Goal: Task Accomplishment & Management: Complete application form

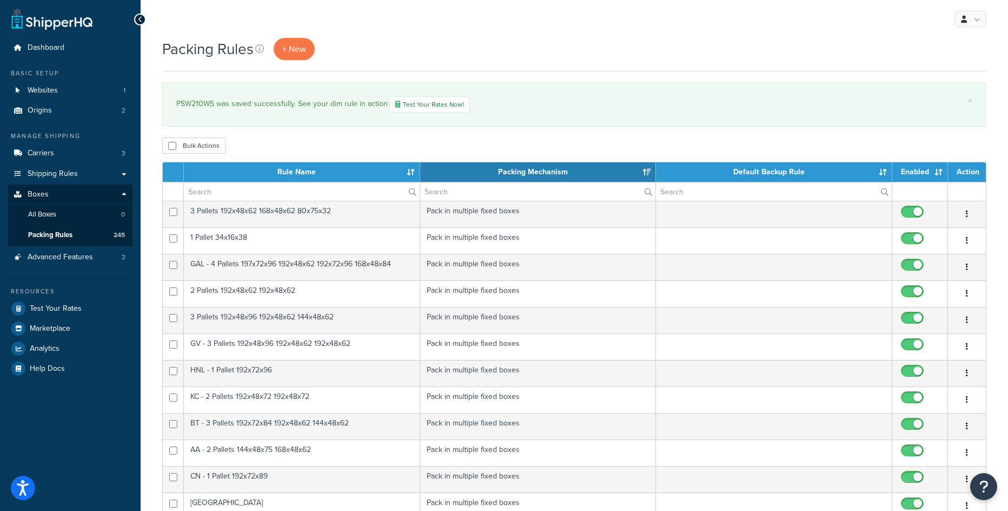
select select "15"
click at [291, 57] on link "+ New" at bounding box center [294, 49] width 41 height 22
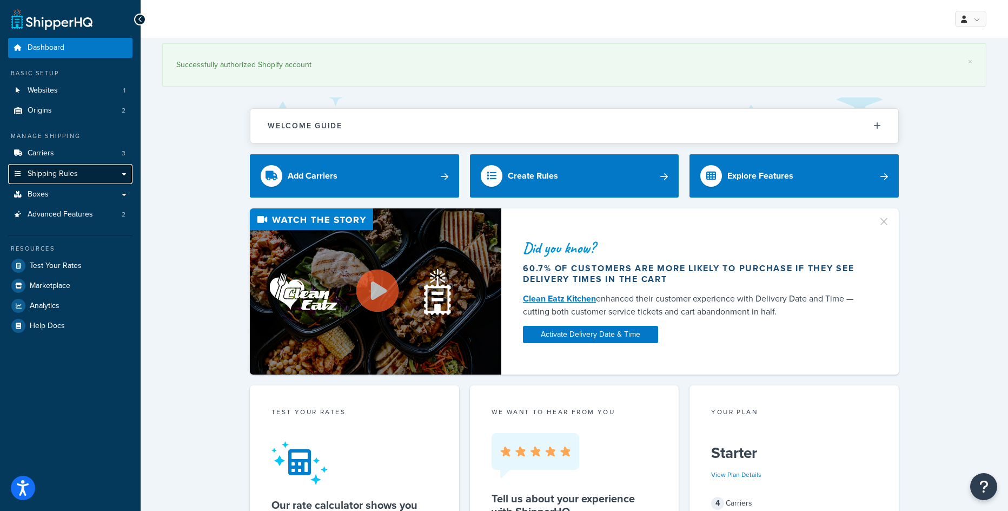
click at [85, 174] on link "Shipping Rules" at bounding box center [70, 174] width 124 height 20
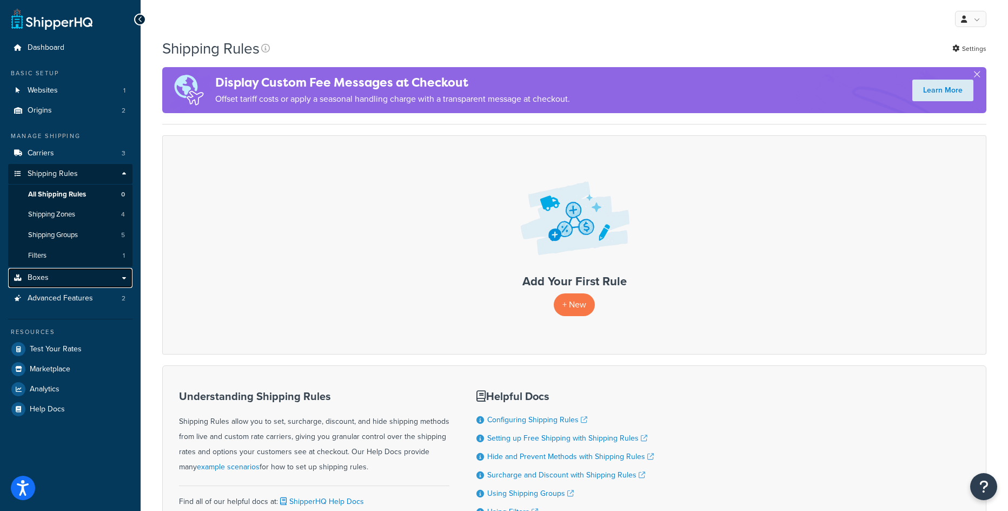
click at [55, 275] on link "Boxes" at bounding box center [70, 278] width 124 height 20
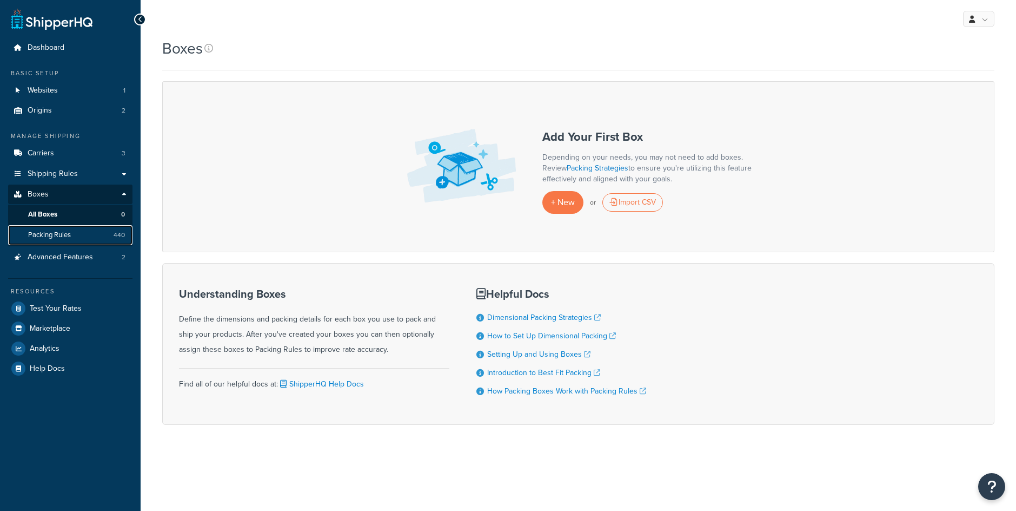
click at [106, 234] on link "Packing Rules 440" at bounding box center [70, 235] width 124 height 20
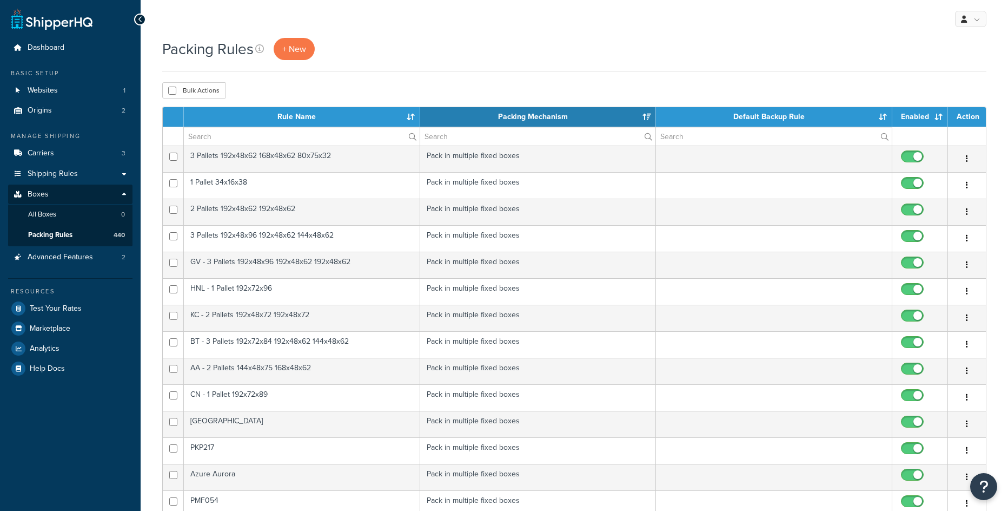
select select "15"
click at [285, 48] on span "+ New" at bounding box center [294, 49] width 24 height 12
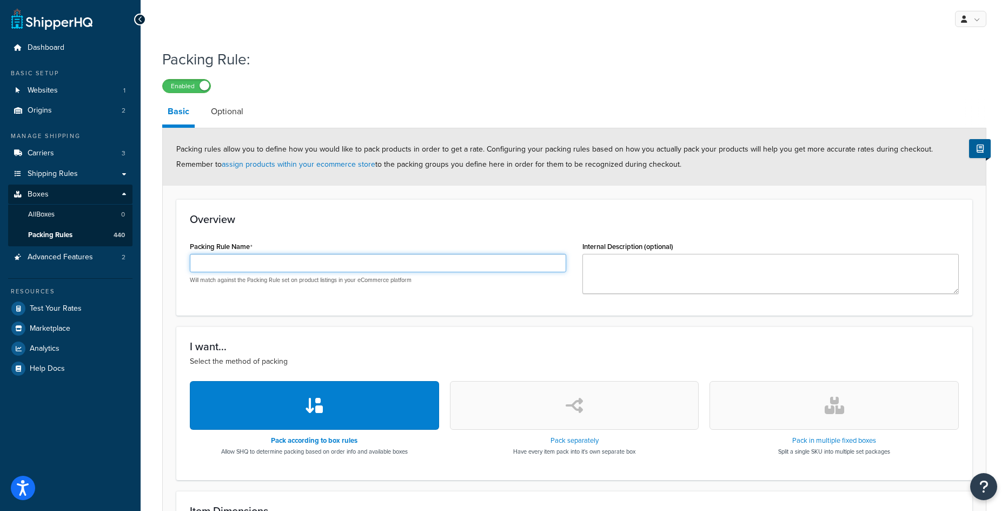
click at [328, 271] on input "Packing Rule Name" at bounding box center [378, 263] width 376 height 18
click at [357, 254] on input "Packing Rule Name" at bounding box center [378, 263] width 376 height 18
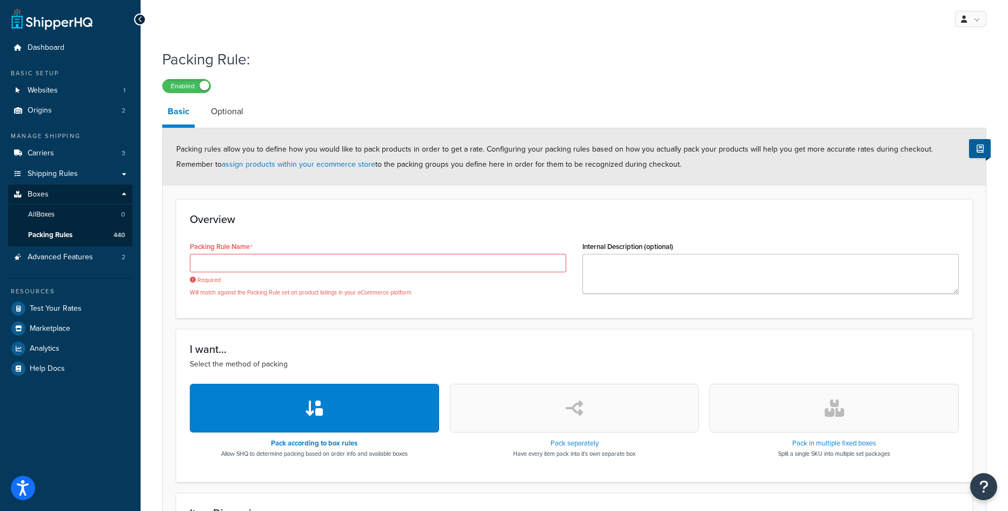
click at [274, 251] on div "Packing Rule Name Required Will match against the Packing Rule set on product l…" at bounding box center [378, 268] width 376 height 58
click at [274, 256] on input "Packing Rule Name" at bounding box center [378, 263] width 376 height 18
paste input "PSW120WS"
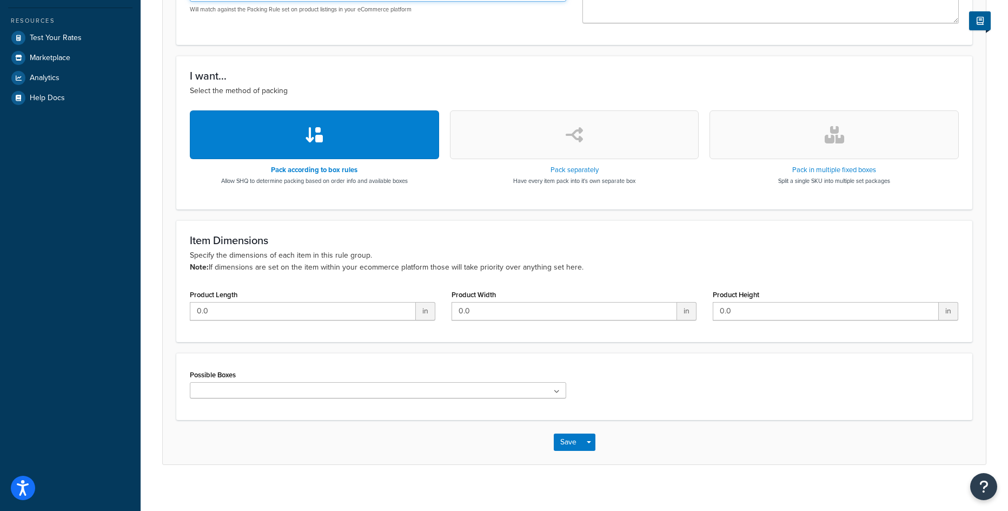
type input "PSW120WS"
click at [846, 112] on button "button" at bounding box center [834, 134] width 249 height 49
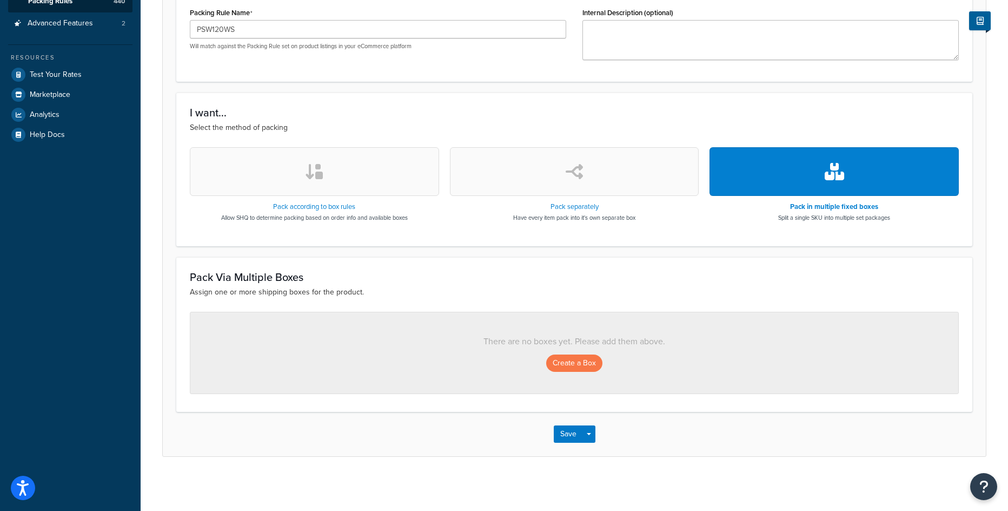
scroll to position [234, 0]
click at [546, 366] on div "Create a Box" at bounding box center [574, 362] width 725 height 17
click at [552, 365] on button "Create a Box" at bounding box center [574, 362] width 56 height 17
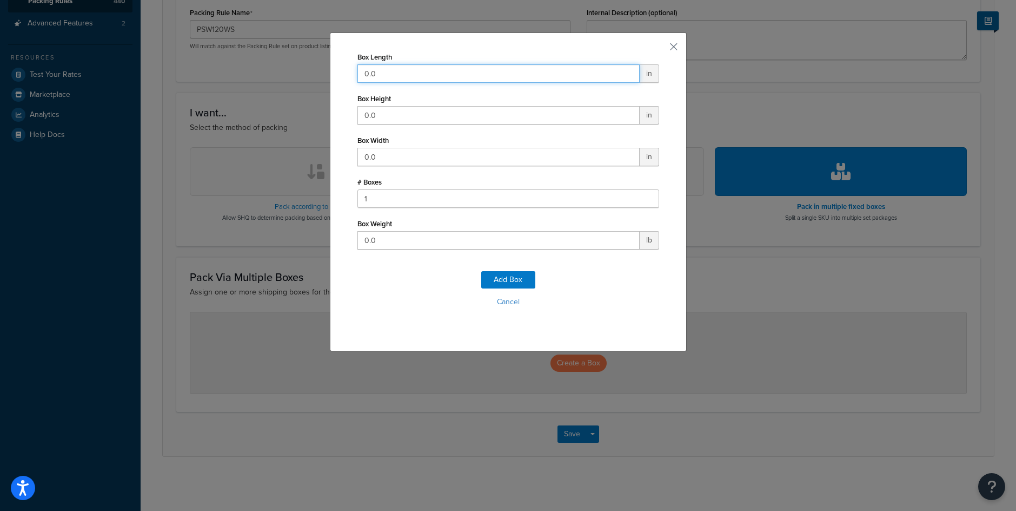
click at [371, 69] on input "0.0" at bounding box center [499, 73] width 282 height 18
type input "159"
click at [358, 111] on input "0.0" at bounding box center [499, 115] width 282 height 18
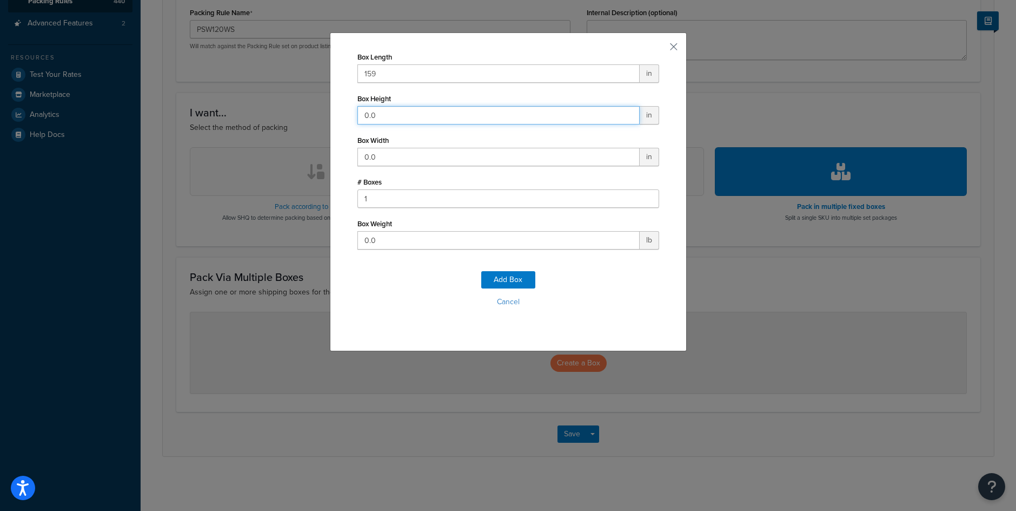
click at [358, 111] on input "0.0" at bounding box center [499, 115] width 282 height 18
type input "32"
click at [372, 154] on input "0.0" at bounding box center [499, 157] width 282 height 18
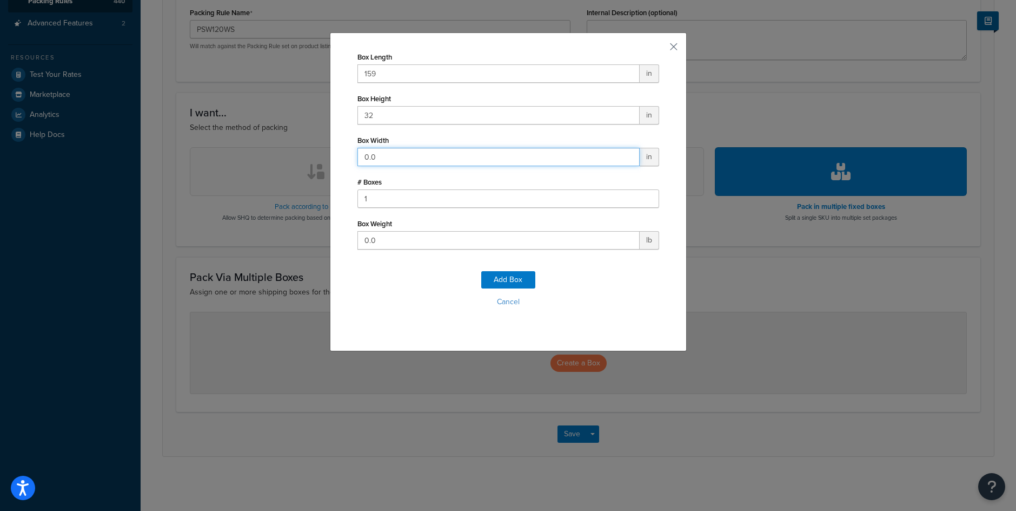
click at [372, 154] on input "0.0" at bounding box center [499, 157] width 282 height 18
type input "25"
click at [361, 244] on input "0.0" at bounding box center [499, 240] width 282 height 18
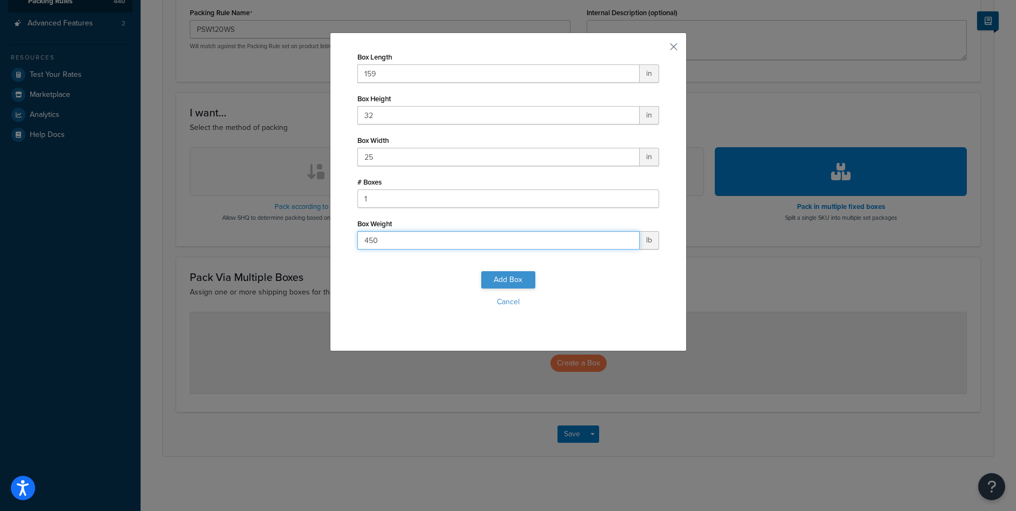
type input "450"
click at [499, 278] on button "Add Box" at bounding box center [508, 279] width 54 height 17
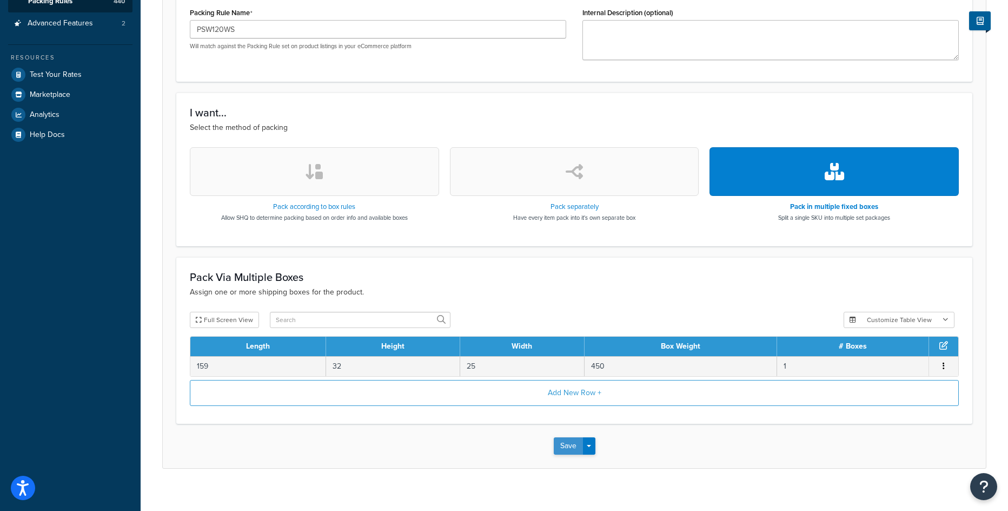
click at [566, 446] on button "Save" at bounding box center [568, 445] width 29 height 17
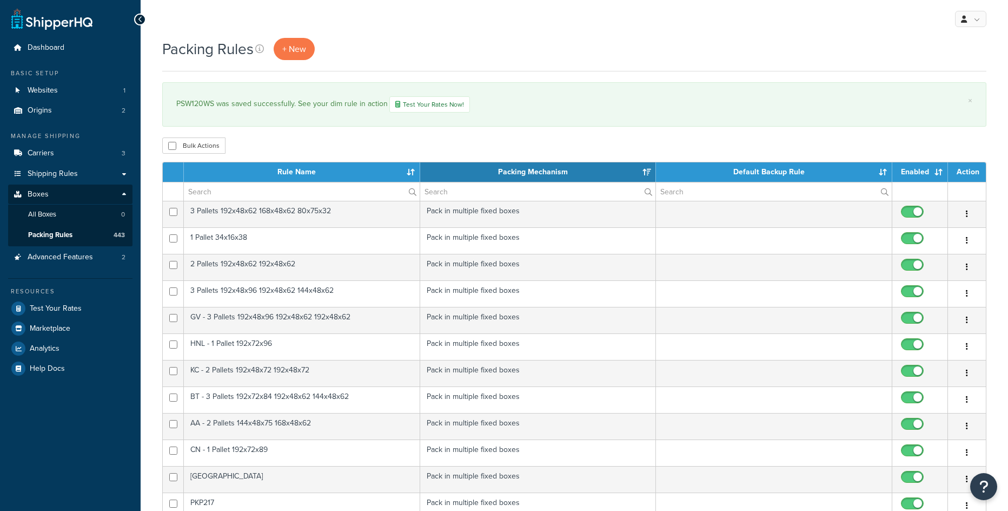
select select "15"
click at [289, 50] on span "+ New" at bounding box center [294, 49] width 24 height 12
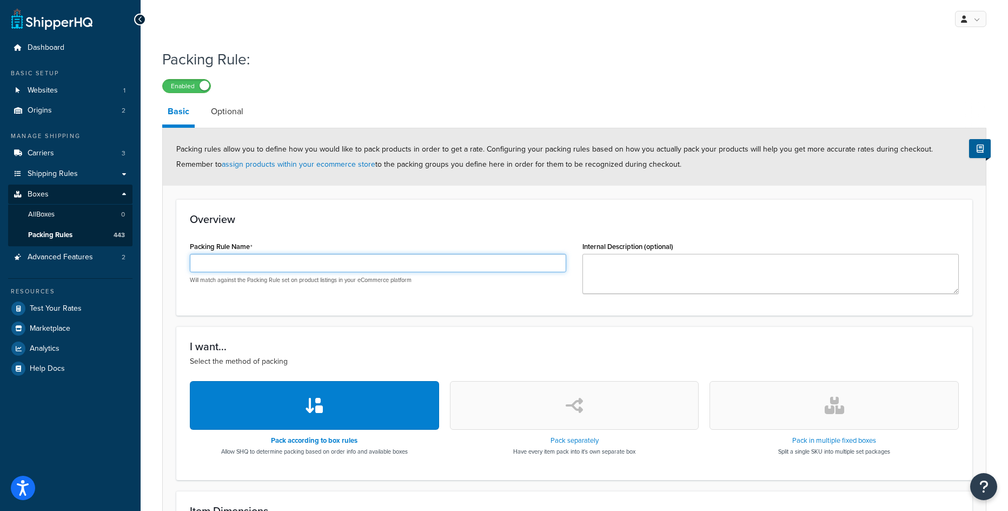
click at [255, 270] on input "Packing Rule Name" at bounding box center [378, 263] width 376 height 18
paste input "PSW019WS"
type input "PSW019WS"
click at [855, 415] on button "button" at bounding box center [834, 405] width 249 height 49
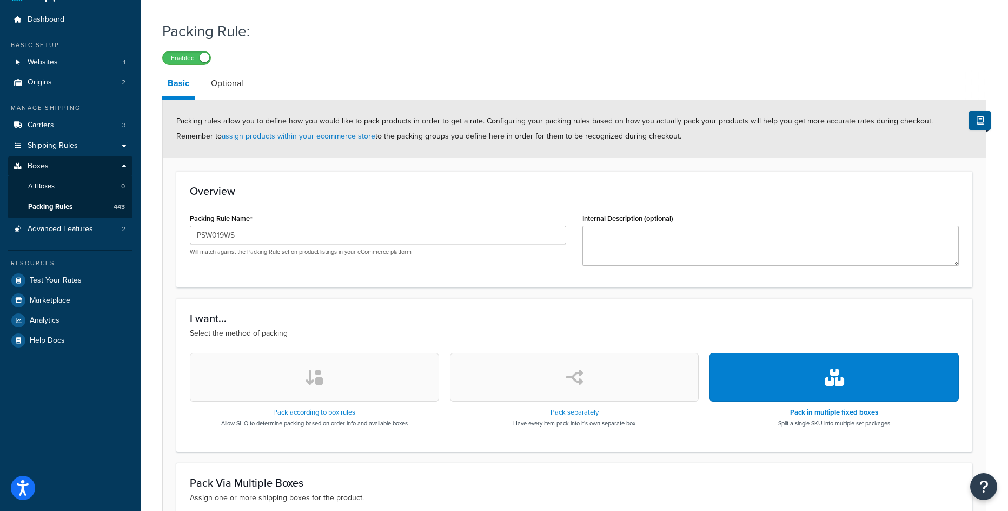
scroll to position [162, 0]
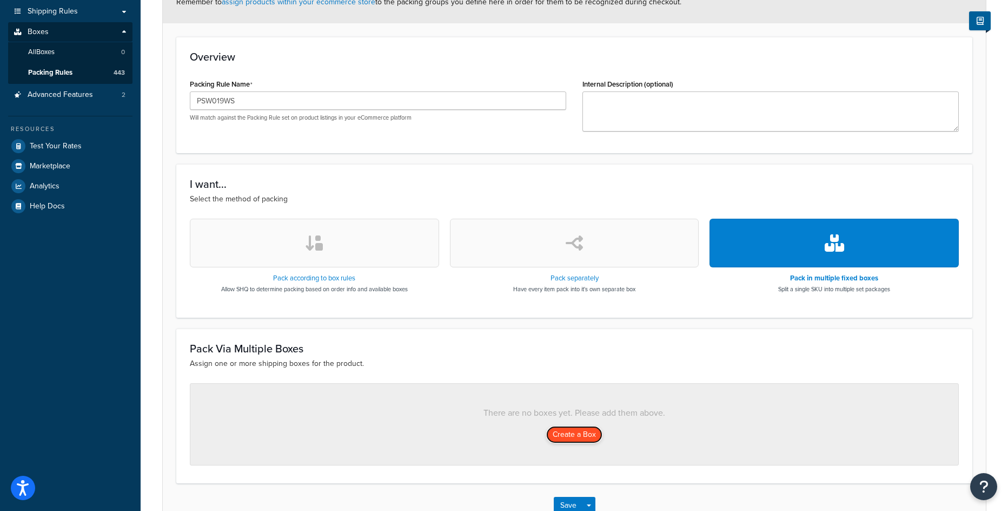
click at [588, 438] on button "Create a Box" at bounding box center [574, 434] width 56 height 17
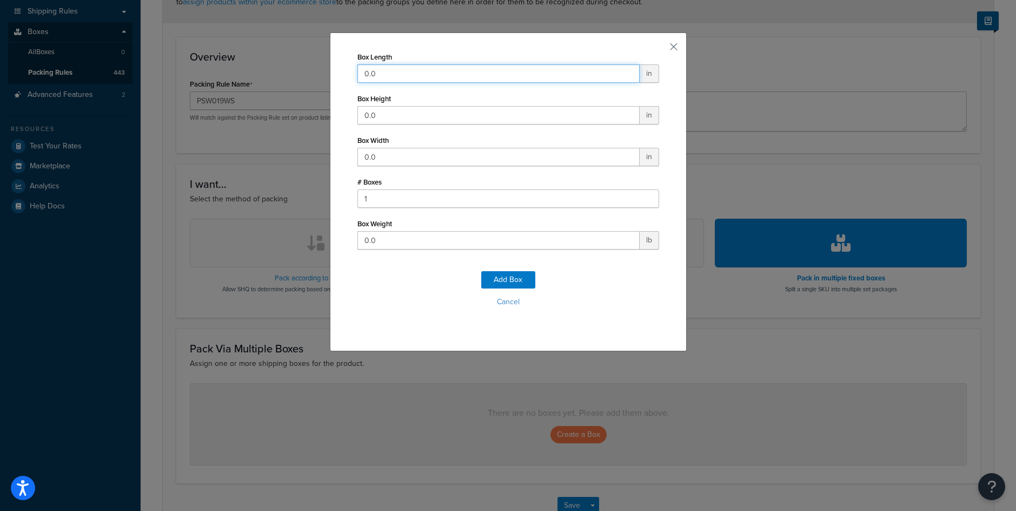
click at [408, 74] on input "0.0" at bounding box center [499, 73] width 282 height 18
drag, startPoint x: 370, startPoint y: 68, endPoint x: 354, endPoint y: 76, distance: 18.4
click at [358, 76] on input "0.0159" at bounding box center [499, 73] width 282 height 18
type input "159"
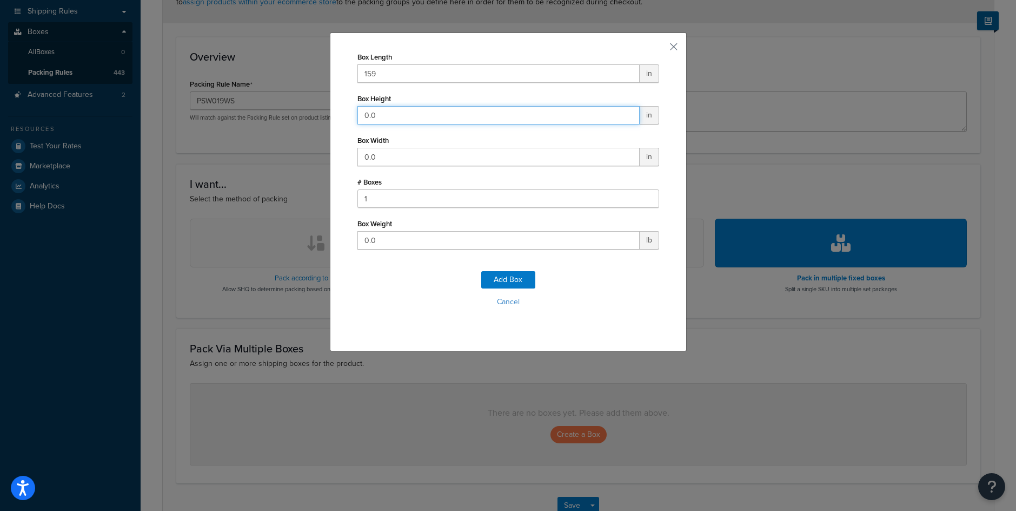
click at [367, 118] on input "0.0" at bounding box center [499, 115] width 282 height 18
type input "25"
click at [370, 160] on input "0.0" at bounding box center [499, 157] width 282 height 18
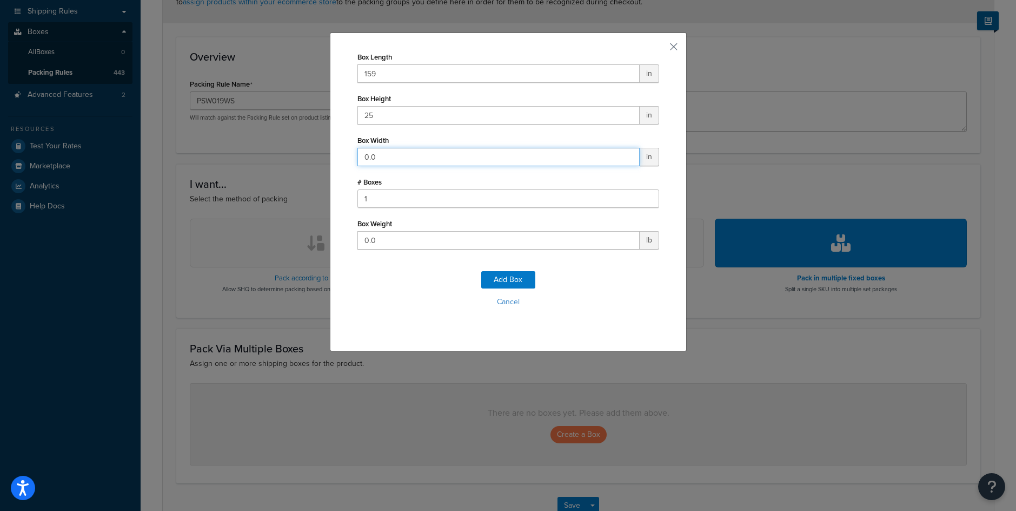
click at [370, 160] on input "0.0" at bounding box center [499, 157] width 282 height 18
type input "25"
click at [375, 243] on input "0.0" at bounding box center [499, 240] width 282 height 18
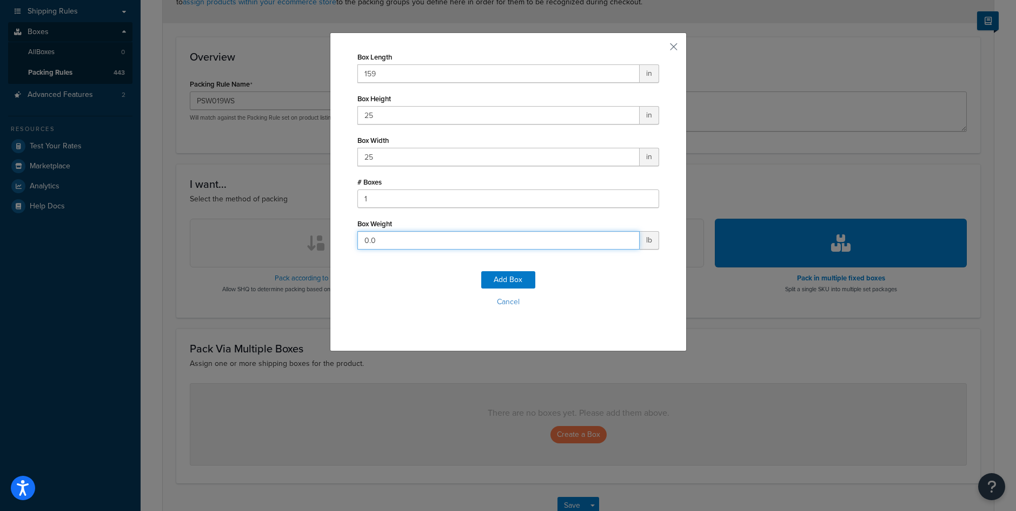
click at [375, 243] on input "0.0" at bounding box center [499, 240] width 282 height 18
type input "375"
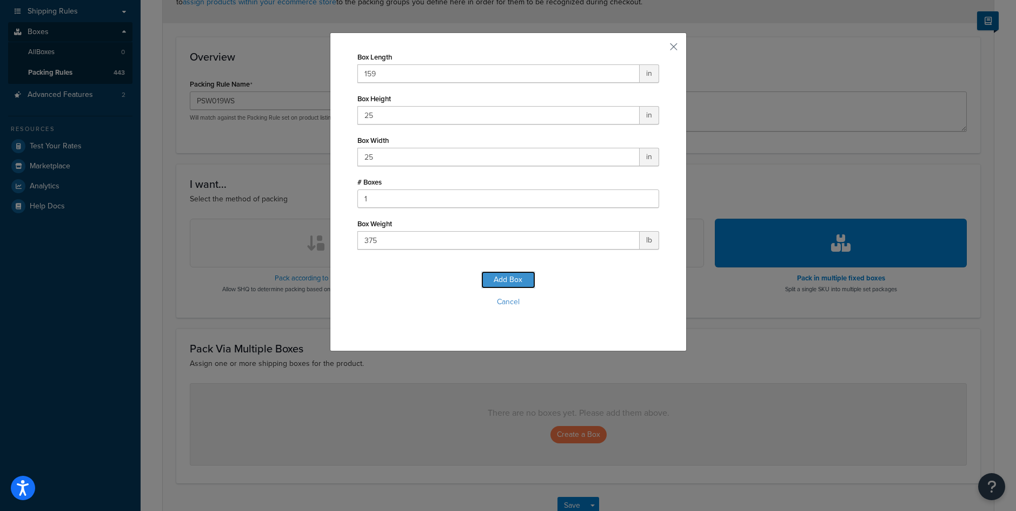
click at [508, 277] on button "Add Box" at bounding box center [508, 279] width 54 height 17
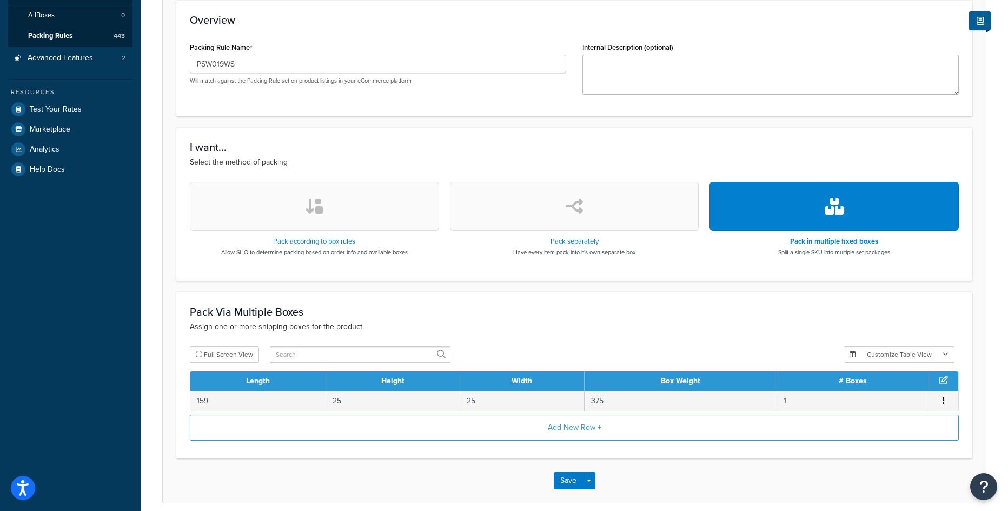
scroll to position [246, 0]
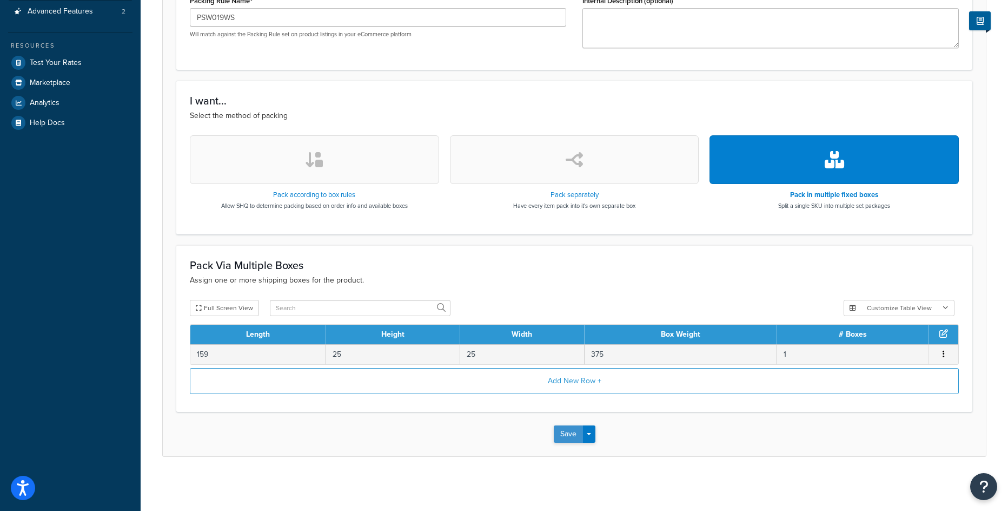
click at [568, 435] on button "Save" at bounding box center [568, 433] width 29 height 17
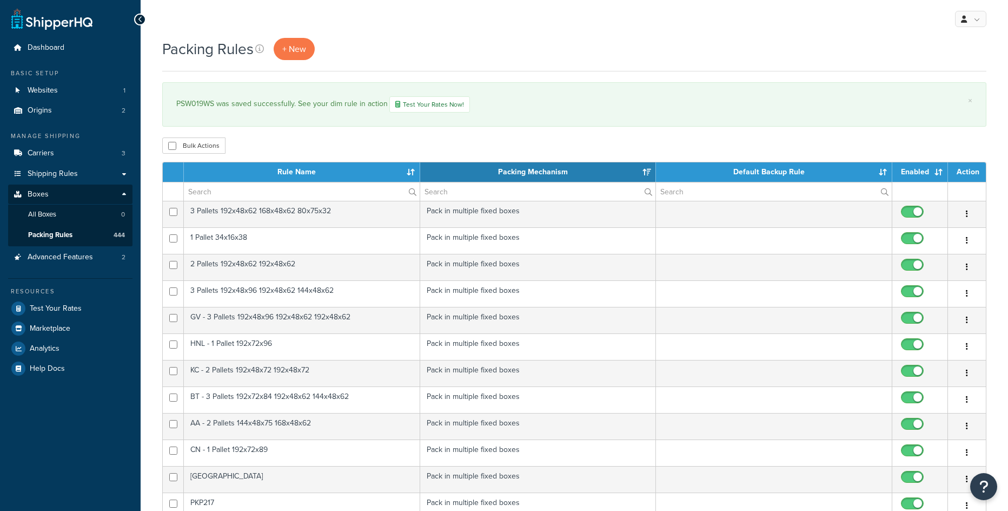
select select "15"
click at [302, 55] on span "+ New" at bounding box center [294, 49] width 24 height 12
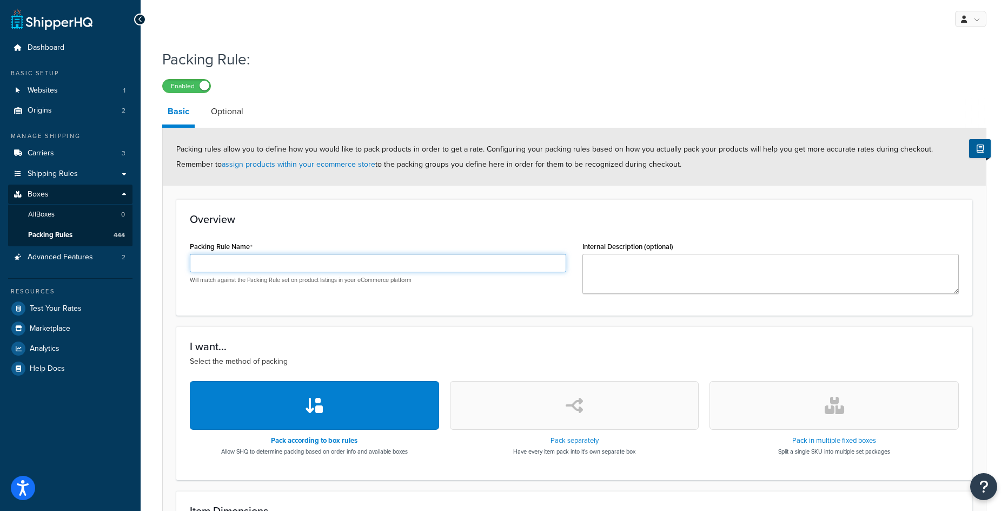
click at [305, 270] on input "Packing Rule Name" at bounding box center [378, 263] width 376 height 18
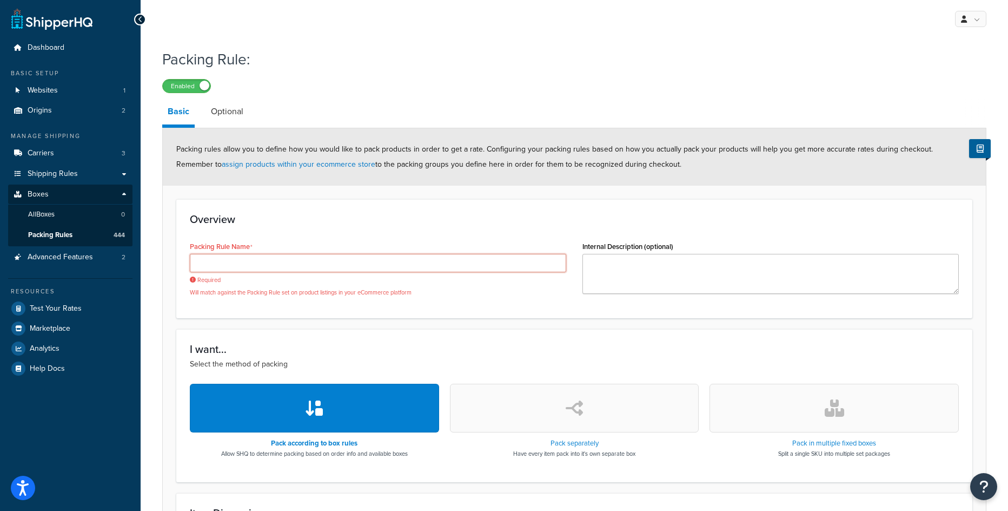
click at [201, 261] on input "Packing Rule Name" at bounding box center [378, 263] width 376 height 18
paste input "PSW110NS"
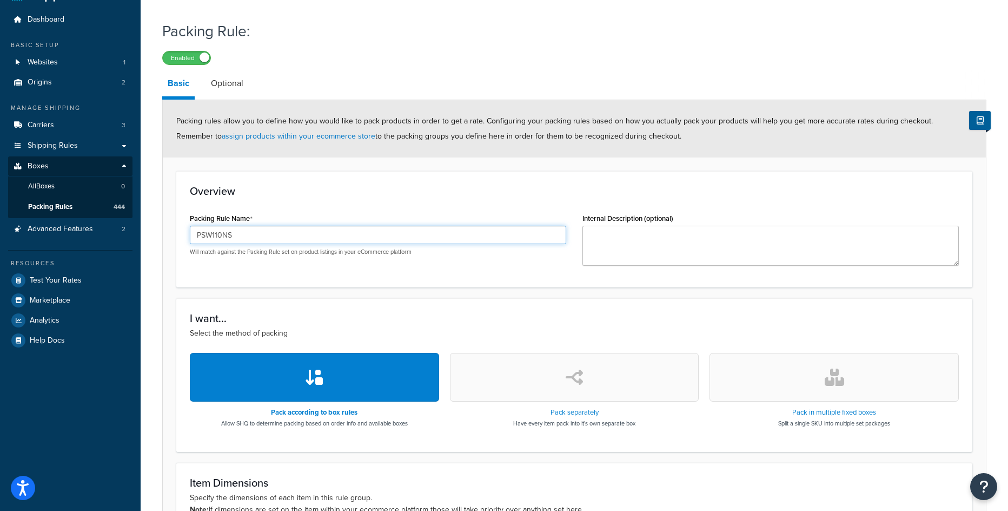
scroll to position [54, 0]
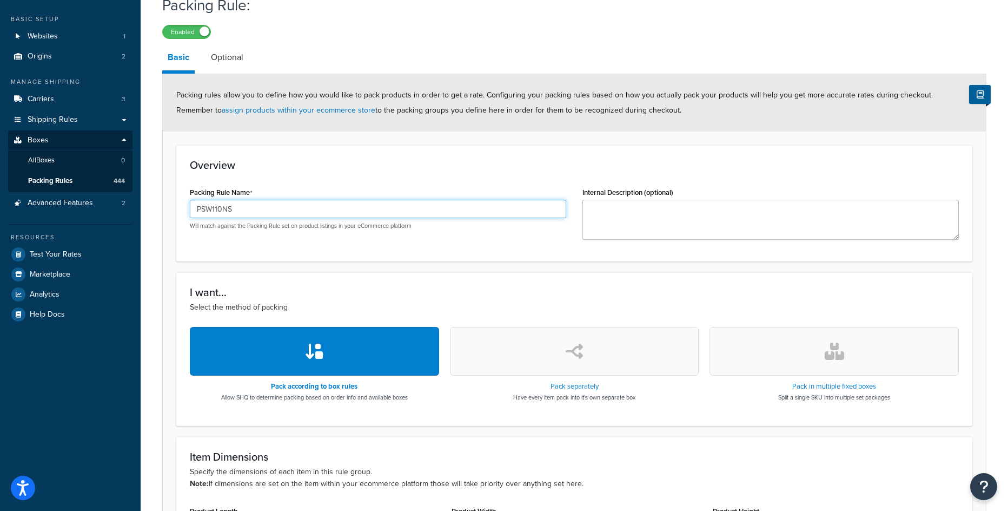
type input "PSW110NS"
click at [845, 336] on button "button" at bounding box center [834, 351] width 249 height 49
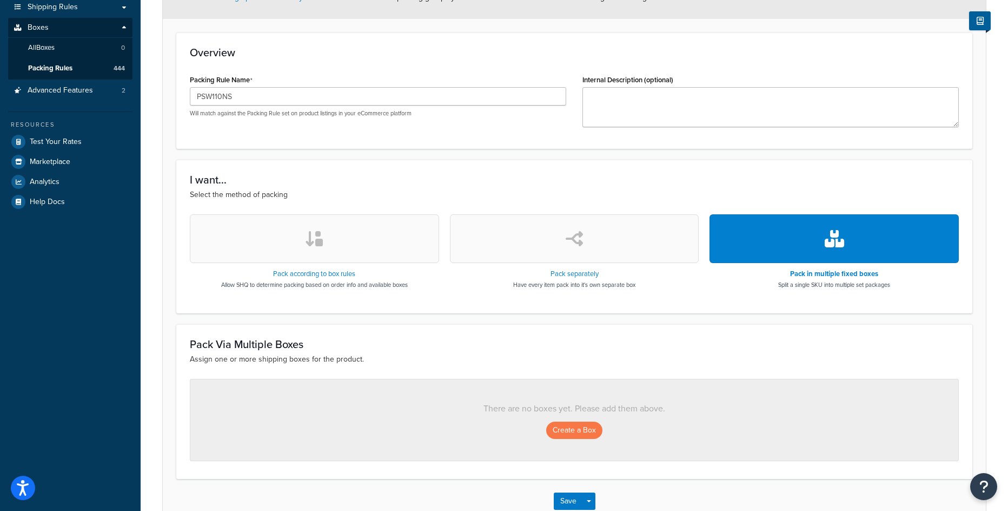
scroll to position [216, 0]
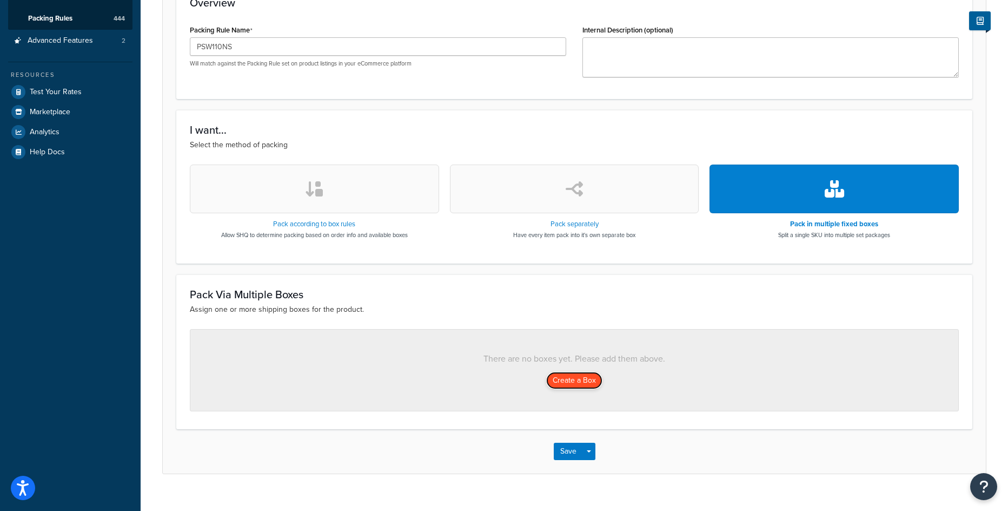
click at [559, 374] on button "Create a Box" at bounding box center [574, 380] width 56 height 17
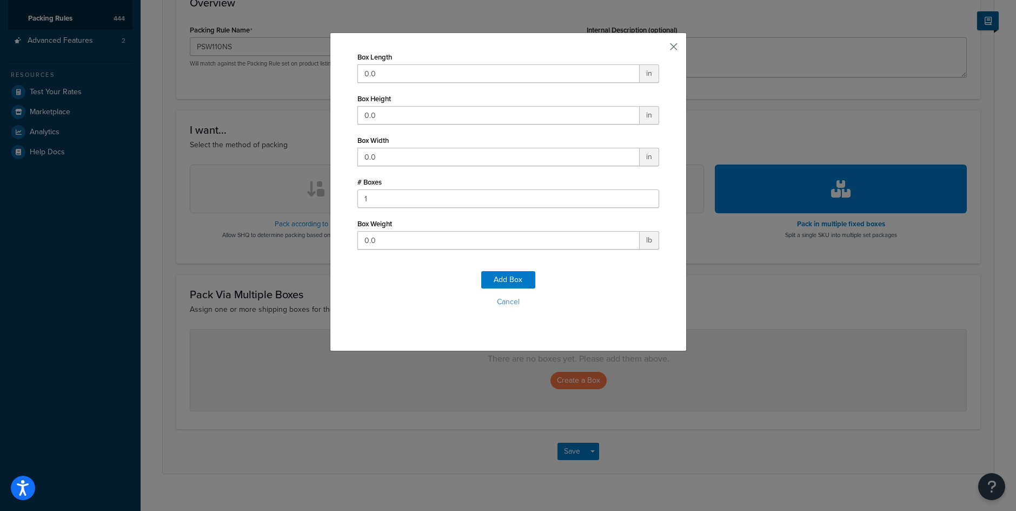
click at [659, 49] on button "button" at bounding box center [658, 50] width 3 height 3
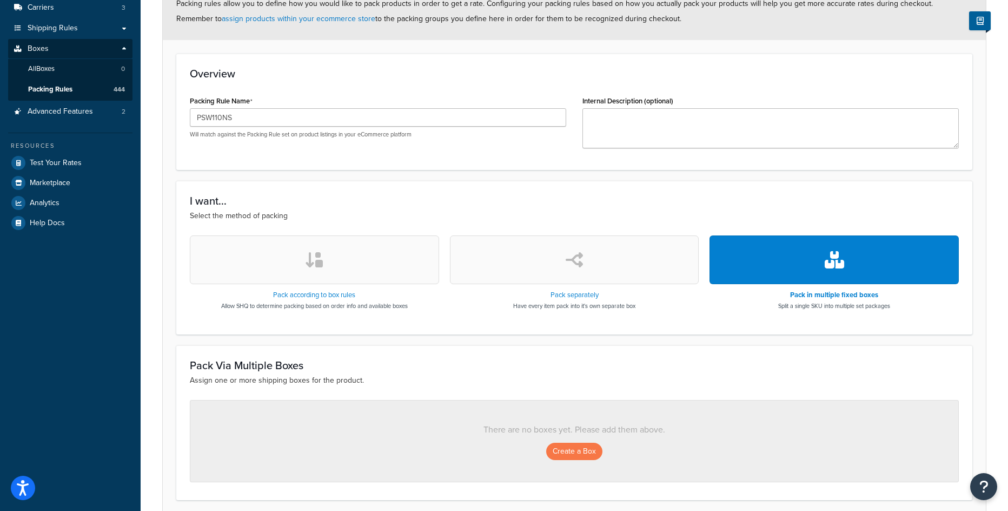
scroll to position [54, 0]
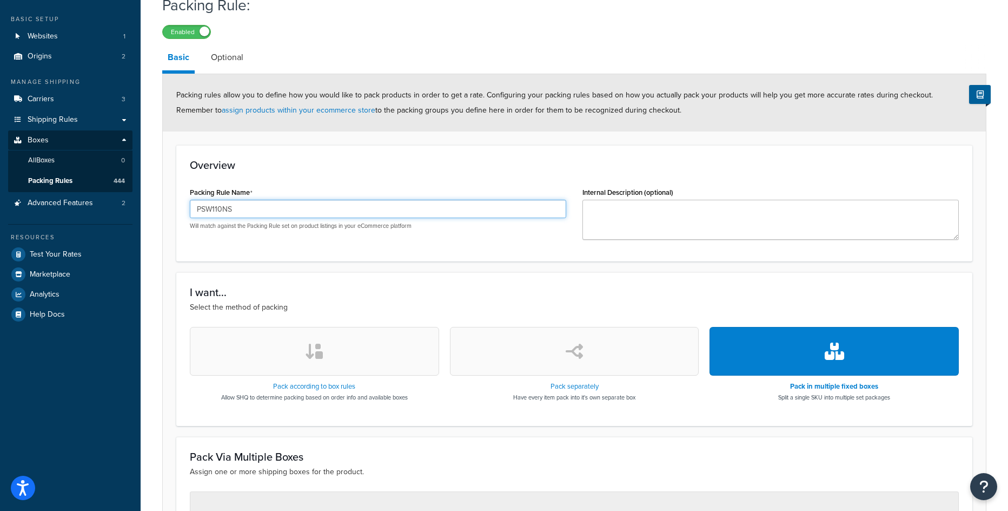
click at [203, 208] on input "PSW110NS" at bounding box center [378, 209] width 376 height 18
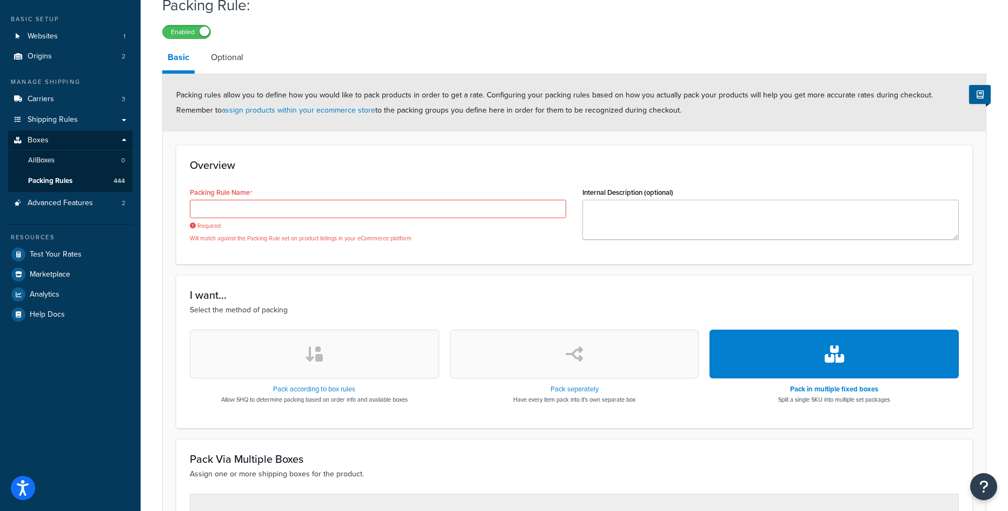
click at [279, 243] on div "Packing Rule Name Required Will match against the Packing Rule set on product l…" at bounding box center [378, 217] width 393 height 66
click at [335, 212] on input "Packing Rule Name" at bounding box center [378, 209] width 376 height 18
paste input "PSW110WS"
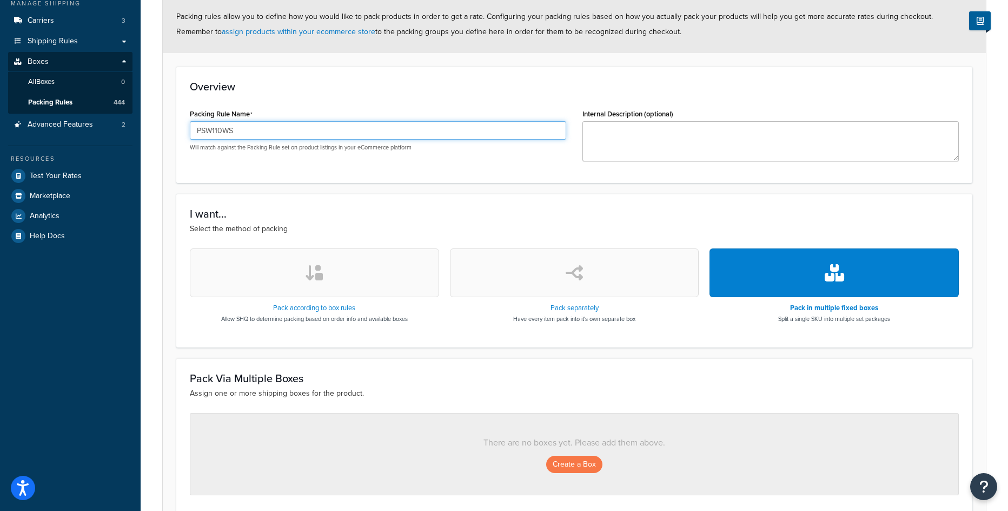
scroll to position [216, 0]
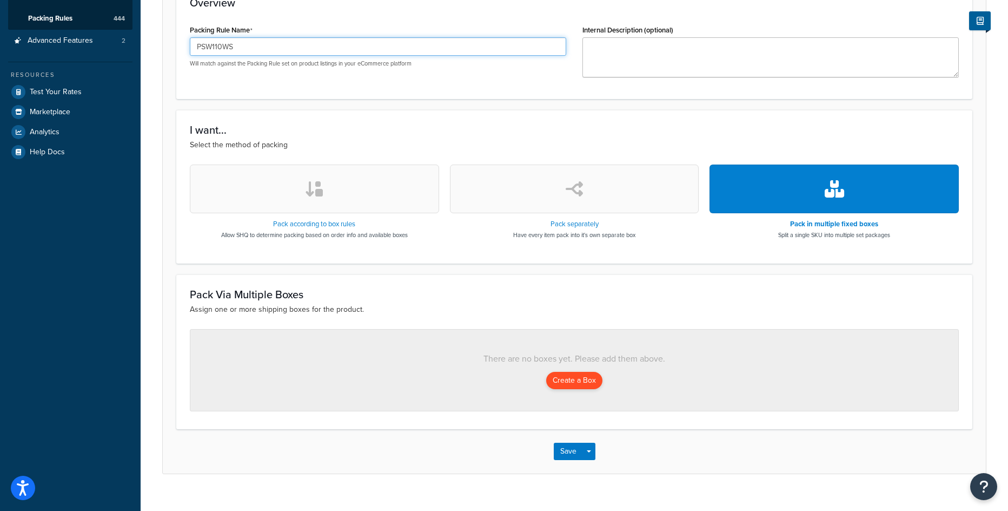
type input "PSW110WS"
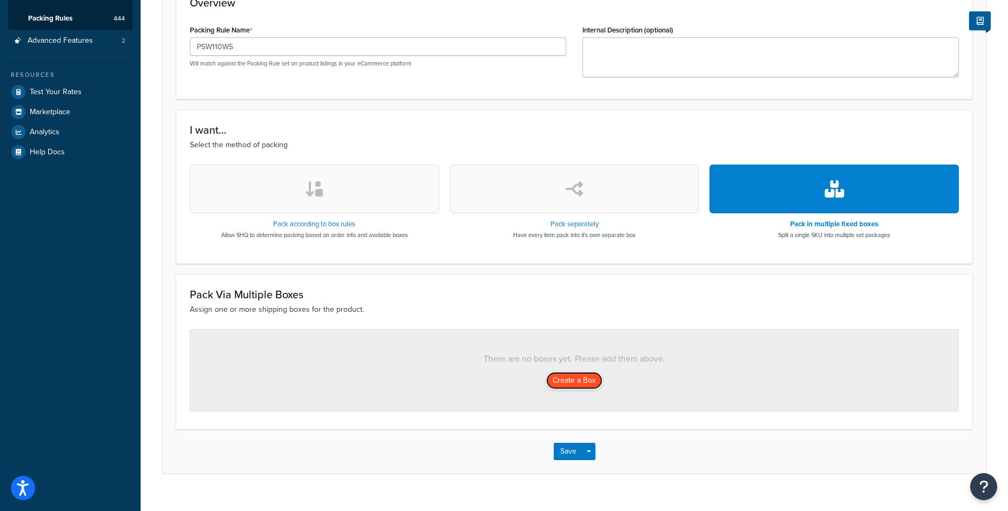
click at [548, 381] on button "Create a Box" at bounding box center [574, 380] width 56 height 17
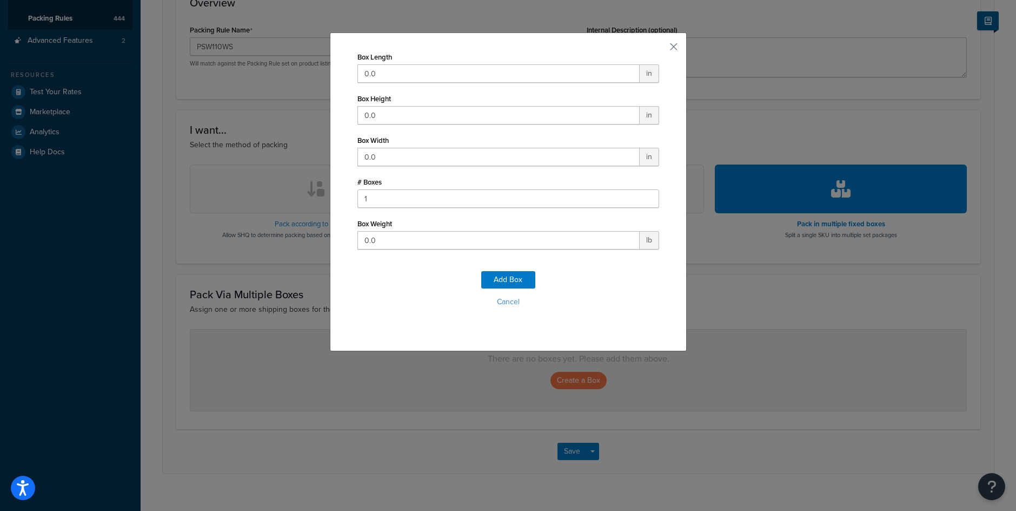
click at [377, 63] on div "Box Length 0.0 in" at bounding box center [509, 66] width 302 height 34
click at [375, 70] on input "0.0" at bounding box center [499, 73] width 282 height 18
click at [375, 71] on input "0.0" at bounding box center [499, 73] width 282 height 18
type input "159"
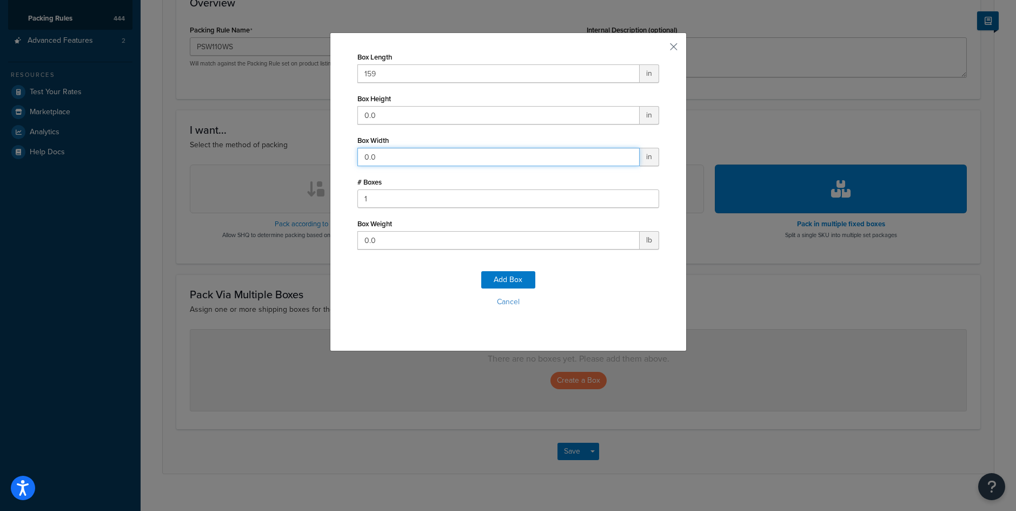
click at [387, 160] on input "0.0" at bounding box center [499, 157] width 282 height 18
type input "25"
click at [383, 120] on input "0.0" at bounding box center [499, 115] width 282 height 18
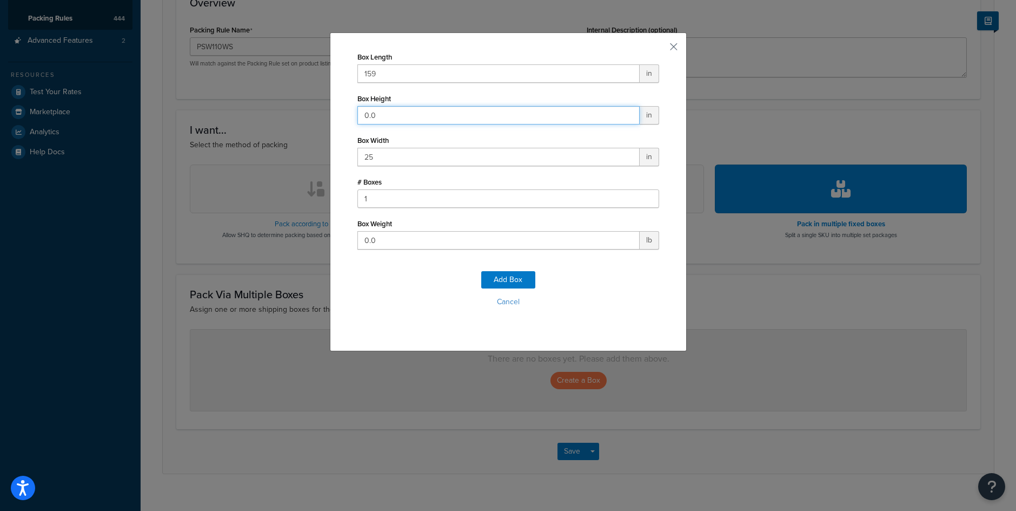
click at [383, 120] on input "0.0" at bounding box center [499, 115] width 282 height 18
type input "27"
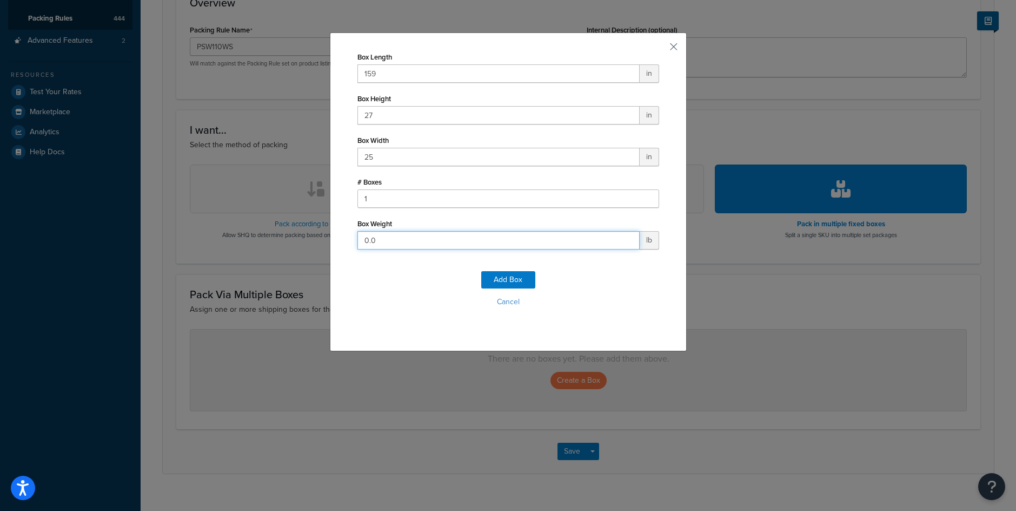
click at [399, 235] on input "0.0" at bounding box center [499, 240] width 282 height 18
drag, startPoint x: 372, startPoint y: 239, endPoint x: 353, endPoint y: 238, distance: 18.4
click at [358, 238] on input "0.0400" at bounding box center [499, 240] width 282 height 18
type input "400"
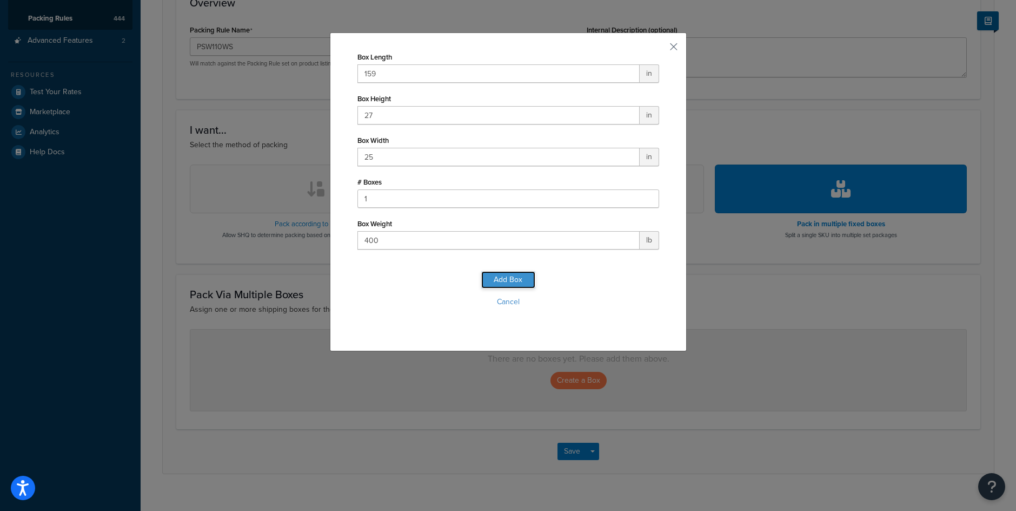
click at [506, 284] on button "Add Box" at bounding box center [508, 279] width 54 height 17
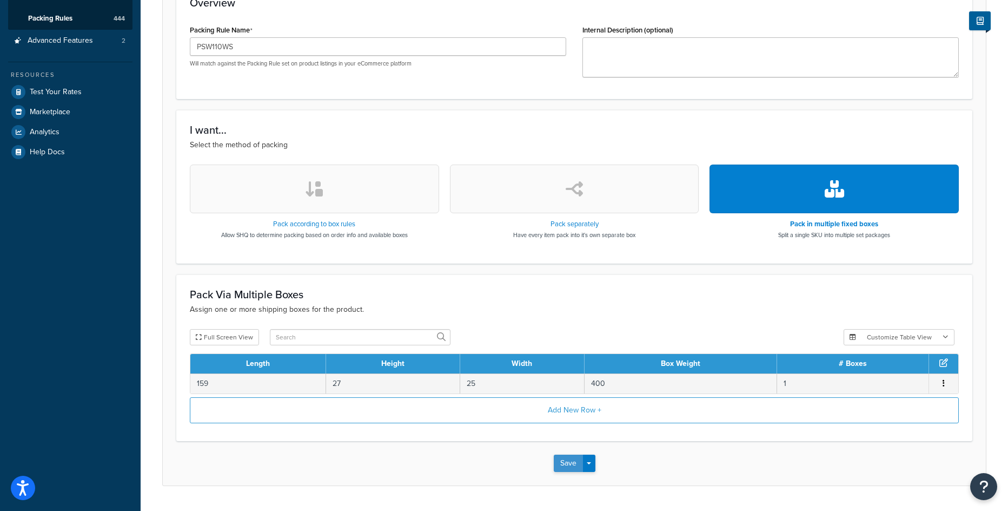
click at [575, 469] on button "Save" at bounding box center [568, 462] width 29 height 17
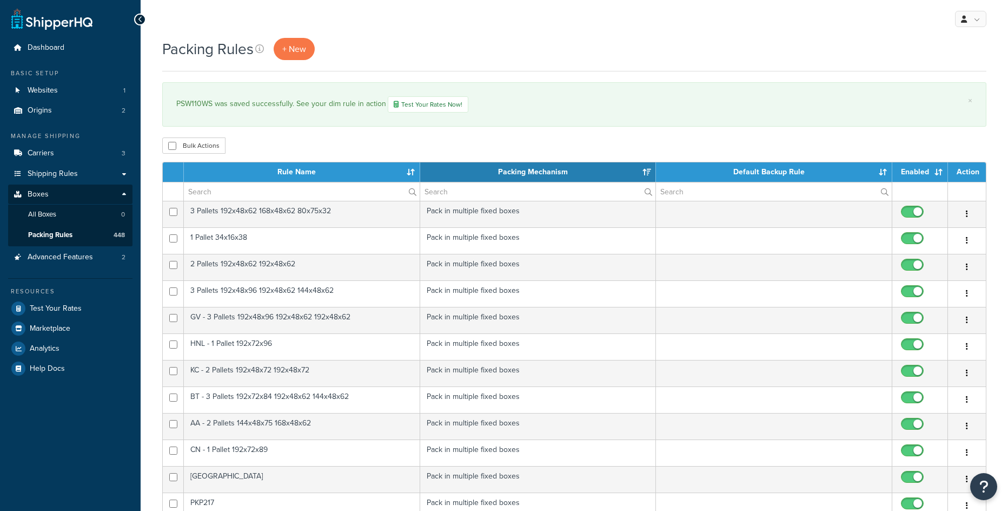
select select "15"
click at [281, 59] on div "+ New" at bounding box center [294, 49] width 41 height 22
click at [287, 50] on span "+ New" at bounding box center [294, 49] width 24 height 12
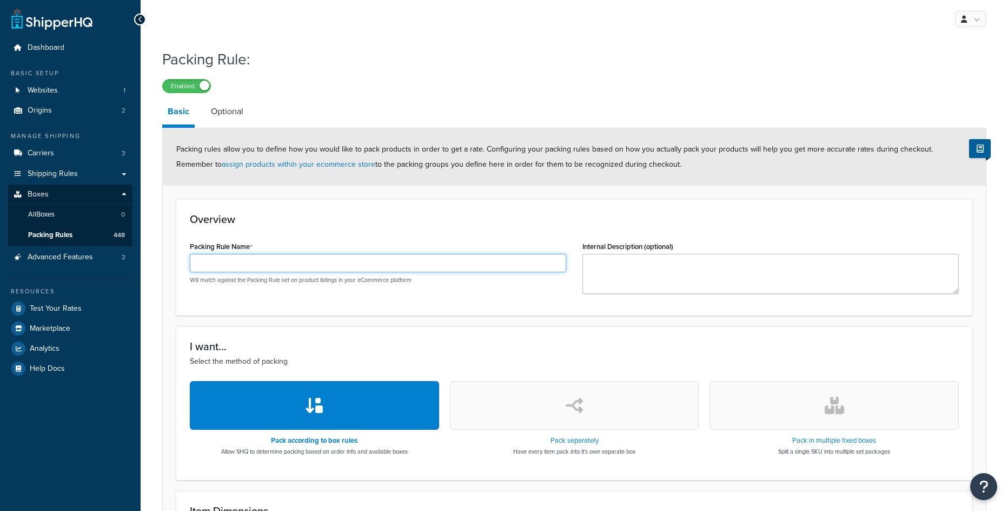
click at [247, 263] on input "Packing Rule Name" at bounding box center [378, 263] width 376 height 18
paste input "PSW110WS"
type input "PSW110WS"
click at [877, 430] on div "Pack in multiple fixed boxes Split a single SKU into multiple set packages" at bounding box center [834, 418] width 249 height 74
click at [833, 415] on button "button" at bounding box center [834, 405] width 249 height 49
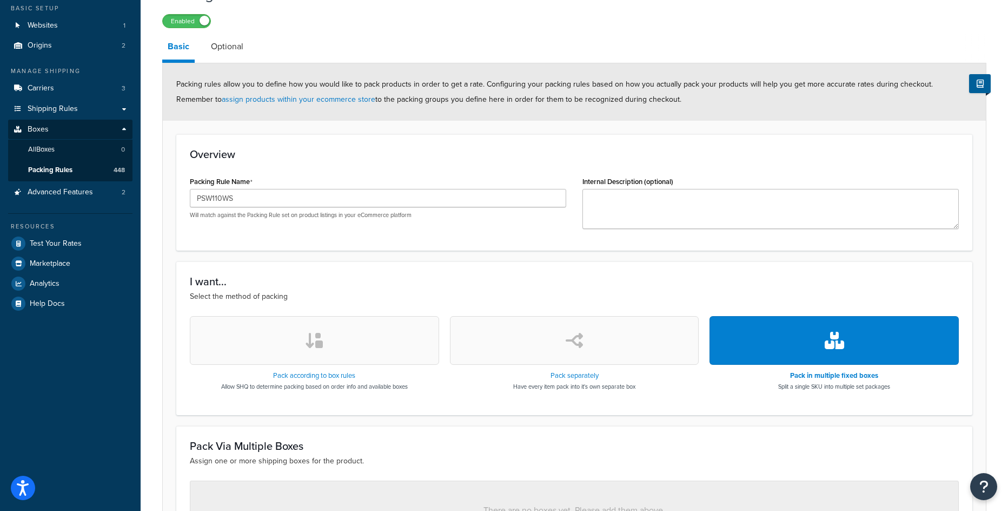
scroll to position [234, 0]
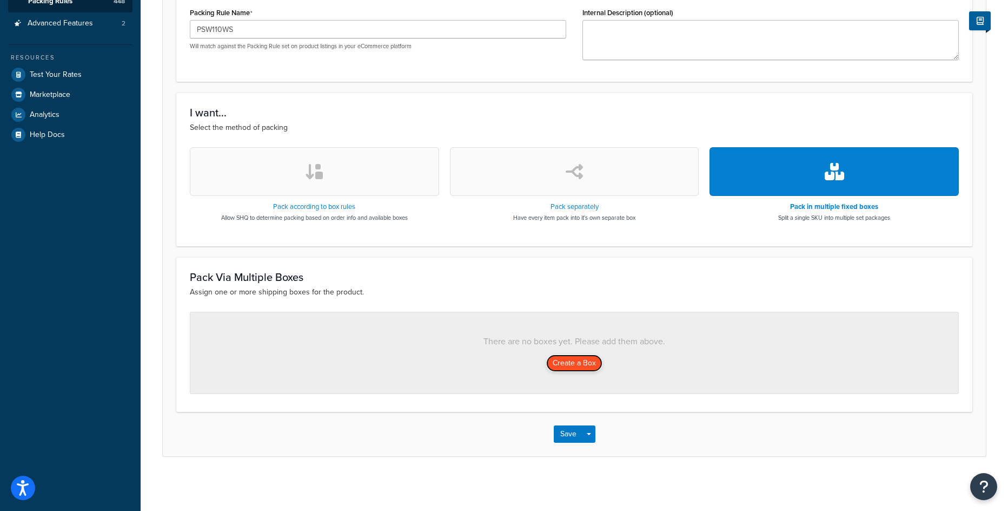
click at [568, 362] on button "Create a Box" at bounding box center [574, 362] width 56 height 17
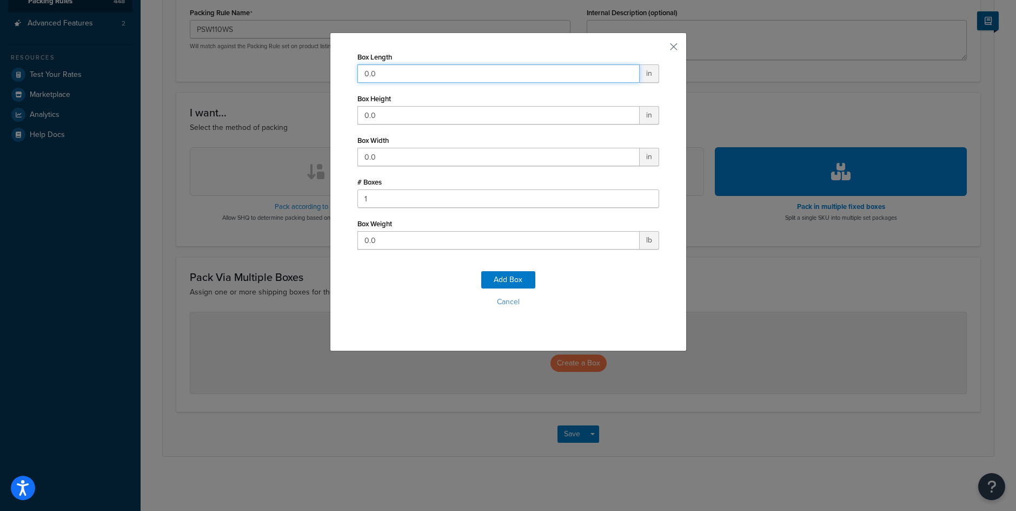
click at [364, 71] on input "0.0" at bounding box center [499, 73] width 282 height 18
type input "159"
click at [385, 158] on input "0.0" at bounding box center [499, 157] width 282 height 18
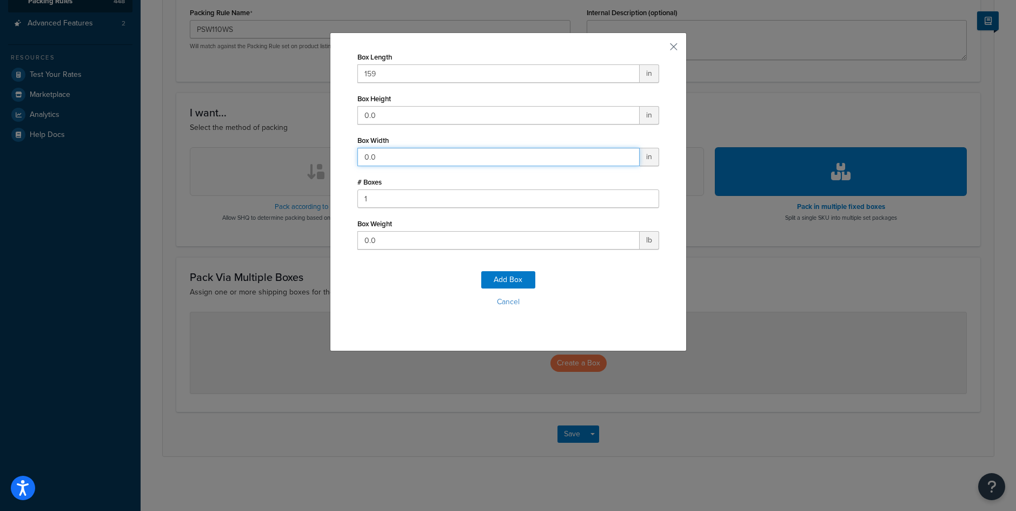
click at [385, 158] on input "0.0" at bounding box center [499, 157] width 282 height 18
type input "25"
click at [371, 116] on input "0.0" at bounding box center [499, 115] width 282 height 18
click at [372, 115] on input "0.0" at bounding box center [499, 115] width 282 height 18
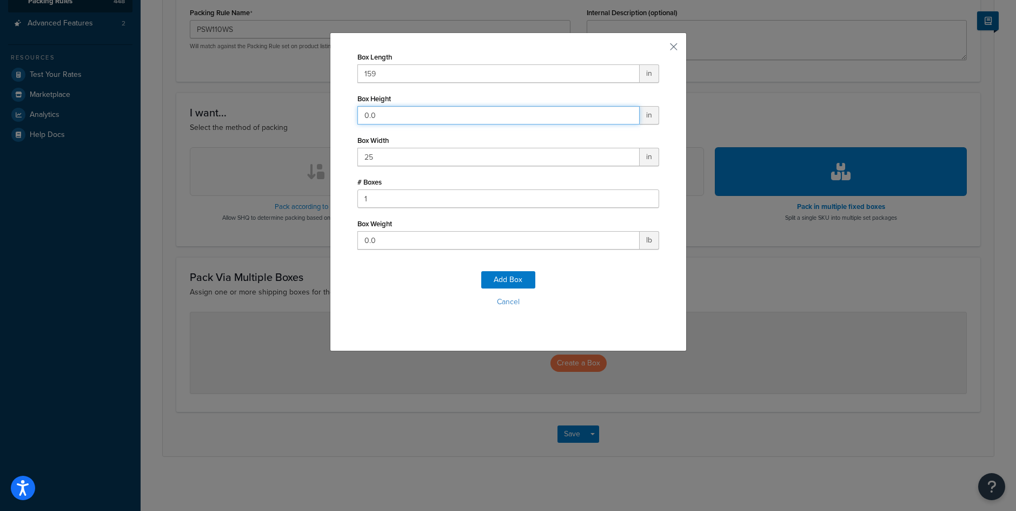
click at [372, 115] on input "0.0" at bounding box center [499, 115] width 282 height 18
type input "27"
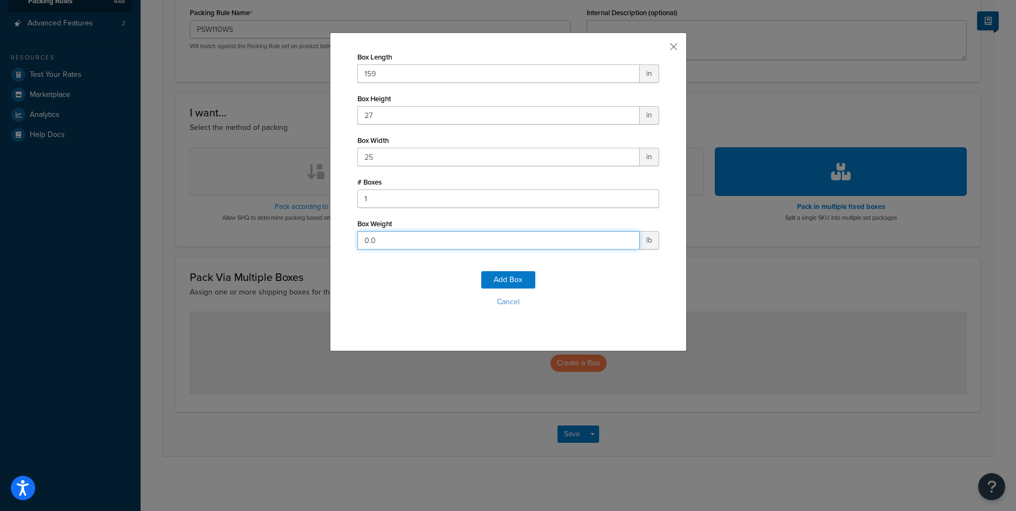
click at [411, 239] on input "0.0" at bounding box center [499, 240] width 282 height 18
type input "400"
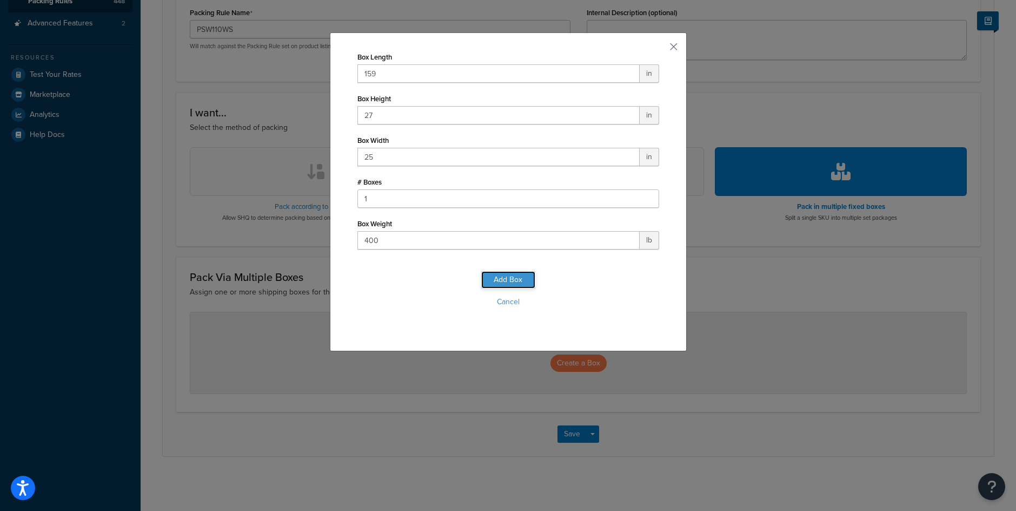
click at [524, 278] on button "Add Box" at bounding box center [508, 279] width 54 height 17
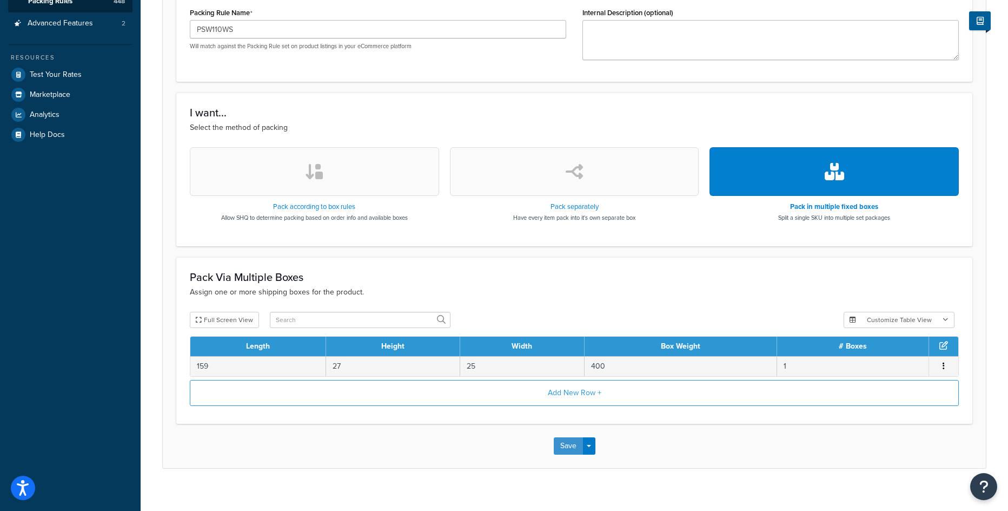
click at [566, 444] on button "Save" at bounding box center [568, 445] width 29 height 17
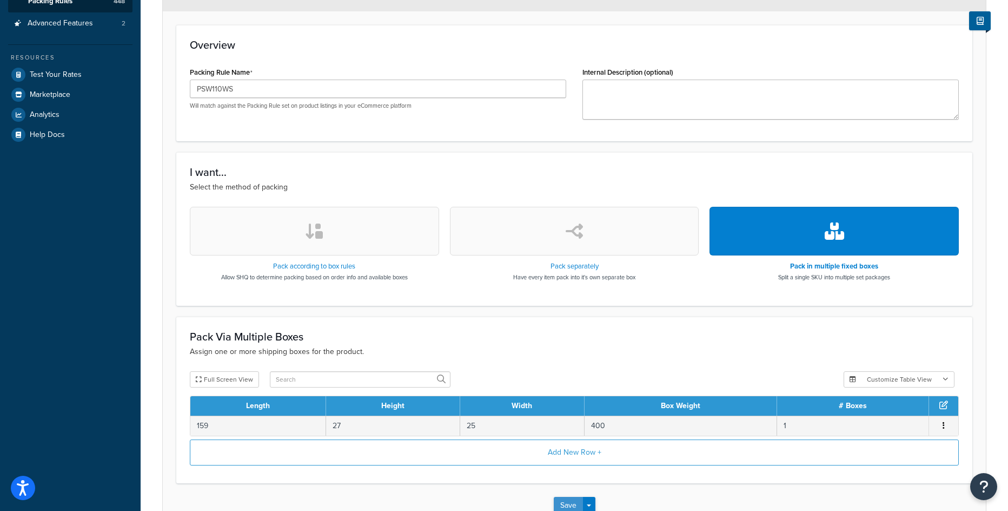
click at [573, 504] on button "Save" at bounding box center [568, 505] width 29 height 17
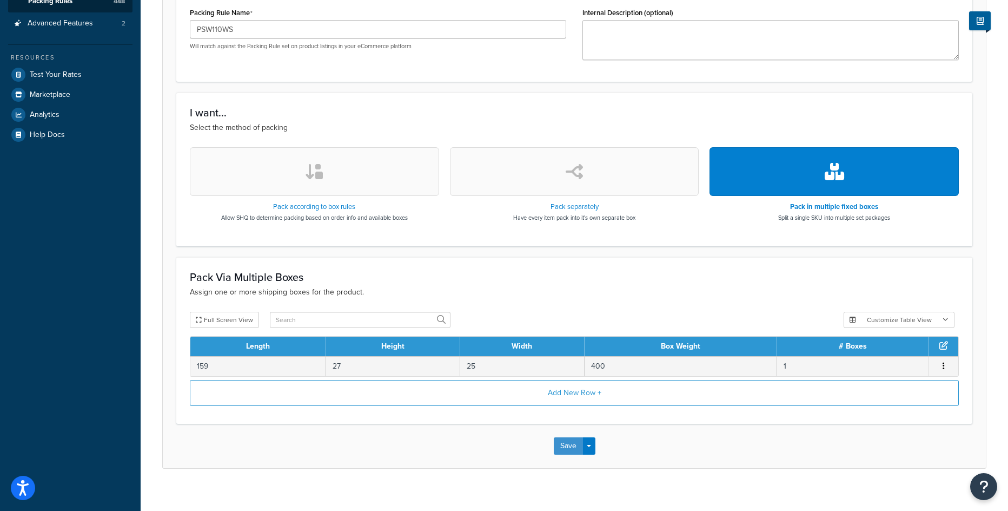
click at [566, 443] on button "Save" at bounding box center [568, 445] width 29 height 17
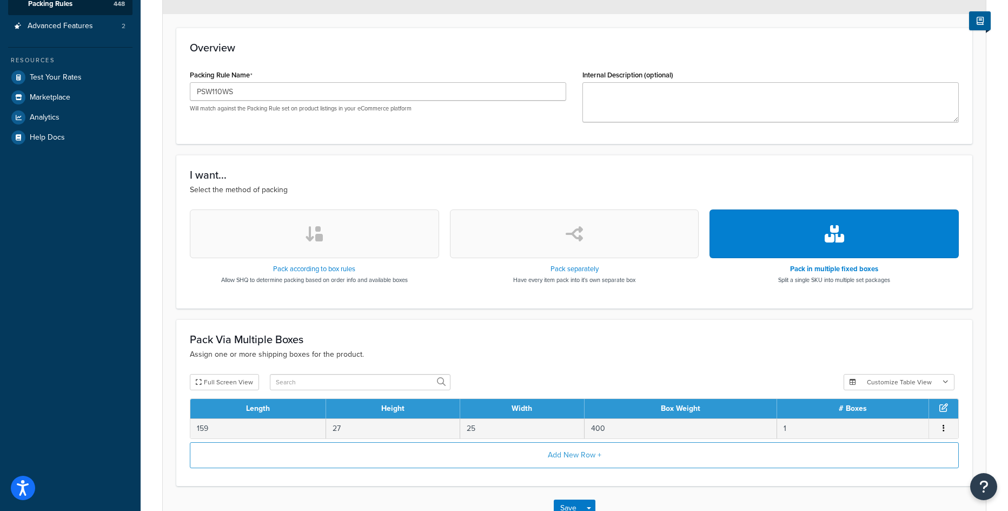
scroll to position [305, 0]
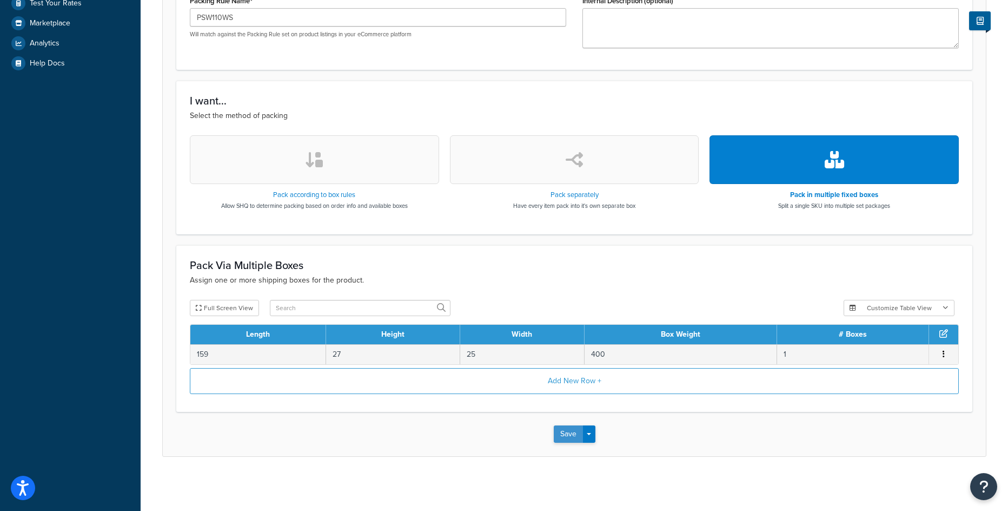
click at [572, 433] on button "Save" at bounding box center [568, 433] width 29 height 17
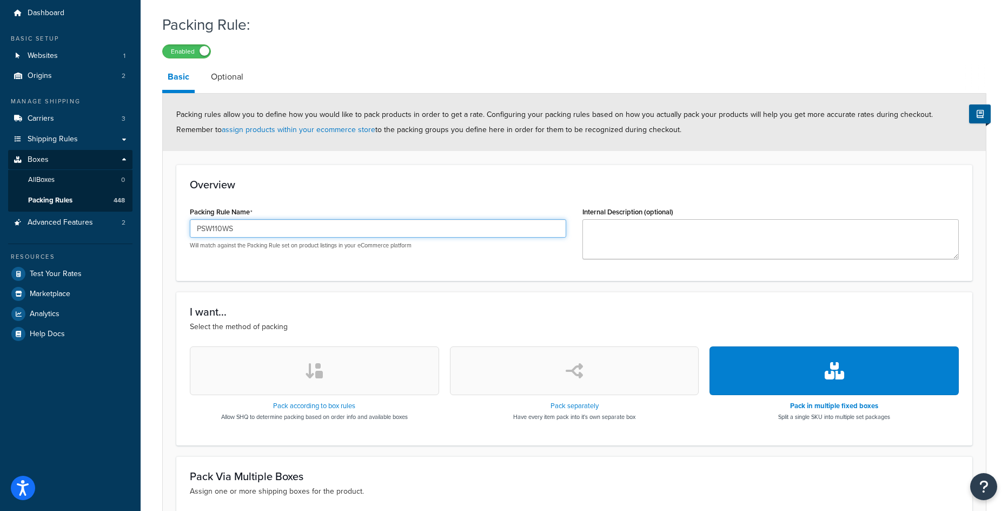
click at [233, 224] on input "PSW110WS" at bounding box center [378, 228] width 376 height 18
paste input "004N"
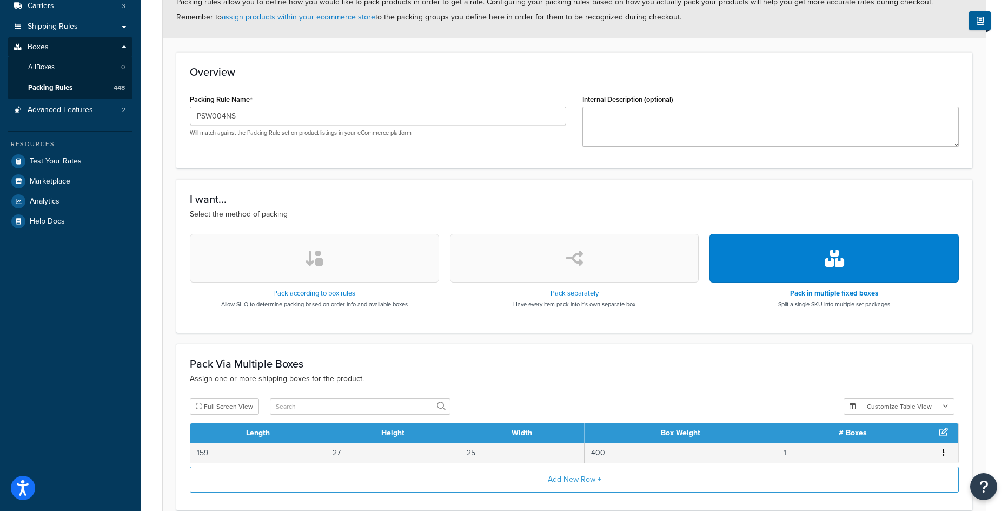
scroll to position [137, 0]
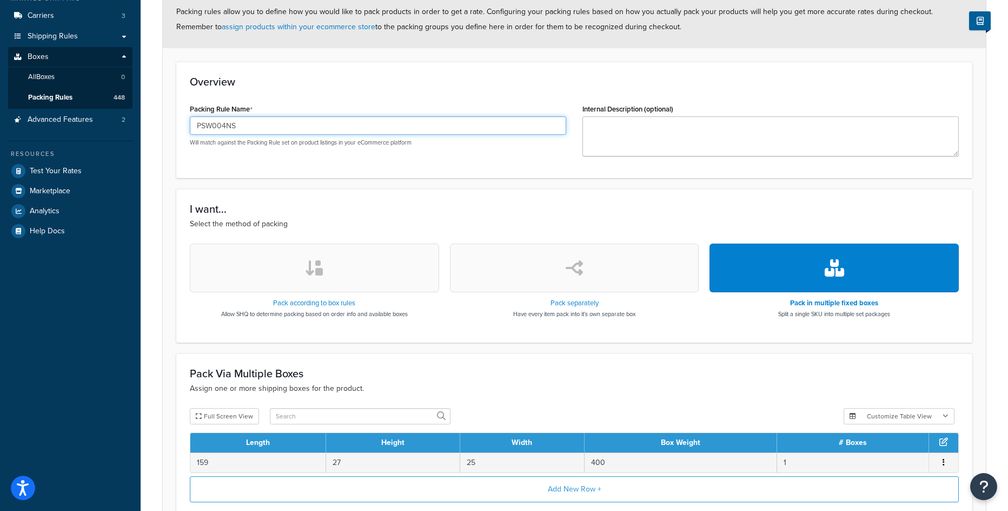
click at [219, 132] on input "PSW004NS" at bounding box center [378, 125] width 376 height 18
paste input "W"
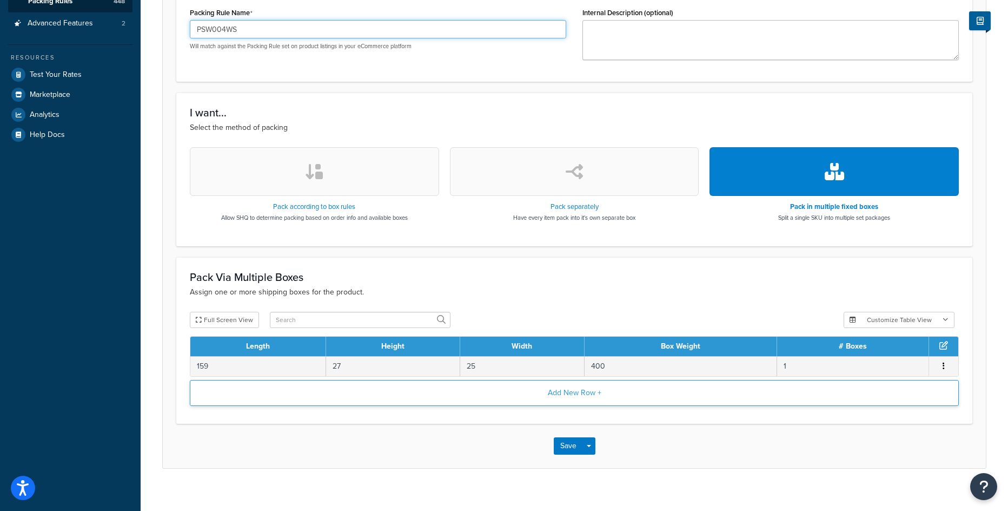
scroll to position [246, 0]
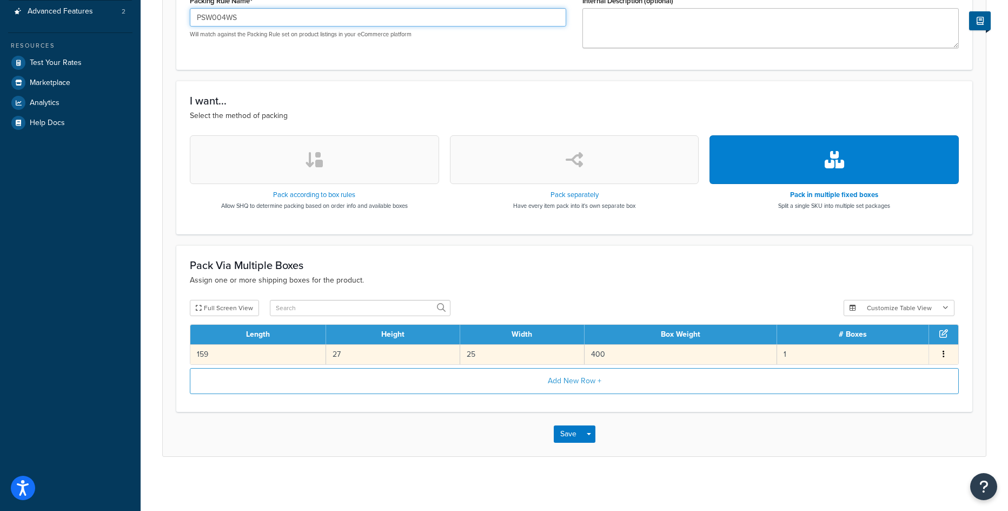
type input "PSW004WS"
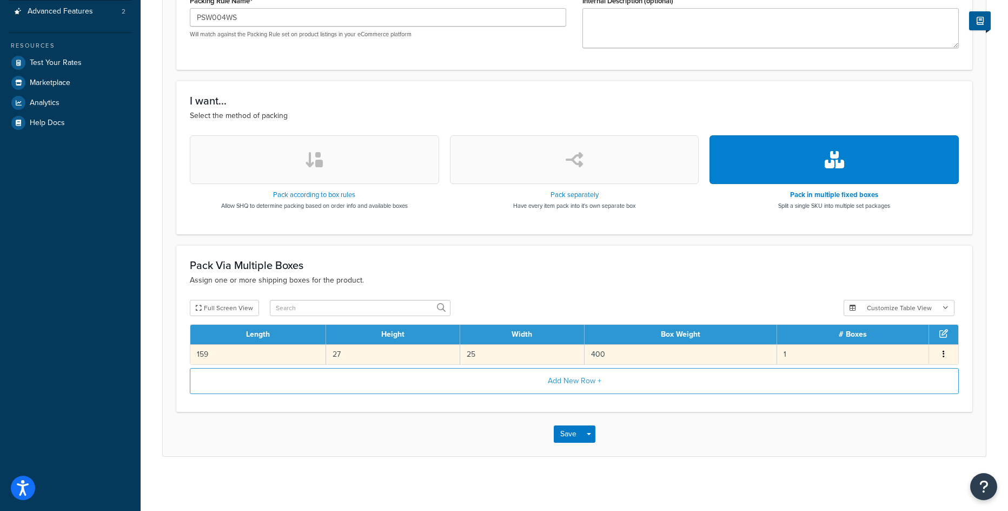
click at [285, 354] on td "159" at bounding box center [258, 354] width 136 height 20
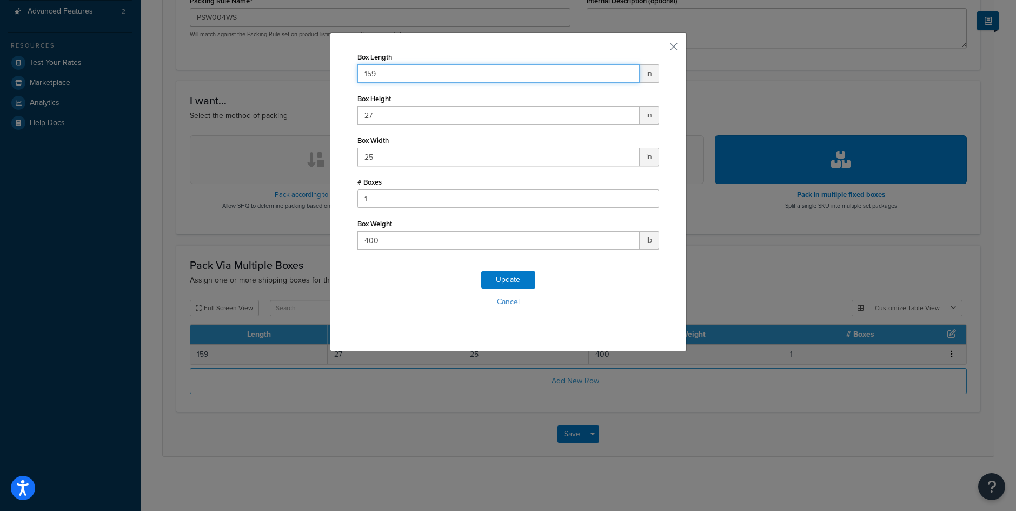
click at [420, 78] on input "159" at bounding box center [499, 73] width 282 height 18
click at [399, 120] on input "27" at bounding box center [499, 115] width 282 height 18
type input "30"
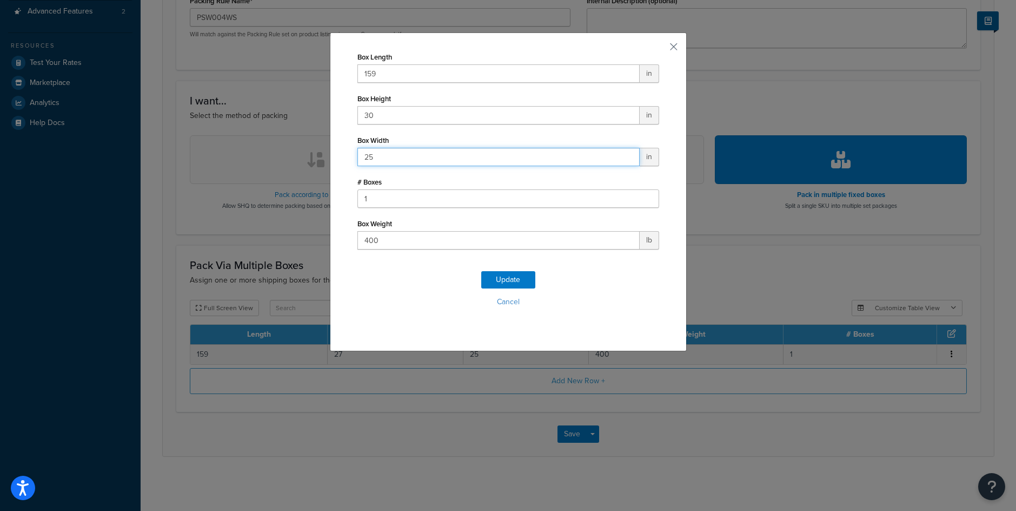
click at [375, 160] on input "25" at bounding box center [499, 157] width 282 height 18
type input "31"
click at [391, 248] on input "400" at bounding box center [499, 240] width 282 height 18
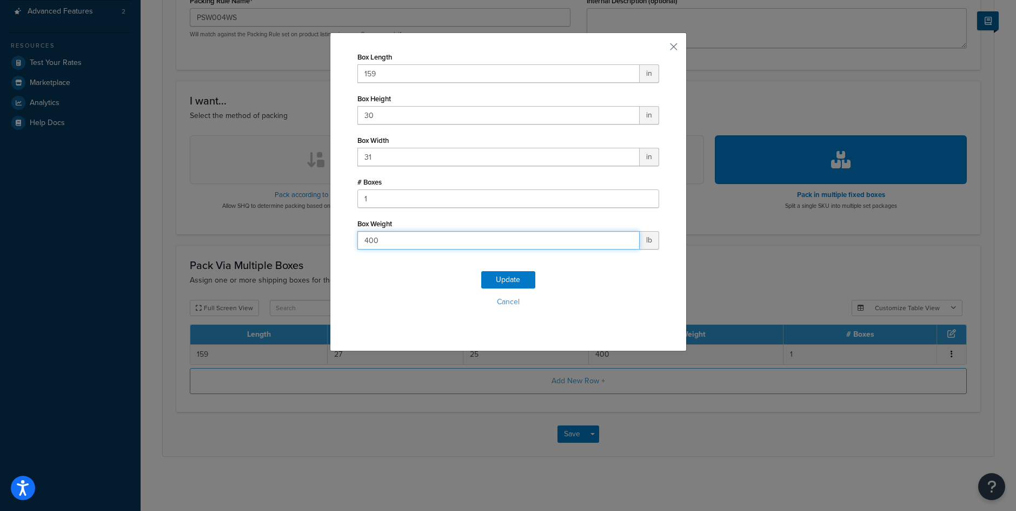
click at [391, 248] on input "400" at bounding box center [499, 240] width 282 height 18
type input "950"
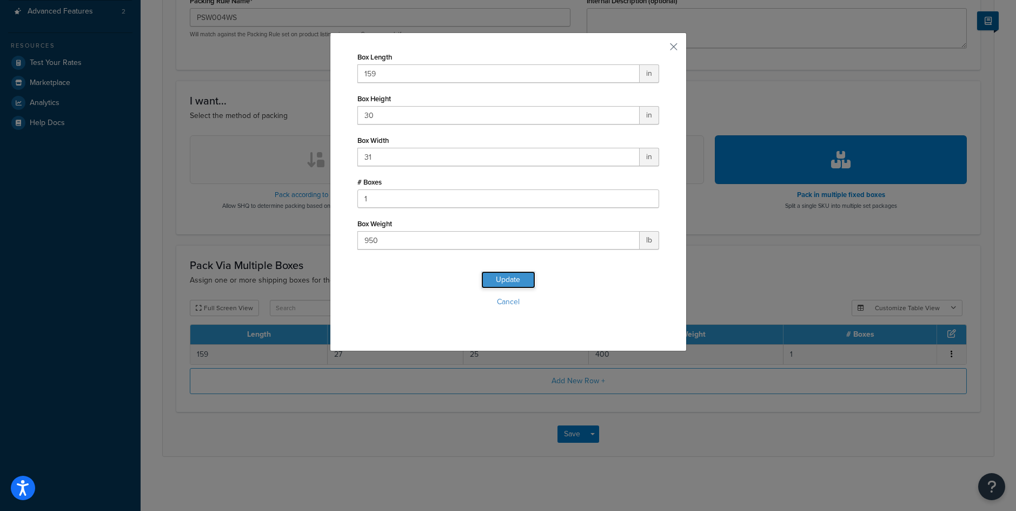
click at [500, 281] on button "Update" at bounding box center [508, 279] width 54 height 17
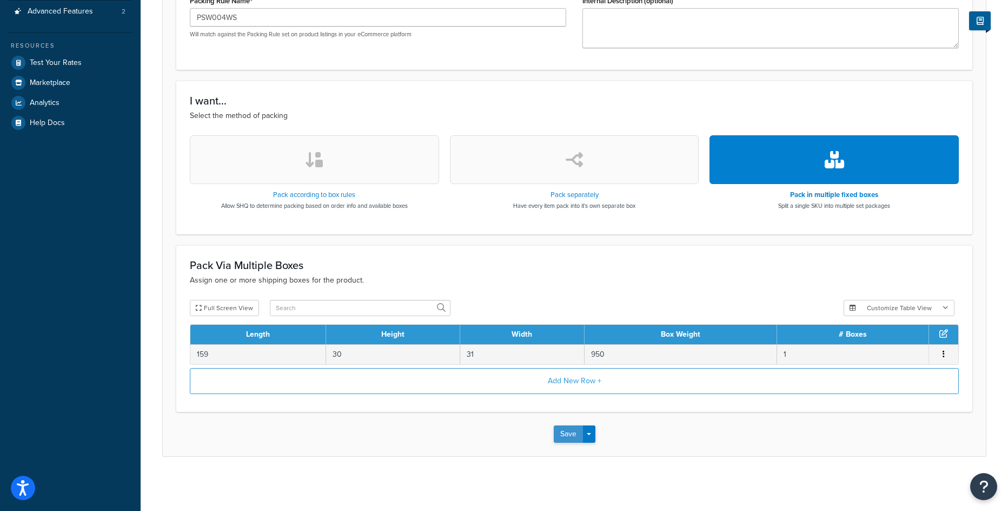
click at [562, 436] on button "Save" at bounding box center [568, 433] width 29 height 17
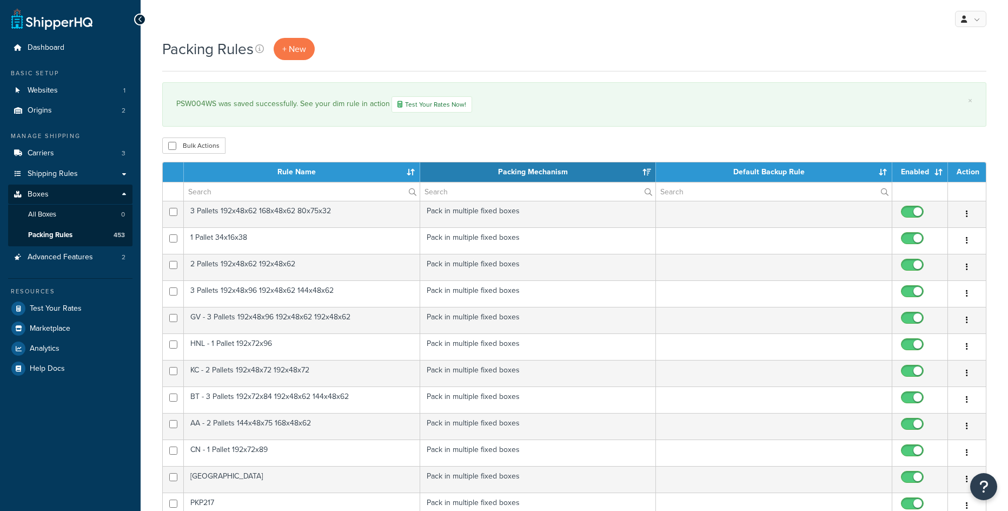
select select "15"
click at [283, 44] on link "+ New" at bounding box center [294, 49] width 41 height 22
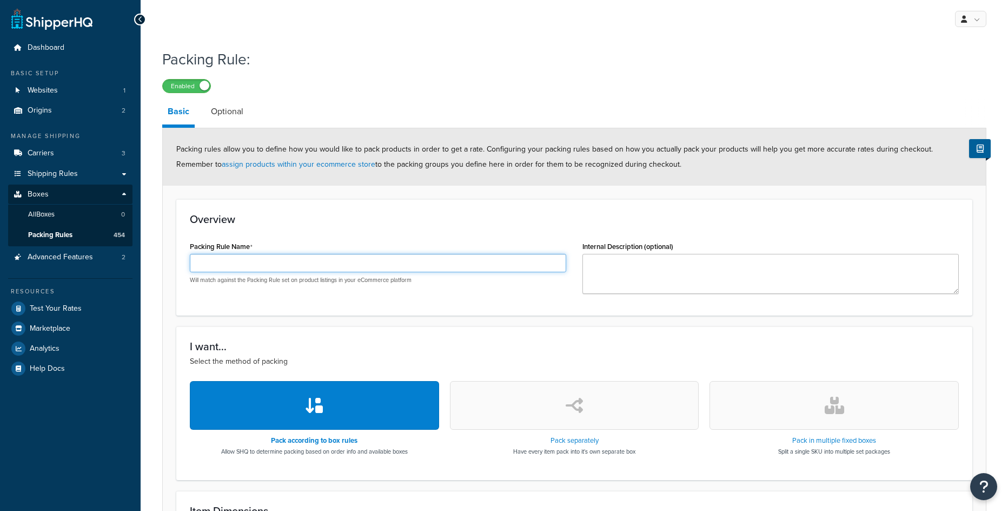
click at [220, 260] on input "Packing Rule Name" at bounding box center [378, 263] width 376 height 18
paste input "4-Bay Elite Arch Post Swing"
type input "4-Bay Elite Arch Post Swing"
click at [838, 415] on button "button" at bounding box center [834, 405] width 249 height 49
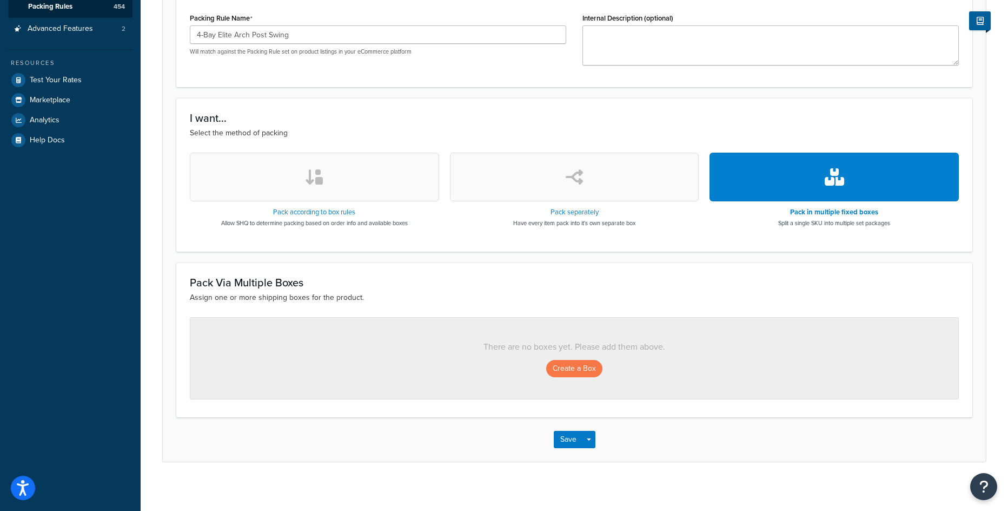
scroll to position [234, 0]
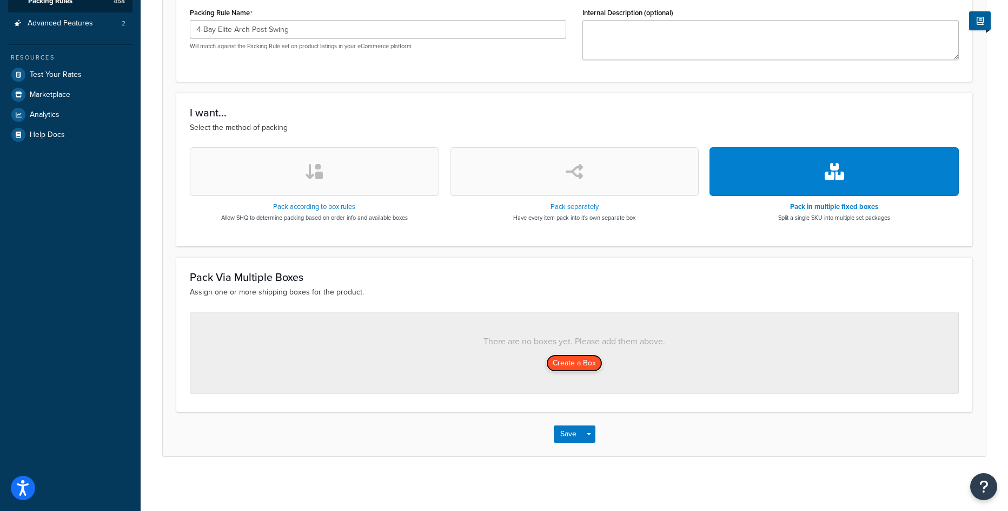
click at [572, 358] on button "Create a Box" at bounding box center [574, 362] width 56 height 17
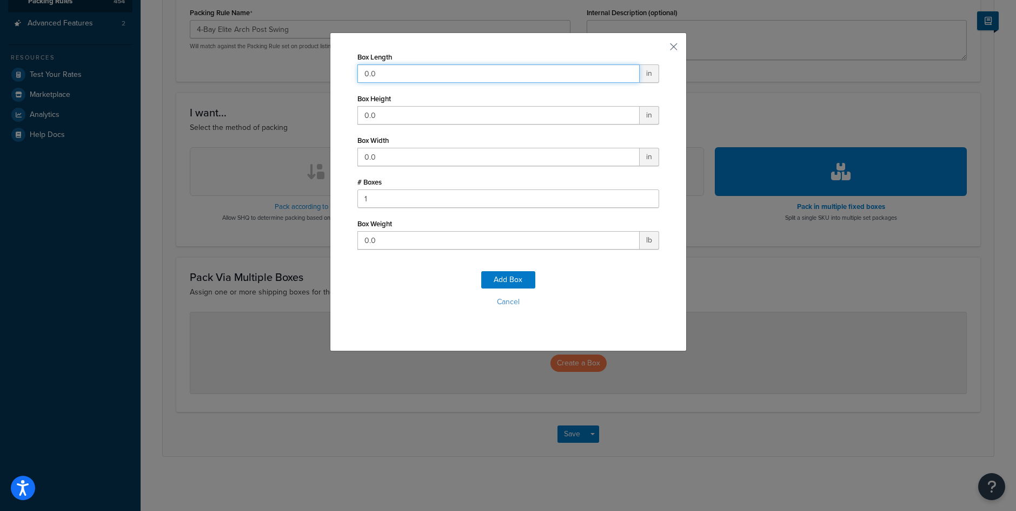
click at [374, 71] on input "0.0" at bounding box center [499, 73] width 282 height 18
type input "144"
click at [390, 103] on div "Box Height 0.0 in" at bounding box center [509, 108] width 302 height 34
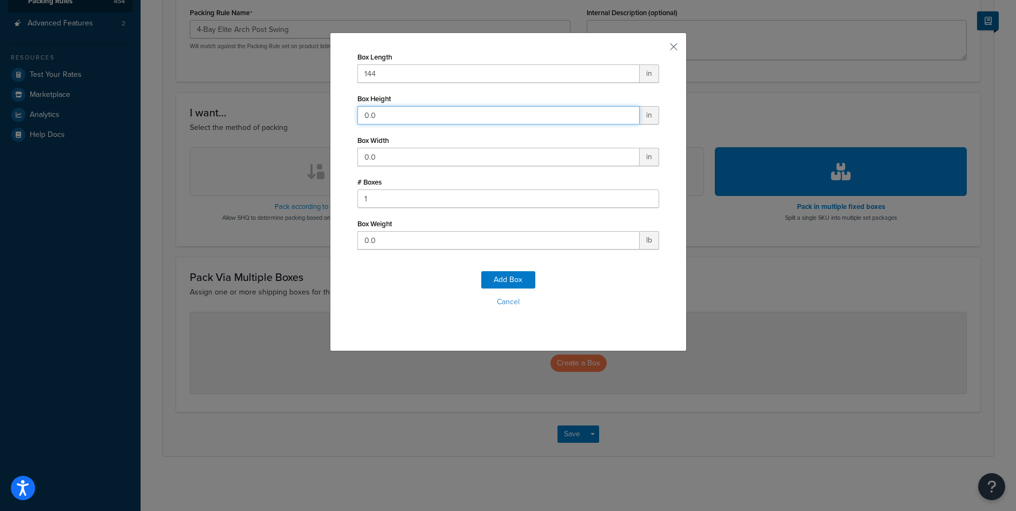
click at [382, 114] on input "0.0" at bounding box center [499, 115] width 282 height 18
type input "52"
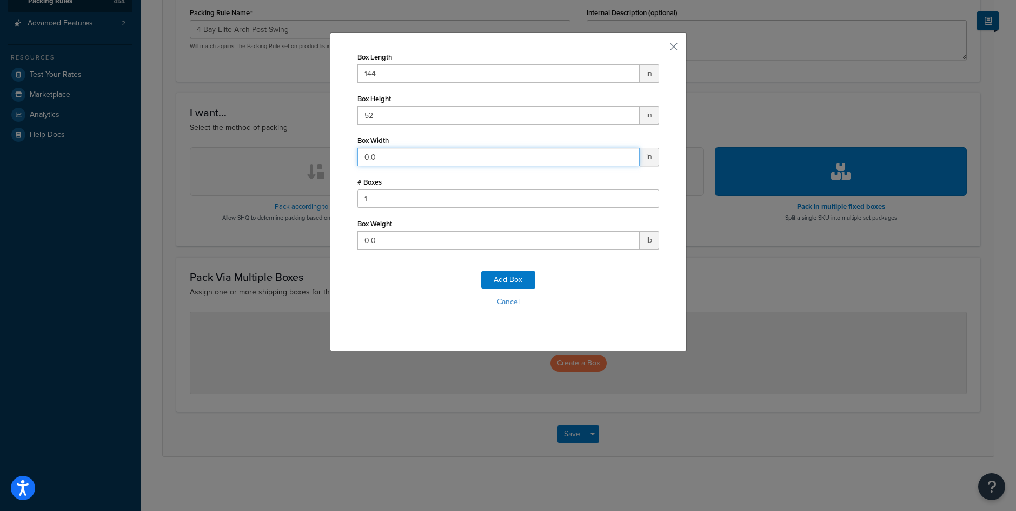
click at [383, 157] on input "0.0" at bounding box center [499, 157] width 282 height 18
type input "39"
click at [369, 236] on input "0.0" at bounding box center [499, 240] width 282 height 18
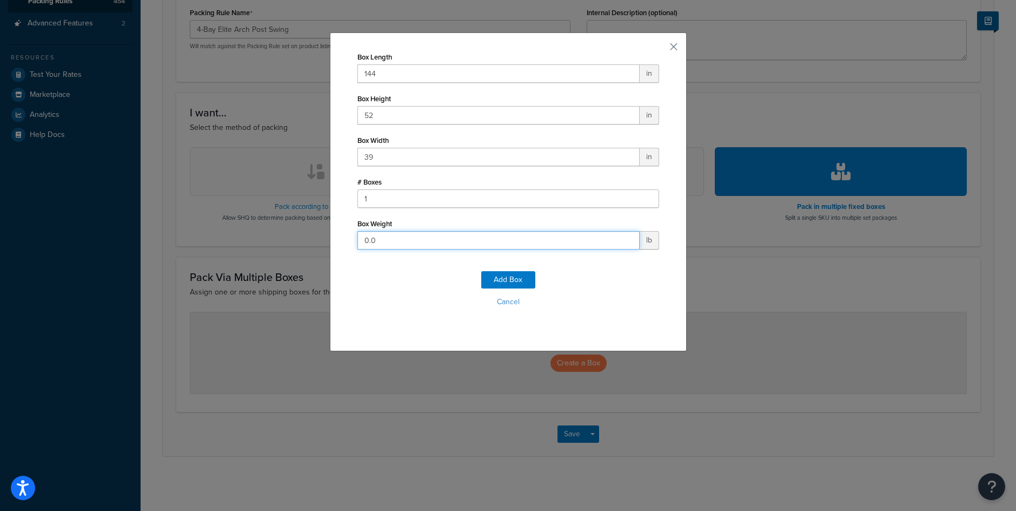
click at [369, 236] on input "0.0" at bounding box center [499, 240] width 282 height 18
type input "825"
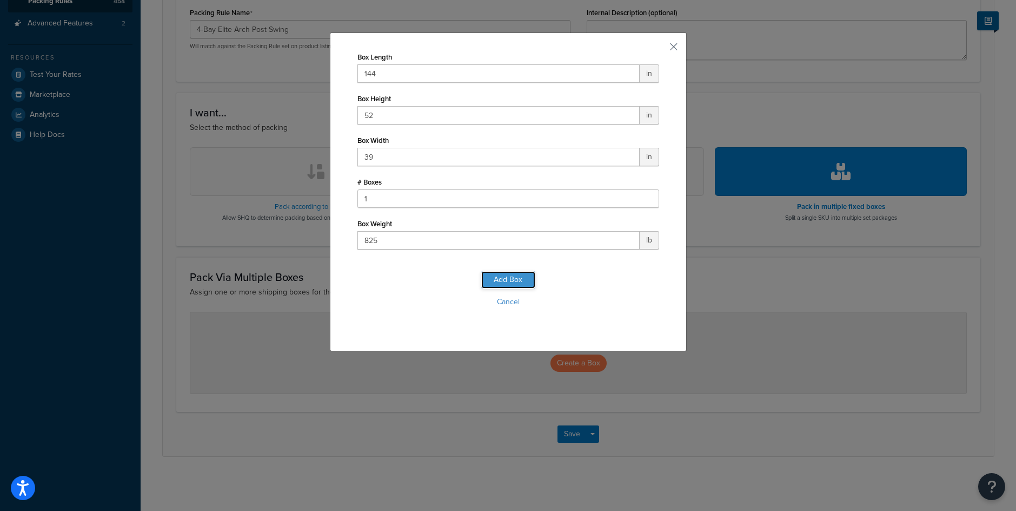
click at [526, 282] on button "Add Box" at bounding box center [508, 279] width 54 height 17
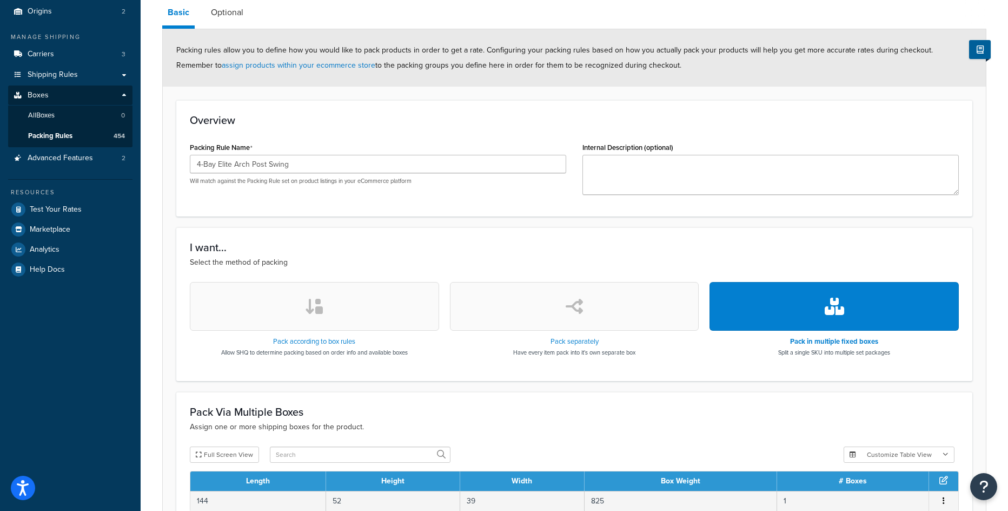
scroll to position [180, 0]
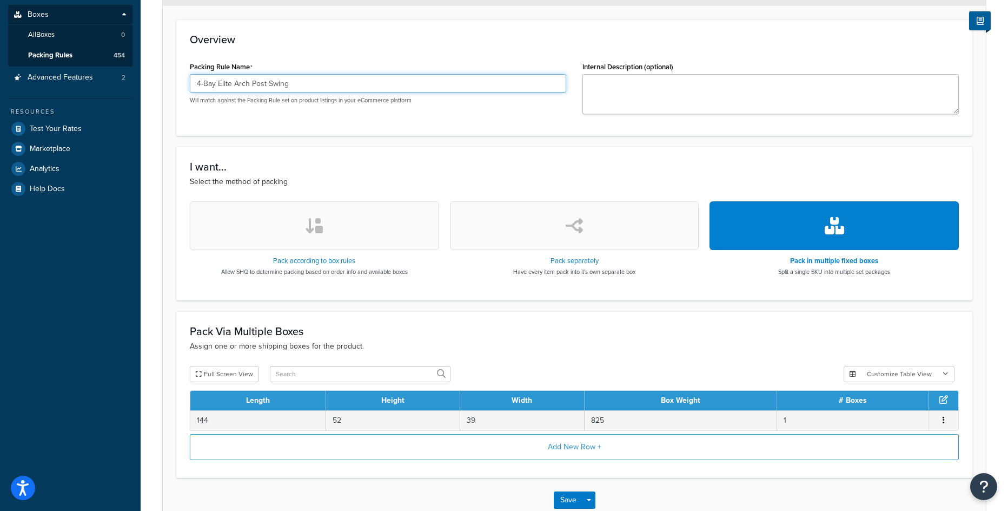
click at [221, 83] on input "4-Bay Elite Arch Post Swing" at bounding box center [378, 83] width 376 height 18
paste input "PSW008WS"
type input "PSW008WS"
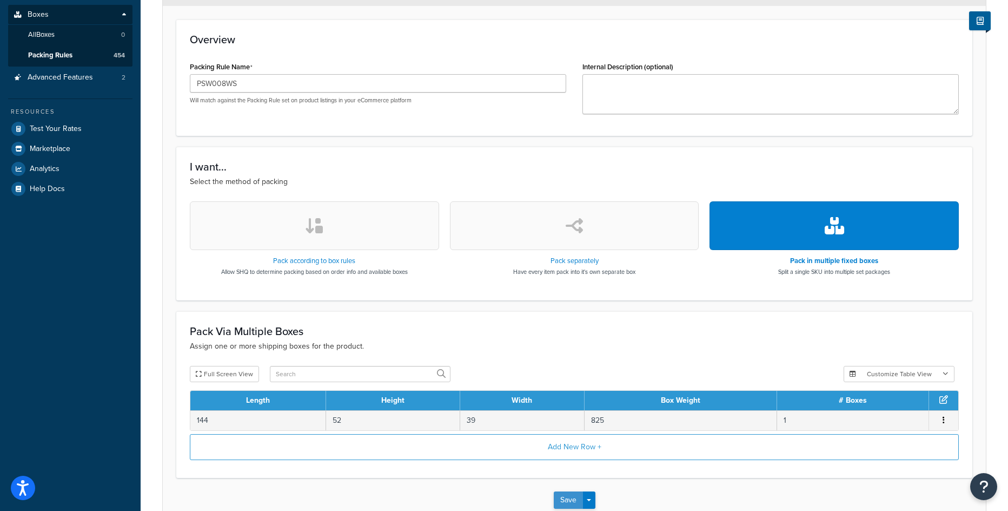
click at [577, 497] on button "Save" at bounding box center [568, 499] width 29 height 17
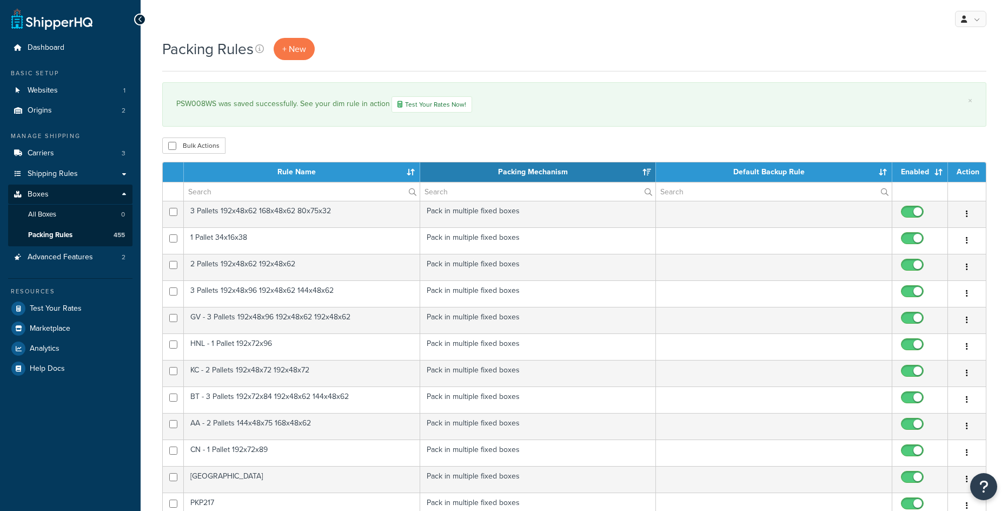
select select "15"
click at [289, 54] on span "+ New" at bounding box center [294, 49] width 24 height 12
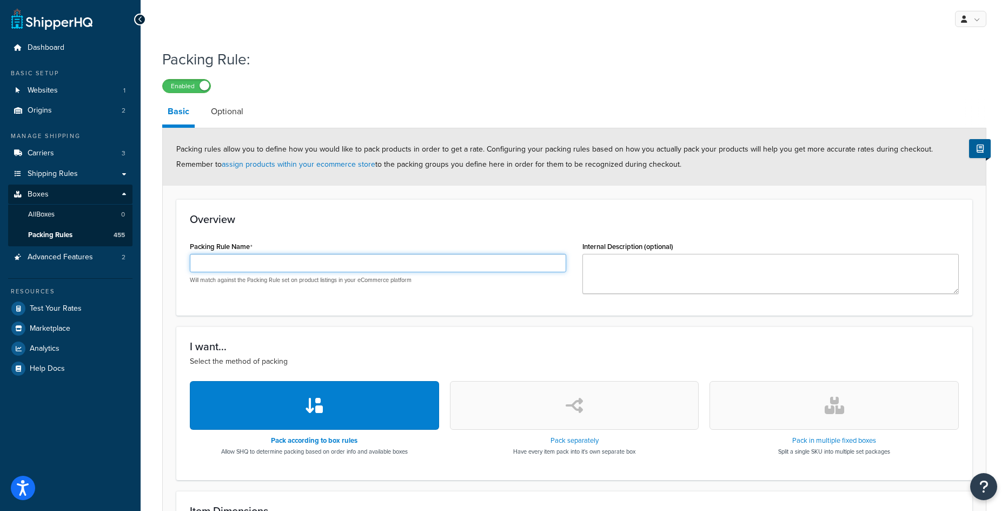
click at [236, 259] on input "Packing Rule Name" at bounding box center [378, 263] width 376 height 18
click at [209, 264] on input "Packing Rule Name" at bounding box center [378, 263] width 376 height 18
paste input "PSW003WS"
type input "PSW003WS"
click at [838, 415] on button "button" at bounding box center [834, 405] width 249 height 49
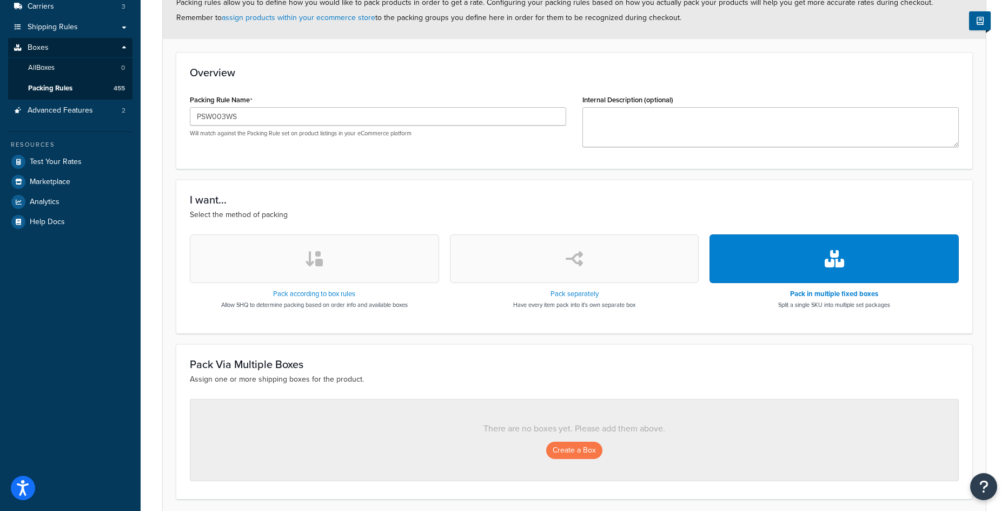
scroll to position [162, 0]
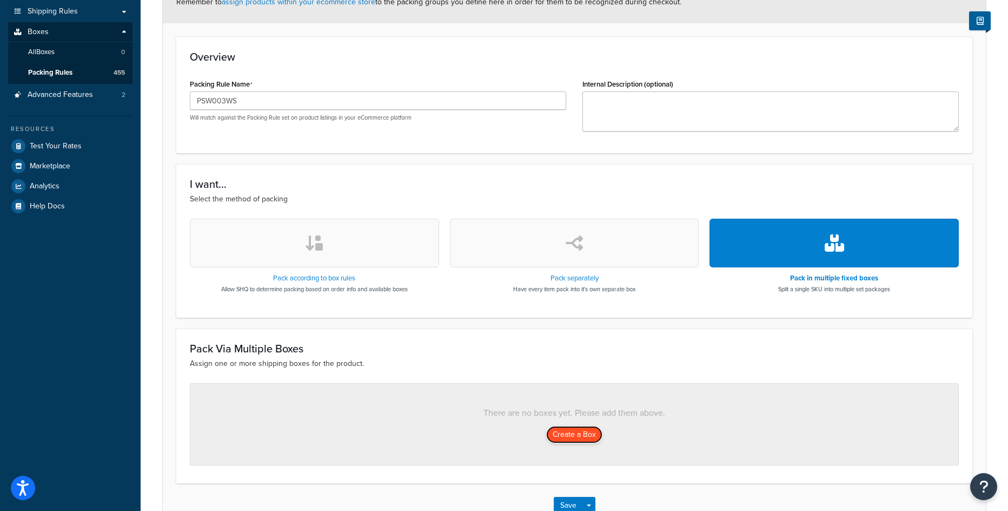
click at [555, 436] on button "Create a Box" at bounding box center [574, 434] width 56 height 17
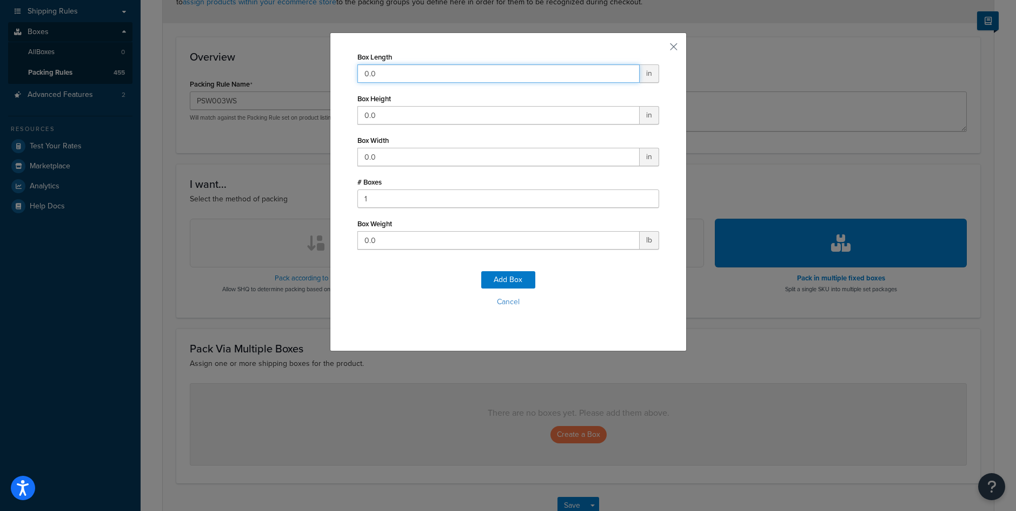
click at [392, 71] on input "0.0" at bounding box center [499, 73] width 282 height 18
click at [368, 70] on input "0.0" at bounding box center [499, 73] width 282 height 18
type input "159"
click at [372, 117] on input "0.0" at bounding box center [499, 115] width 282 height 18
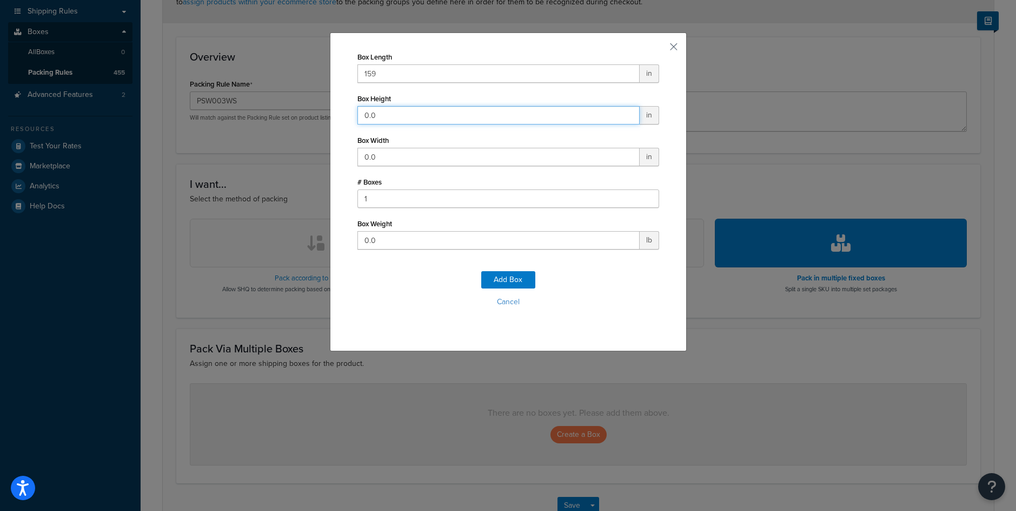
click at [372, 117] on input "0.0" at bounding box center [499, 115] width 282 height 18
type input "30"
click at [380, 160] on input "0.0" at bounding box center [499, 157] width 282 height 18
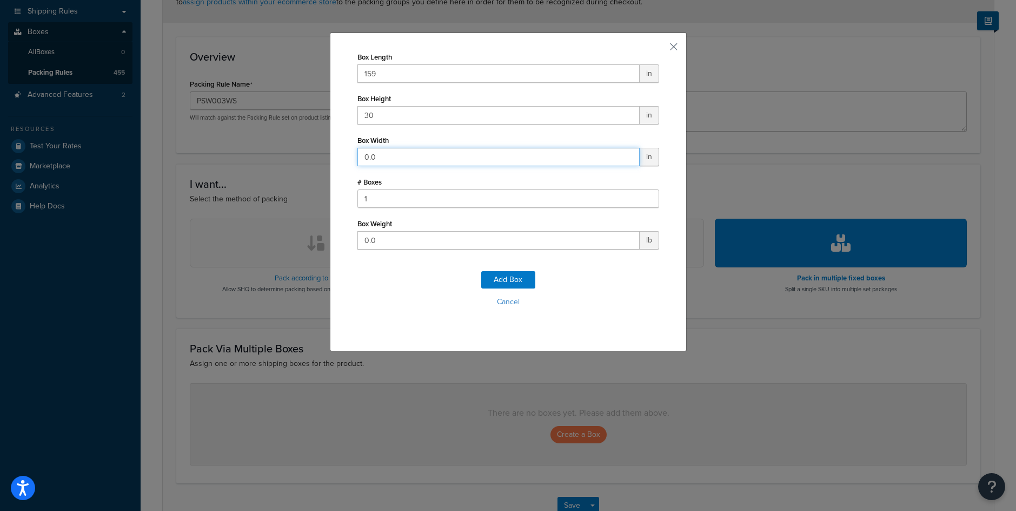
click at [380, 160] on input "0.0" at bounding box center [499, 157] width 282 height 18
type input "25"
click at [382, 241] on input "0.0" at bounding box center [499, 240] width 282 height 18
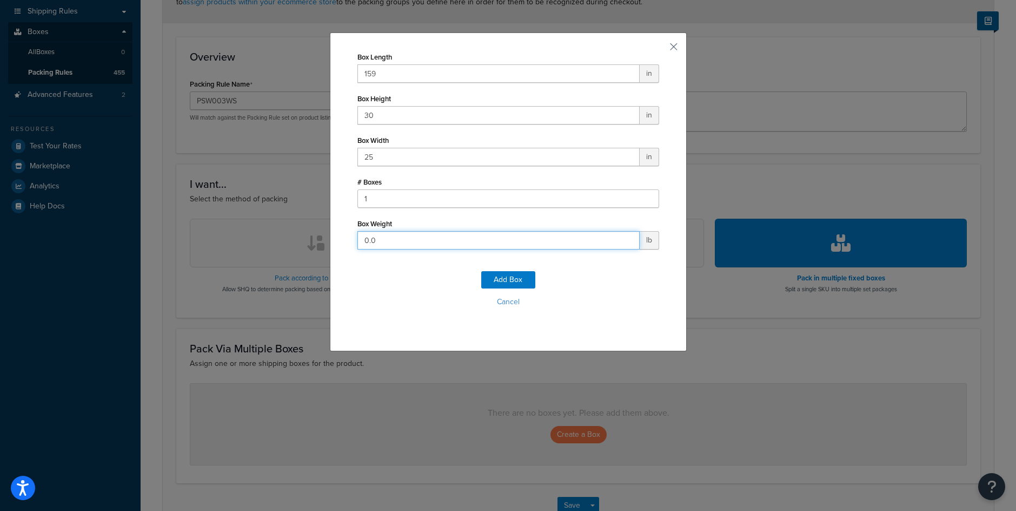
drag, startPoint x: 382, startPoint y: 241, endPoint x: 348, endPoint y: 241, distance: 34.6
click at [348, 241] on div "Box Length 159 in Box Height 30 in Box Width 25 in # Boxes 1 Box Weight 0.0 lb …" at bounding box center [508, 191] width 357 height 319
type input "707"
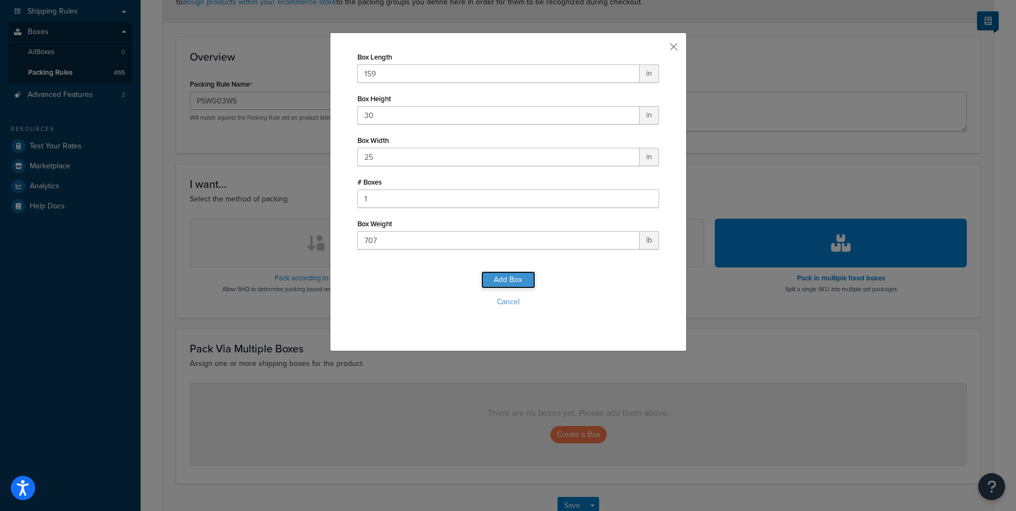
click at [519, 278] on button "Add Box" at bounding box center [508, 279] width 54 height 17
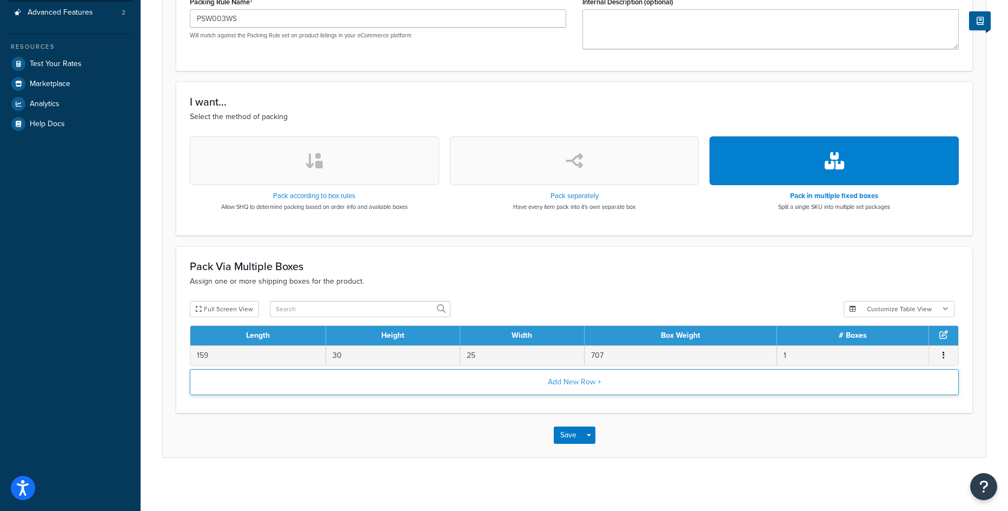
scroll to position [246, 0]
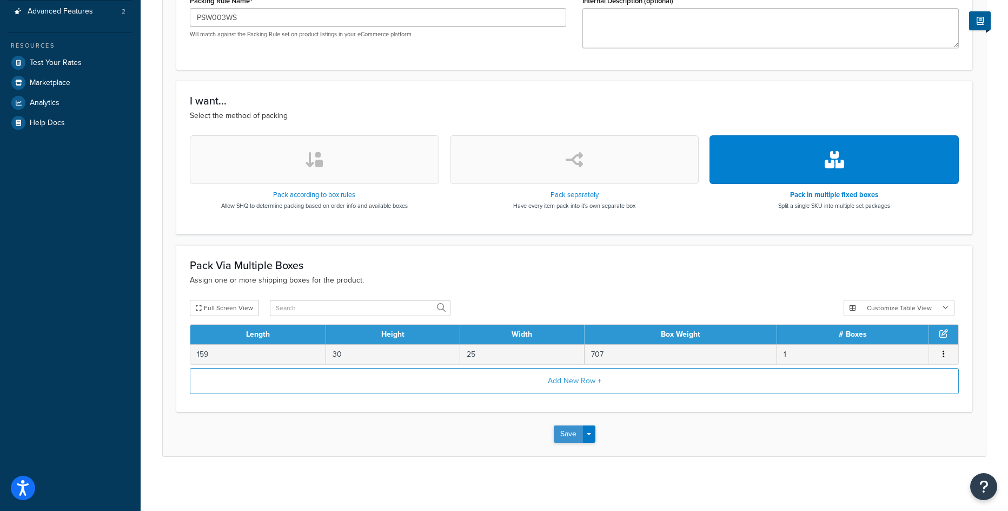
click at [577, 435] on button "Save" at bounding box center [568, 433] width 29 height 17
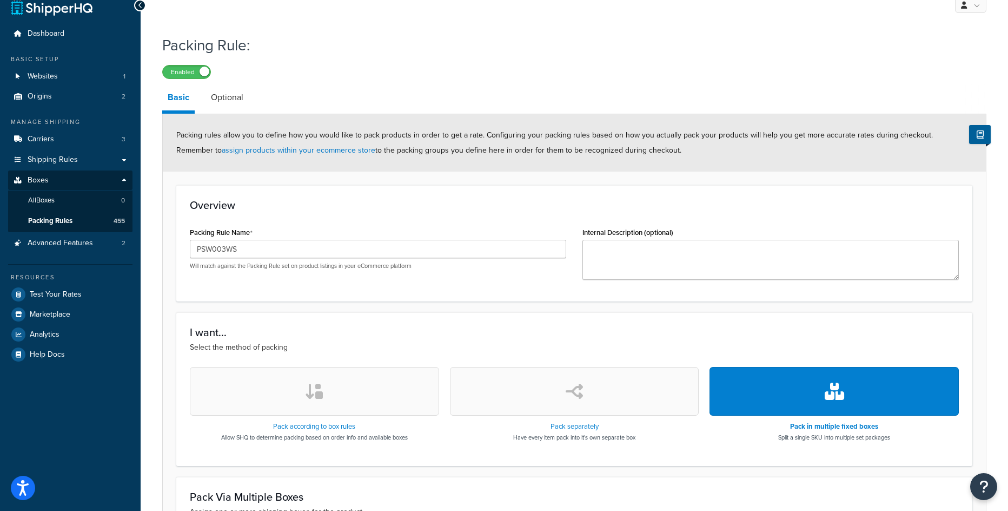
scroll to position [0, 0]
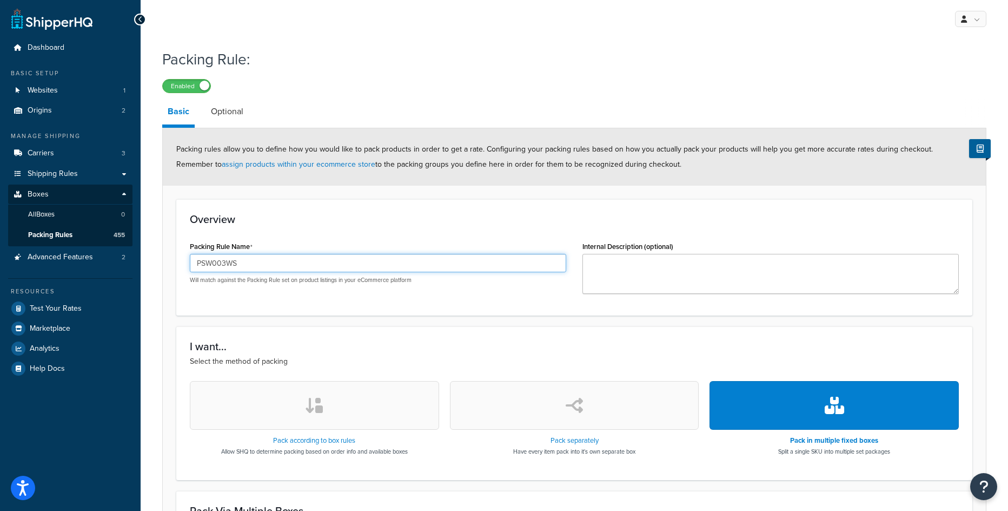
click at [266, 270] on input "PSW003WS" at bounding box center [378, 263] width 376 height 18
paste input "6"
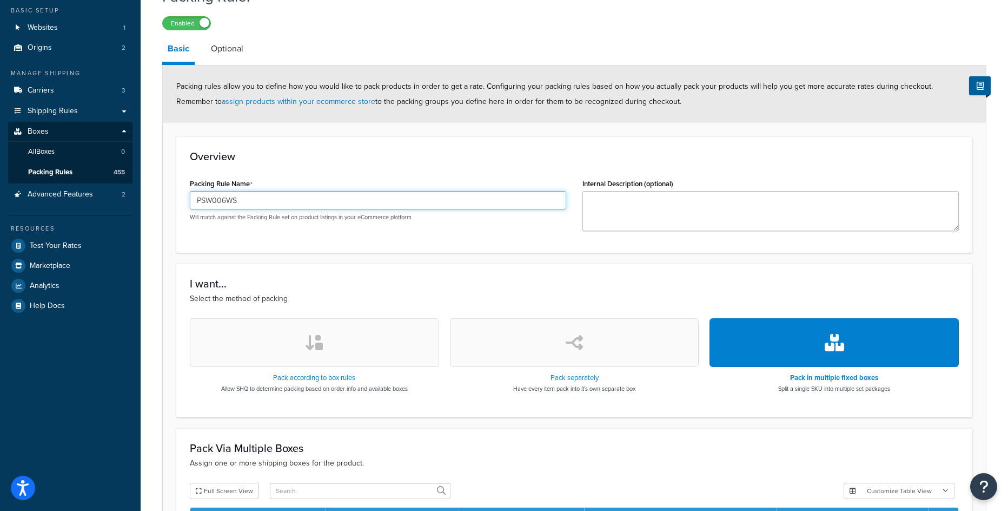
scroll to position [216, 0]
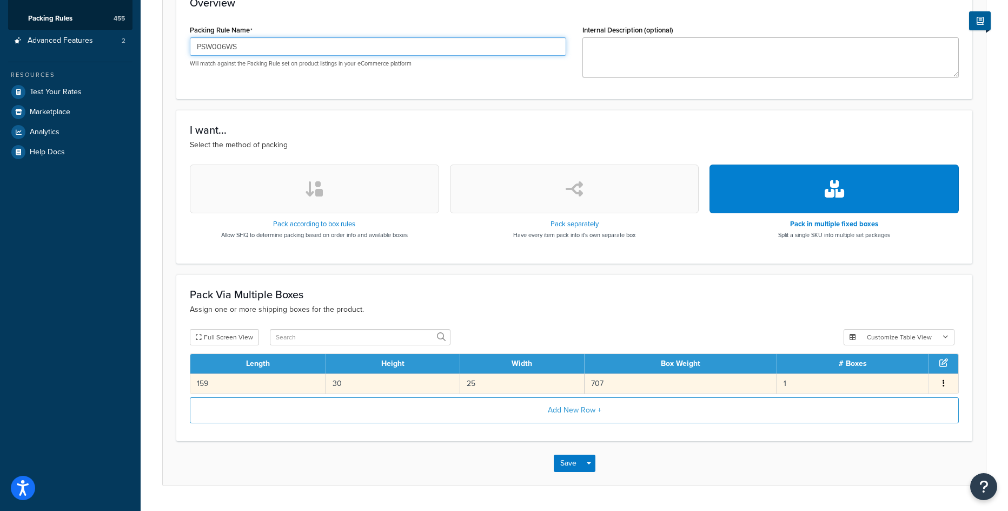
type input "PSW006WS"
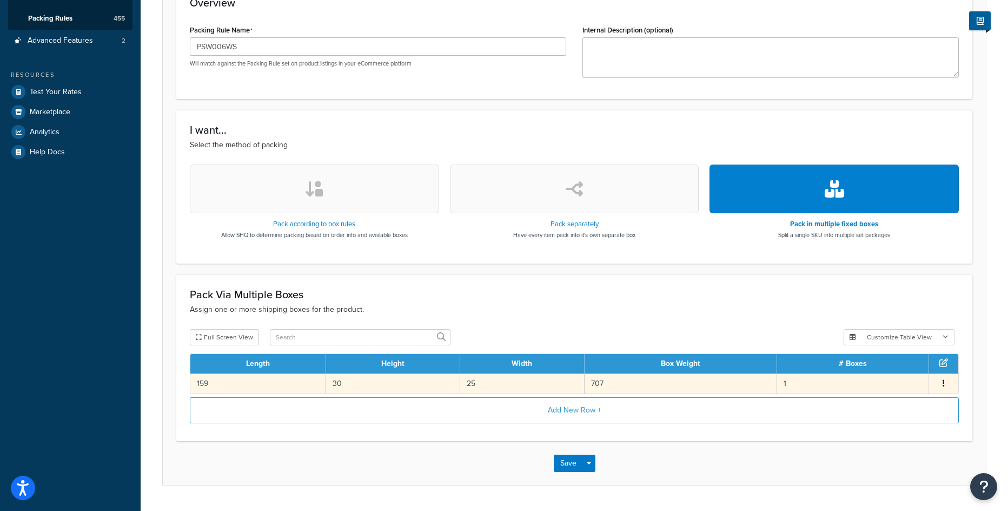
click at [293, 389] on td "159" at bounding box center [258, 383] width 136 height 20
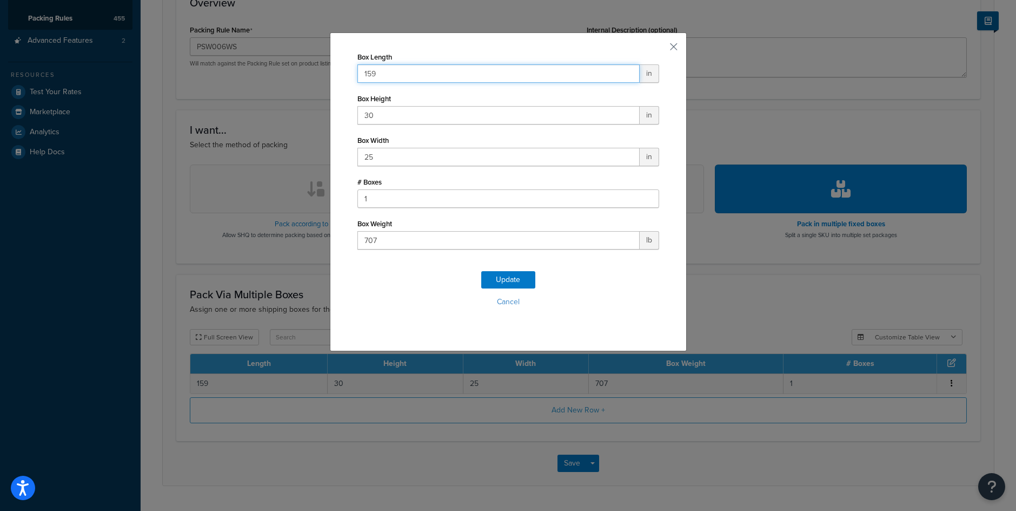
click at [460, 75] on input "159" at bounding box center [499, 73] width 282 height 18
type input "144"
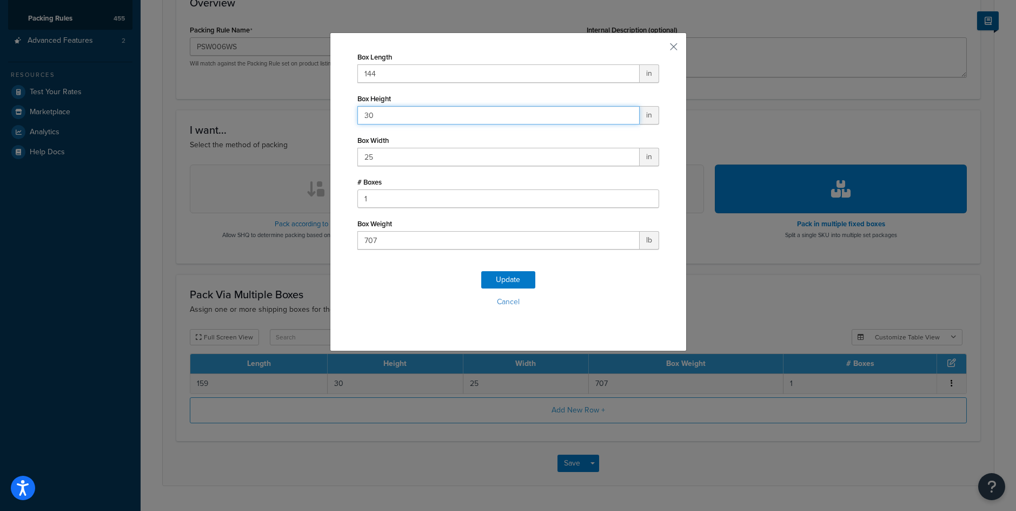
click at [401, 117] on input "30" at bounding box center [499, 115] width 282 height 18
type input "51"
click at [386, 154] on input "25" at bounding box center [499, 157] width 282 height 18
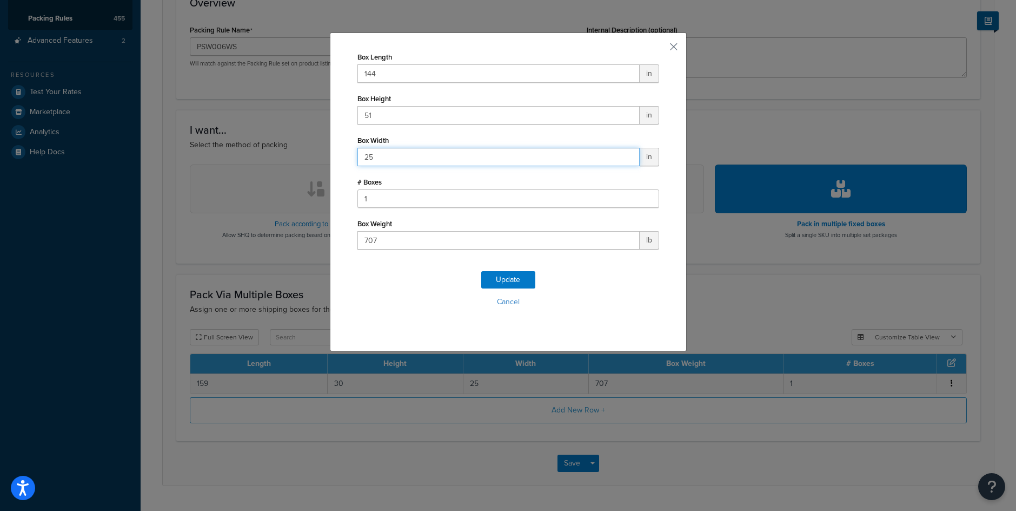
click at [386, 154] on input "25" at bounding box center [499, 157] width 282 height 18
type input "24"
click at [390, 244] on input "707" at bounding box center [499, 240] width 282 height 18
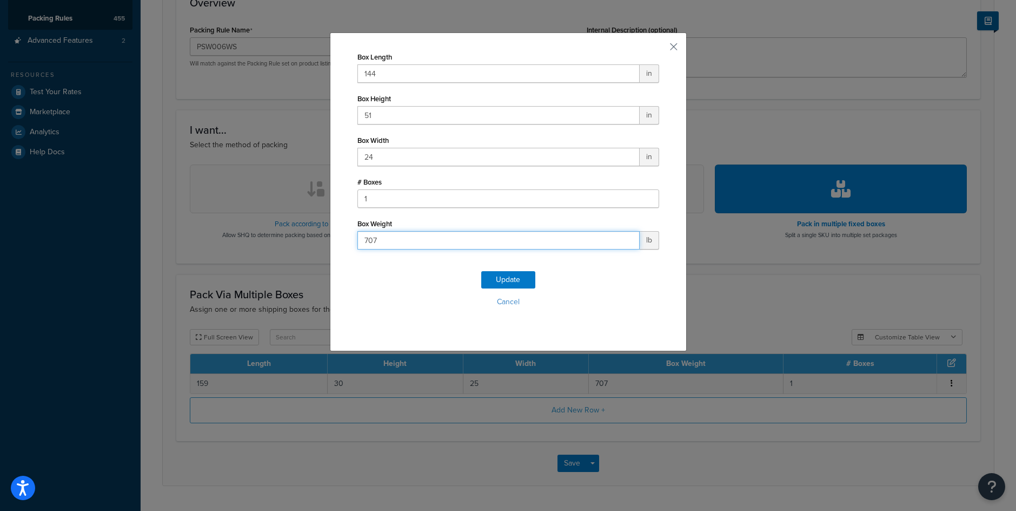
click at [390, 244] on input "707" at bounding box center [499, 240] width 282 height 18
type input "575"
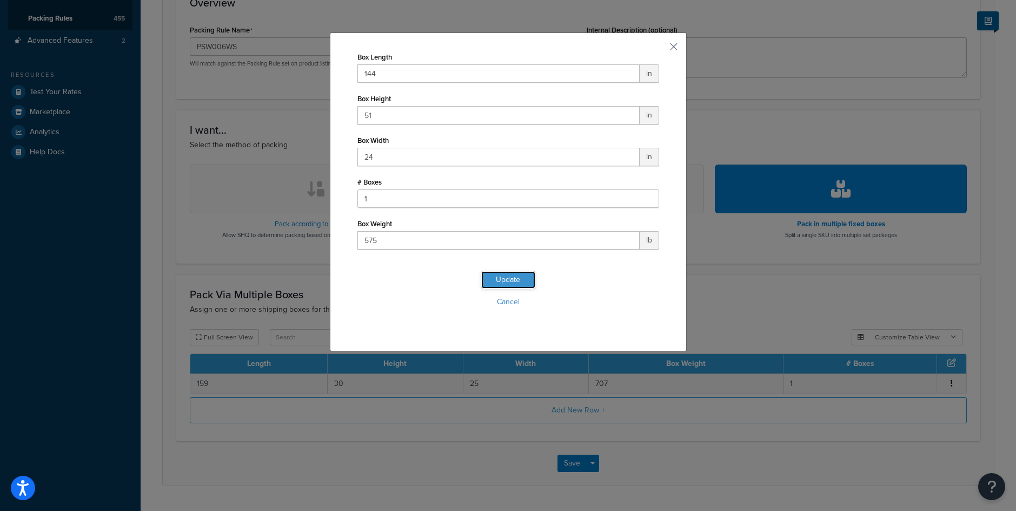
click at [513, 281] on button "Update" at bounding box center [508, 279] width 54 height 17
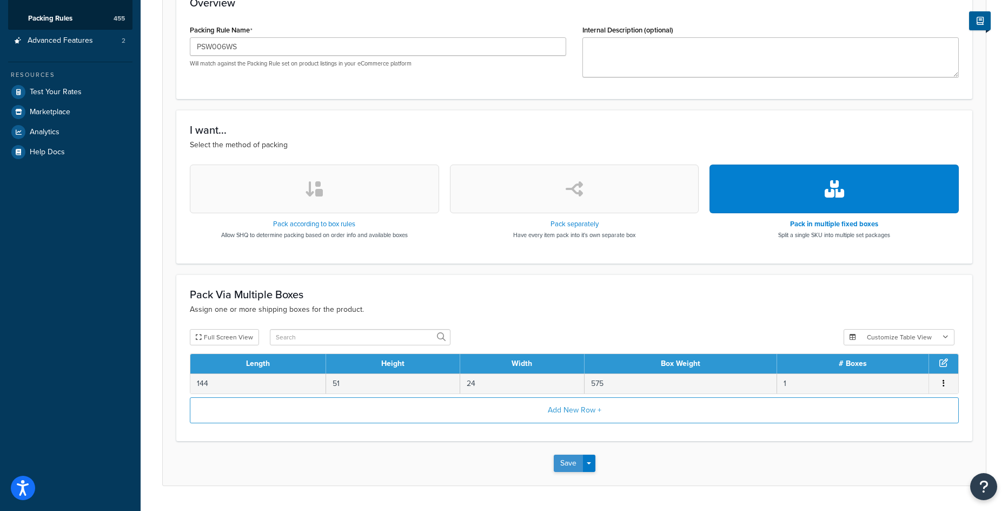
click at [564, 458] on button "Save" at bounding box center [568, 462] width 29 height 17
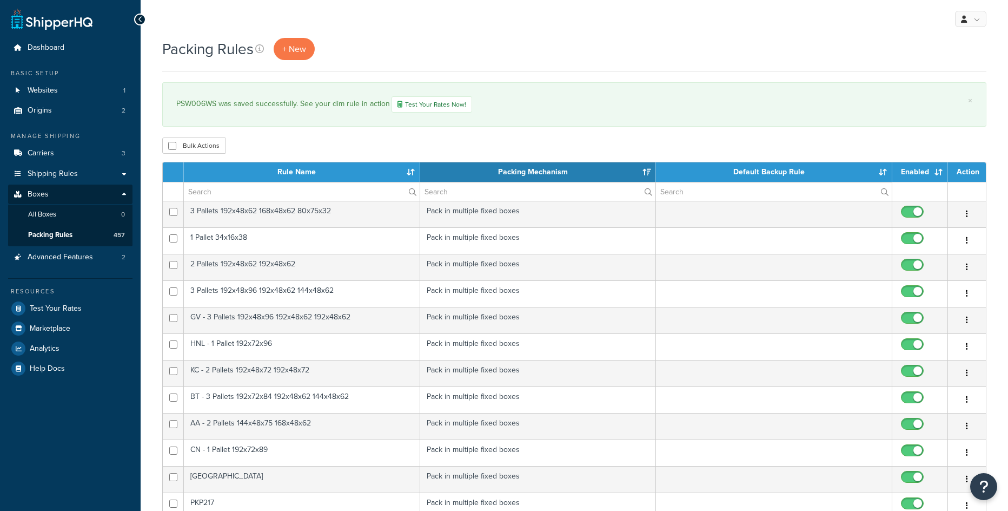
select select "15"
click at [293, 47] on span "+ New" at bounding box center [294, 49] width 24 height 12
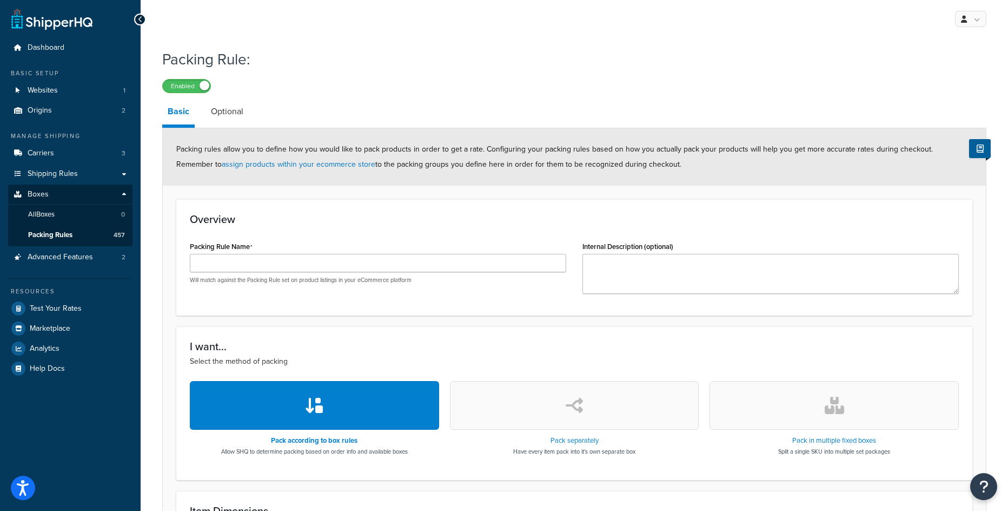
drag, startPoint x: 282, startPoint y: 251, endPoint x: 279, endPoint y: 257, distance: 6.5
click at [281, 252] on div "Packing Rule Name Will match against the Packing Rule set on product listings i…" at bounding box center [378, 261] width 376 height 45
click at [279, 257] on input "Packing Rule Name" at bounding box center [378, 263] width 376 height 18
paste input "PMC008"
type input "PMC008"
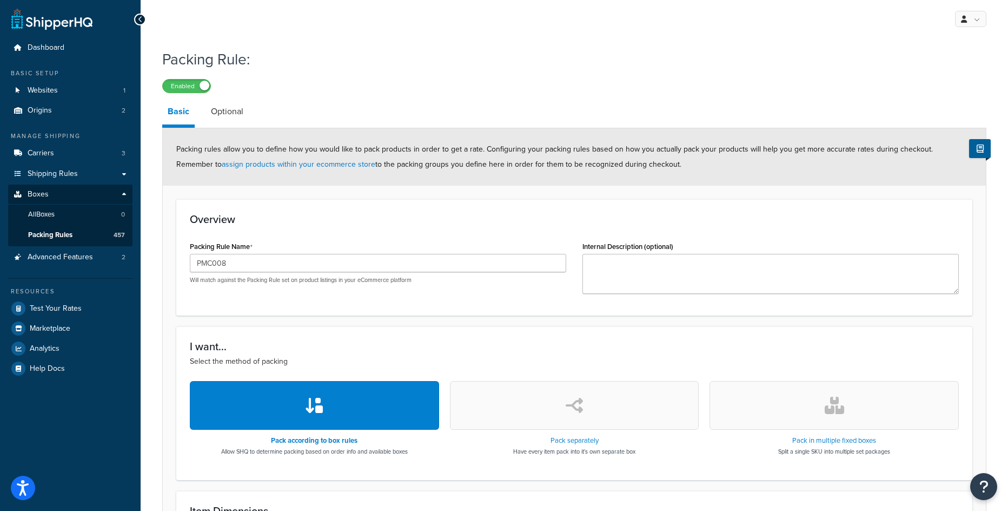
click at [843, 408] on icon "button" at bounding box center [834, 404] width 19 height 17
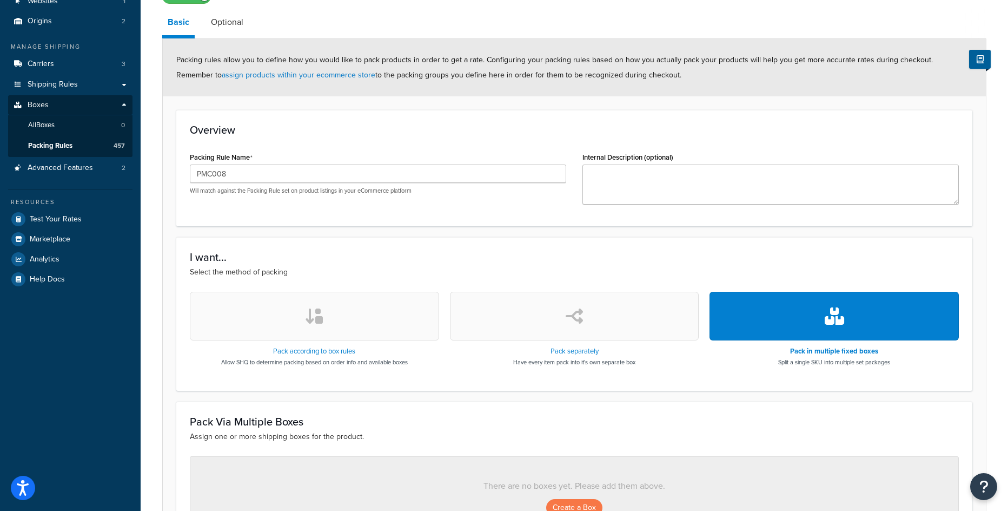
scroll to position [216, 0]
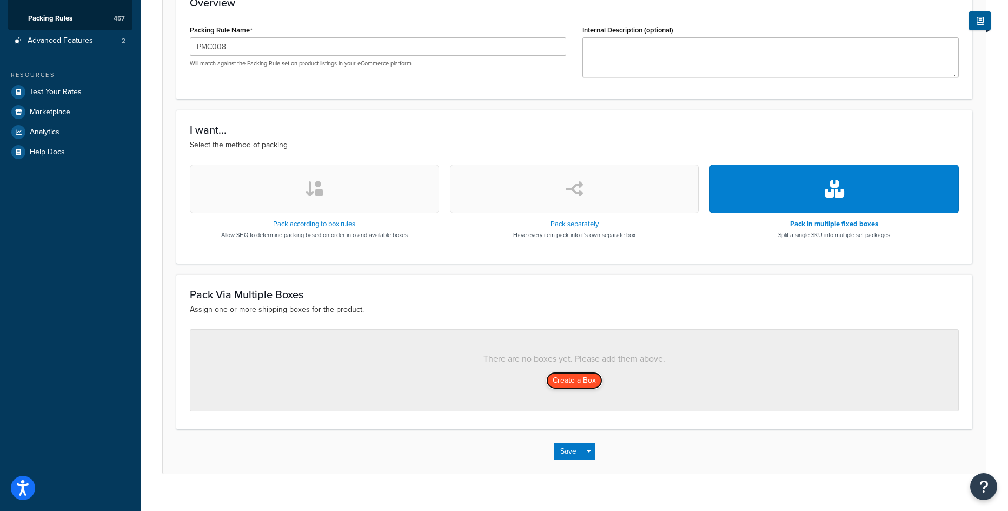
click at [566, 374] on button "Create a Box" at bounding box center [574, 380] width 56 height 17
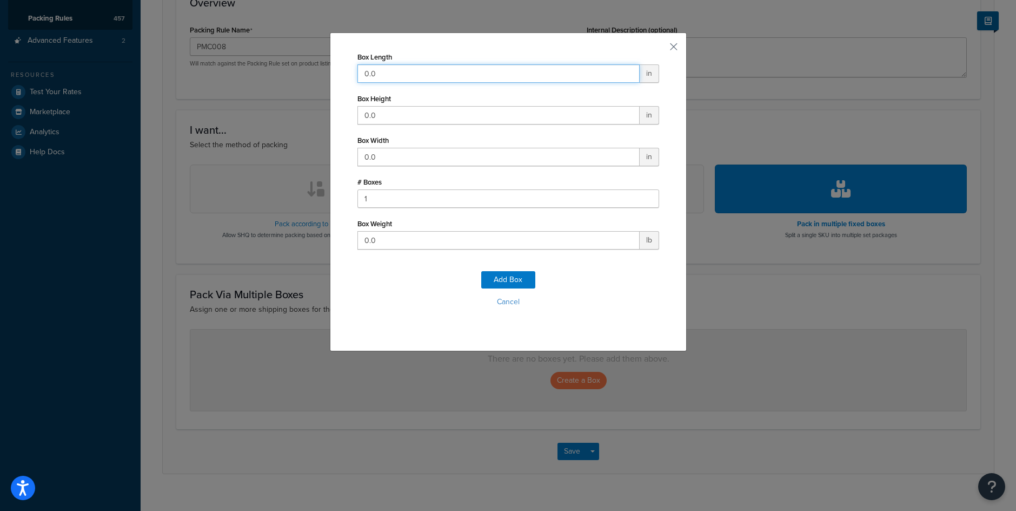
click at [408, 77] on input "0.0" at bounding box center [499, 73] width 282 height 18
type input "37"
click at [369, 109] on input "0.0" at bounding box center [499, 115] width 282 height 18
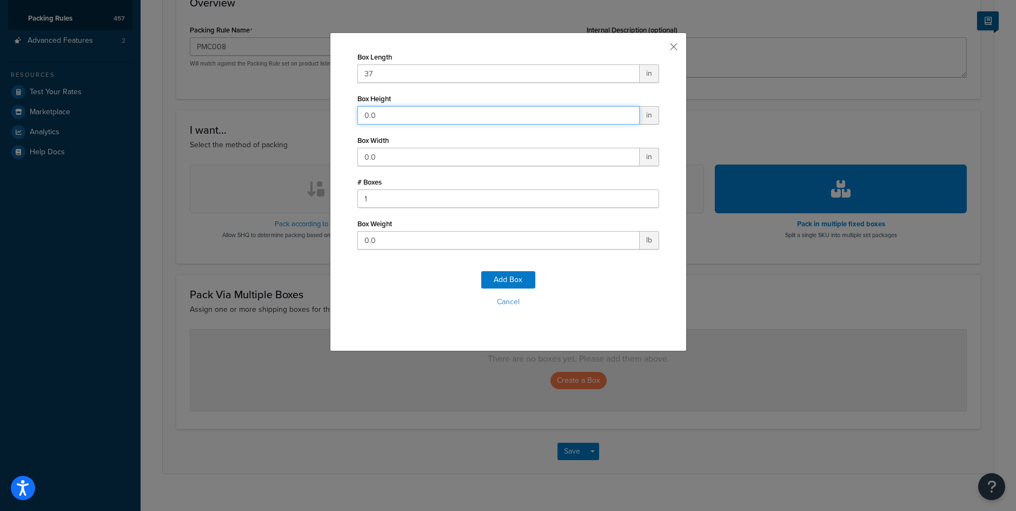
click at [369, 109] on input "0.0" at bounding box center [499, 115] width 282 height 18
type input "18"
click at [359, 158] on input "0.0" at bounding box center [499, 157] width 282 height 18
click at [359, 157] on input "0.0" at bounding box center [499, 157] width 282 height 18
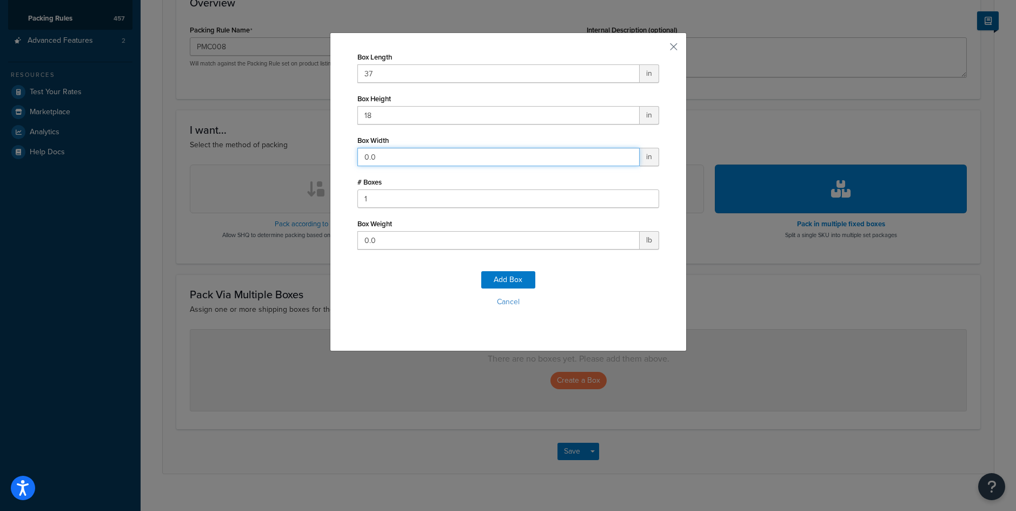
click at [359, 157] on input "0.0" at bounding box center [499, 157] width 282 height 18
type input "18"
click at [384, 243] on input "0.0" at bounding box center [499, 240] width 282 height 18
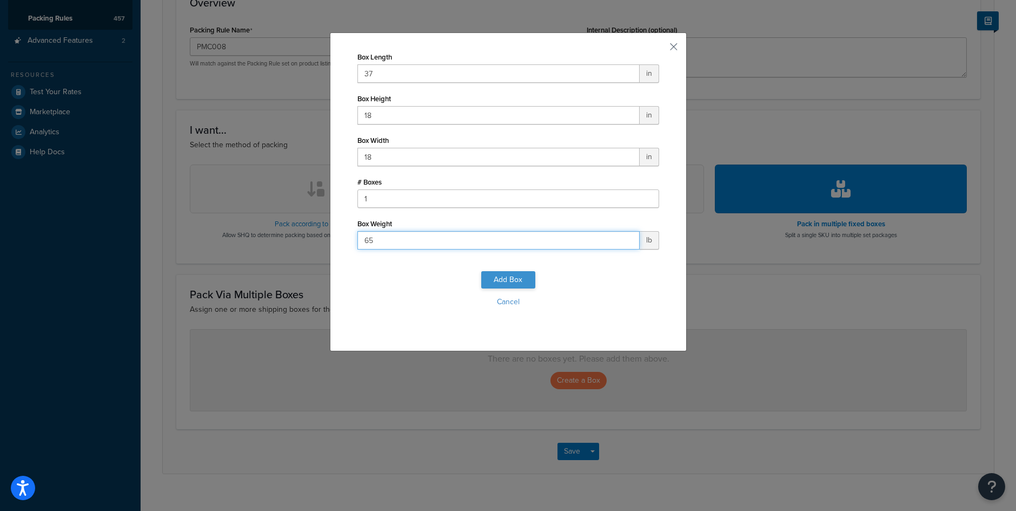
type input "65"
click at [517, 275] on button "Add Box" at bounding box center [508, 279] width 54 height 17
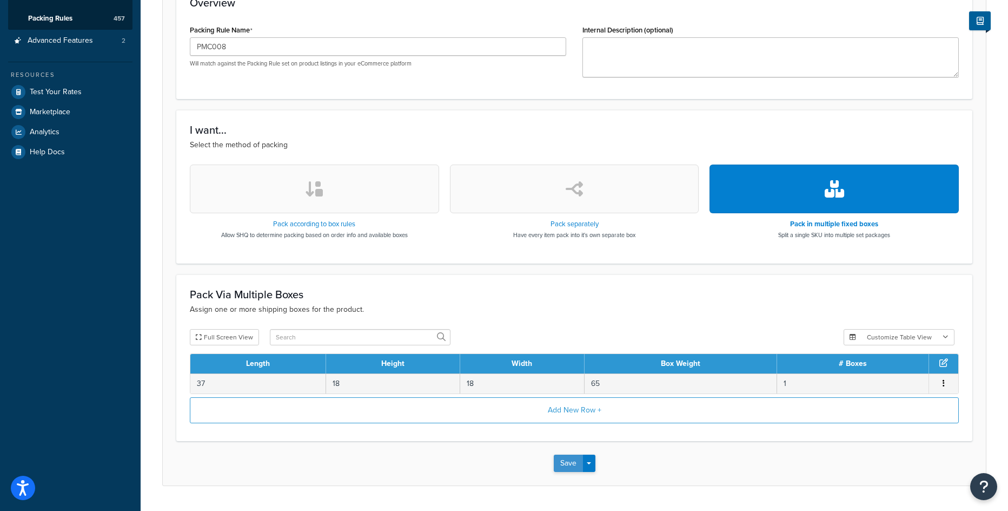
click at [564, 465] on button "Save" at bounding box center [568, 462] width 29 height 17
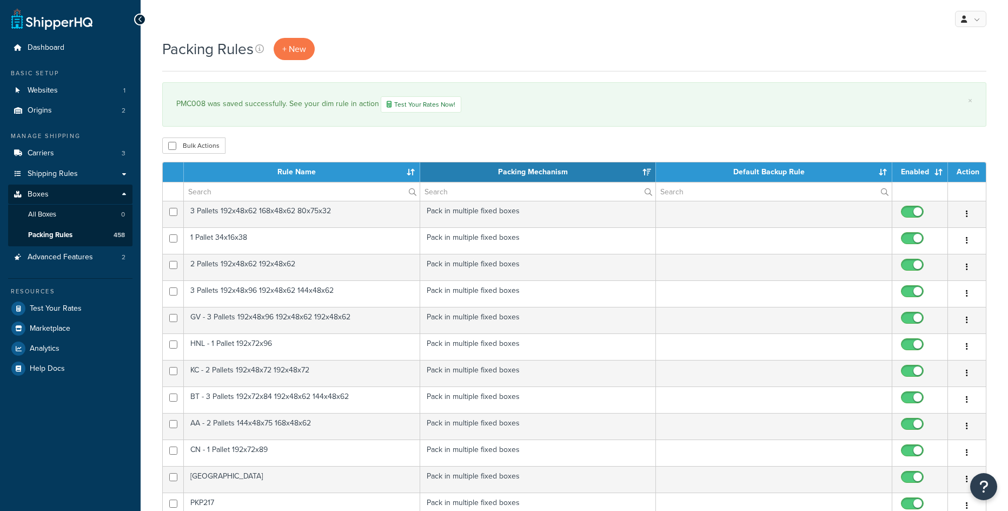
select select "15"
click at [293, 53] on span "+ New" at bounding box center [294, 49] width 24 height 12
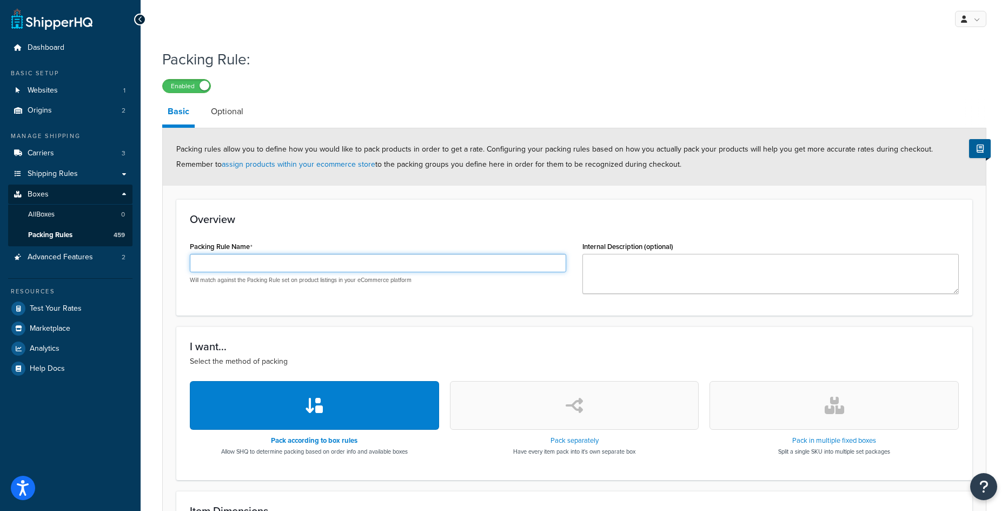
click at [266, 255] on input "Packing Rule Name" at bounding box center [378, 263] width 376 height 18
drag, startPoint x: 264, startPoint y: 255, endPoint x: 214, endPoint y: 269, distance: 51.6
click at [214, 269] on input "Packing Rule Name" at bounding box center [378, 263] width 376 height 18
paste input "PMC007"
type input "PMC007"
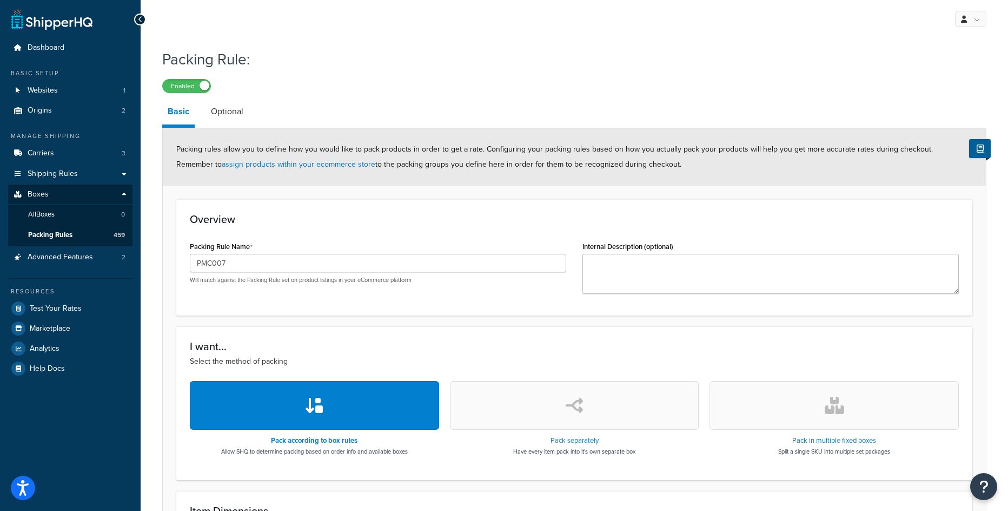
click at [815, 395] on button "button" at bounding box center [834, 405] width 249 height 49
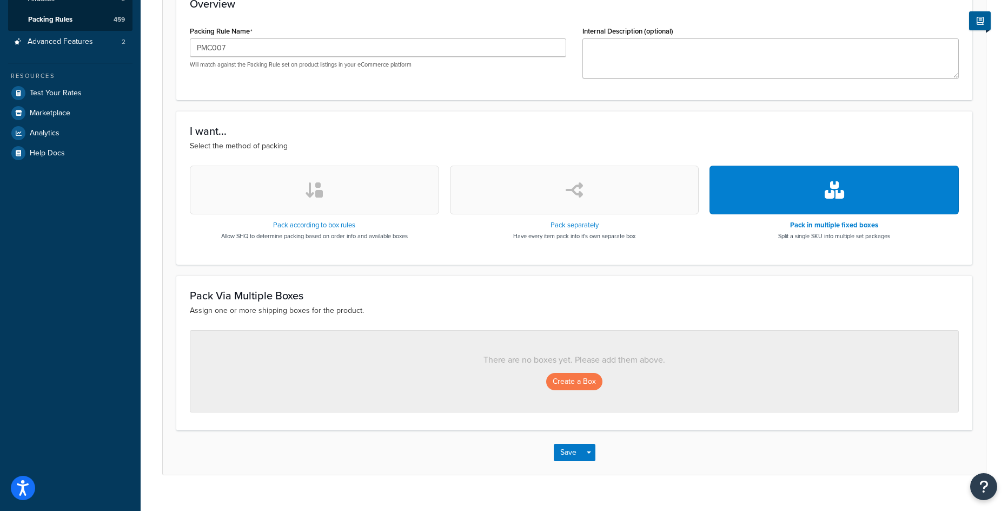
scroll to position [216, 0]
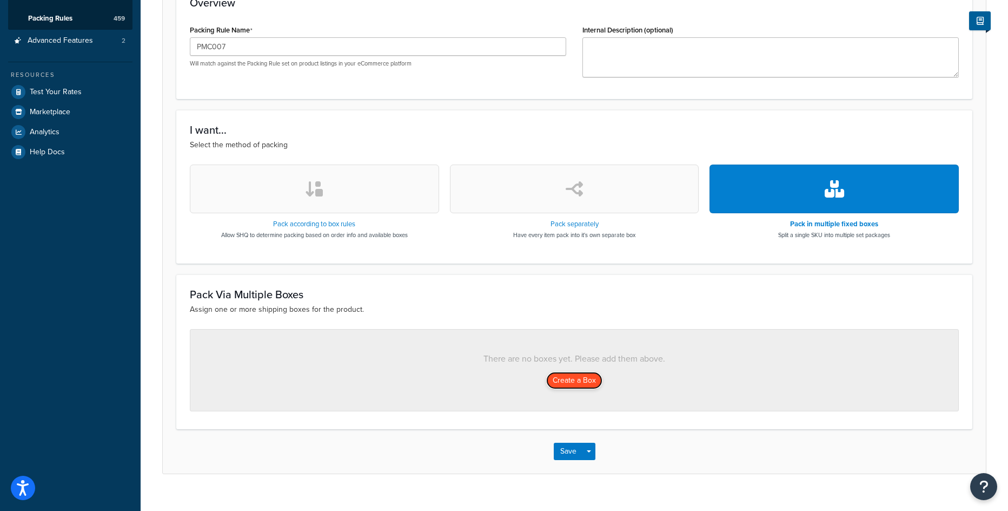
click at [594, 386] on button "Create a Box" at bounding box center [574, 380] width 56 height 17
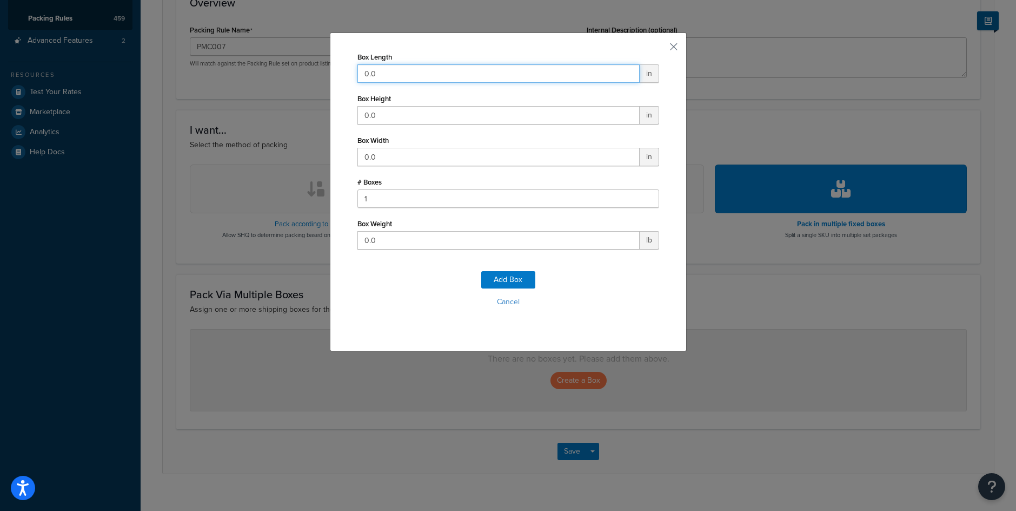
click at [372, 69] on input "0.0" at bounding box center [499, 73] width 282 height 18
type input "35"
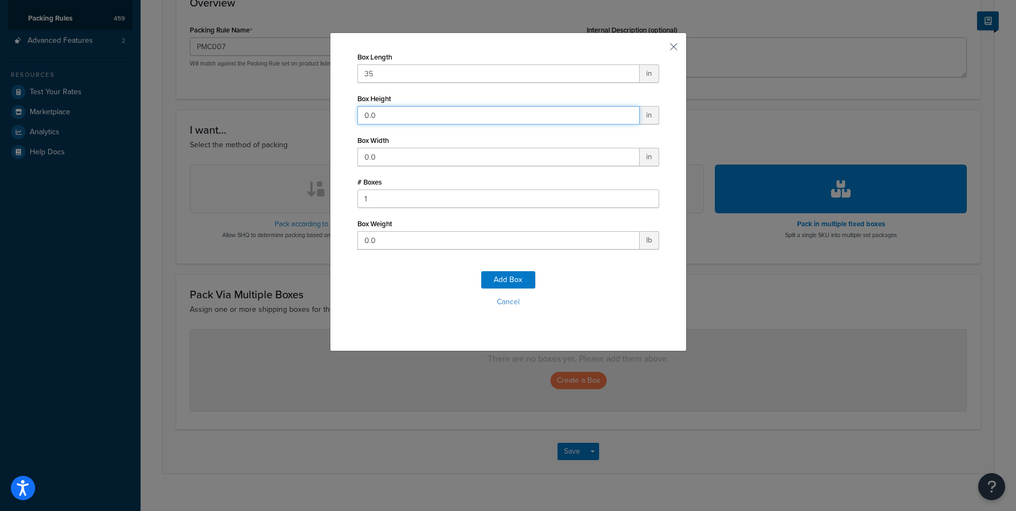
click at [395, 114] on input "0.0" at bounding box center [499, 115] width 282 height 18
type input "19"
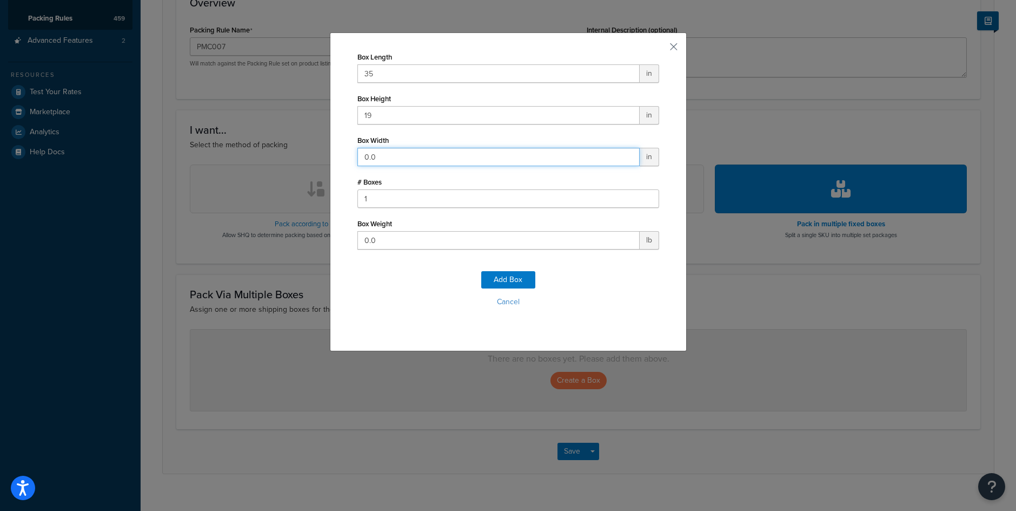
click at [387, 151] on input "0.0" at bounding box center [499, 157] width 282 height 18
type input "19"
click at [392, 245] on input "0.0" at bounding box center [499, 240] width 282 height 18
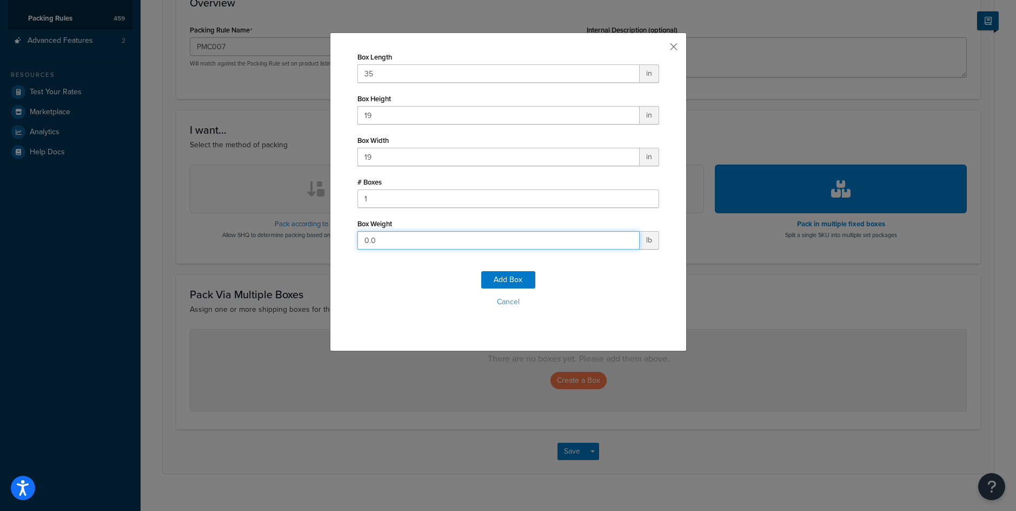
click at [392, 245] on input "0.0" at bounding box center [499, 240] width 282 height 18
type input "65"
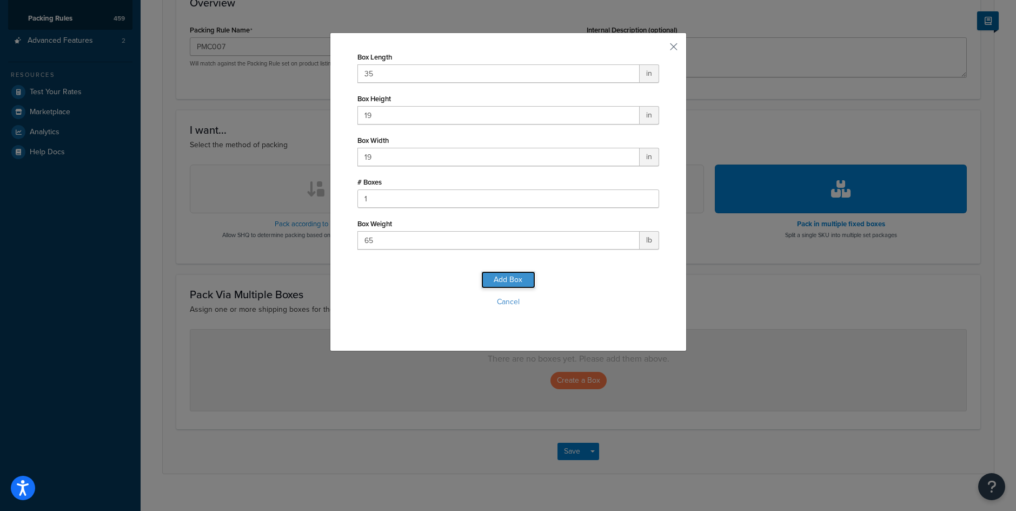
click at [498, 272] on button "Add Box" at bounding box center [508, 279] width 54 height 17
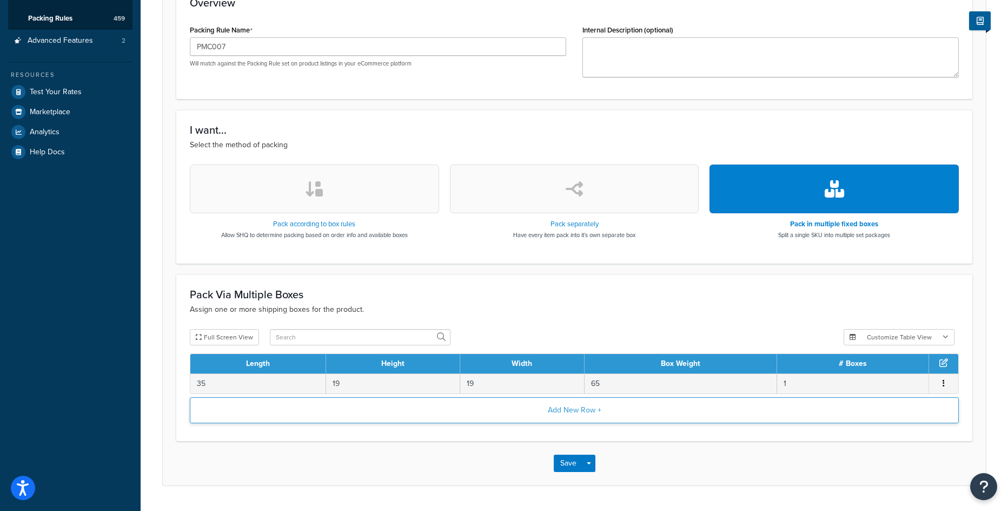
click at [547, 409] on button "Add New Row +" at bounding box center [574, 410] width 769 height 26
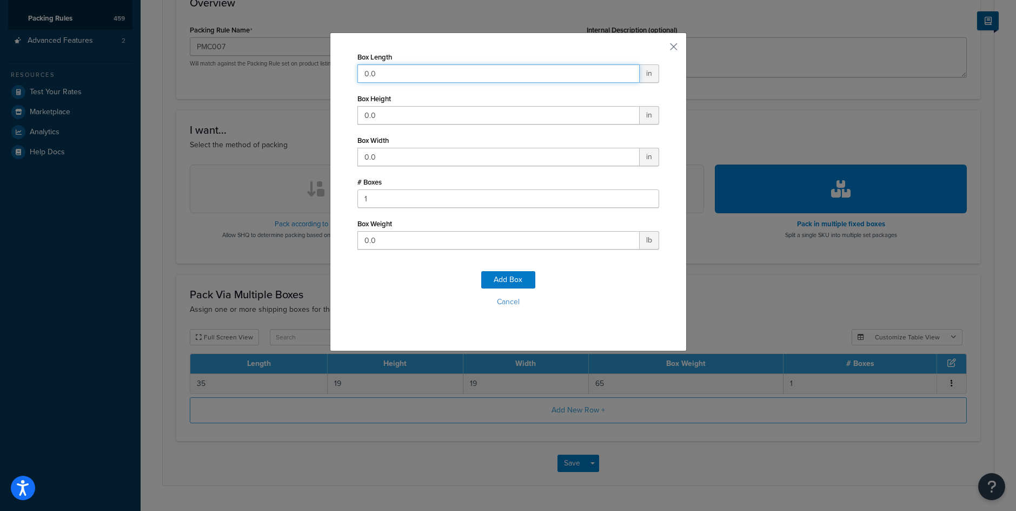
click at [422, 70] on input "0.0" at bounding box center [499, 73] width 282 height 18
type input "34"
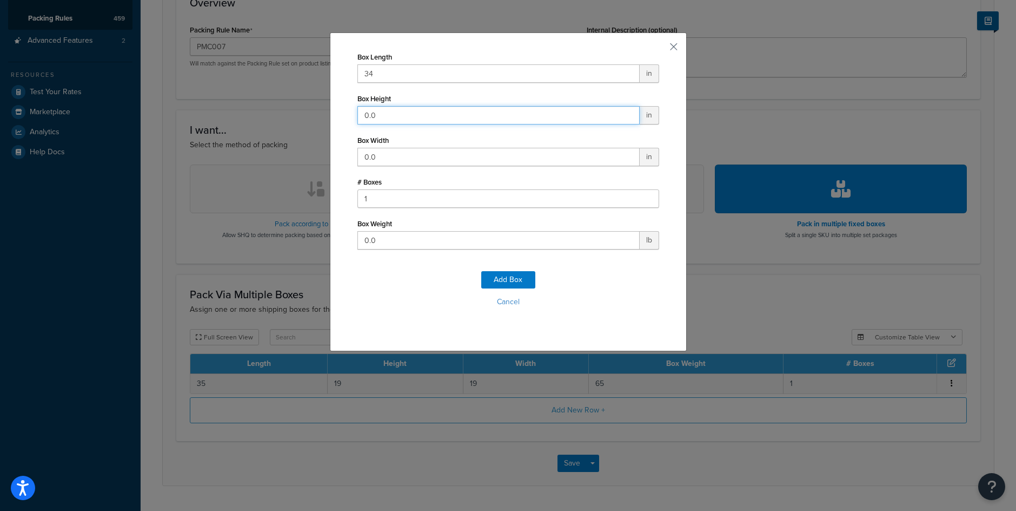
click at [388, 117] on input "0.0" at bounding box center [499, 115] width 282 height 18
type input "8"
click at [379, 157] on input "0.0" at bounding box center [499, 157] width 282 height 18
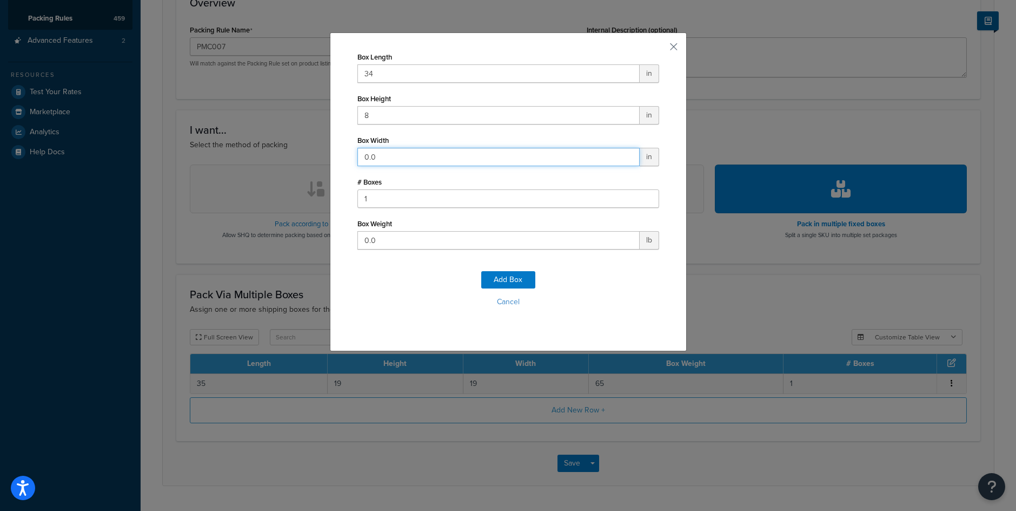
click at [379, 157] on input "0.0" at bounding box center [499, 157] width 282 height 18
type input "8"
click at [382, 237] on input "0.0" at bounding box center [499, 240] width 282 height 18
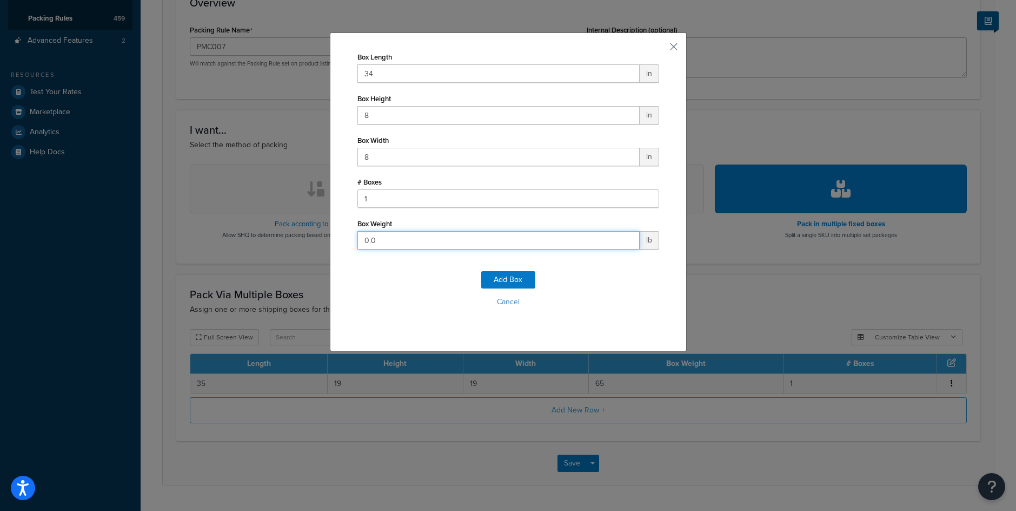
click at [382, 237] on input "0.0" at bounding box center [499, 240] width 282 height 18
type input "20"
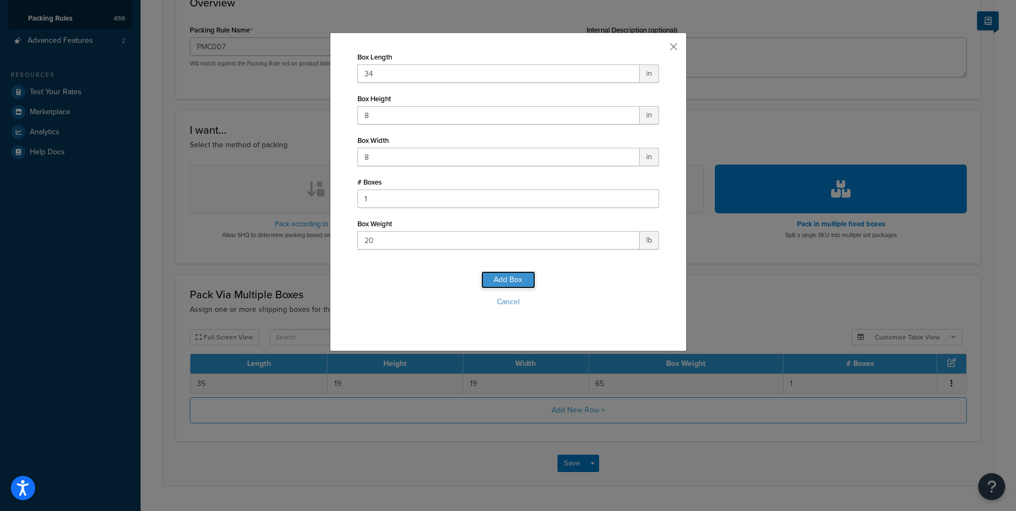
click at [482, 277] on button "Add Box" at bounding box center [508, 279] width 54 height 17
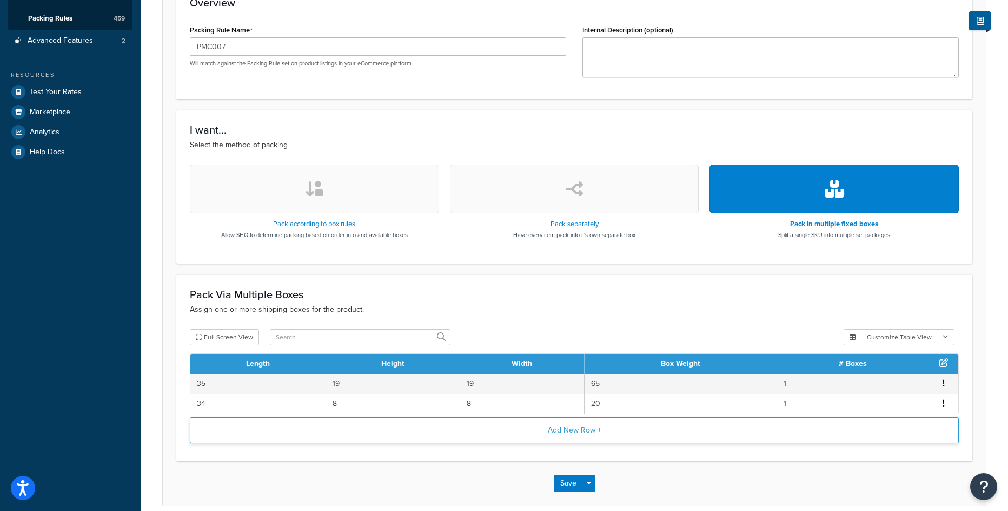
click at [579, 429] on button "Add New Row +" at bounding box center [574, 430] width 769 height 26
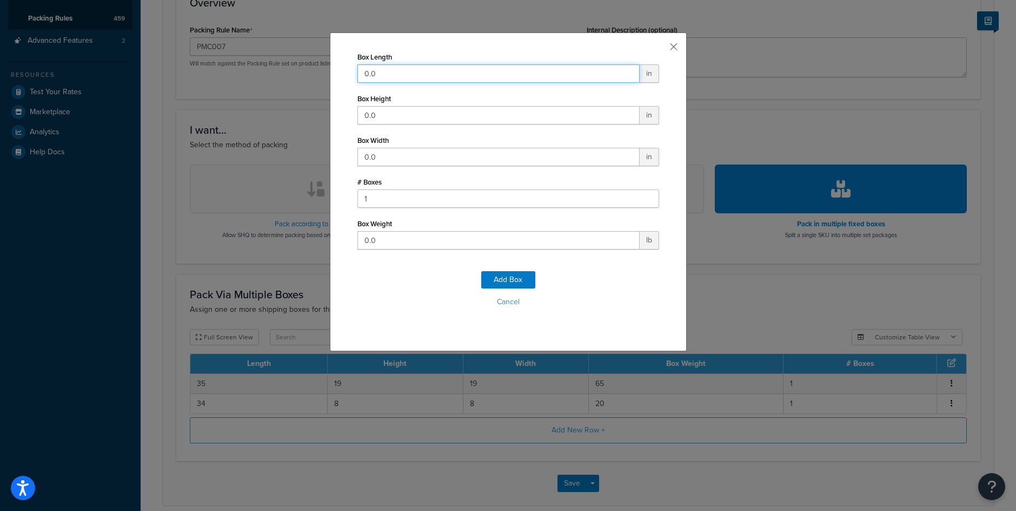
click at [376, 78] on input "0.0" at bounding box center [499, 73] width 282 height 18
type input "40"
click at [365, 109] on input "0.0" at bounding box center [499, 115] width 282 height 18
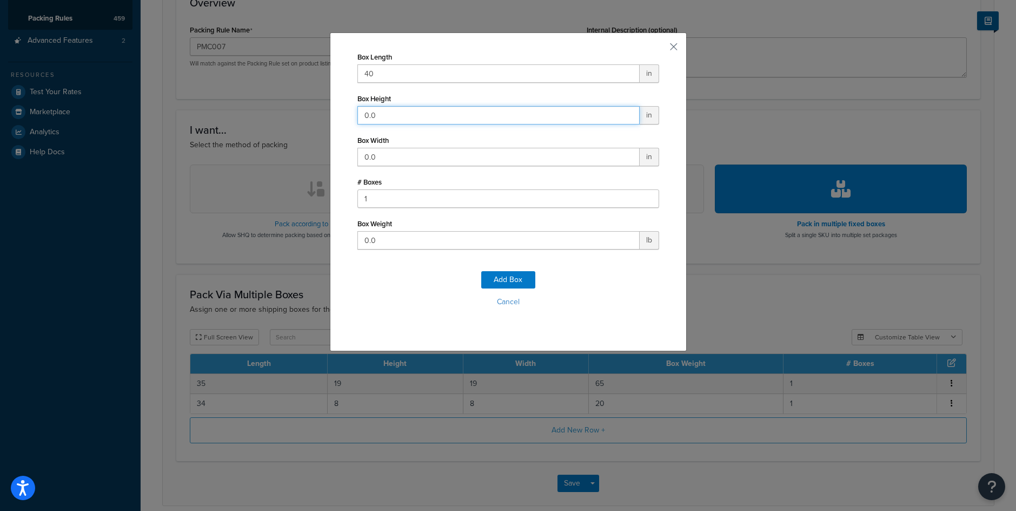
click at [365, 109] on input "0.0" at bounding box center [499, 115] width 282 height 18
type input "36"
click at [377, 149] on input "0.0" at bounding box center [499, 157] width 282 height 18
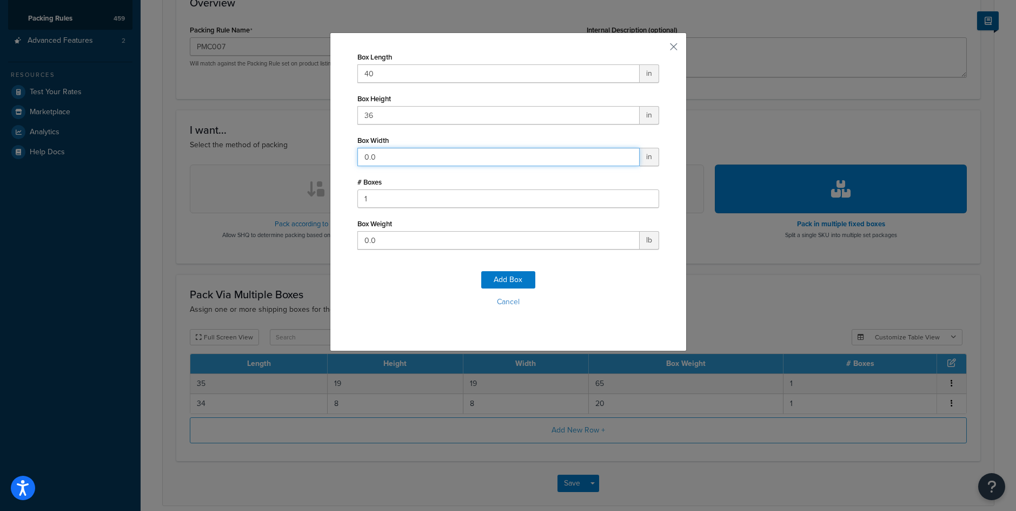
click at [377, 149] on input "0.0" at bounding box center [499, 157] width 282 height 18
type input "36"
click at [380, 121] on input "36" at bounding box center [499, 115] width 282 height 18
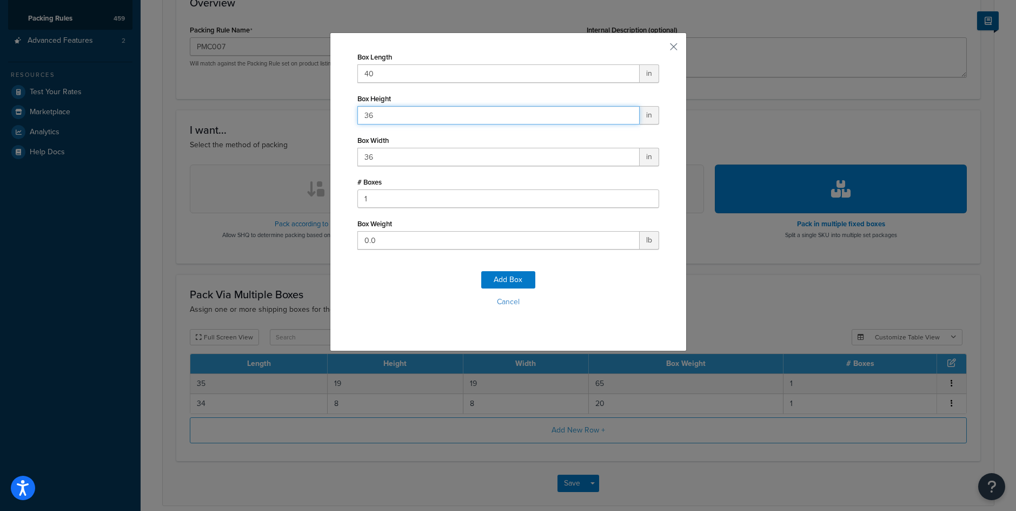
click at [380, 121] on input "36" at bounding box center [499, 115] width 282 height 18
type input "4"
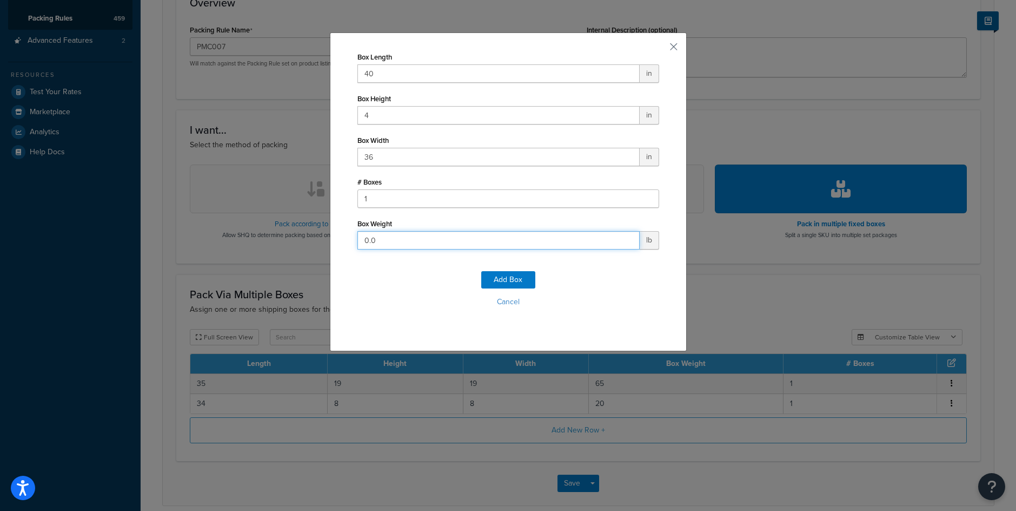
click at [375, 242] on input "0.0" at bounding box center [499, 240] width 282 height 18
type input "25"
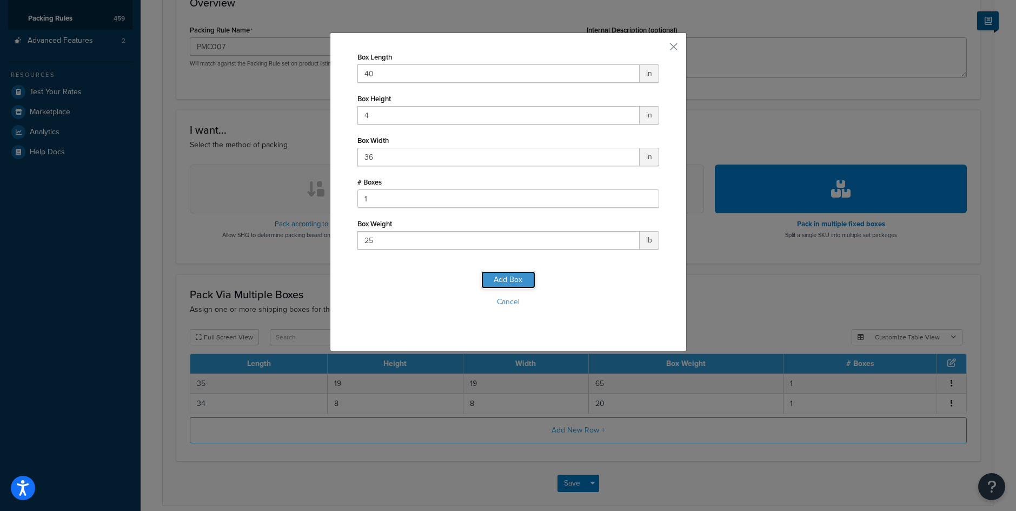
click at [490, 276] on button "Add Box" at bounding box center [508, 279] width 54 height 17
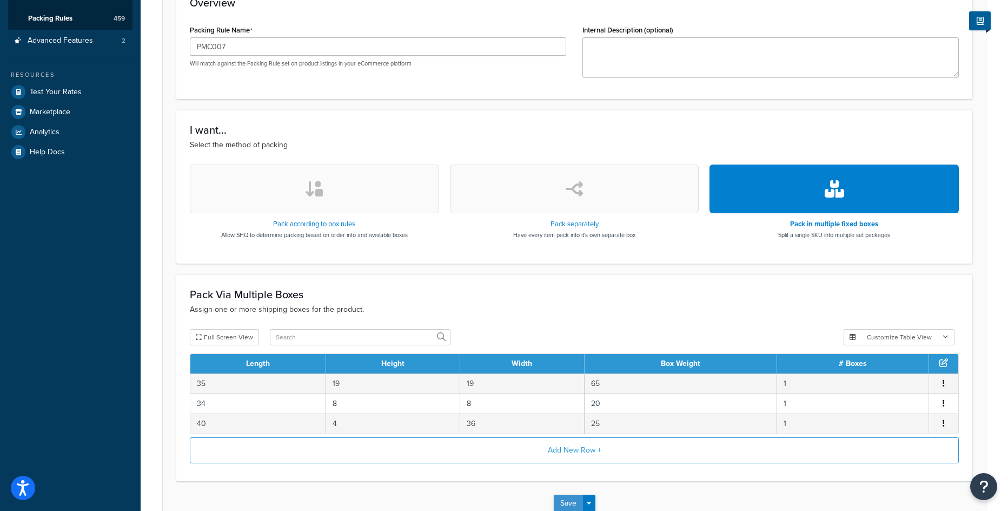
click at [569, 502] on button "Save" at bounding box center [568, 502] width 29 height 17
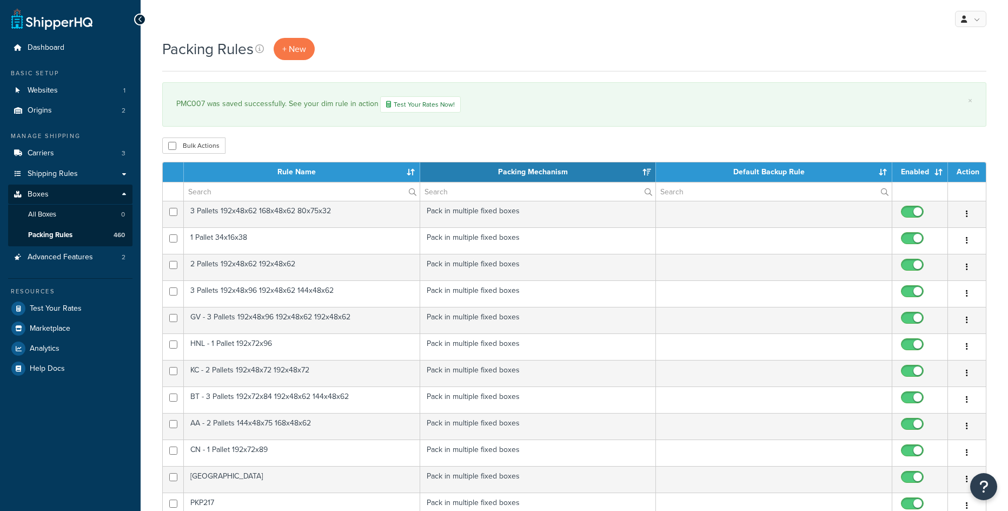
select select "15"
click at [299, 45] on span "+ New" at bounding box center [294, 49] width 24 height 12
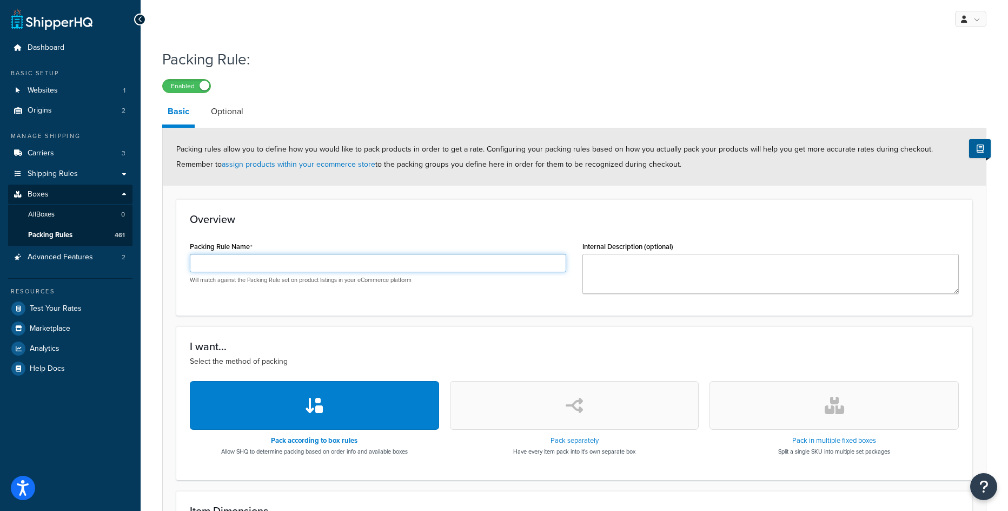
click at [279, 261] on input "Packing Rule Name" at bounding box center [378, 263] width 376 height 18
paste input "PMC006"
type input "PMC006"
click at [857, 411] on button "button" at bounding box center [834, 405] width 249 height 49
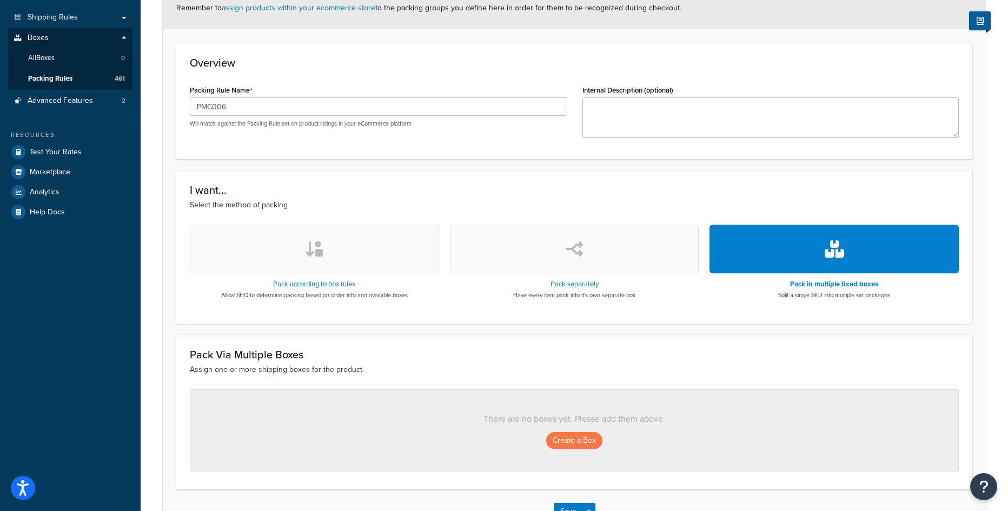
scroll to position [162, 0]
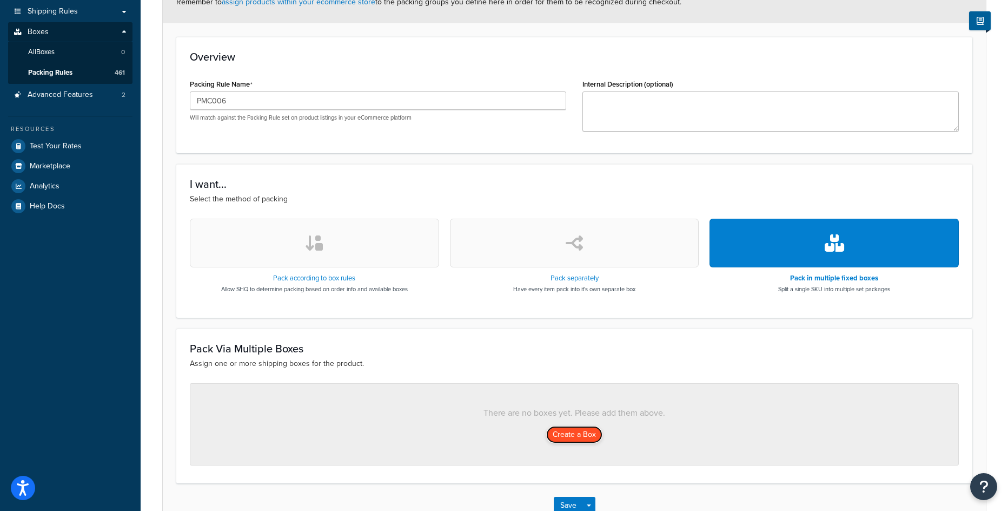
click at [577, 431] on button "Create a Box" at bounding box center [574, 434] width 56 height 17
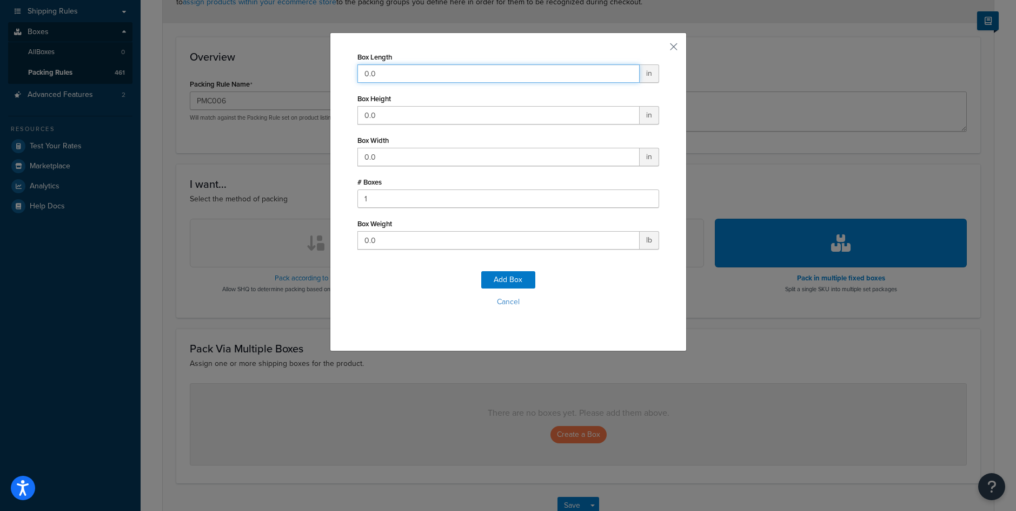
click at [397, 72] on input "0.0" at bounding box center [499, 73] width 282 height 18
click at [396, 71] on input "0.0" at bounding box center [499, 73] width 282 height 18
type input "41"
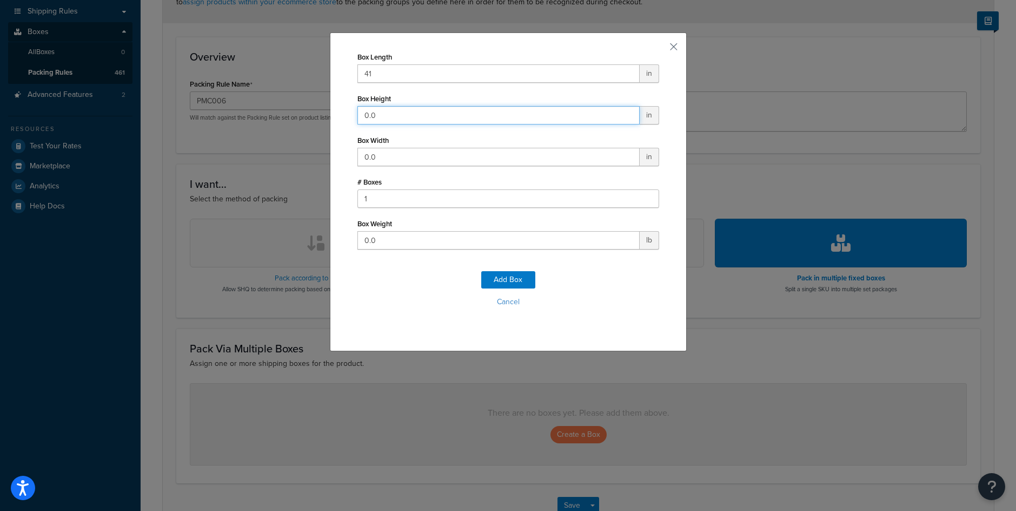
click at [382, 108] on input "0.0" at bounding box center [499, 115] width 282 height 18
type input "19"
click at [370, 153] on input "0.0" at bounding box center [499, 157] width 282 height 18
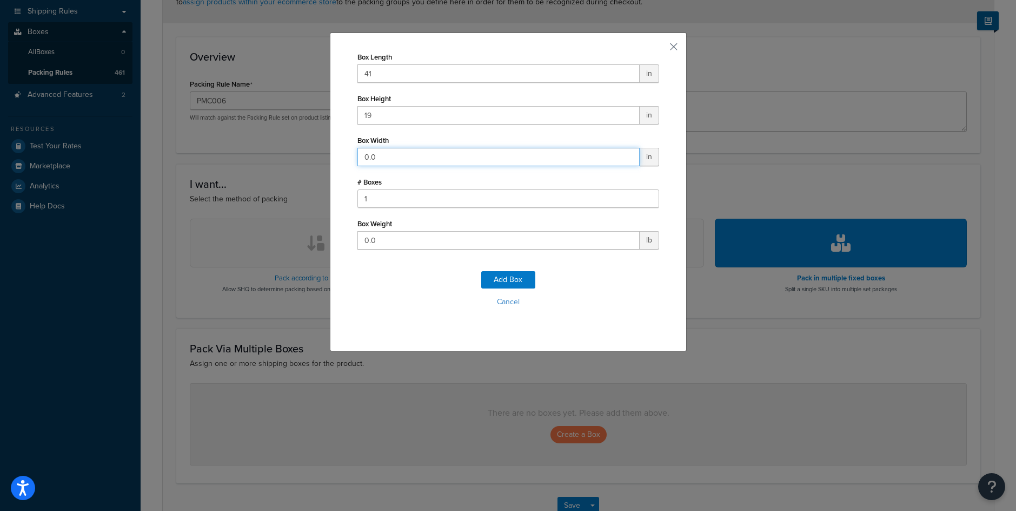
click at [370, 153] on input "0.0" at bounding box center [499, 157] width 282 height 18
type input "19"
click at [432, 247] on input "0.0" at bounding box center [499, 240] width 282 height 18
click at [431, 247] on input "0.0" at bounding box center [499, 240] width 282 height 18
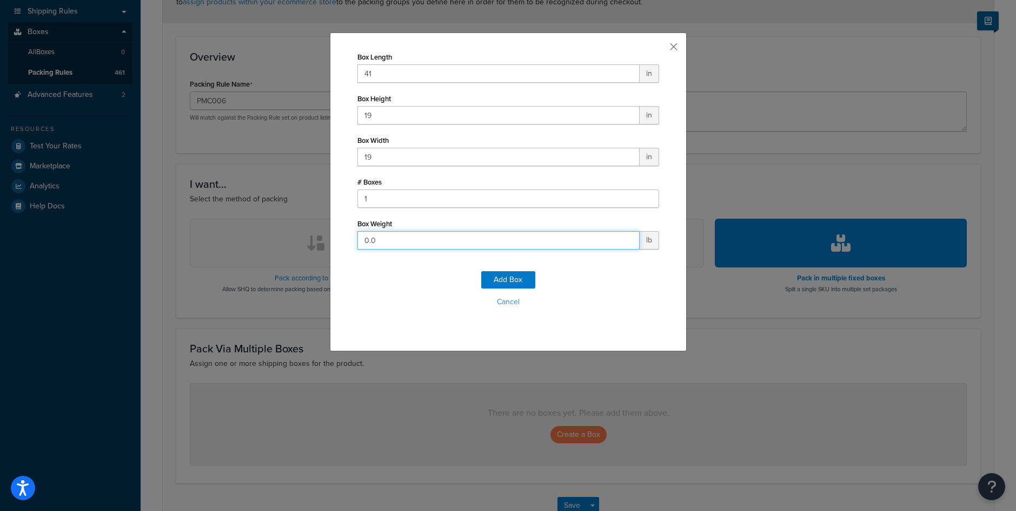
click at [431, 247] on input "0.0" at bounding box center [499, 240] width 282 height 18
type input "89"
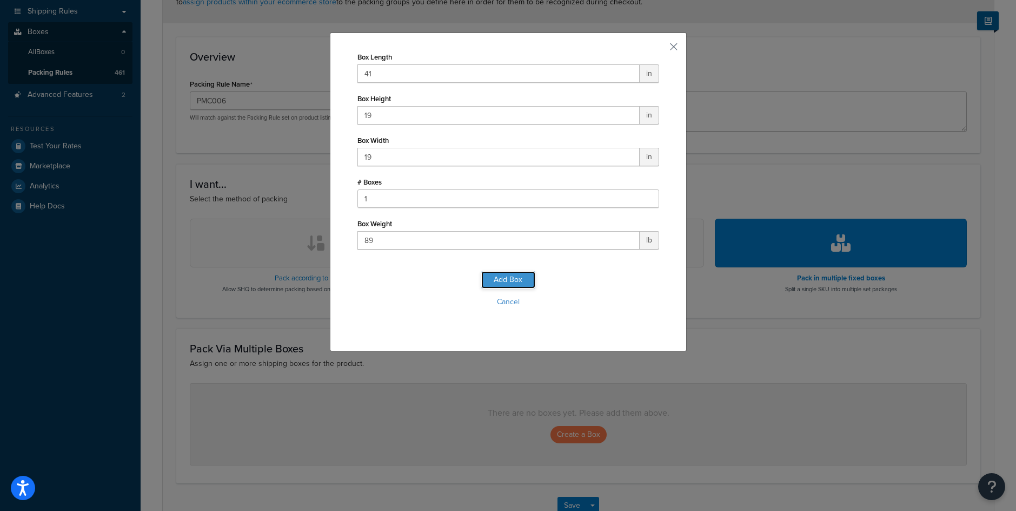
click at [506, 281] on button "Add Box" at bounding box center [508, 279] width 54 height 17
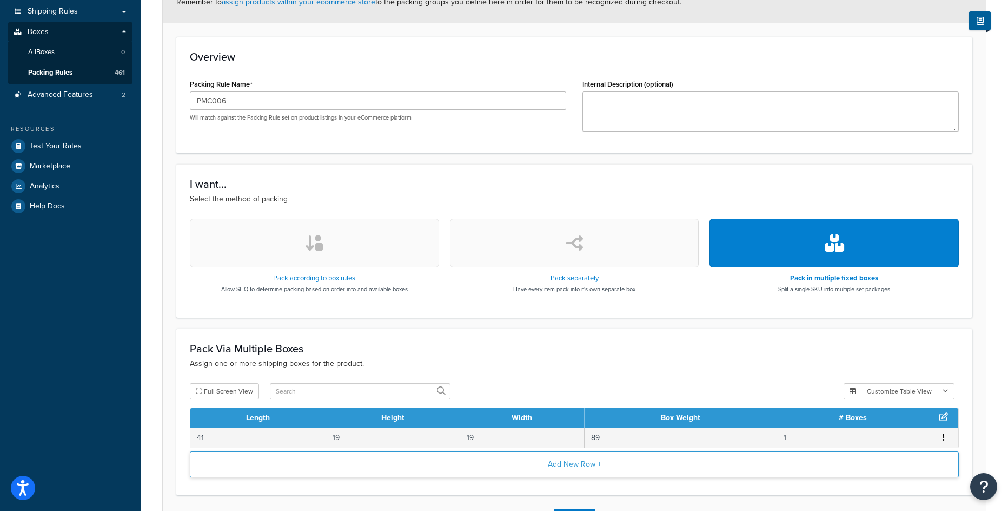
click at [575, 467] on button "Add New Row +" at bounding box center [574, 464] width 769 height 26
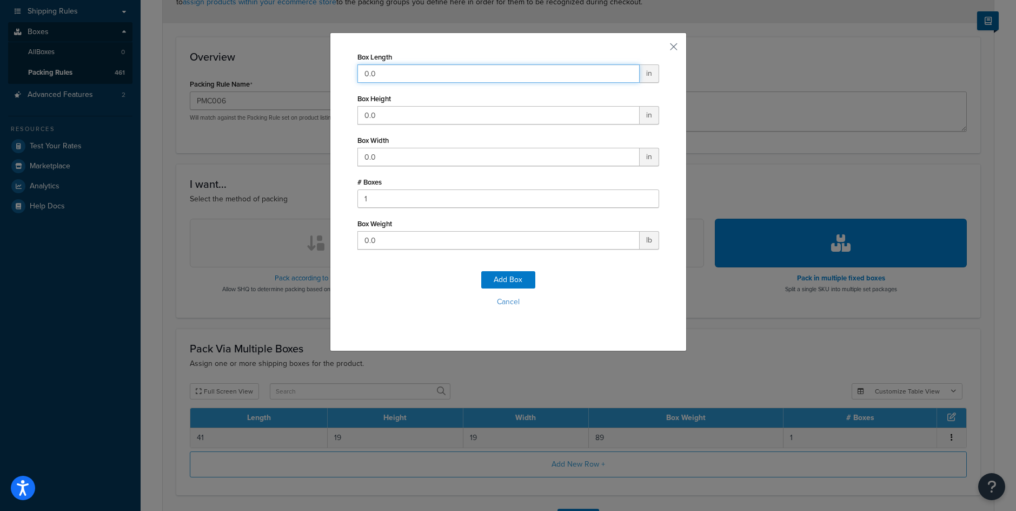
click at [402, 70] on input "0.0" at bounding box center [499, 73] width 282 height 18
type input "41"
click at [387, 110] on input "0.0" at bounding box center [499, 115] width 282 height 18
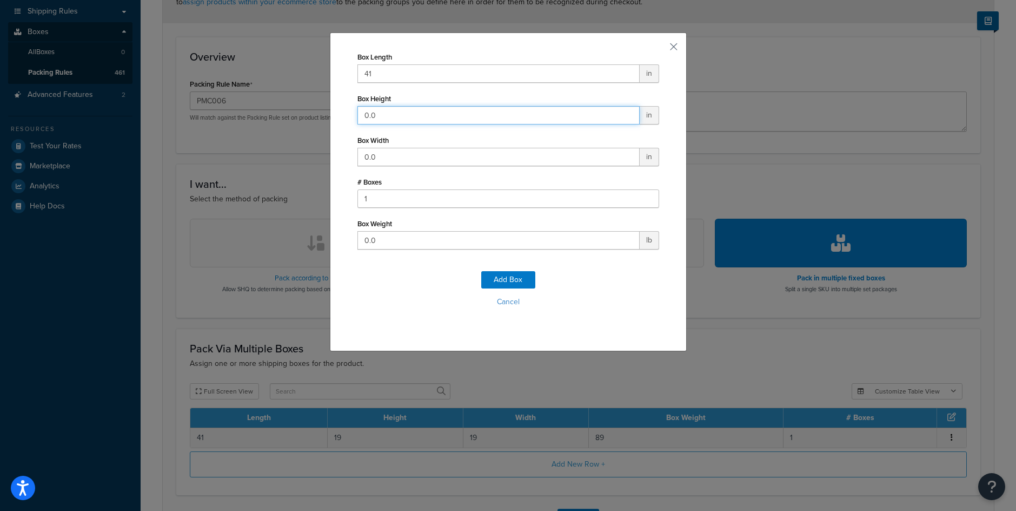
click at [387, 110] on input "0.0" at bounding box center [499, 115] width 282 height 18
click at [387, 109] on input "0.0" at bounding box center [499, 115] width 282 height 18
type input "26"
click at [411, 162] on input "0.0" at bounding box center [499, 157] width 282 height 18
click at [414, 160] on input "0.0" at bounding box center [499, 157] width 282 height 18
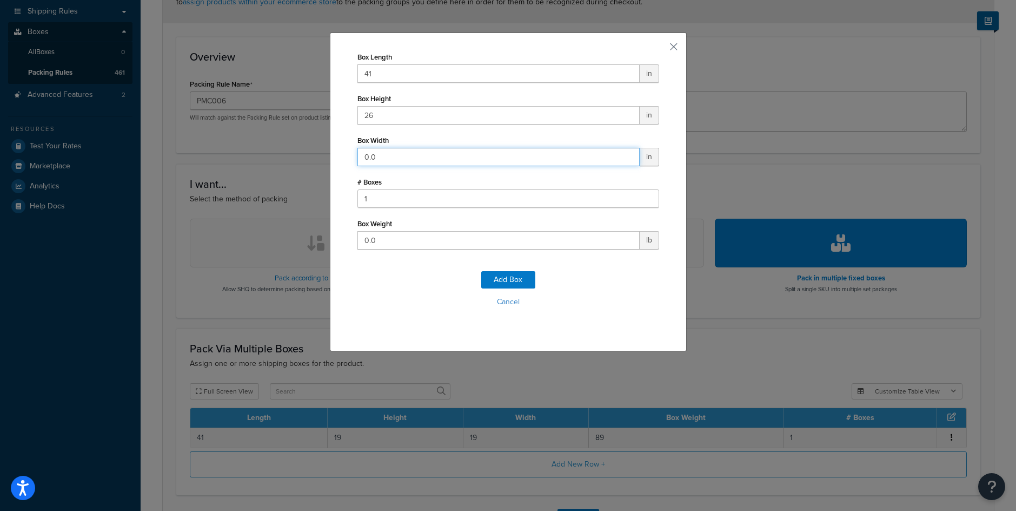
click at [414, 160] on input "0.0" at bounding box center [499, 157] width 282 height 18
type input "19"
click at [387, 236] on input "0.0" at bounding box center [499, 240] width 282 height 18
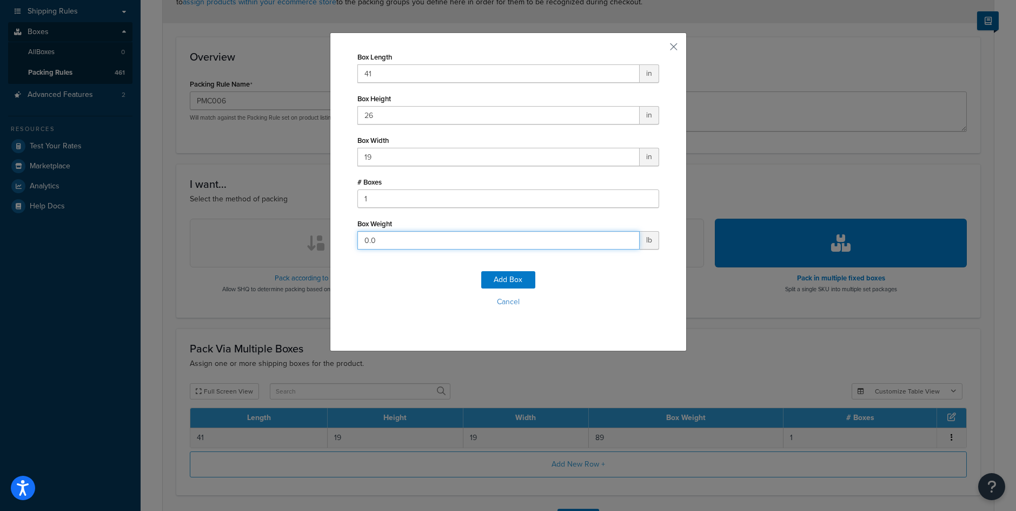
click at [387, 236] on input "0.0" at bounding box center [499, 240] width 282 height 18
type input "115"
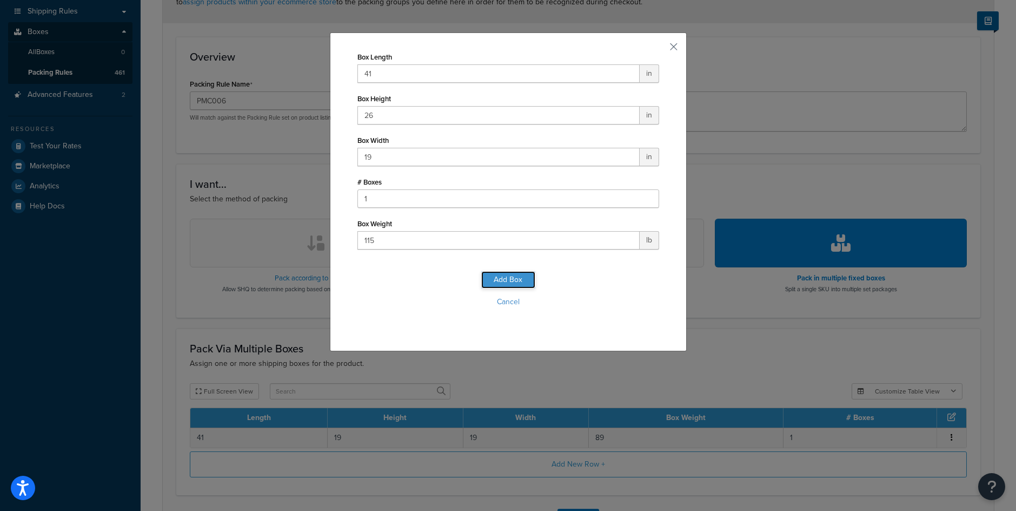
click at [497, 277] on button "Add Box" at bounding box center [508, 279] width 54 height 17
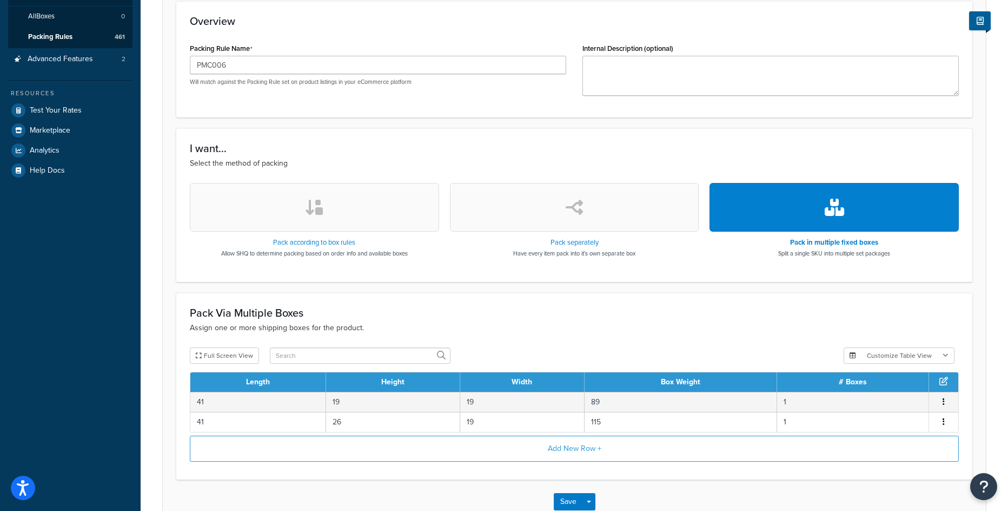
scroll to position [266, 0]
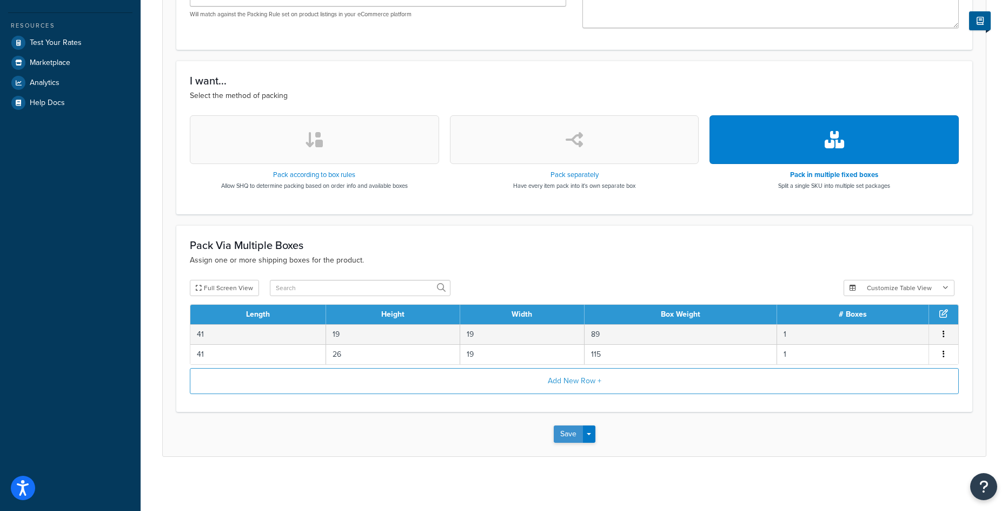
click at [569, 429] on button "Save" at bounding box center [568, 433] width 29 height 17
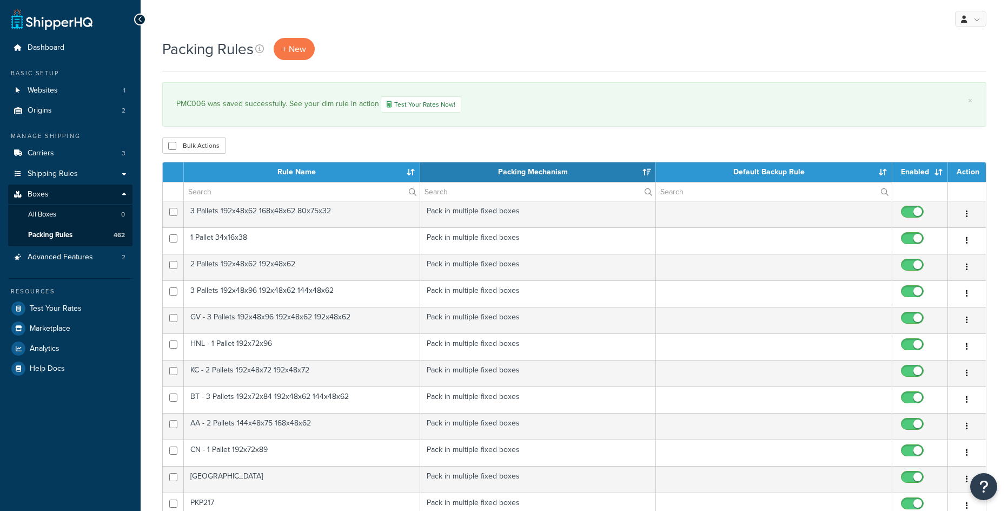
select select "15"
click at [306, 49] on span "+ New" at bounding box center [294, 49] width 24 height 12
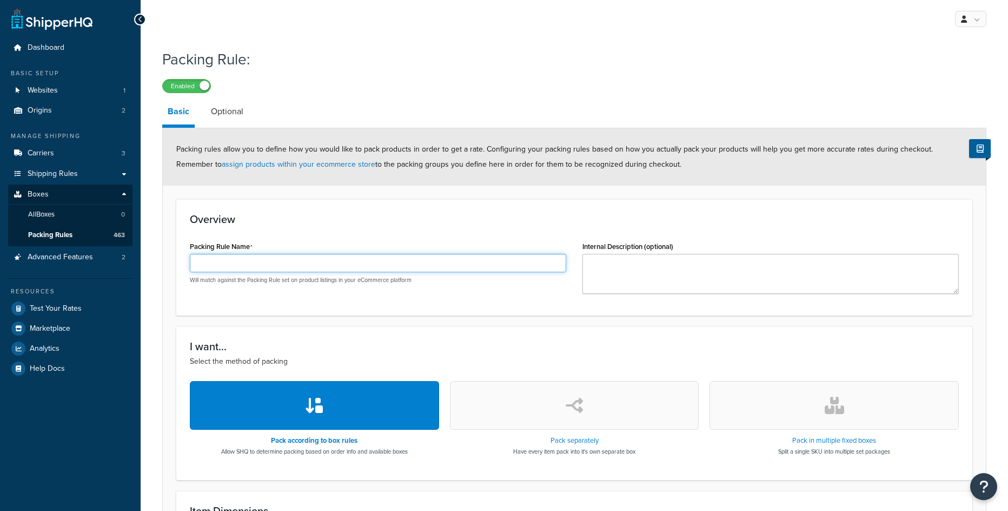
click at [236, 263] on input "Packing Rule Name" at bounding box center [378, 263] width 376 height 18
paste input "PMC003"
type input "PMC003"
click at [803, 410] on button "button" at bounding box center [834, 405] width 249 height 49
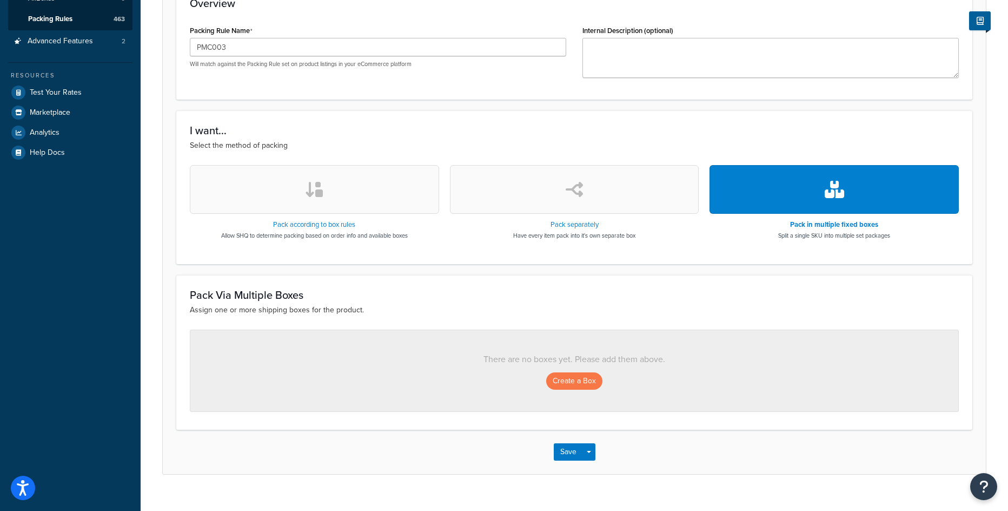
scroll to position [216, 0]
click at [568, 381] on button "Create a Box" at bounding box center [574, 380] width 56 height 17
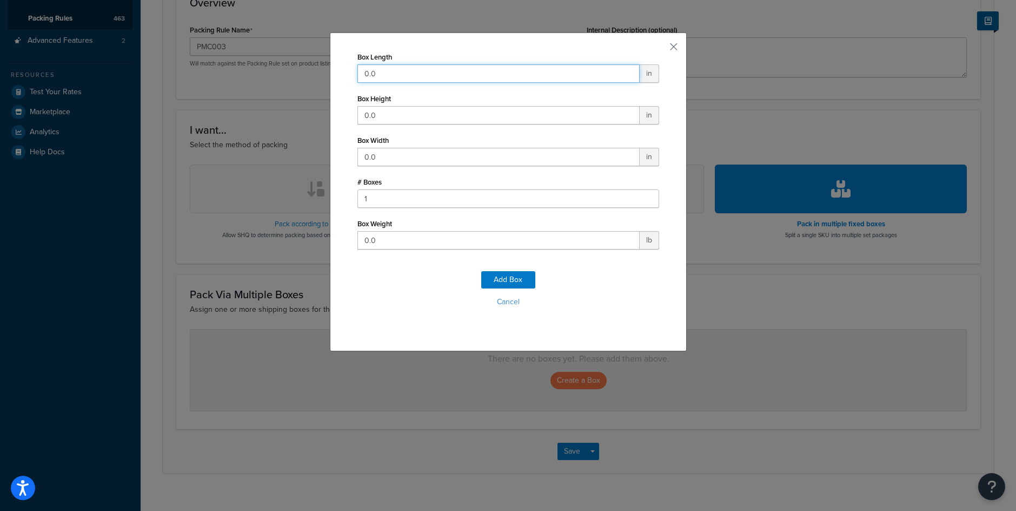
click at [400, 76] on input "0.0" at bounding box center [499, 73] width 282 height 18
type input "31"
click at [389, 164] on input "0.0" at bounding box center [499, 157] width 282 height 18
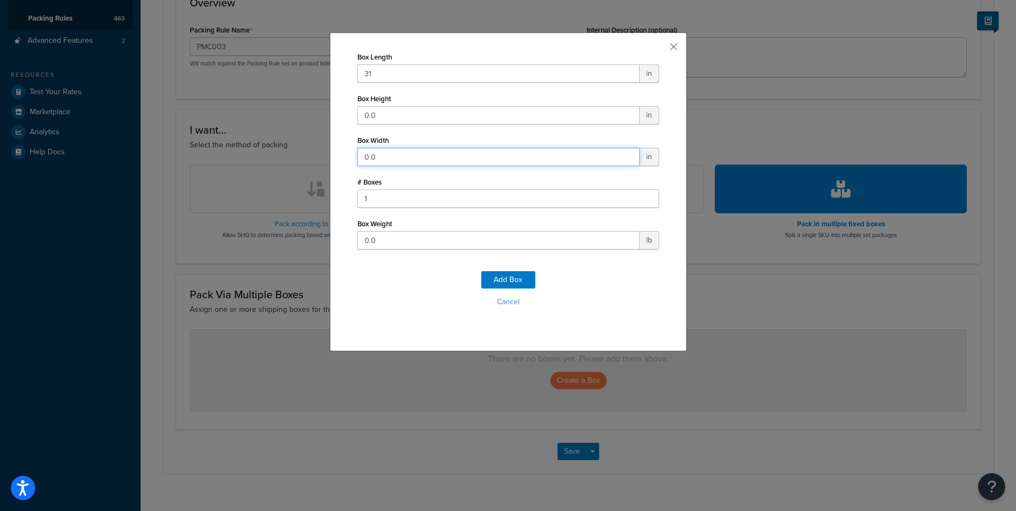
click at [389, 164] on input "0.0" at bounding box center [499, 157] width 282 height 18
type input "21"
click at [375, 114] on input "0.0" at bounding box center [499, 115] width 282 height 18
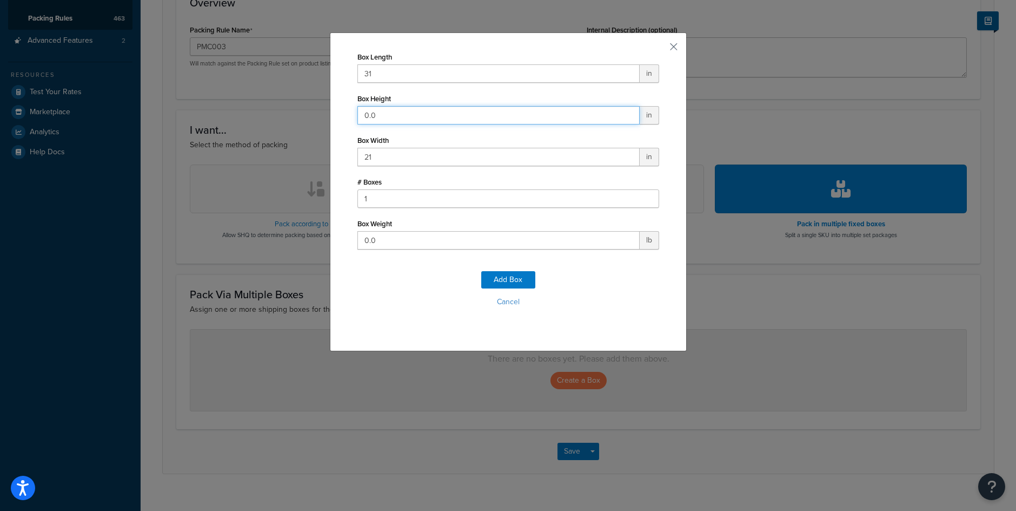
click at [375, 114] on input "0.0" at bounding box center [499, 115] width 282 height 18
type input "5"
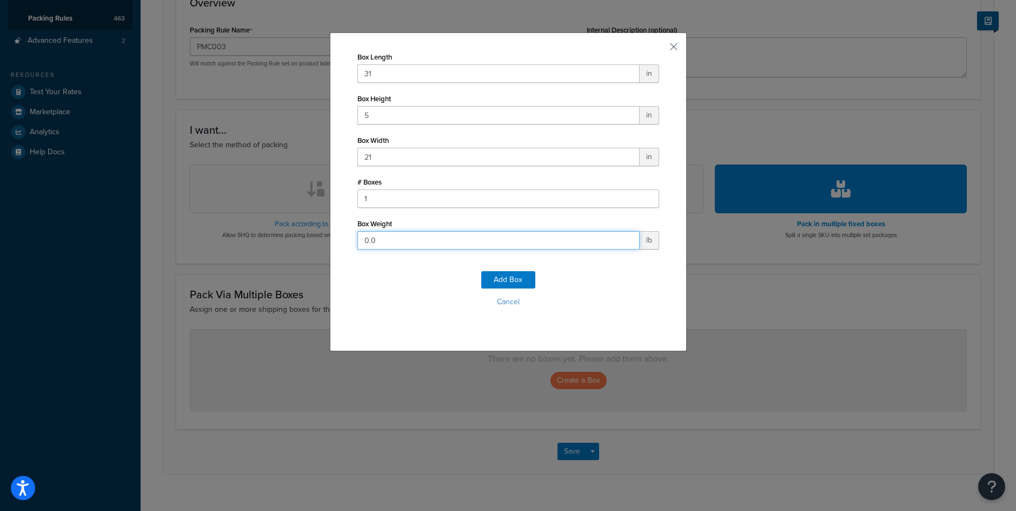
click at [389, 243] on input "0.0" at bounding box center [499, 240] width 282 height 18
type input "21"
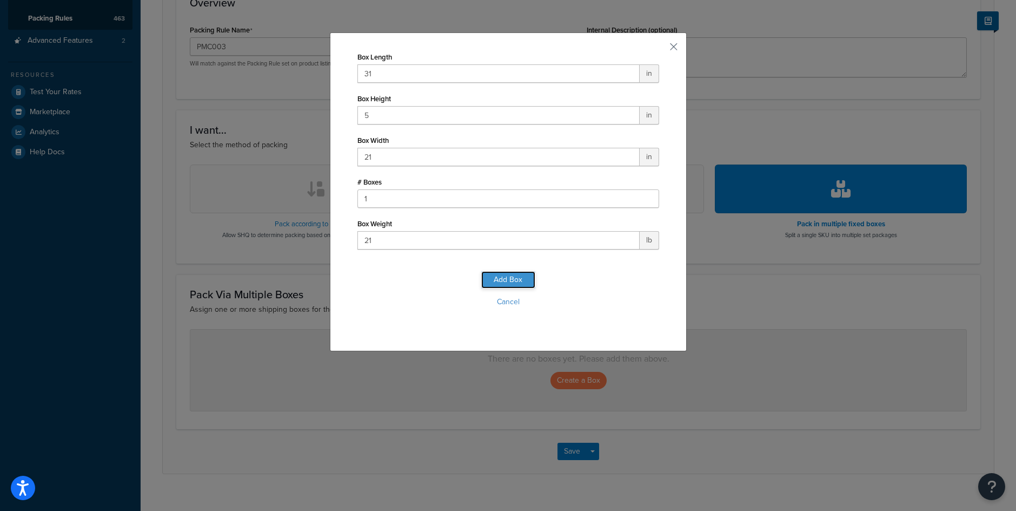
click at [487, 278] on button "Add Box" at bounding box center [508, 279] width 54 height 17
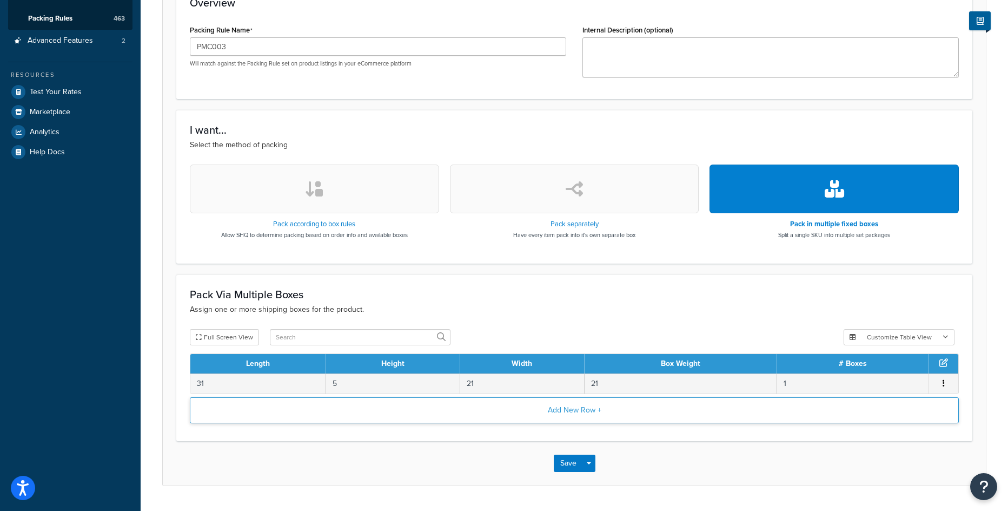
click at [552, 418] on button "Add New Row +" at bounding box center [574, 410] width 769 height 26
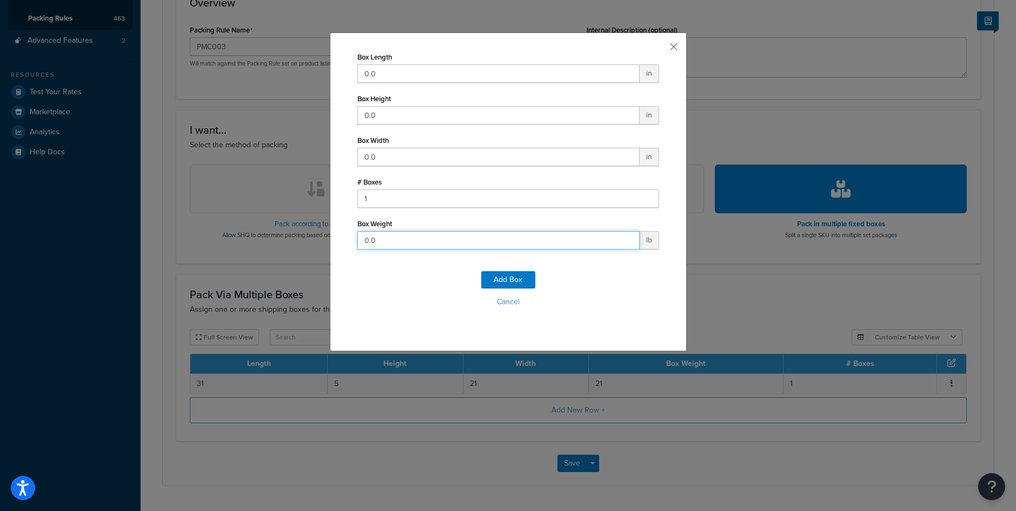
click at [389, 242] on input "0.0" at bounding box center [499, 240] width 282 height 18
click at [416, 67] on input "0.0" at bounding box center [499, 73] width 282 height 18
type input "24"
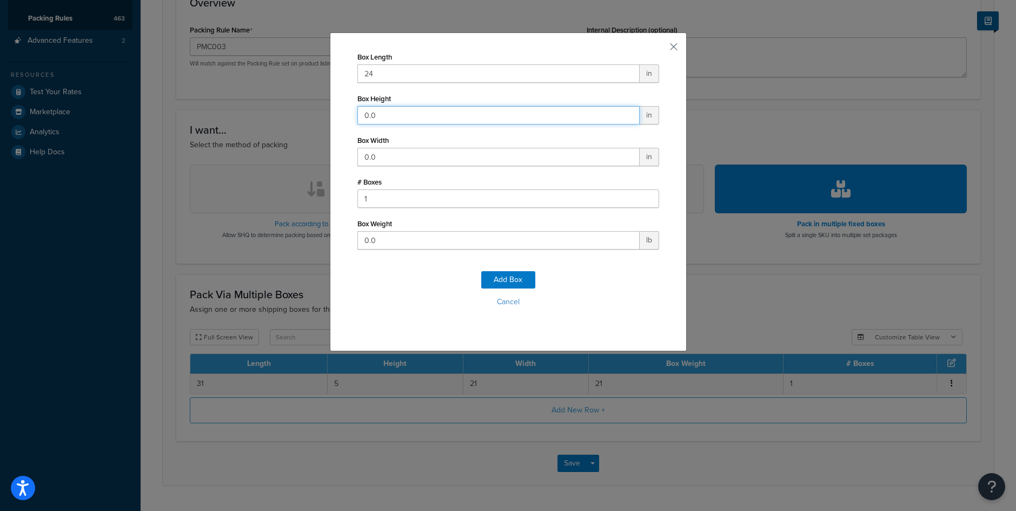
click at [381, 116] on input "0.0" at bounding box center [499, 115] width 282 height 18
type input "10"
click at [372, 161] on input "0.0" at bounding box center [499, 157] width 282 height 18
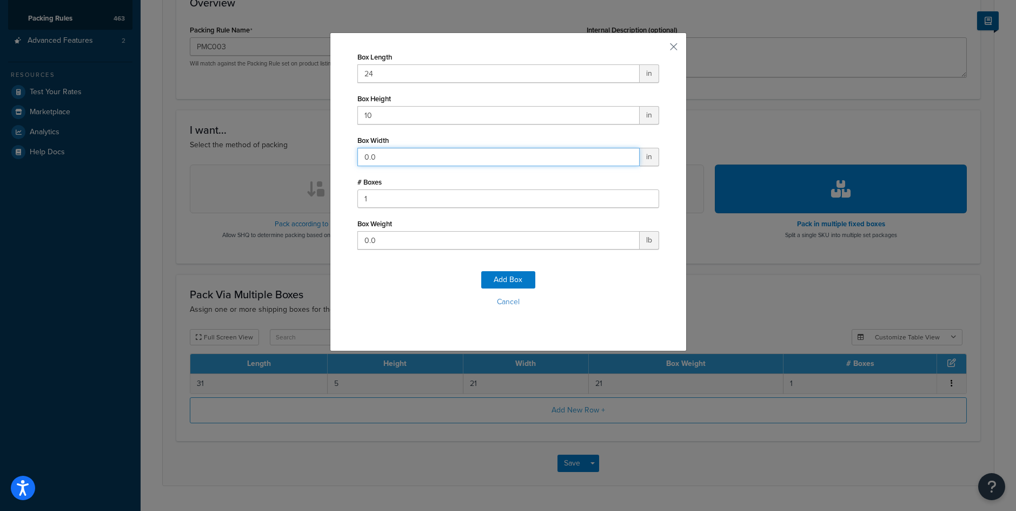
click at [372, 161] on input "0.0" at bounding box center [499, 157] width 282 height 18
click at [372, 160] on input "0.0" at bounding box center [499, 157] width 282 height 18
type input "9"
click at [396, 243] on input "0.0" at bounding box center [499, 240] width 282 height 18
click at [396, 242] on input "0.0" at bounding box center [499, 240] width 282 height 18
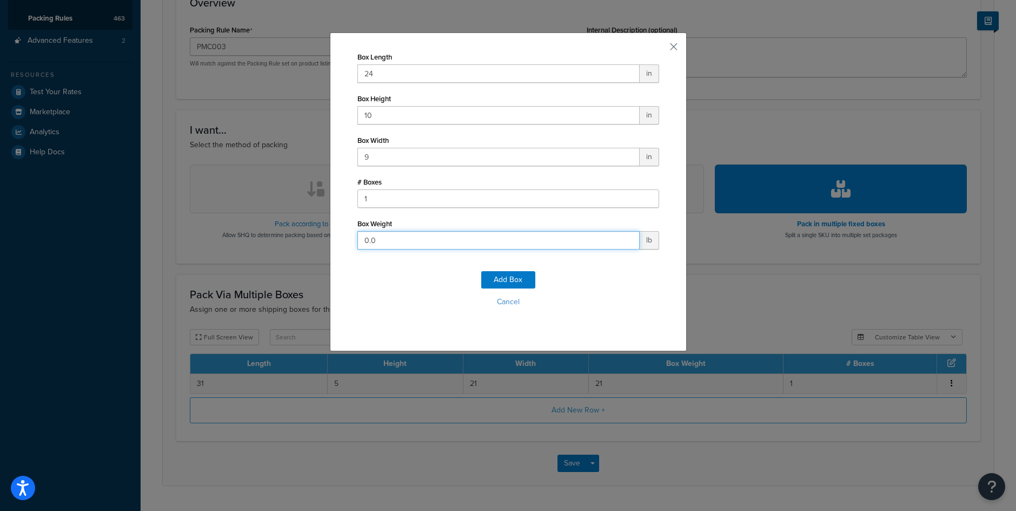
click at [396, 242] on input "0.0" at bounding box center [499, 240] width 282 height 18
type input "14"
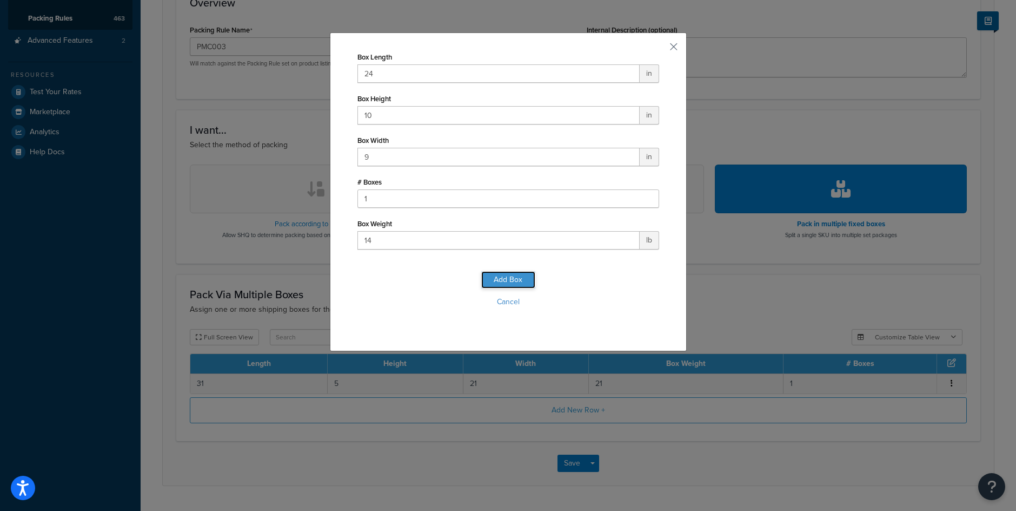
click at [502, 274] on button "Add Box" at bounding box center [508, 279] width 54 height 17
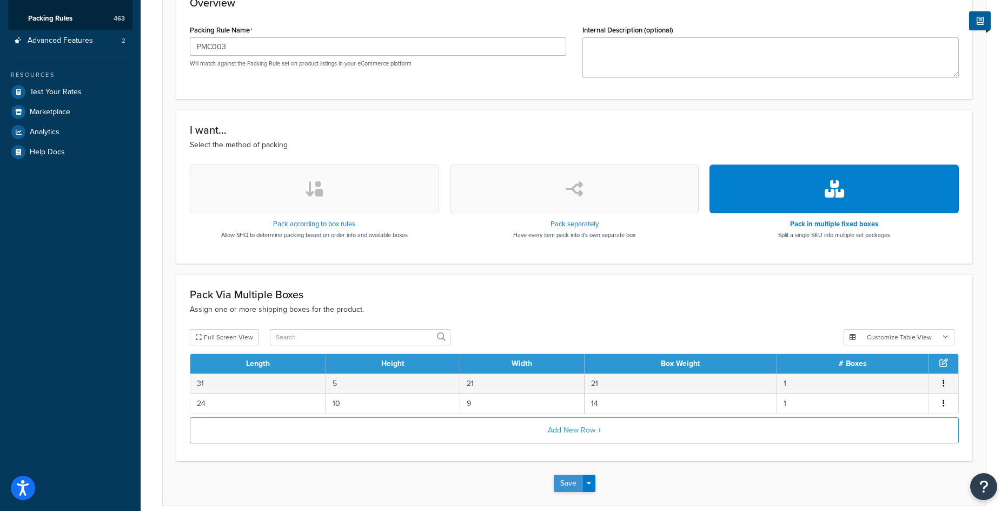
click at [570, 482] on button "Save" at bounding box center [568, 482] width 29 height 17
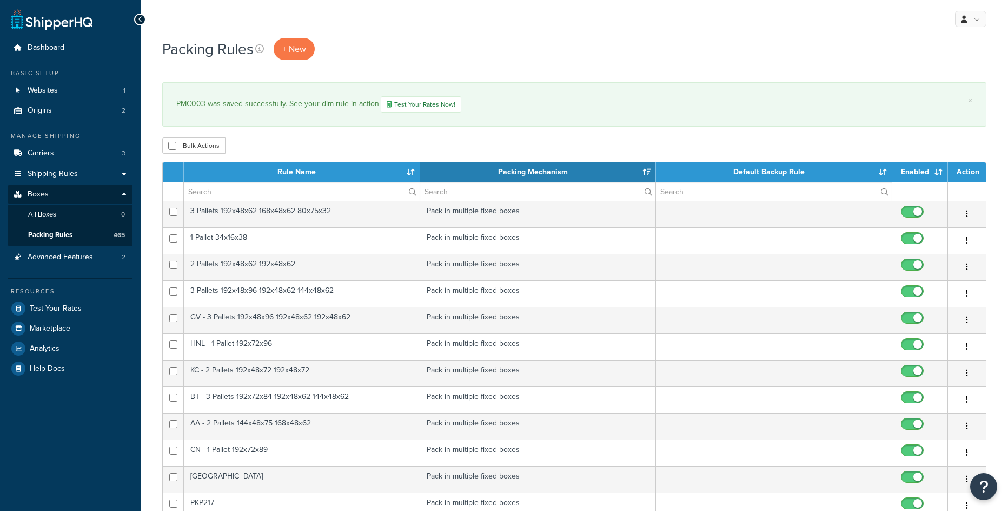
select select "15"
drag, startPoint x: 177, startPoint y: 102, endPoint x: 206, endPoint y: 98, distance: 28.9
click at [206, 98] on div "PMC003 was saved successfully. See your dim rule in action Test Your Rates Now!" at bounding box center [574, 104] width 796 height 16
click at [308, 59] on link "+ New" at bounding box center [294, 49] width 41 height 22
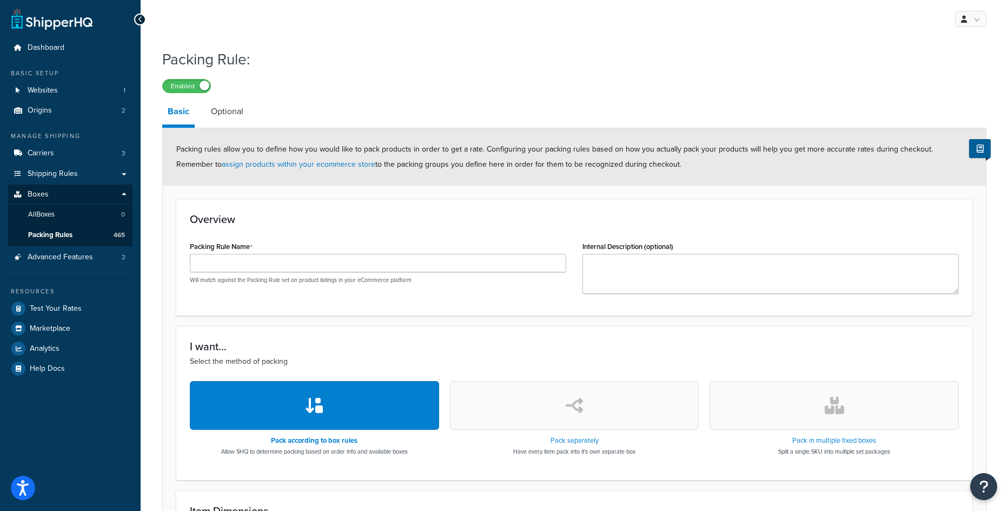
click at [415, 252] on div "Packing Rule Name Will match against the Packing Rule set on product listings i…" at bounding box center [378, 261] width 376 height 45
click at [415, 262] on input "Packing Rule Name" at bounding box center [378, 263] width 376 height 18
paste input "PMC004"
type input "PMC004"
click at [832, 409] on icon "button" at bounding box center [834, 404] width 19 height 17
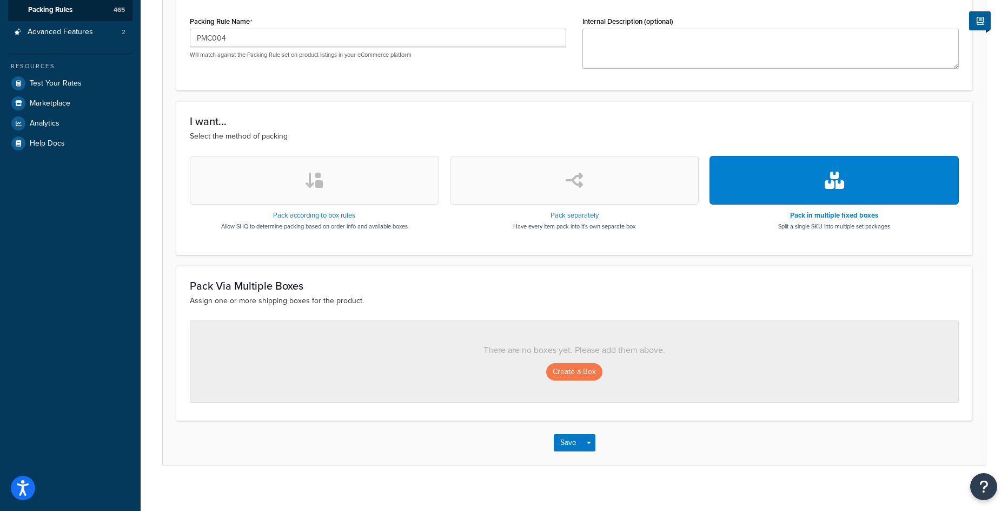
scroll to position [234, 0]
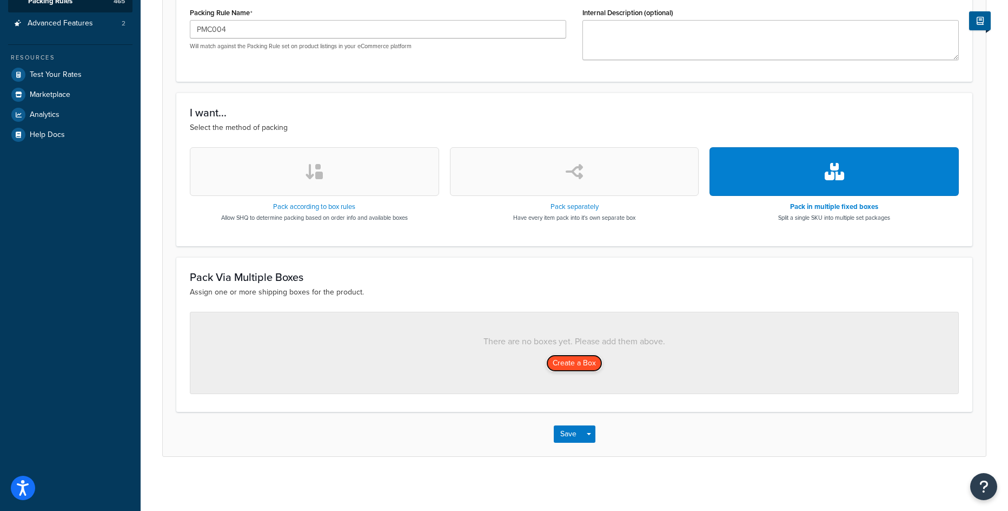
click at [558, 363] on button "Create a Box" at bounding box center [574, 362] width 56 height 17
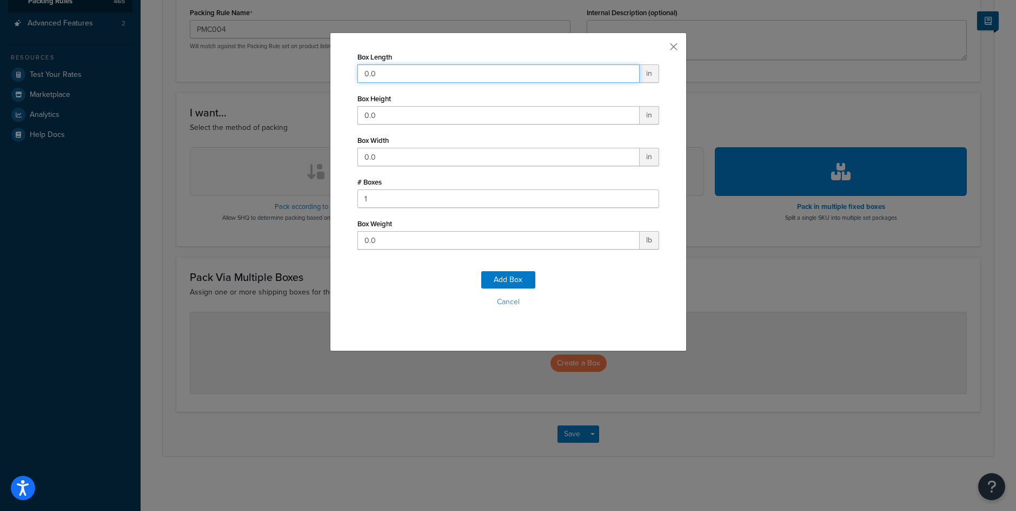
click at [367, 76] on input "0.0" at bounding box center [499, 73] width 282 height 18
type input "22"
click at [372, 117] on input "0.0" at bounding box center [499, 115] width 282 height 18
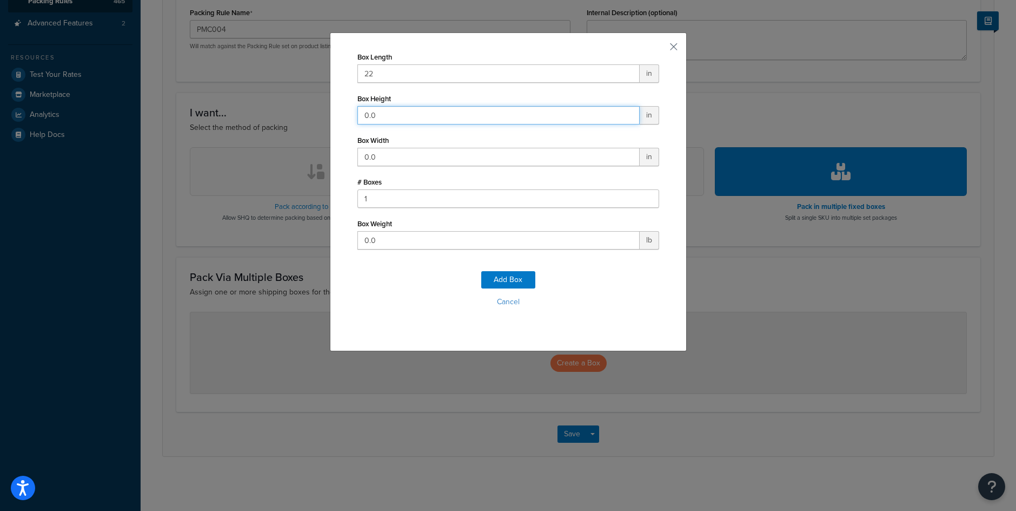
click at [372, 117] on input "0.0" at bounding box center [499, 115] width 282 height 18
click at [371, 118] on input "0.0" at bounding box center [499, 115] width 282 height 18
drag, startPoint x: 367, startPoint y: 114, endPoint x: 355, endPoint y: 112, distance: 11.5
click at [358, 112] on input "0.0" at bounding box center [499, 115] width 282 height 18
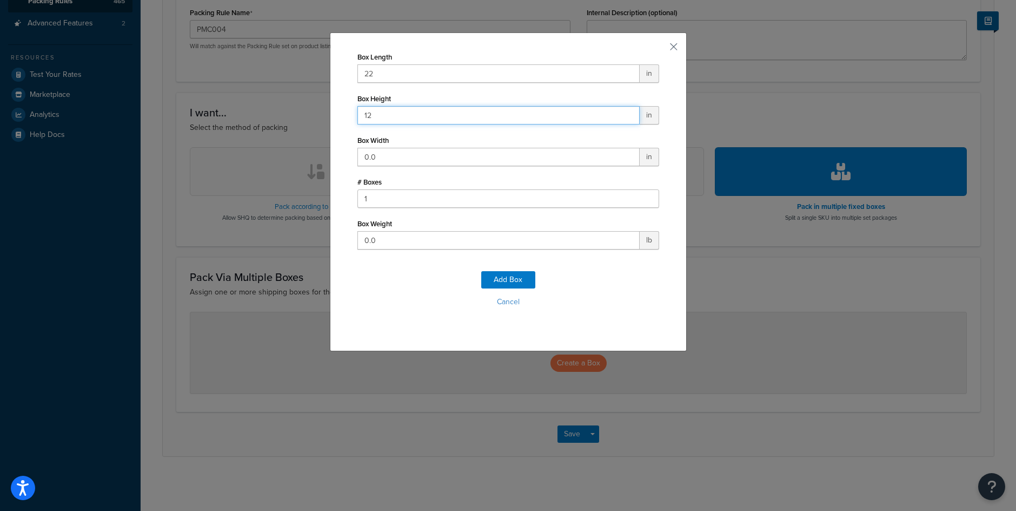
type input "12"
click at [409, 167] on div "Box Length 22 in Box Height 12 in Box Width 0.0 in # Boxes 1 Box Weight 0.0 lb" at bounding box center [509, 149] width 302 height 200
click at [403, 158] on input "0.0" at bounding box center [499, 157] width 282 height 18
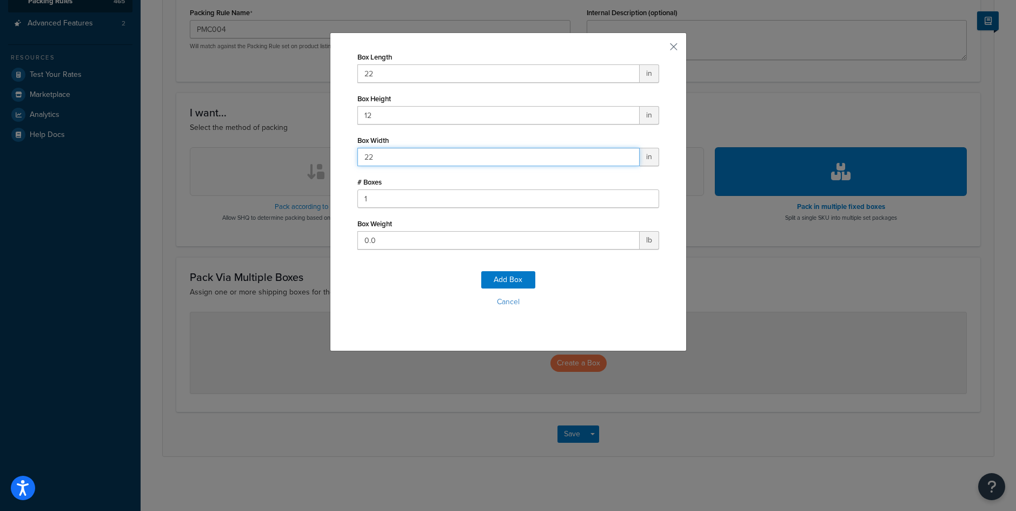
type input "22"
click at [398, 247] on input "0.0" at bounding box center [499, 240] width 282 height 18
click at [397, 247] on input "0.0" at bounding box center [499, 240] width 282 height 18
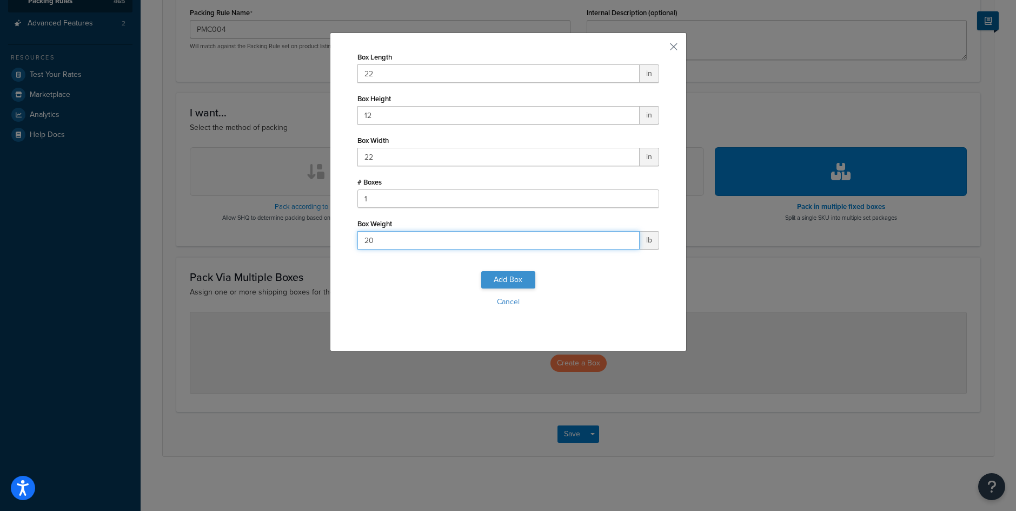
type input "20"
click at [501, 281] on button "Add Box" at bounding box center [508, 279] width 54 height 17
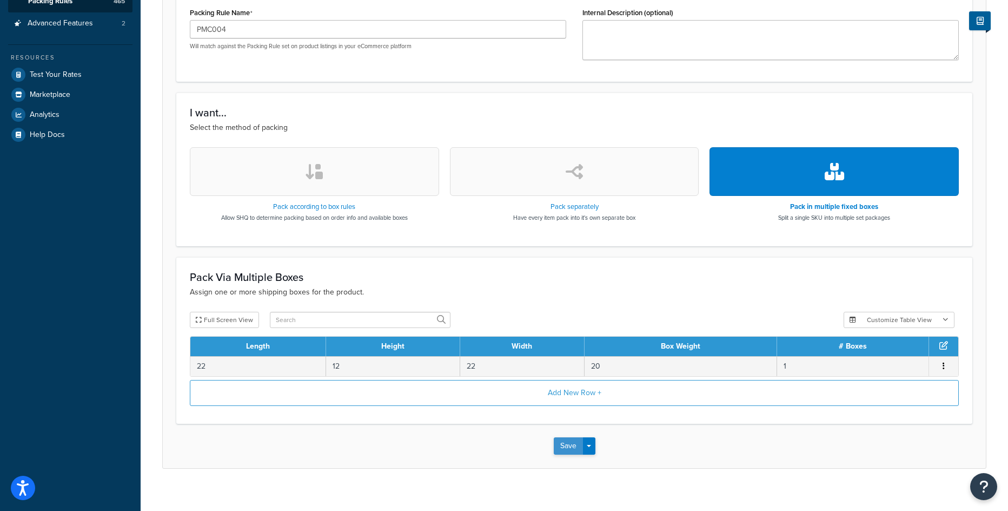
click at [574, 445] on button "Save" at bounding box center [568, 445] width 29 height 17
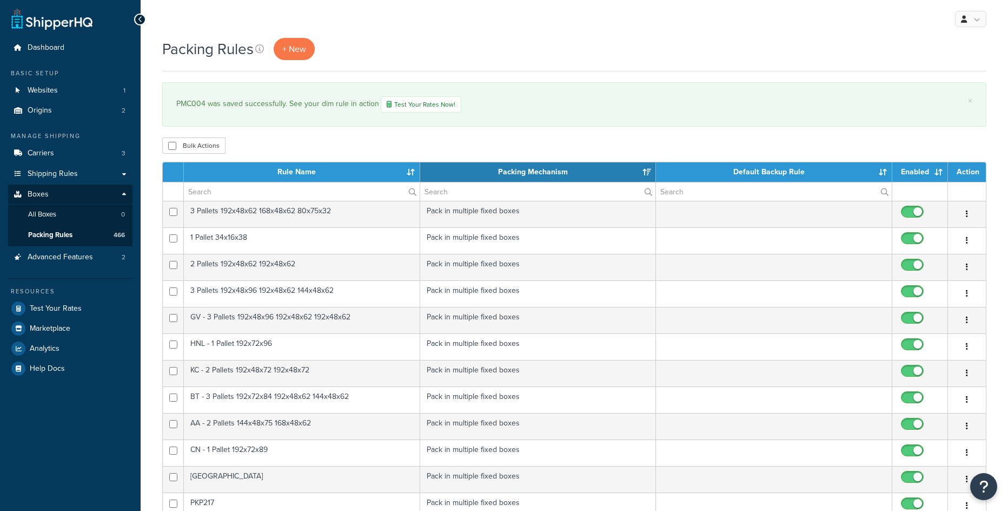
select select "15"
click at [258, 198] on input "text" at bounding box center [302, 191] width 236 height 18
paste input "PMC004"
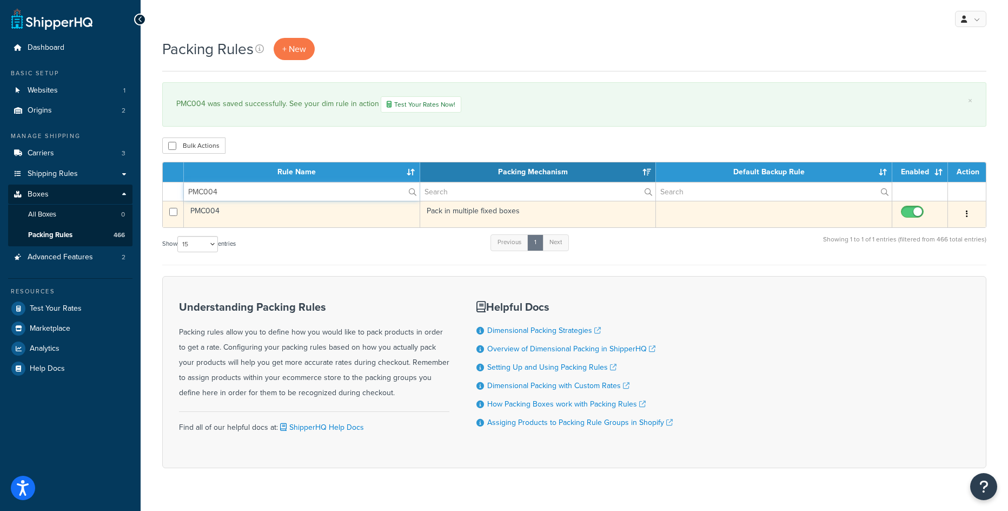
type input "PMC004"
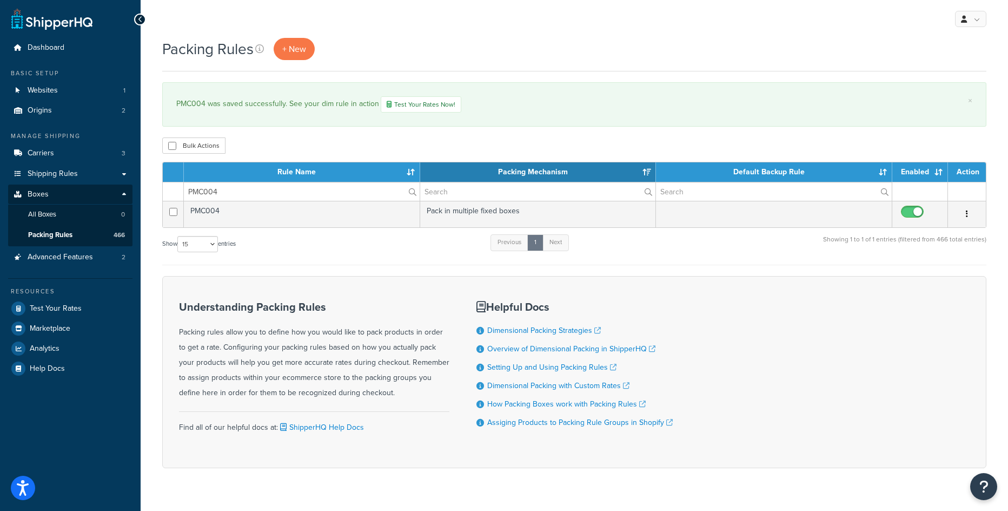
click at [208, 211] on td "PMC004" at bounding box center [302, 214] width 236 height 27
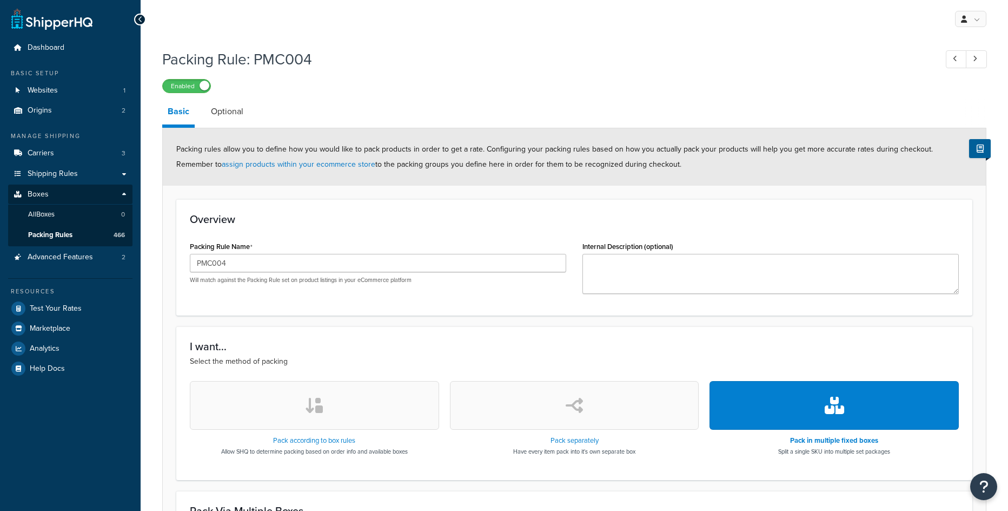
scroll to position [246, 0]
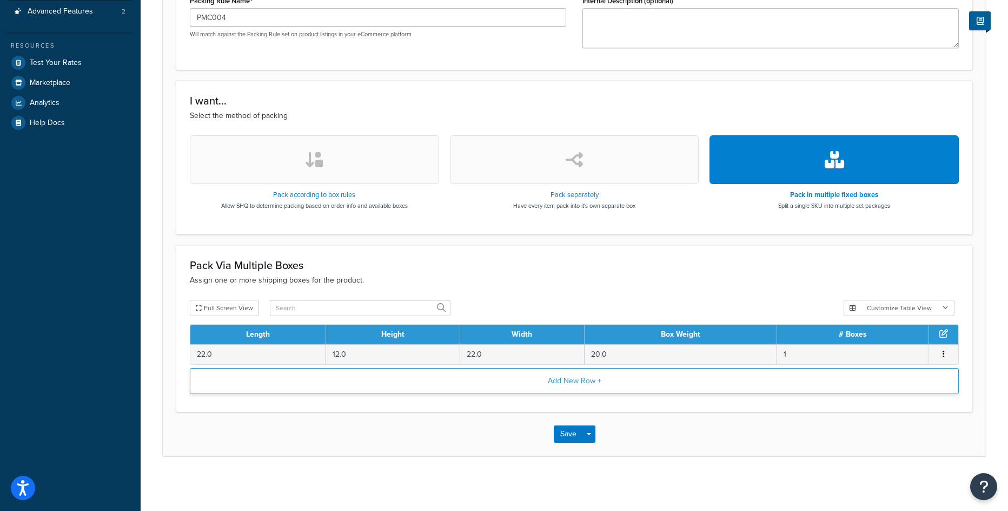
click at [512, 376] on button "Add New Row +" at bounding box center [574, 381] width 769 height 26
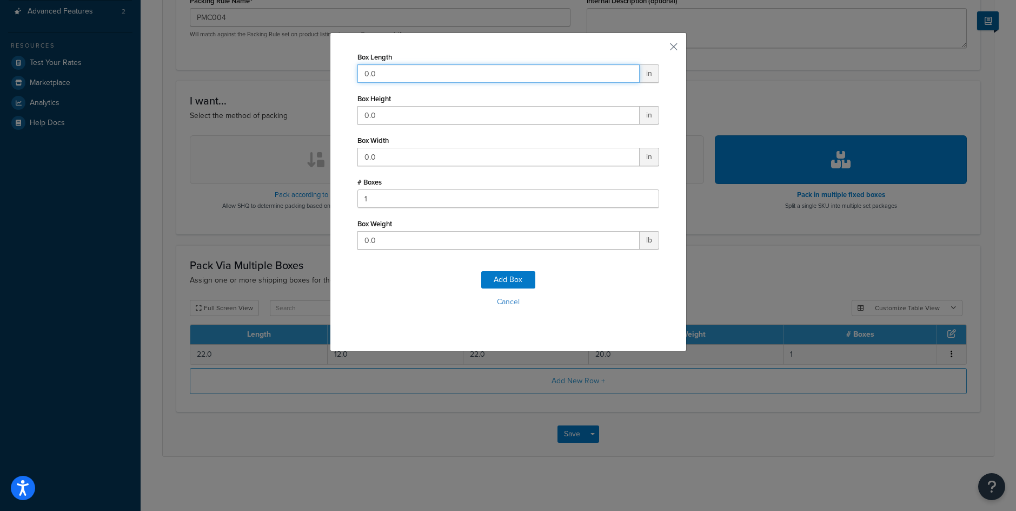
click at [385, 72] on input "0.0" at bounding box center [499, 73] width 282 height 18
type input "43"
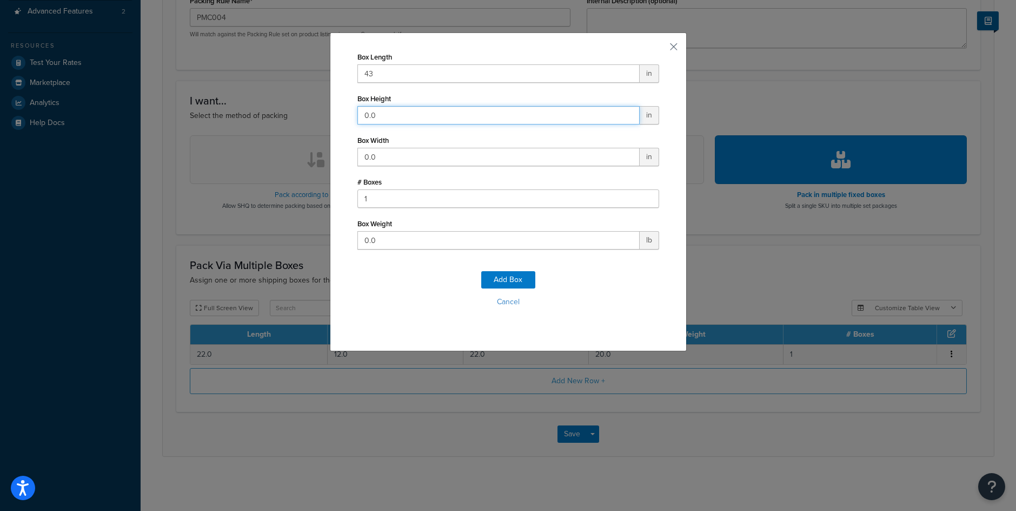
click at [375, 115] on input "0.0" at bounding box center [499, 115] width 282 height 18
click at [375, 116] on input "0.0" at bounding box center [499, 115] width 282 height 18
type input "7"
click at [363, 163] on input "0.0" at bounding box center [499, 157] width 282 height 18
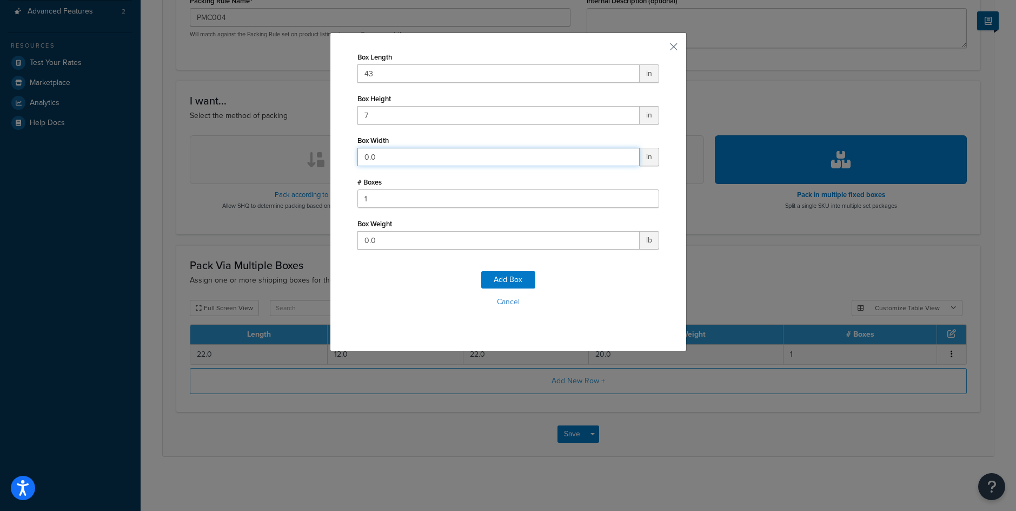
click at [363, 163] on input "0.0" at bounding box center [499, 157] width 282 height 18
type input "7"
click at [378, 247] on input "0.0" at bounding box center [499, 240] width 282 height 18
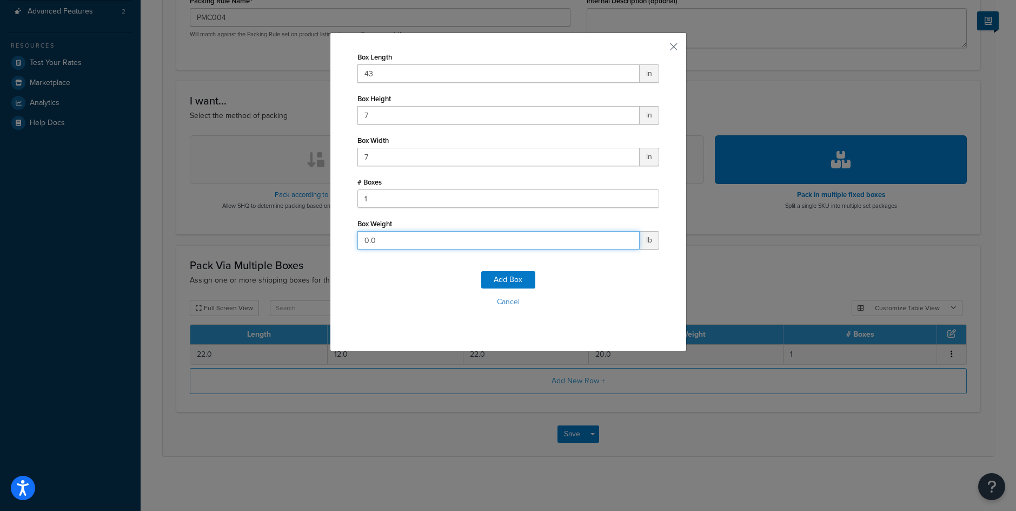
click at [378, 247] on input "0.0" at bounding box center [499, 240] width 282 height 18
type input "15"
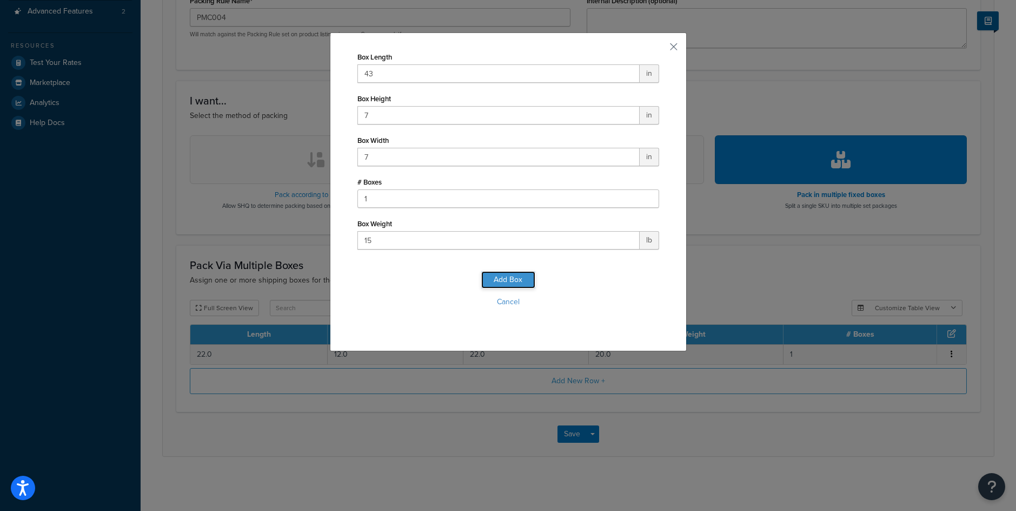
click at [502, 279] on button "Add Box" at bounding box center [508, 279] width 54 height 17
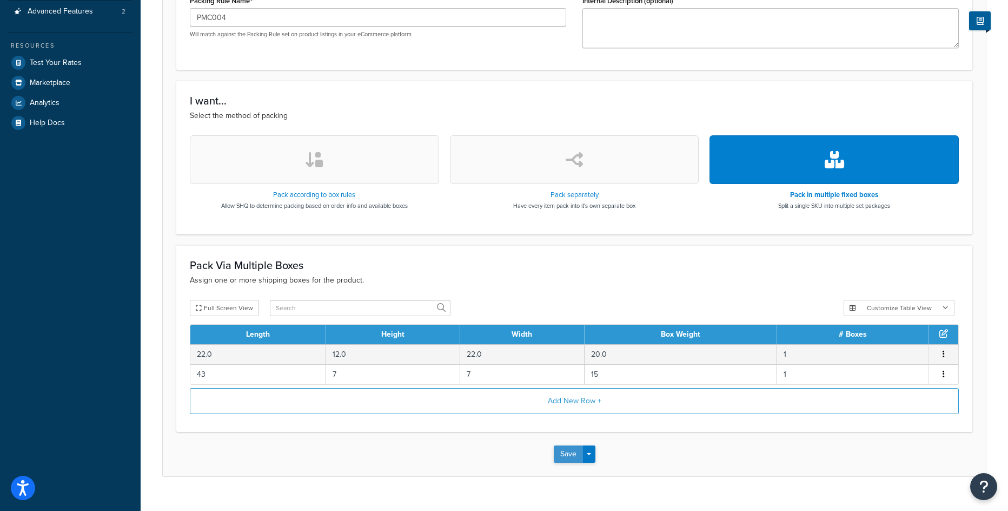
click at [571, 458] on button "Save" at bounding box center [568, 453] width 29 height 17
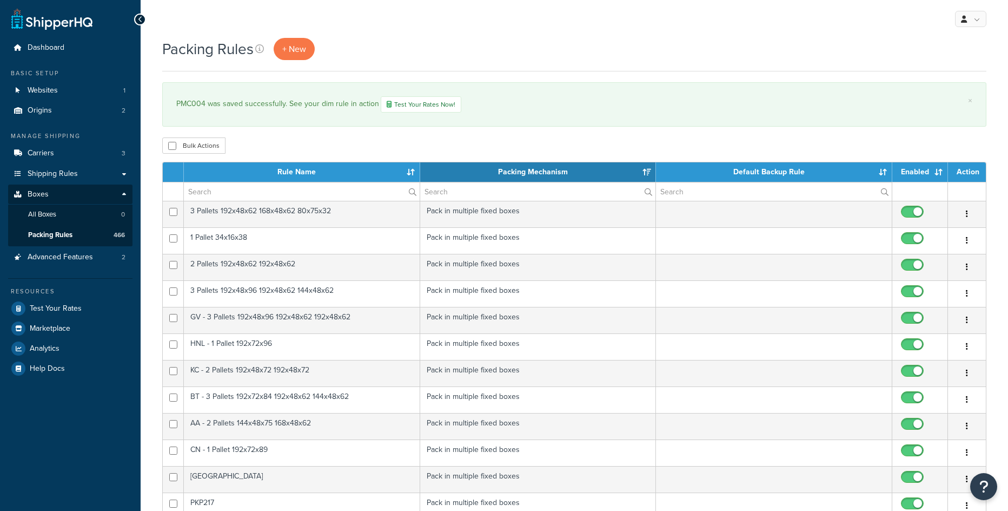
select select "15"
click at [296, 51] on span "+ New" at bounding box center [294, 49] width 24 height 12
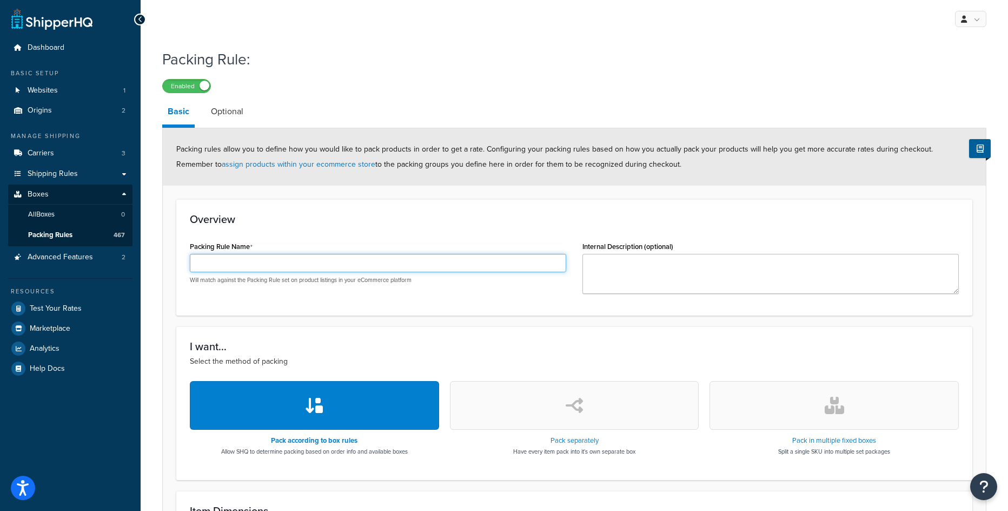
click at [311, 265] on input "Packing Rule Name" at bounding box center [378, 263] width 376 height 18
paste input "PMC002"
type input "PMC002"
click at [863, 400] on button "button" at bounding box center [834, 405] width 249 height 49
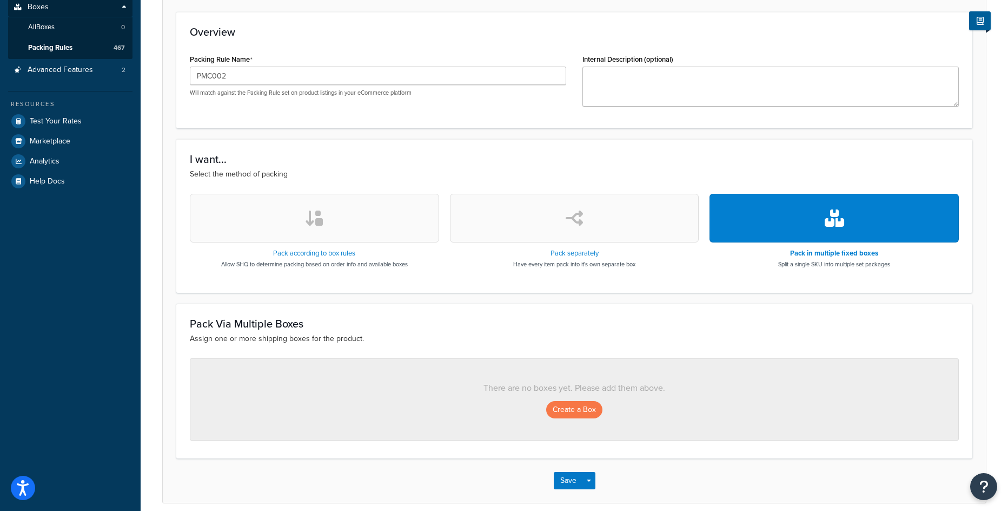
scroll to position [216, 0]
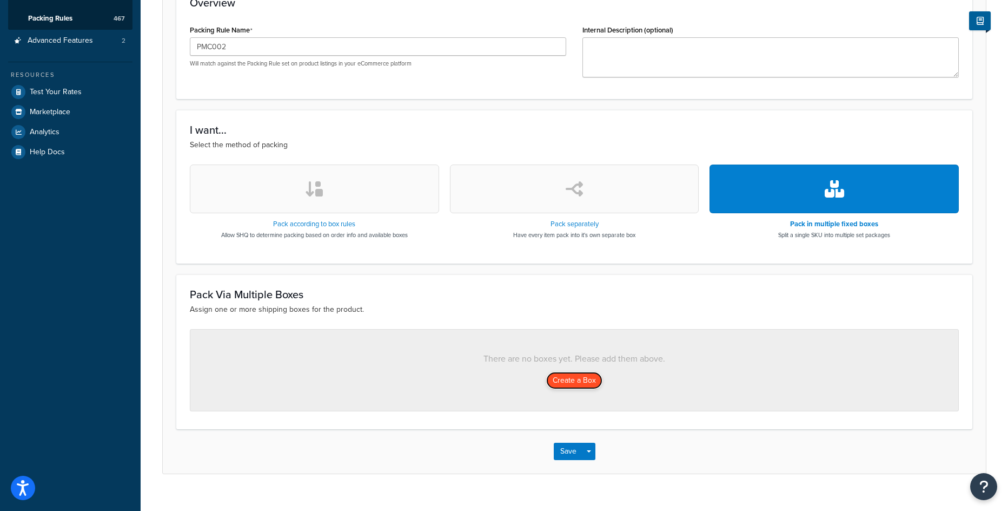
click at [563, 375] on button "Create a Box" at bounding box center [574, 380] width 56 height 17
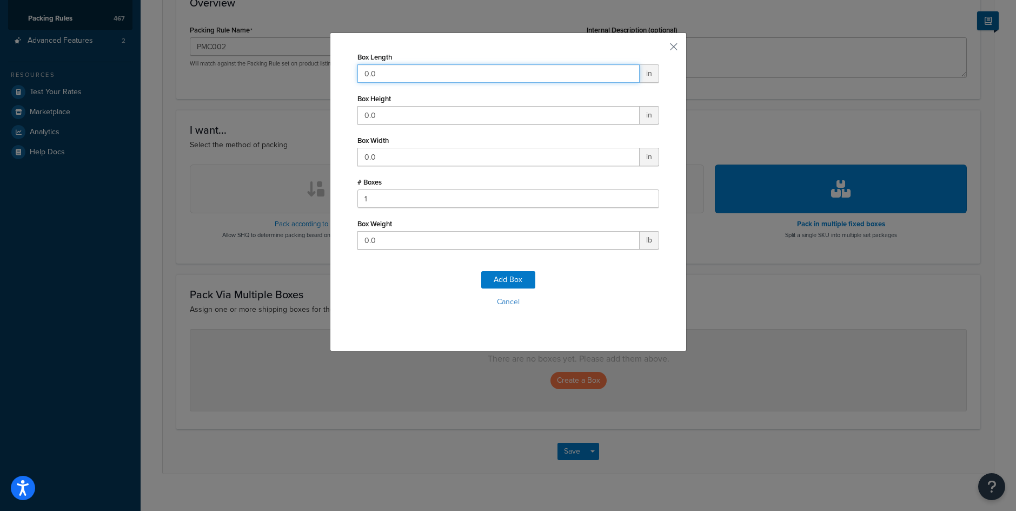
click at [395, 75] on input "0.0" at bounding box center [499, 73] width 282 height 18
type input "56"
click at [387, 124] on input "0.0" at bounding box center [499, 115] width 282 height 18
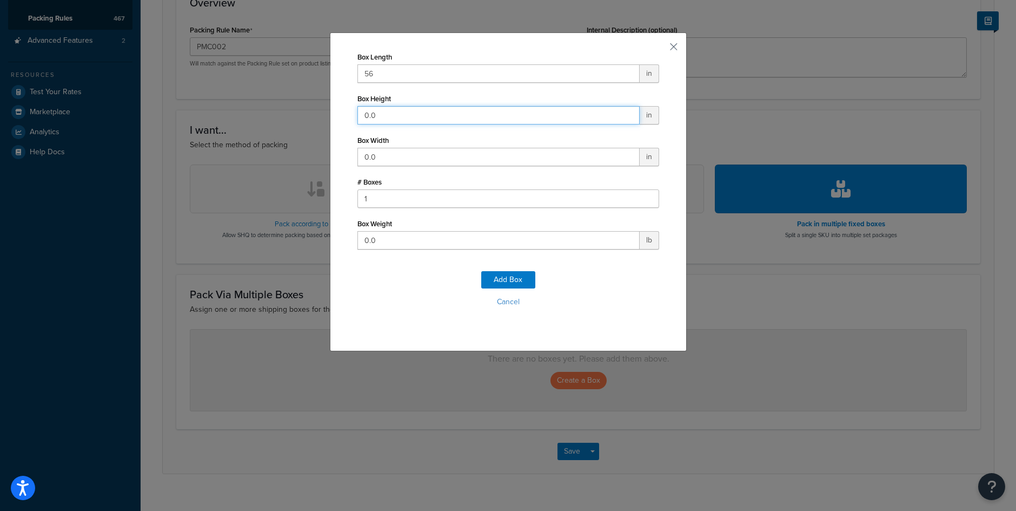
click at [387, 123] on input "0.0" at bounding box center [499, 115] width 282 height 18
type input "6"
click at [378, 161] on input "0.0" at bounding box center [499, 157] width 282 height 18
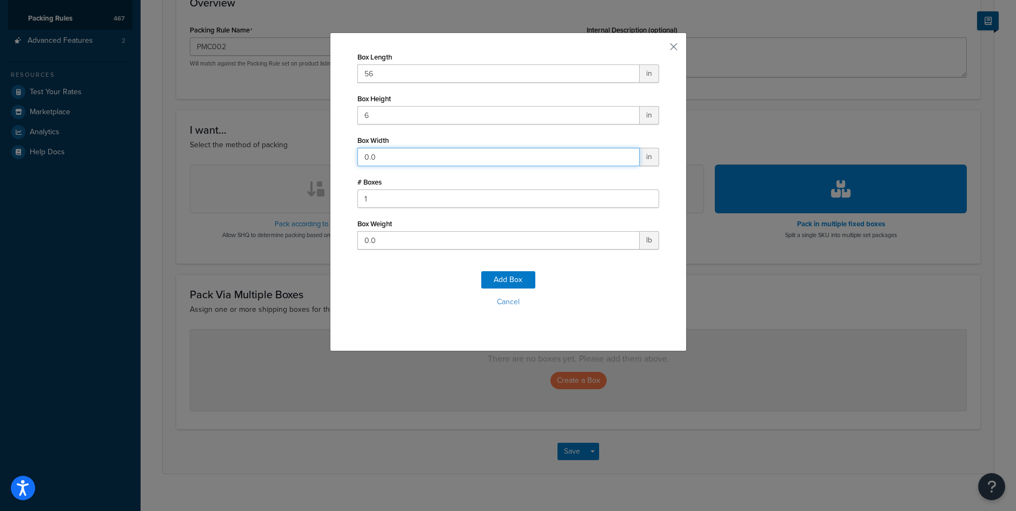
click at [378, 161] on input "0.0" at bounding box center [499, 157] width 282 height 18
type input "30"
click at [377, 244] on input "0.0" at bounding box center [499, 240] width 282 height 18
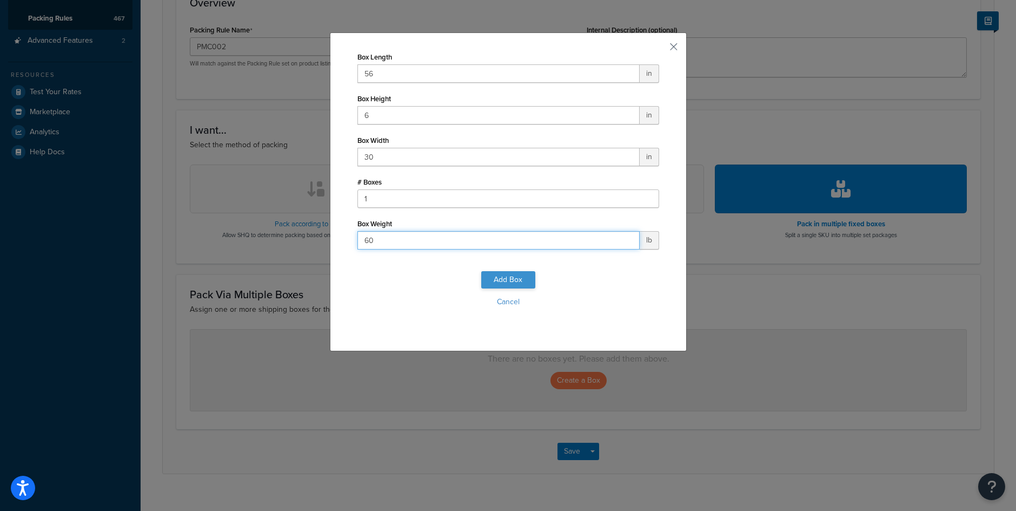
type input "60"
click at [516, 276] on button "Add Box" at bounding box center [508, 279] width 54 height 17
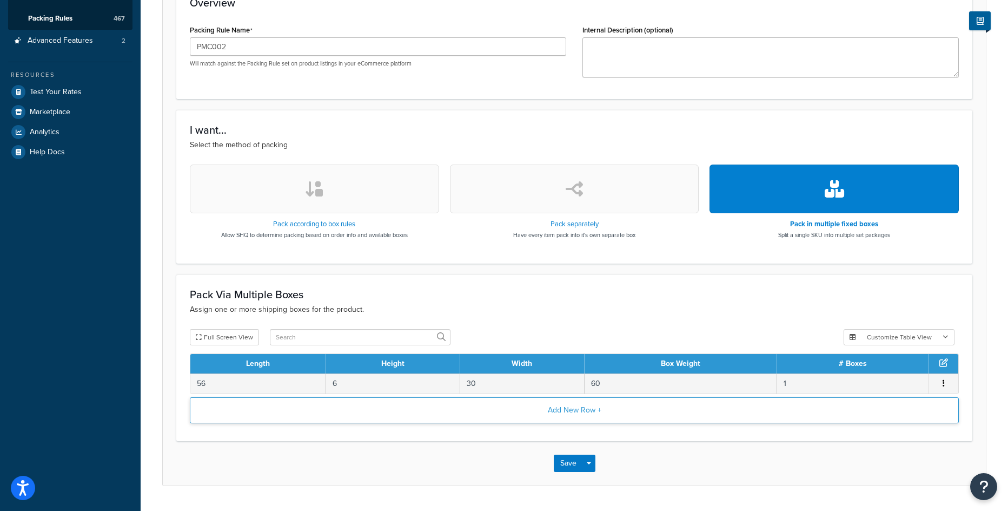
click at [467, 412] on button "Add New Row +" at bounding box center [574, 410] width 769 height 26
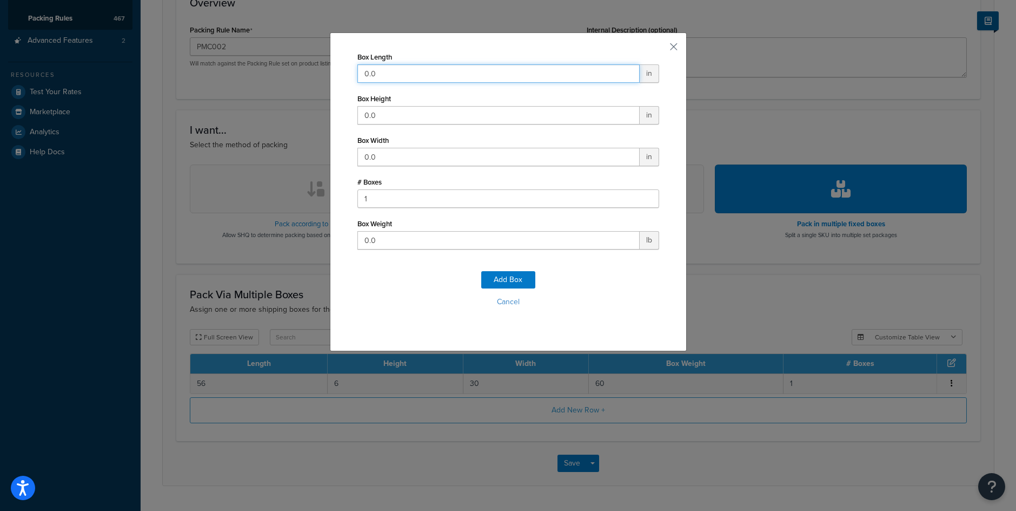
click at [414, 66] on input "0.0" at bounding box center [499, 73] width 282 height 18
type input "24"
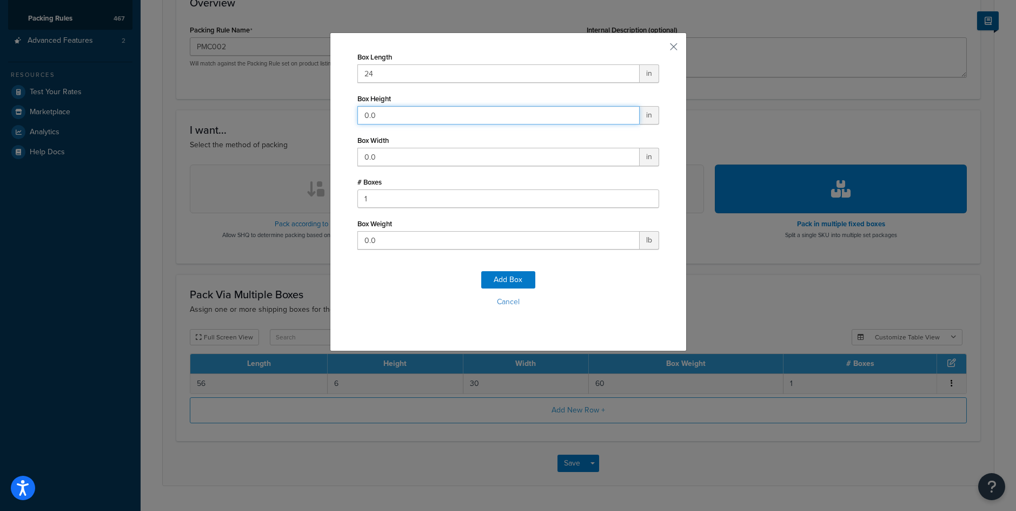
click at [387, 108] on input "0.0" at bounding box center [499, 115] width 282 height 18
type input "8"
click at [373, 154] on input "0.0" at bounding box center [499, 157] width 282 height 18
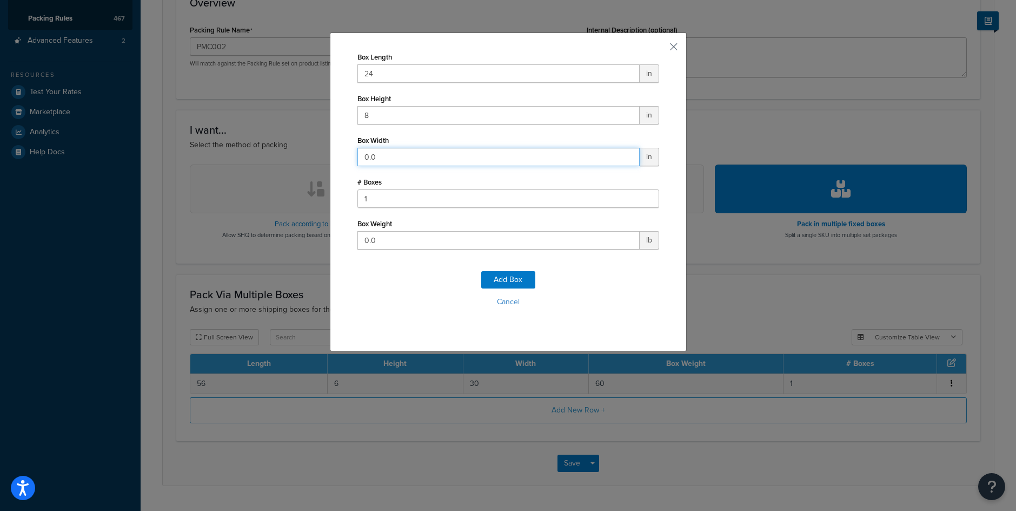
click at [373, 154] on input "0.0" at bounding box center [499, 157] width 282 height 18
type input "11"
click at [378, 244] on input "0.0" at bounding box center [499, 240] width 282 height 18
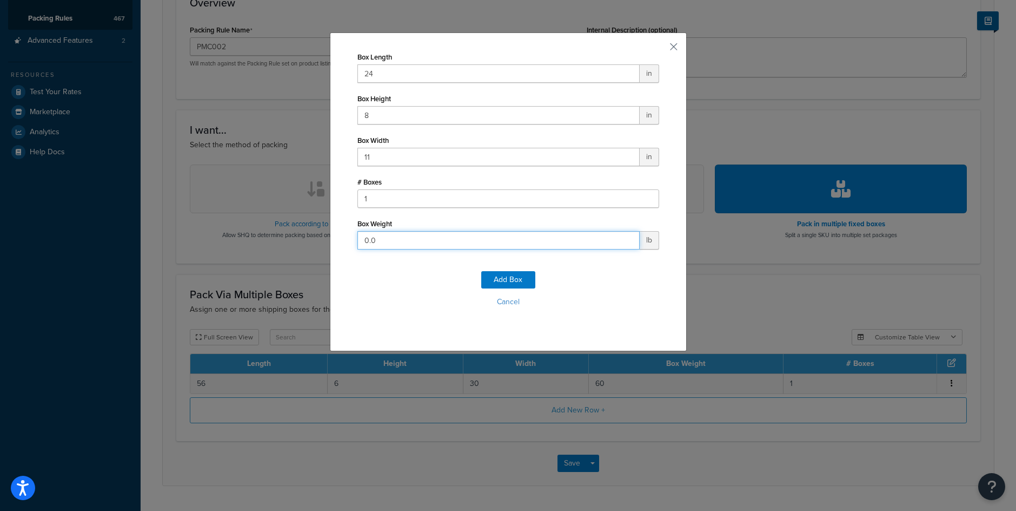
click at [378, 244] on input "0.0" at bounding box center [499, 240] width 282 height 18
type input "26"
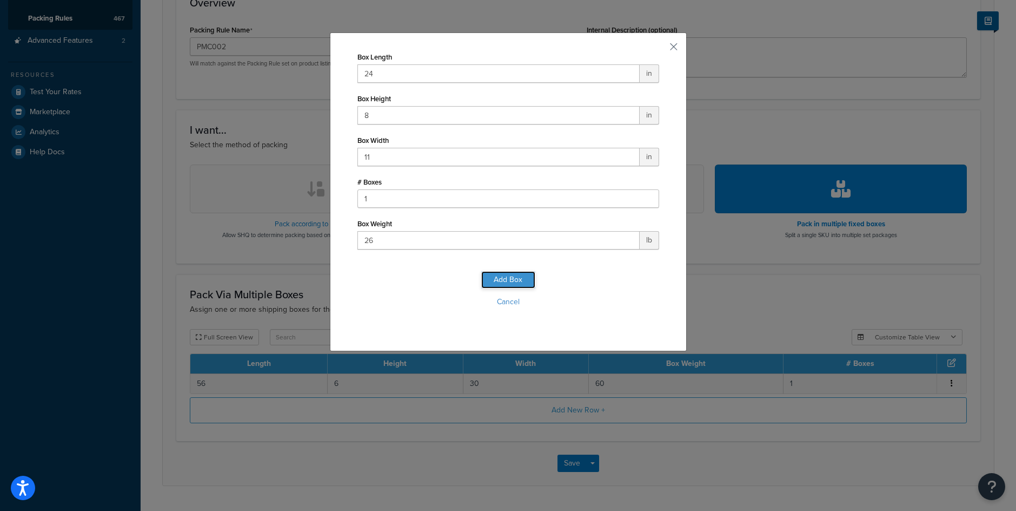
click at [514, 283] on button "Add Box" at bounding box center [508, 279] width 54 height 17
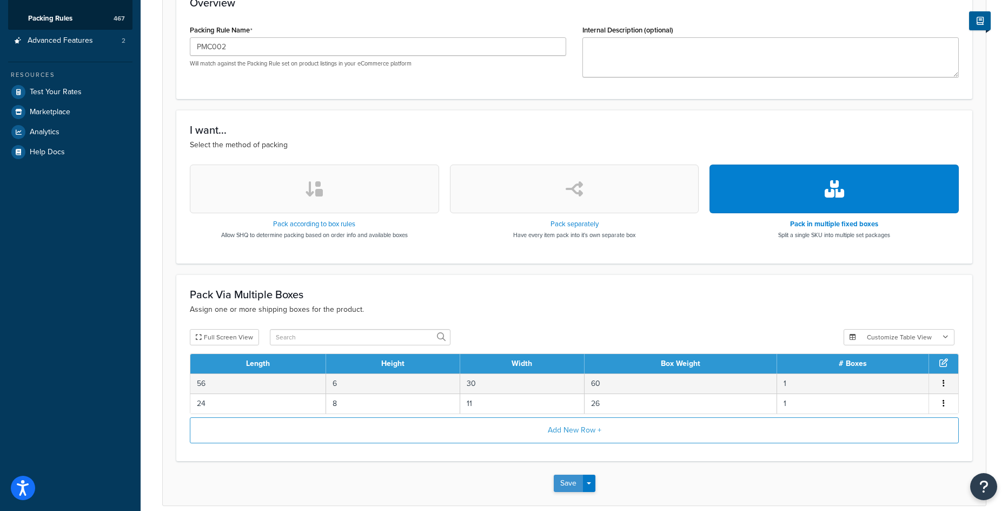
click at [562, 486] on button "Save" at bounding box center [568, 482] width 29 height 17
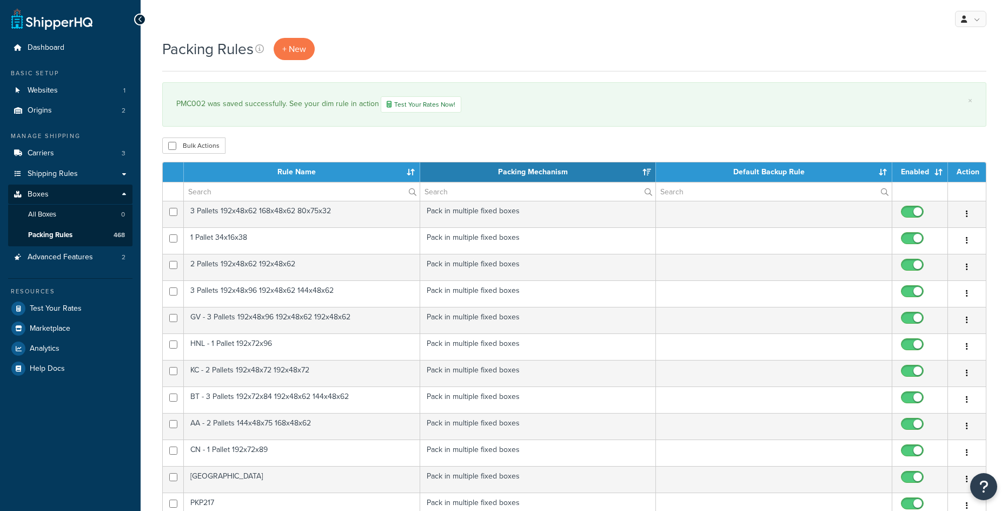
select select "15"
click at [289, 43] on span "+ New" at bounding box center [294, 49] width 24 height 12
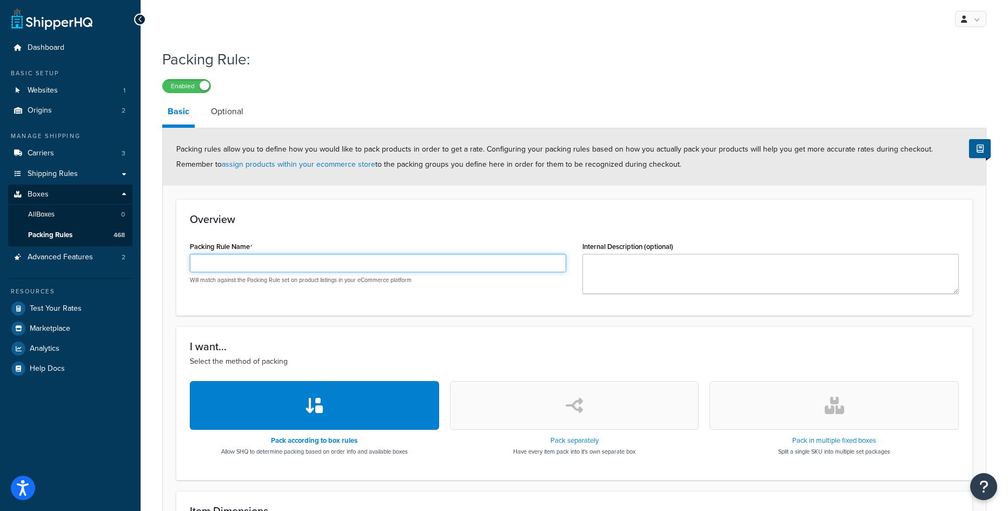
click at [225, 268] on input "Packing Rule Name" at bounding box center [378, 263] width 376 height 18
paste input "PFS061"
type input "PFS061"
click at [853, 405] on button "button" at bounding box center [834, 405] width 249 height 49
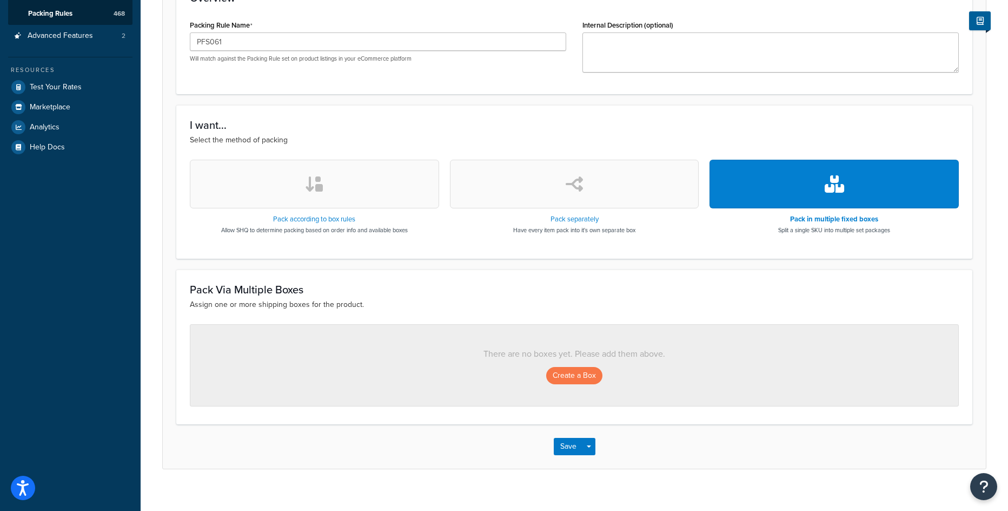
scroll to position [234, 0]
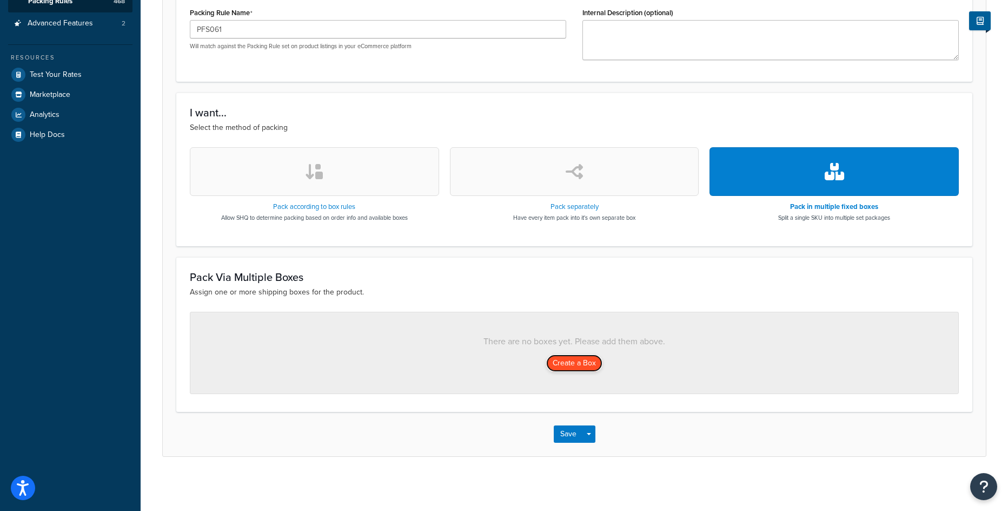
click at [565, 367] on button "Create a Box" at bounding box center [574, 362] width 56 height 17
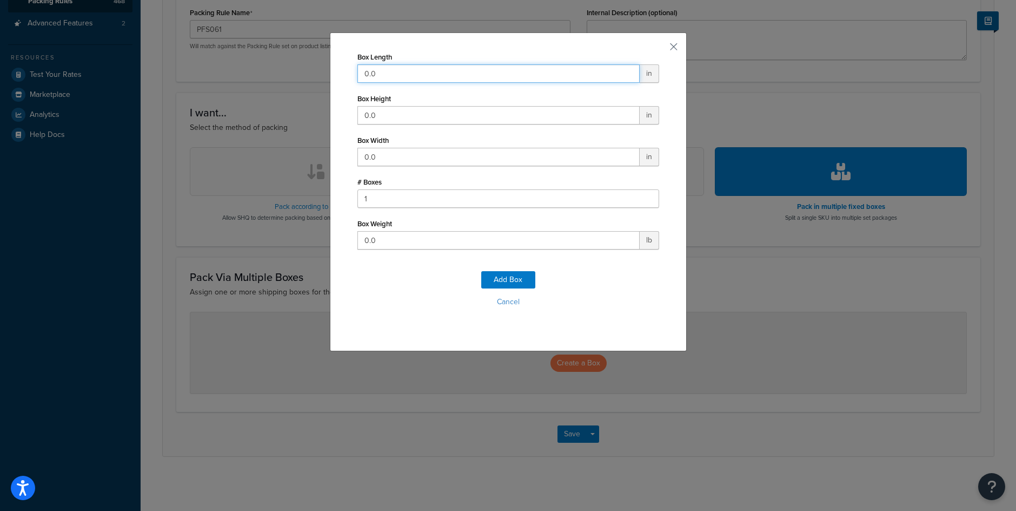
click at [378, 80] on input "0.0" at bounding box center [499, 73] width 282 height 18
type input "108"
click at [375, 118] on input "0.0" at bounding box center [499, 115] width 282 height 18
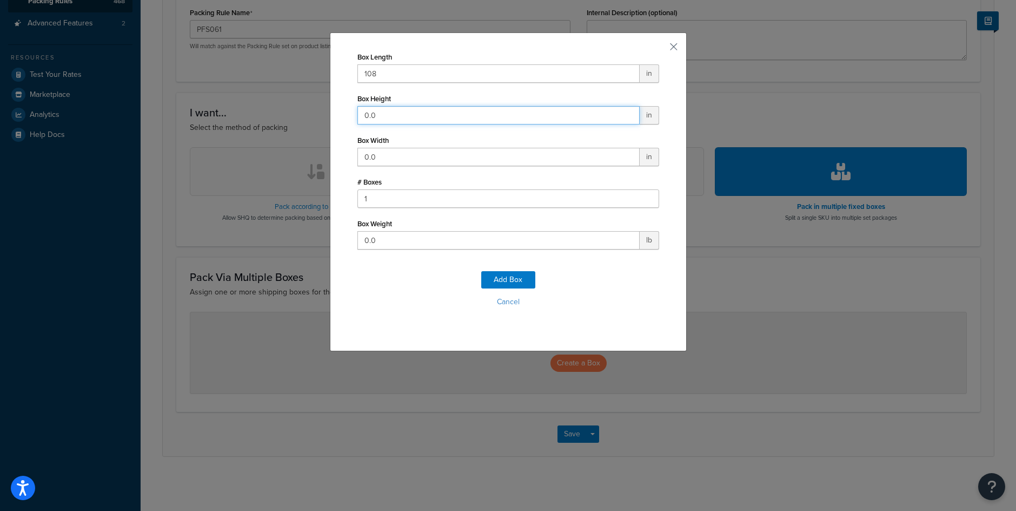
click at [375, 118] on input "0.0" at bounding box center [499, 115] width 282 height 18
type input "50"
click at [376, 150] on input "0.0" at bounding box center [499, 157] width 282 height 18
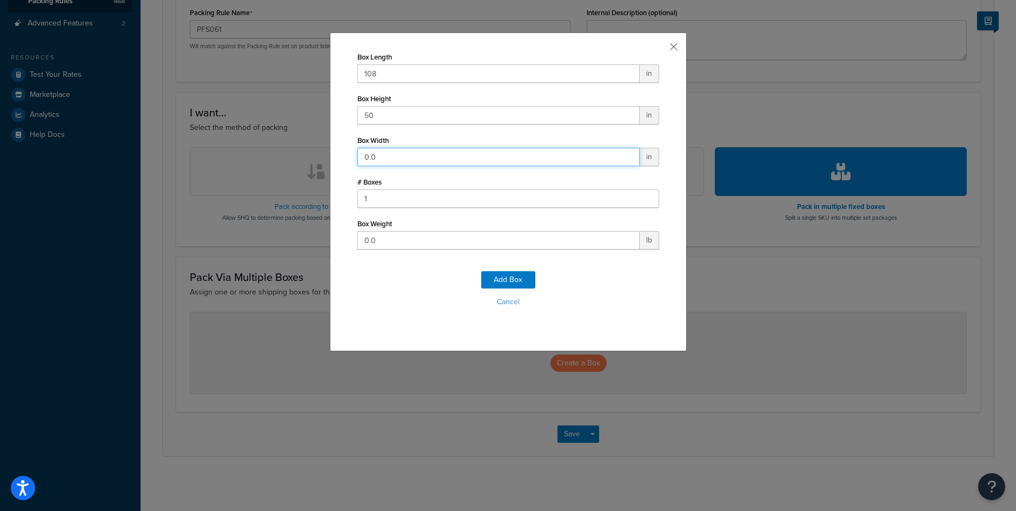
click at [376, 150] on input "0.0" at bounding box center [499, 157] width 282 height 18
type input "31"
click at [391, 240] on input "0.0" at bounding box center [499, 240] width 282 height 18
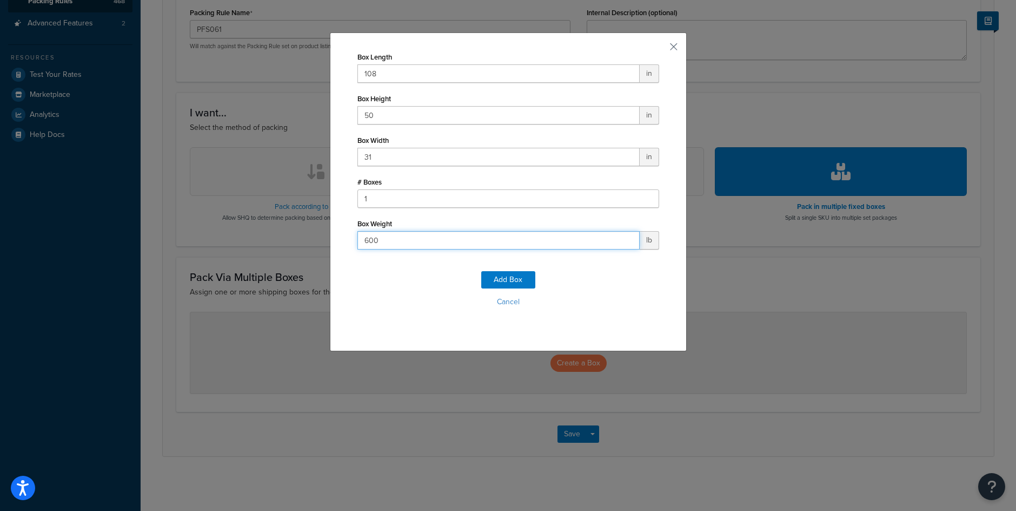
type input "600"
click at [518, 269] on div "Add Box Cancel" at bounding box center [509, 292] width 302 height 71
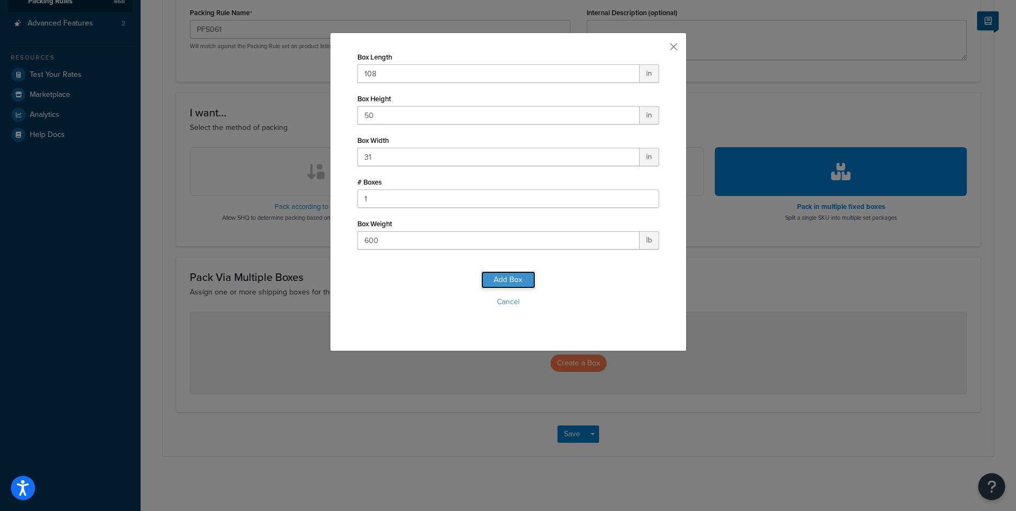
click at [517, 275] on button "Add Box" at bounding box center [508, 279] width 54 height 17
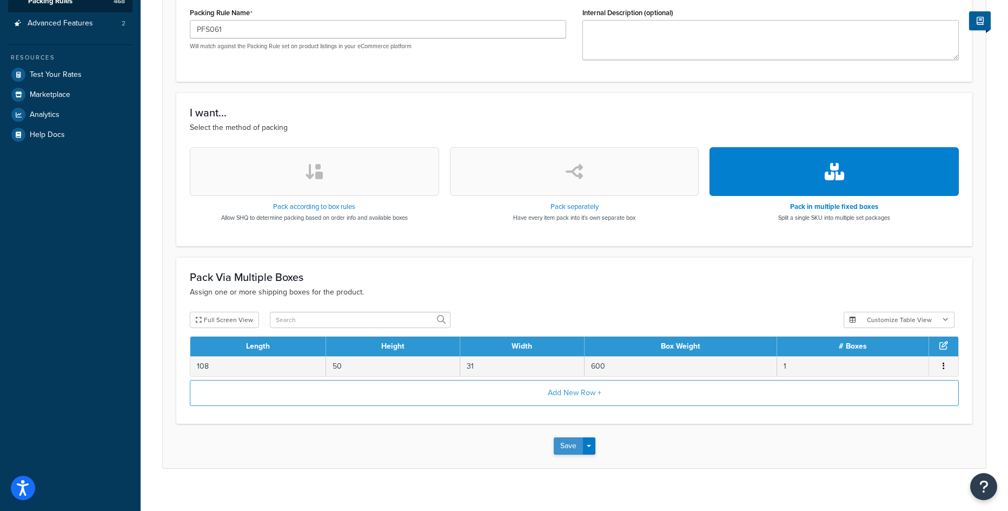
click at [570, 446] on button "Save" at bounding box center [568, 445] width 29 height 17
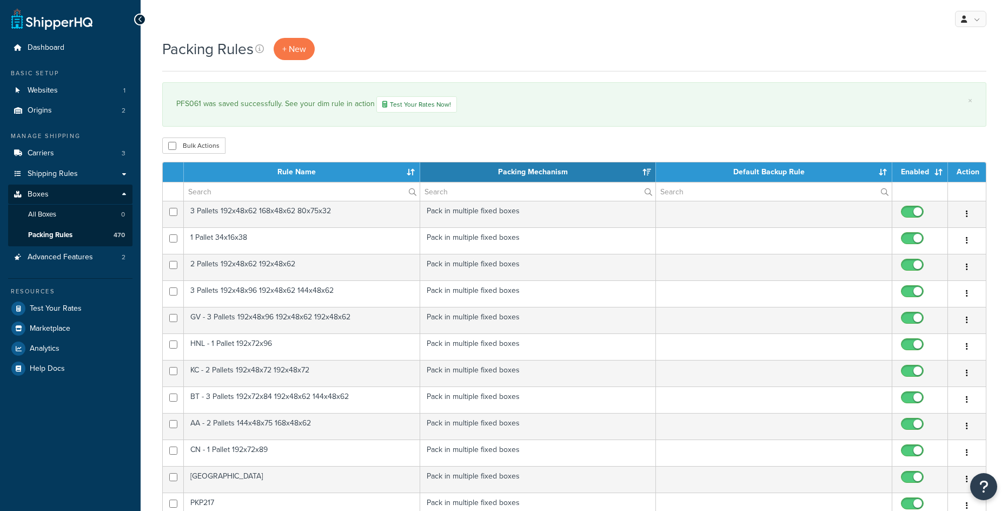
select select "15"
click at [301, 51] on span "+ New" at bounding box center [294, 49] width 24 height 12
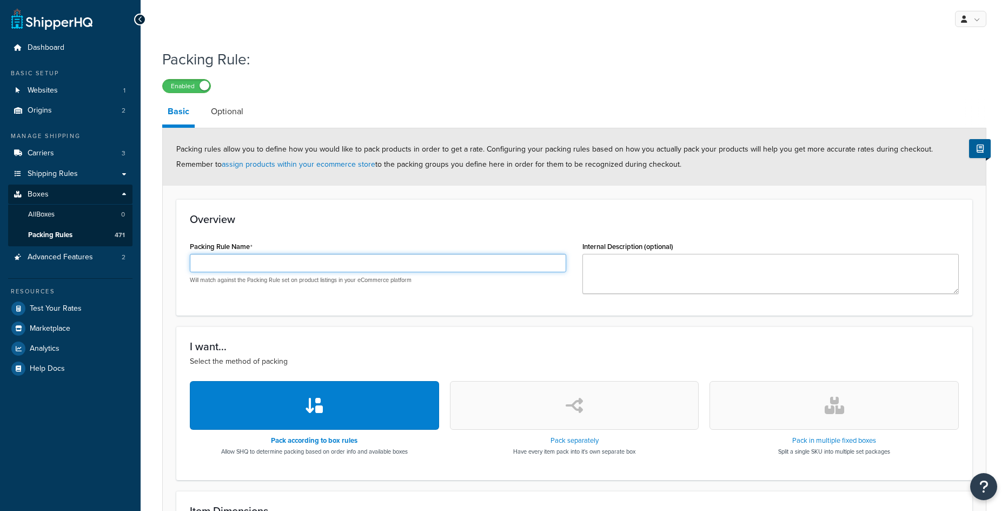
click at [345, 261] on input "Packing Rule Name" at bounding box center [378, 263] width 376 height 18
paste input "PFS057"
type input "PFS057"
click at [849, 423] on button "button" at bounding box center [834, 405] width 249 height 49
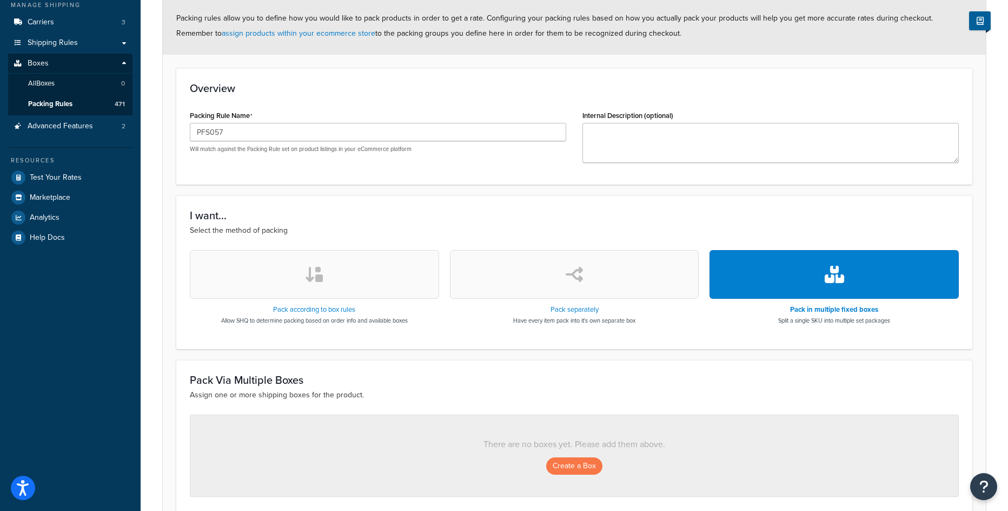
scroll to position [162, 0]
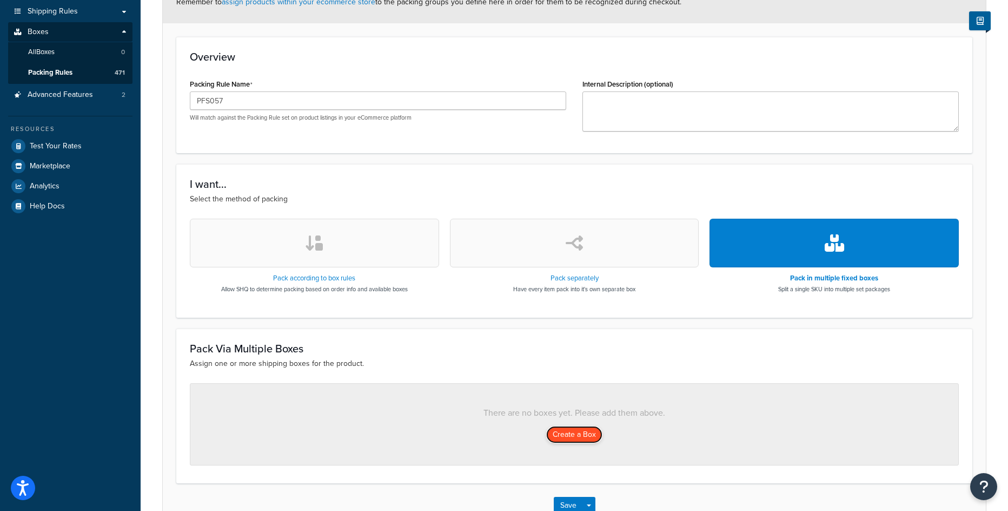
click at [587, 438] on button "Create a Box" at bounding box center [574, 434] width 56 height 17
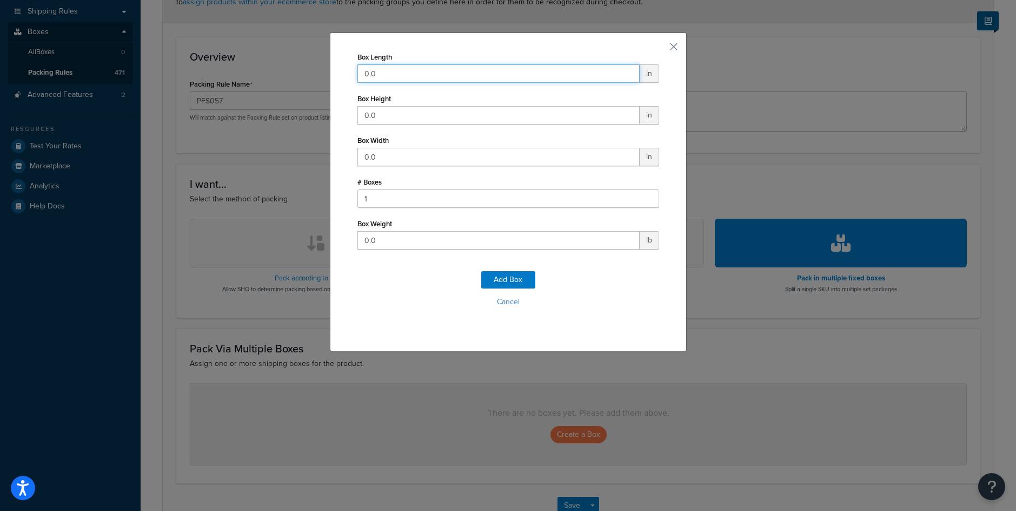
click at [420, 67] on input "0.0" at bounding box center [499, 73] width 282 height 18
type input "72"
click at [424, 151] on input "0.0" at bounding box center [499, 157] width 282 height 18
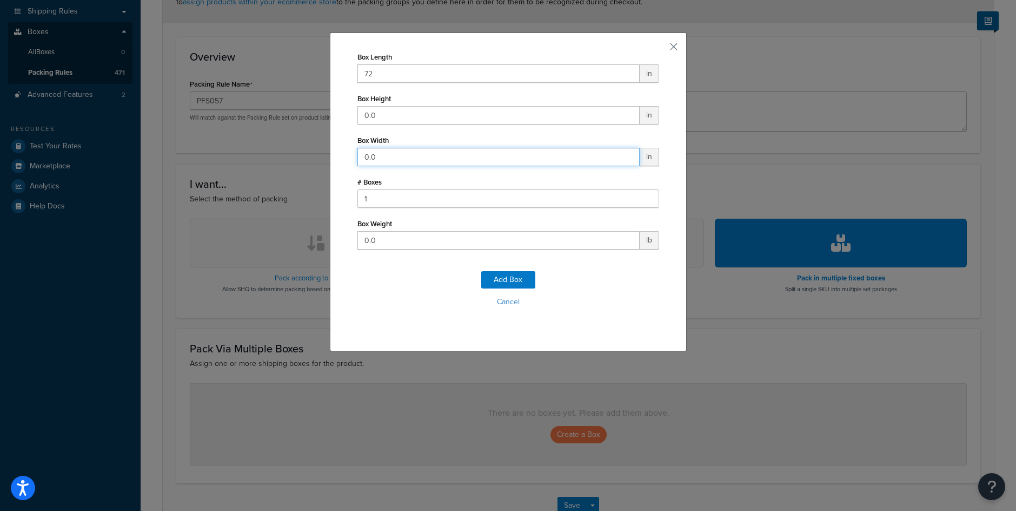
click at [424, 151] on input "0.0" at bounding box center [499, 157] width 282 height 18
type input "72"
click at [416, 108] on input "0.0" at bounding box center [499, 115] width 282 height 18
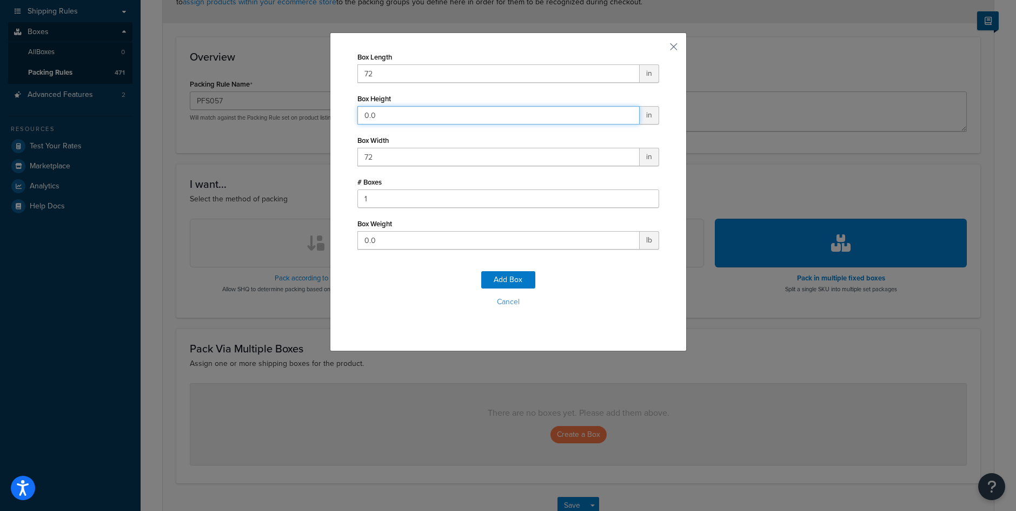
click at [416, 108] on input "0.0" at bounding box center [499, 115] width 282 height 18
type input "48"
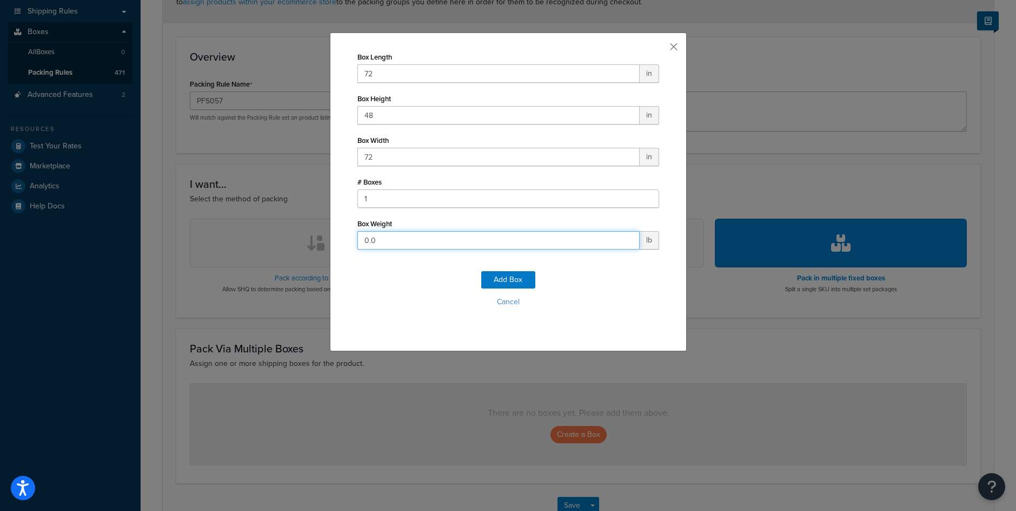
click at [408, 234] on input "0.0" at bounding box center [499, 240] width 282 height 18
type input "600"
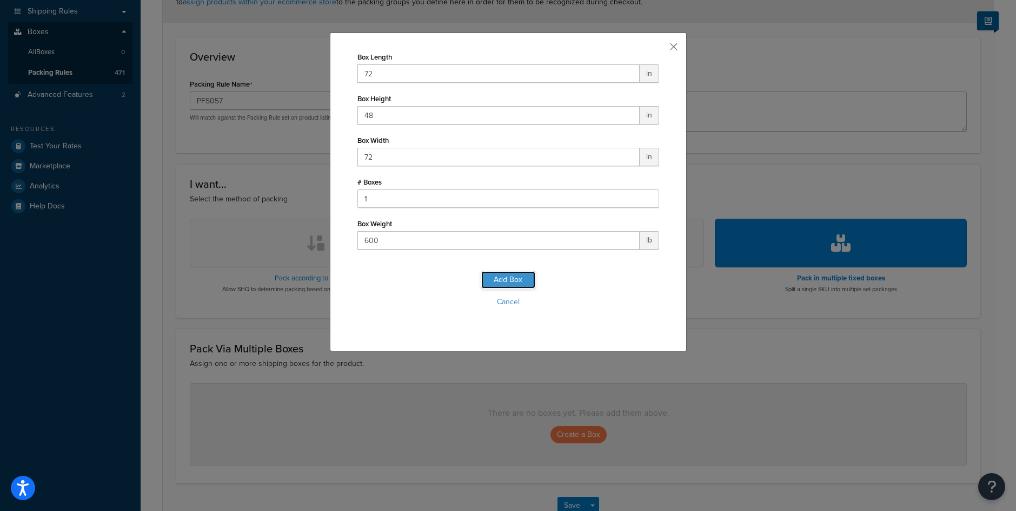
click at [517, 284] on button "Add Box" at bounding box center [508, 279] width 54 height 17
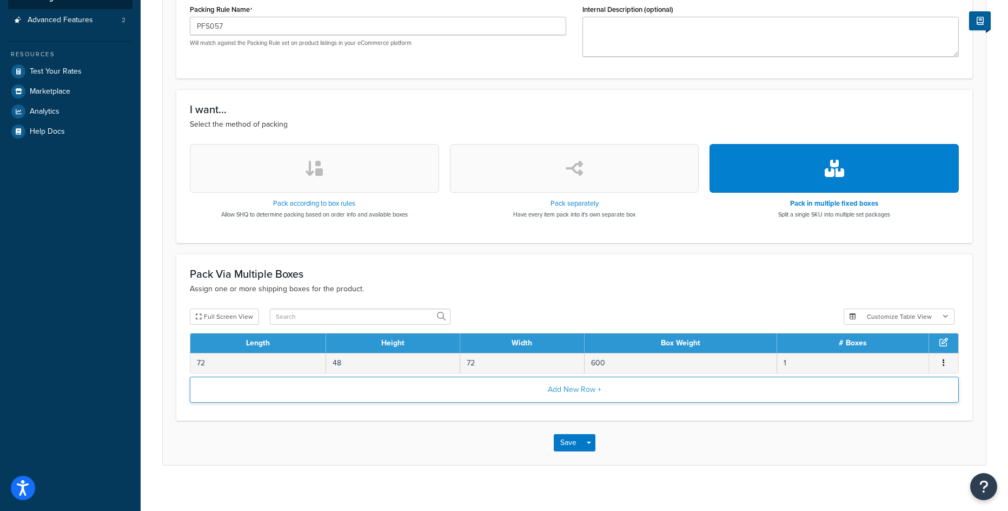
scroll to position [246, 0]
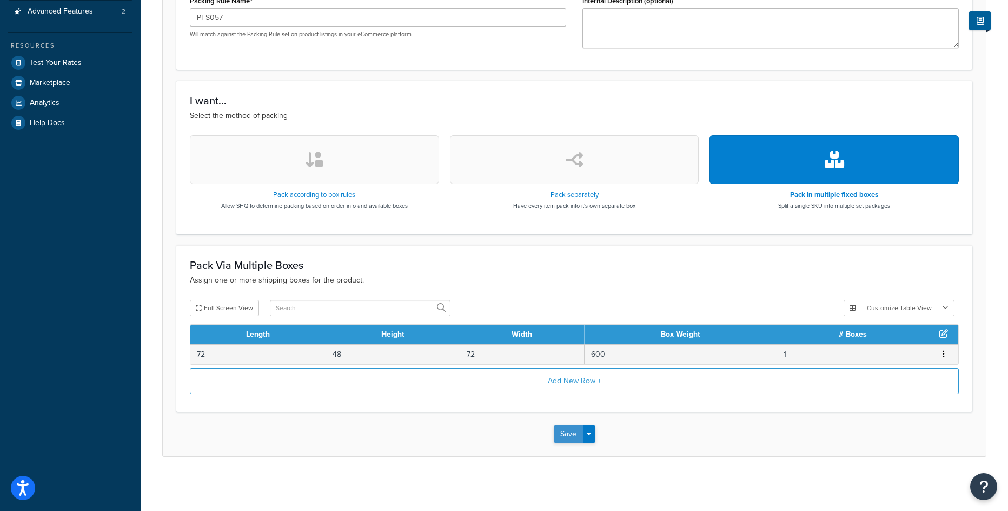
click at [570, 439] on button "Save" at bounding box center [568, 433] width 29 height 17
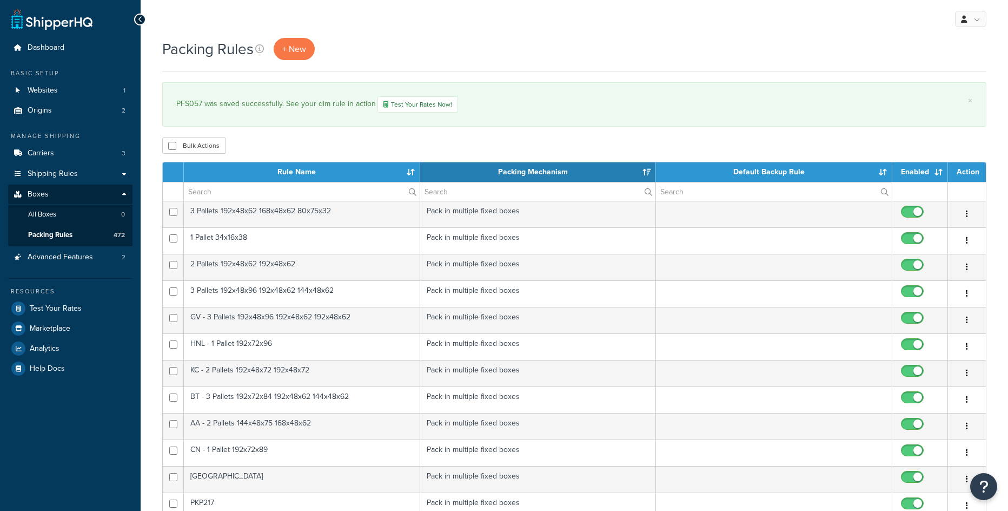
select select "15"
click at [299, 47] on span "+ New" at bounding box center [294, 49] width 24 height 12
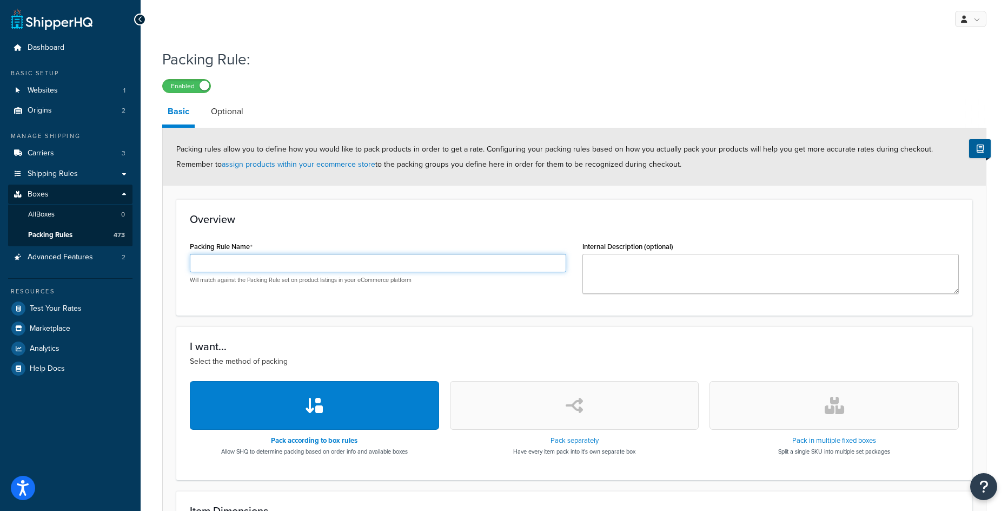
click at [353, 256] on input "Packing Rule Name" at bounding box center [378, 263] width 376 height 18
paste input "PFB010"
type input "PFB010"
click at [833, 427] on button "button" at bounding box center [834, 405] width 249 height 49
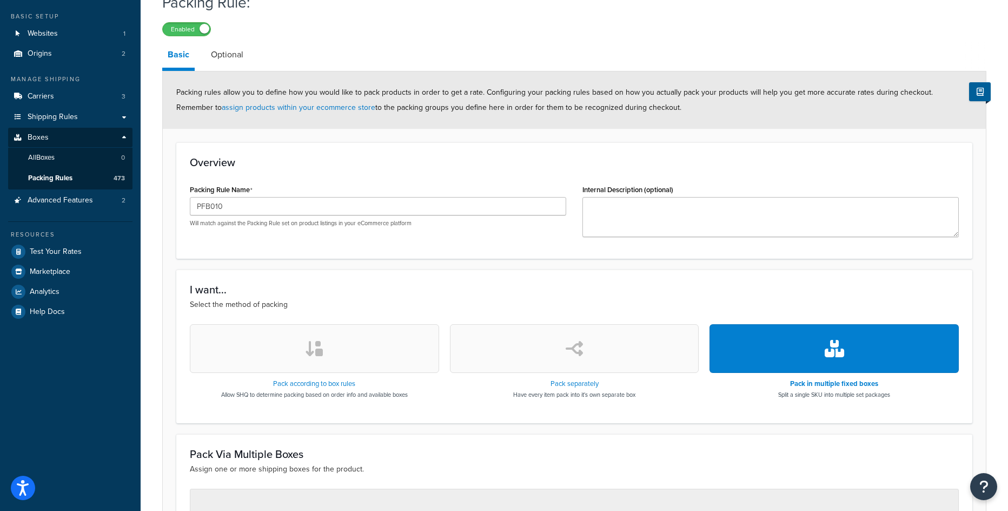
scroll to position [162, 0]
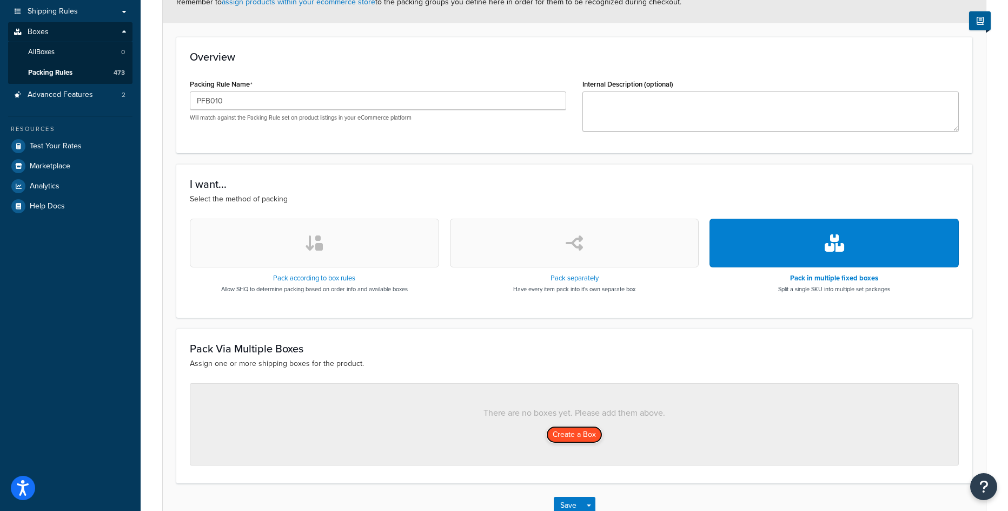
click at [561, 436] on button "Create a Box" at bounding box center [574, 434] width 56 height 17
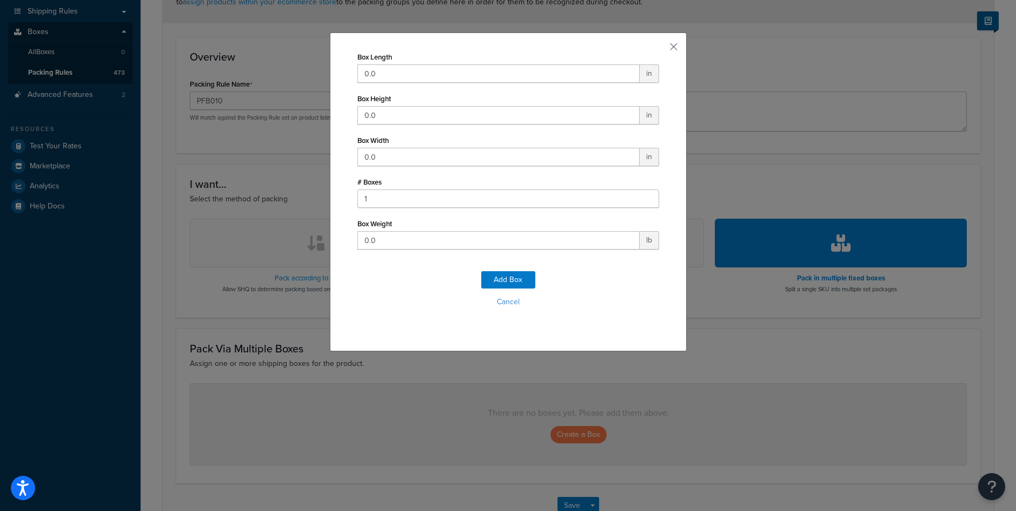
click at [403, 58] on div "Box Length 0.0 in" at bounding box center [509, 66] width 302 height 34
click at [403, 70] on input "0.0" at bounding box center [499, 73] width 282 height 18
type input "144"
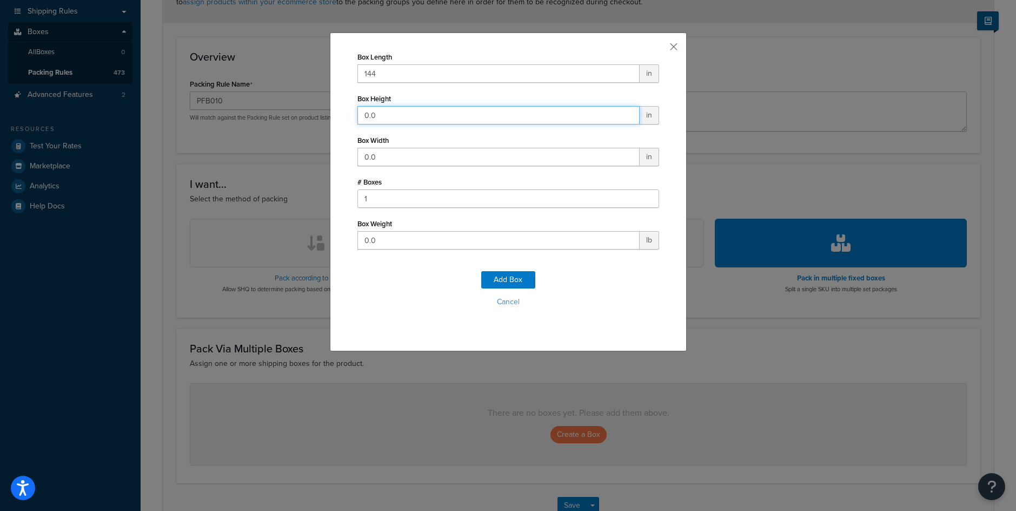
click at [400, 120] on input "0.0" at bounding box center [499, 115] width 282 height 18
type input "48"
click at [382, 154] on input "0.0" at bounding box center [499, 157] width 282 height 18
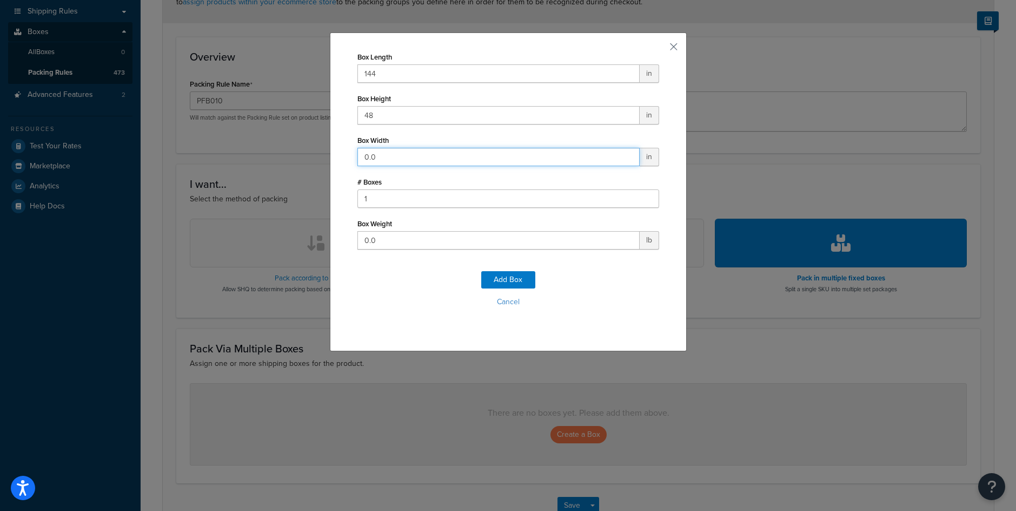
click at [382, 154] on input "0.0" at bounding box center [499, 157] width 282 height 18
type input "36"
click at [396, 242] on input "0.0" at bounding box center [499, 240] width 282 height 18
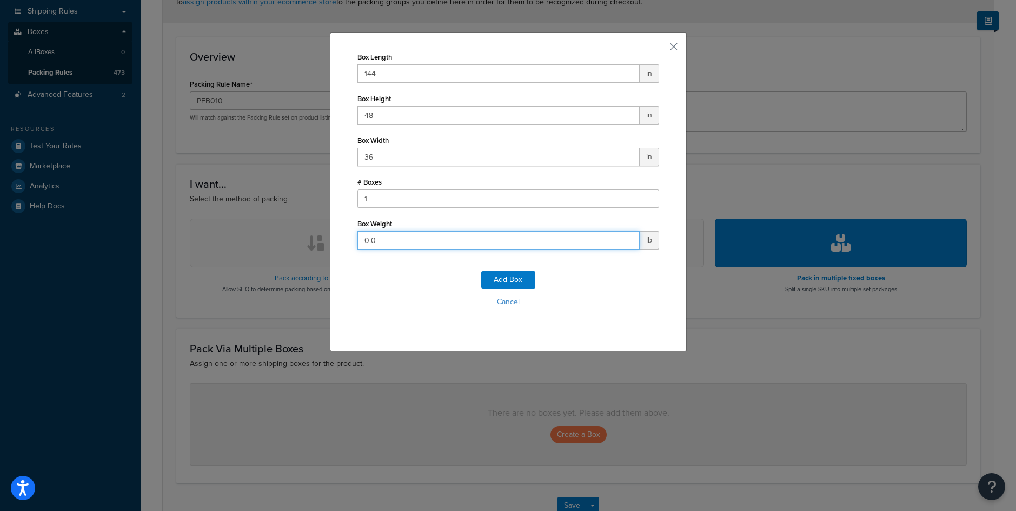
click at [396, 242] on input "0.0" at bounding box center [499, 240] width 282 height 18
type input "475"
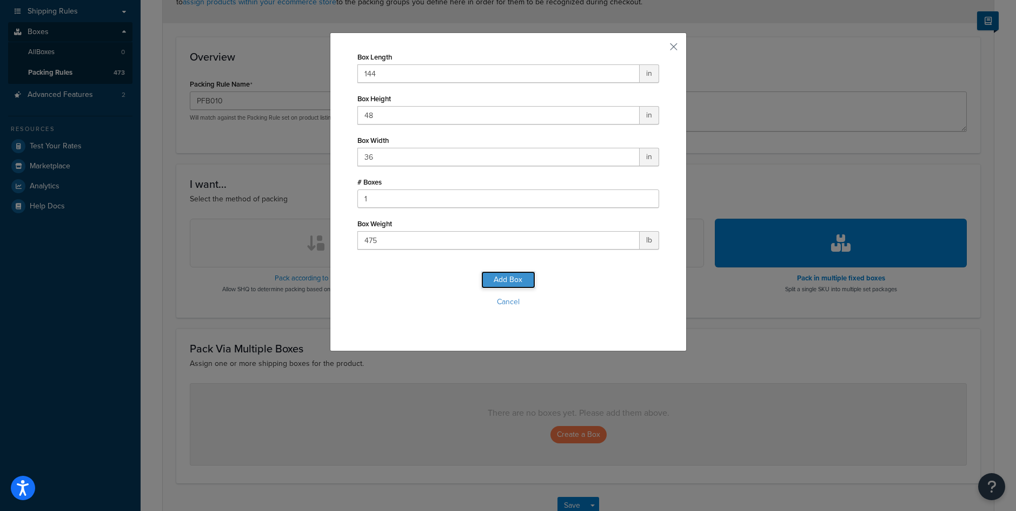
click at [504, 275] on button "Add Box" at bounding box center [508, 279] width 54 height 17
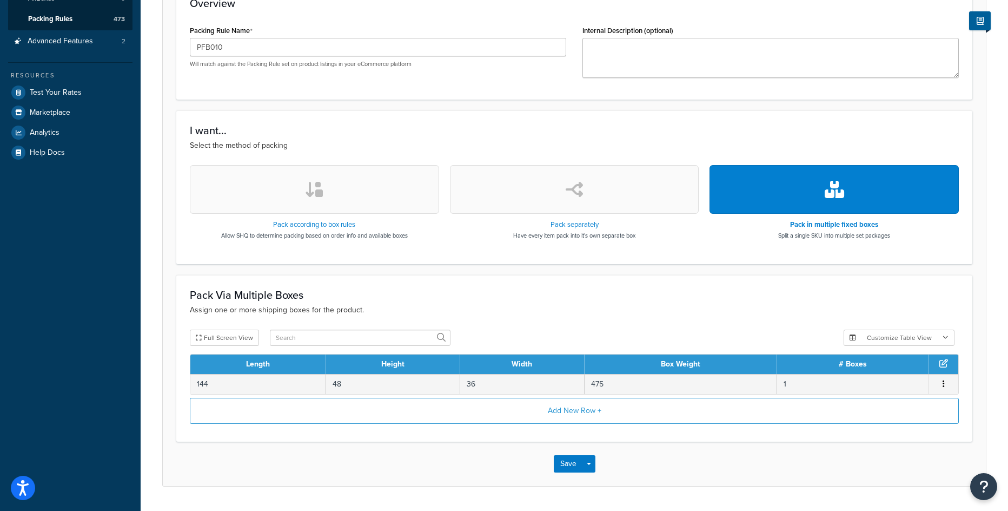
scroll to position [216, 0]
click at [568, 467] on button "Save" at bounding box center [568, 462] width 29 height 17
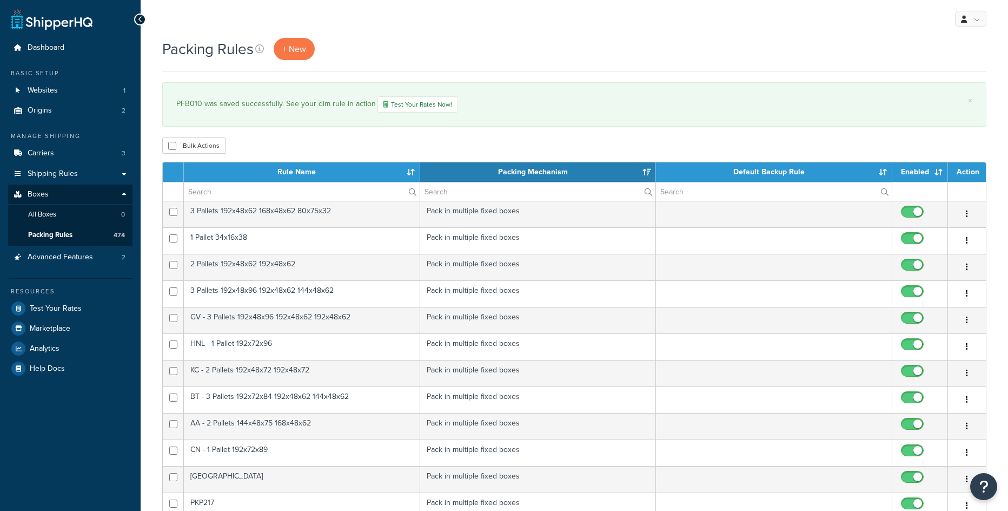
select select "15"
click at [295, 55] on link "+ New" at bounding box center [294, 49] width 41 height 22
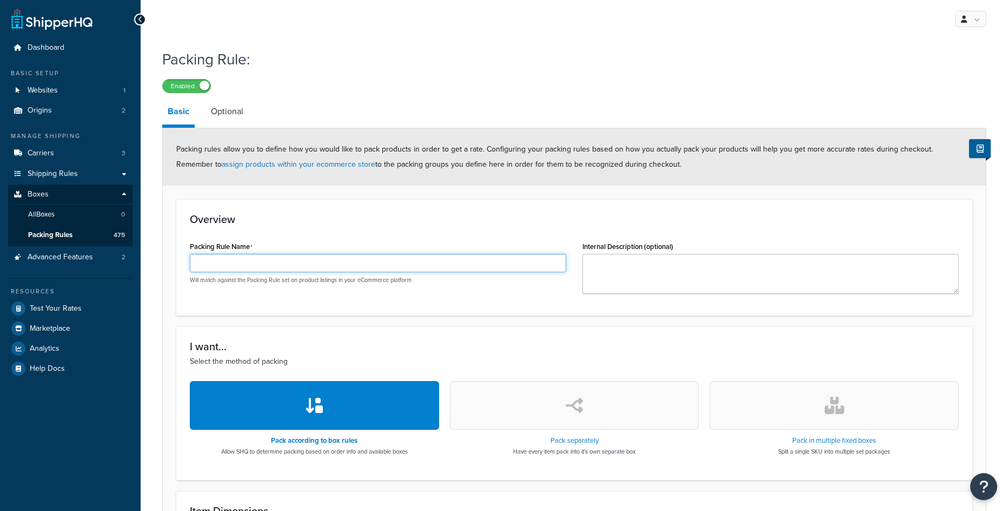
click at [311, 263] on input "Packing Rule Name" at bounding box center [378, 263] width 376 height 18
paste input "PFB008"
type input "PFB008"
click at [828, 406] on icon "button" at bounding box center [834, 404] width 19 height 17
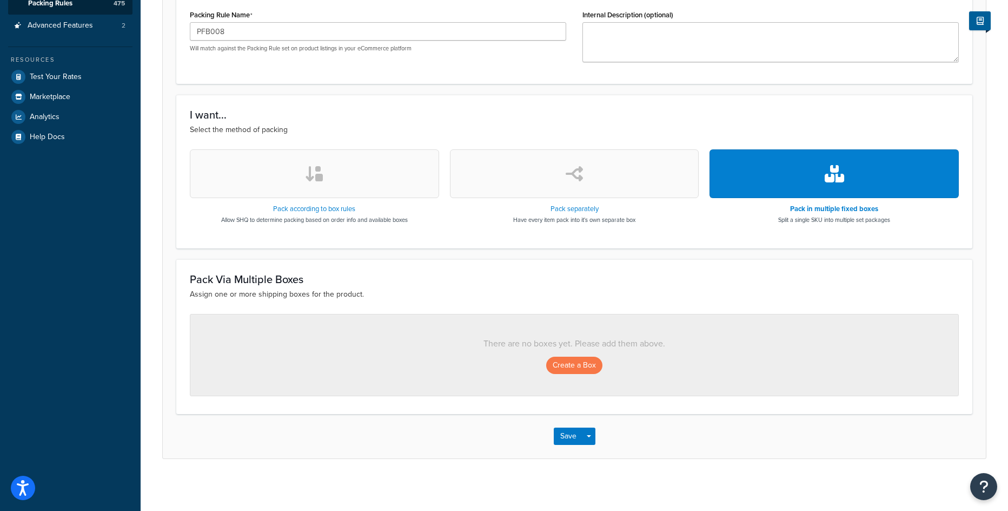
scroll to position [234, 0]
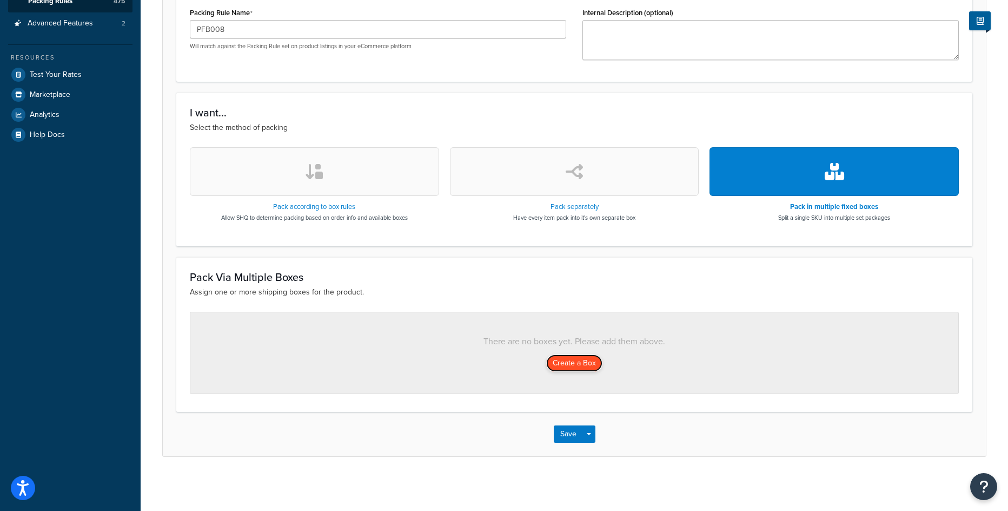
click at [570, 366] on button "Create a Box" at bounding box center [574, 362] width 56 height 17
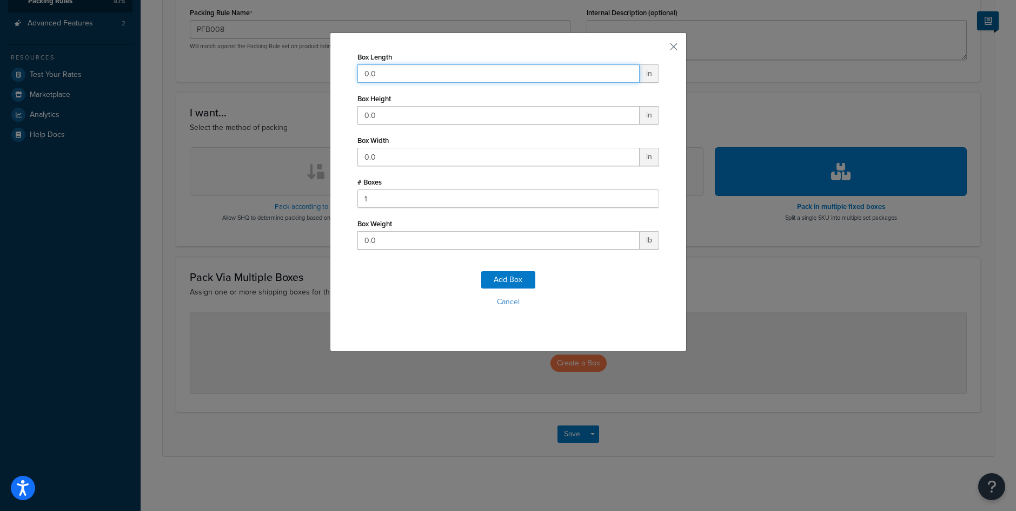
click at [393, 69] on input "0.0" at bounding box center [499, 73] width 282 height 18
type input "68"
click at [393, 114] on input "0.0" at bounding box center [499, 115] width 282 height 18
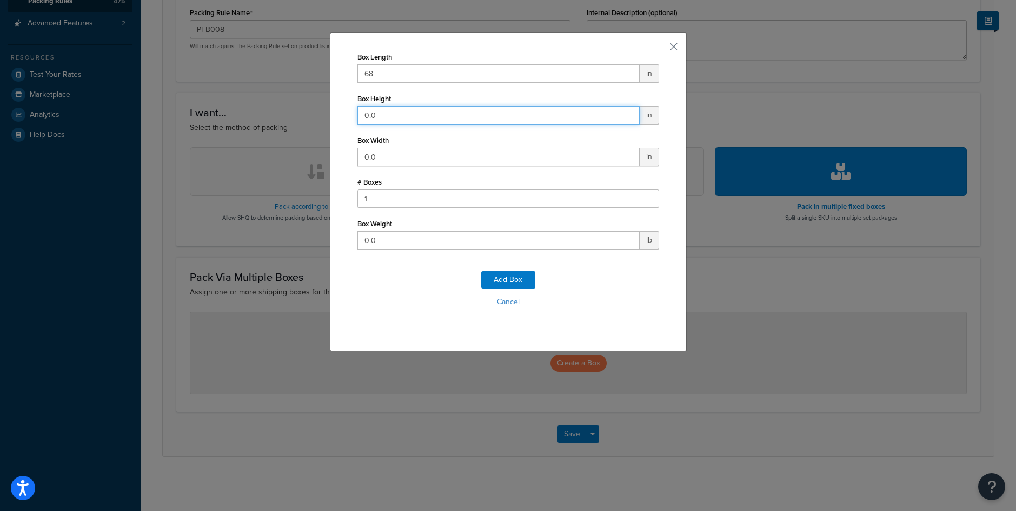
click at [393, 114] on input "0.0" at bounding box center [499, 115] width 282 height 18
type input "53"
click at [392, 156] on input "0.0" at bounding box center [499, 157] width 282 height 18
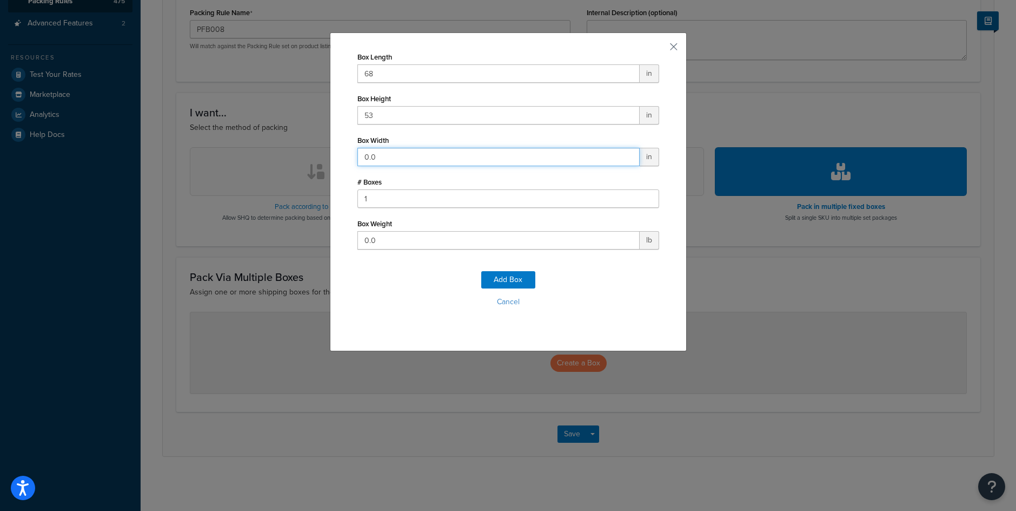
click at [392, 156] on input "0.0" at bounding box center [499, 157] width 282 height 18
type input "24"
click at [386, 240] on input "0.0" at bounding box center [499, 240] width 282 height 18
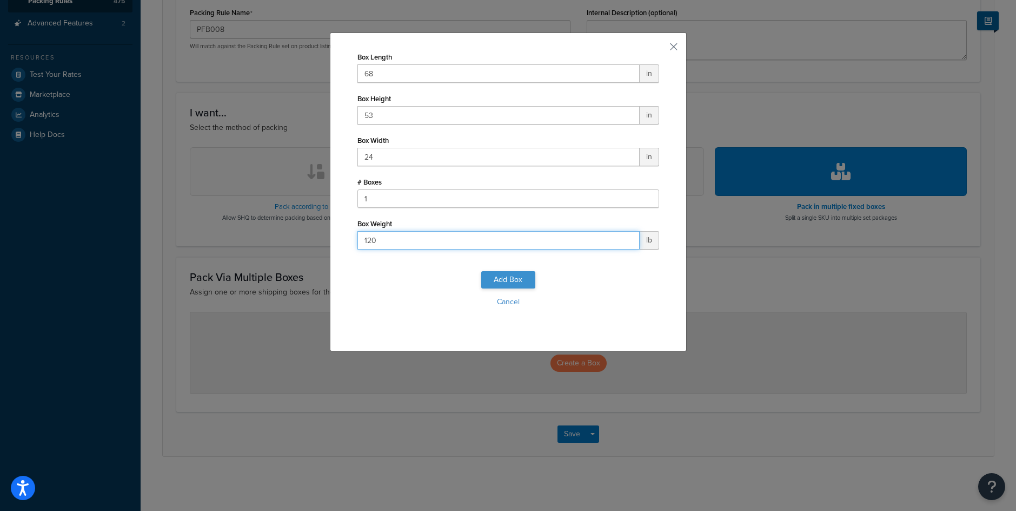
type input "120"
click at [502, 282] on button "Add Box" at bounding box center [508, 279] width 54 height 17
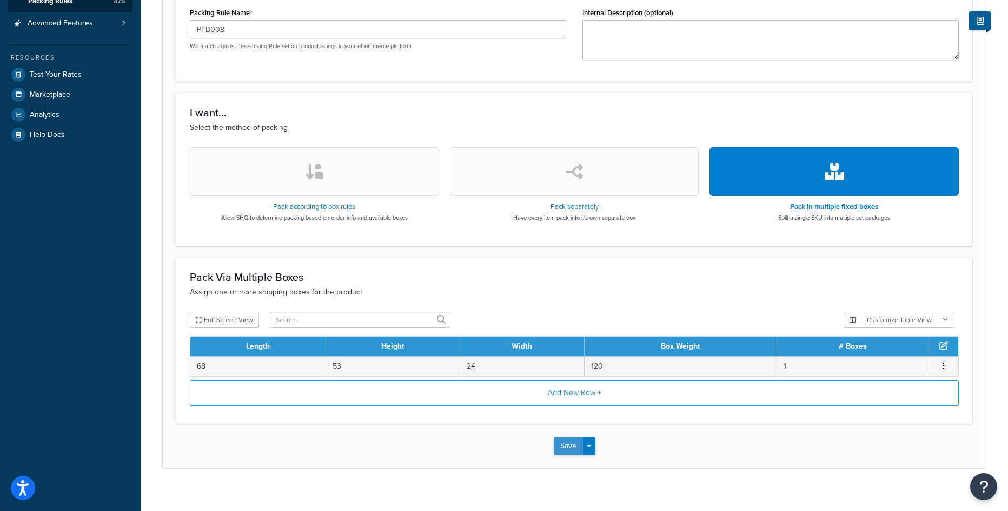
click at [574, 449] on button "Save" at bounding box center [568, 445] width 29 height 17
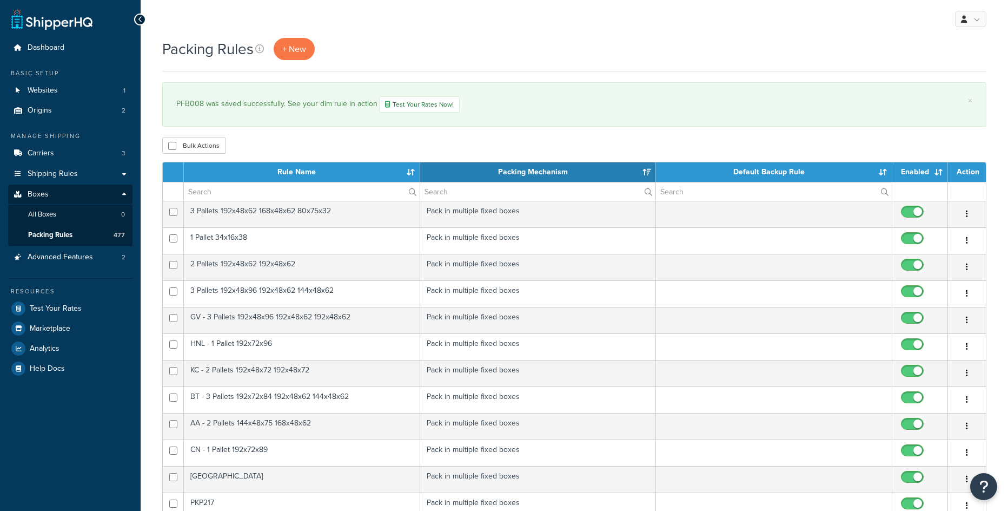
select select "15"
click at [290, 47] on span "+ New" at bounding box center [294, 49] width 24 height 12
select select "15"
click at [288, 49] on span "+ New" at bounding box center [294, 49] width 24 height 12
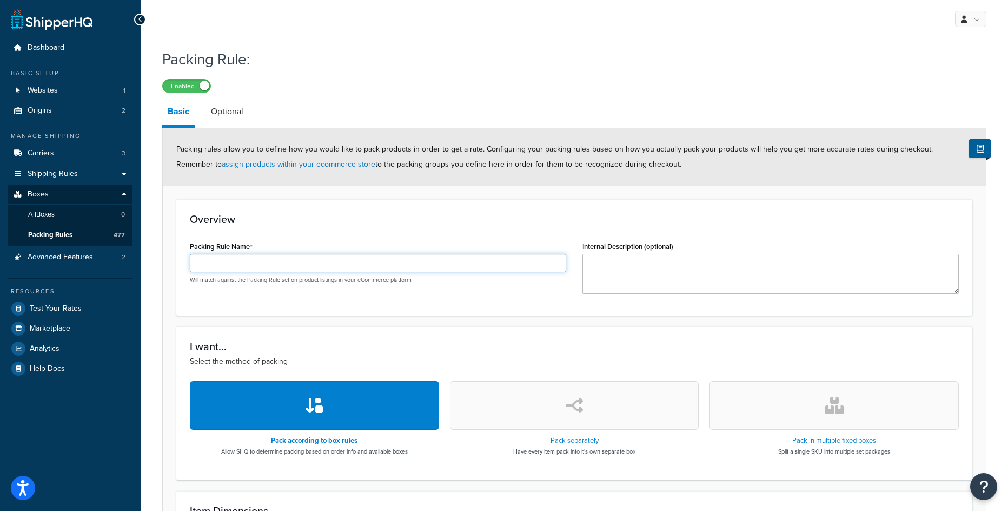
click at [297, 266] on input "Packing Rule Name" at bounding box center [378, 263] width 376 height 18
paste input "PFB007"
type input "PFB007"
click at [842, 399] on icon "button" at bounding box center [834, 404] width 19 height 17
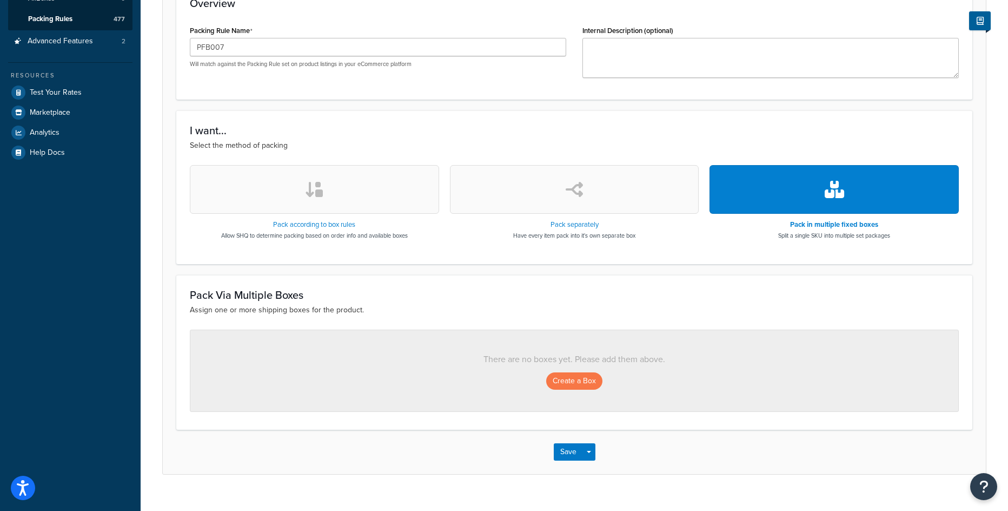
scroll to position [216, 0]
click at [551, 380] on button "Create a Box" at bounding box center [574, 380] width 56 height 17
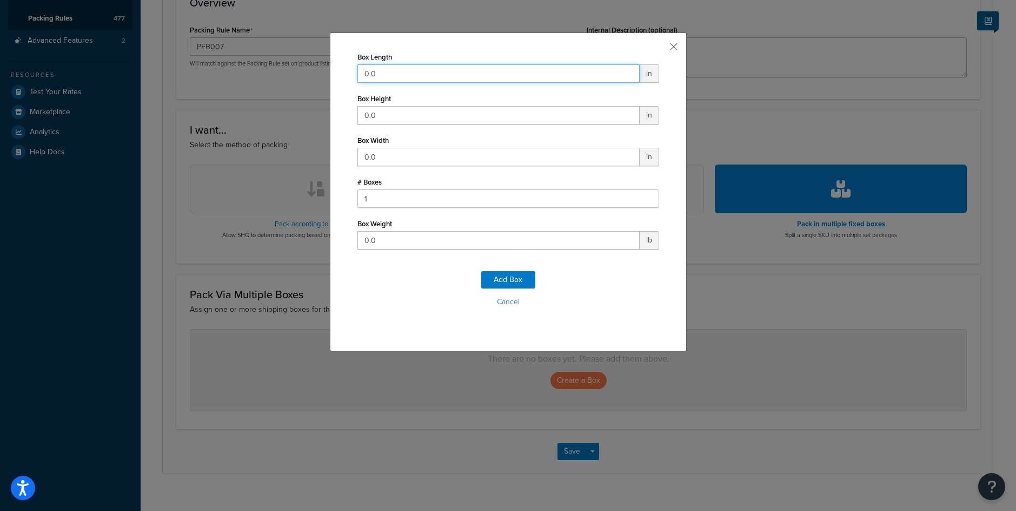
click at [414, 76] on input "0.0" at bounding box center [499, 73] width 282 height 18
click at [379, 69] on input "0.0" at bounding box center [499, 73] width 282 height 18
type input "63"
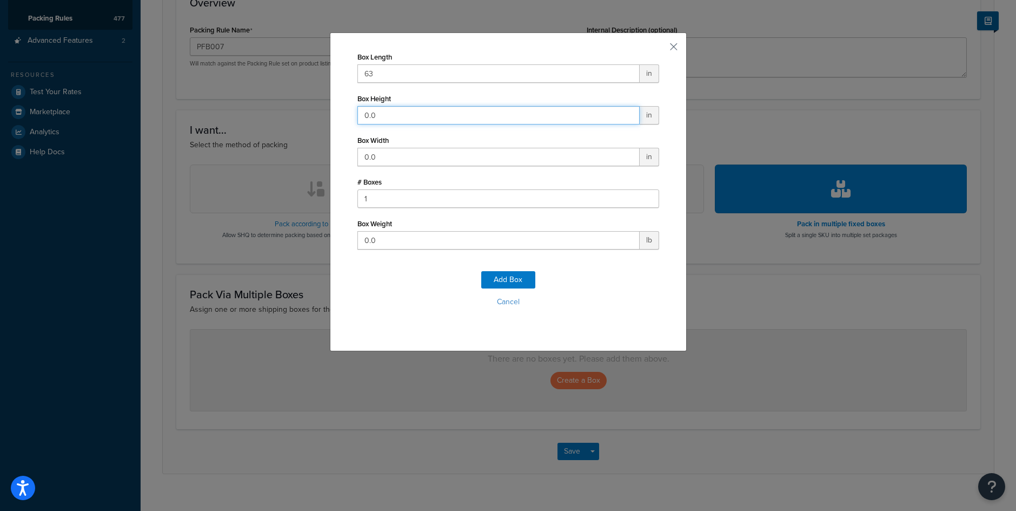
click at [393, 117] on input "0.0" at bounding box center [499, 115] width 282 height 18
type input "39"
click at [368, 157] on input "0.0" at bounding box center [499, 157] width 282 height 18
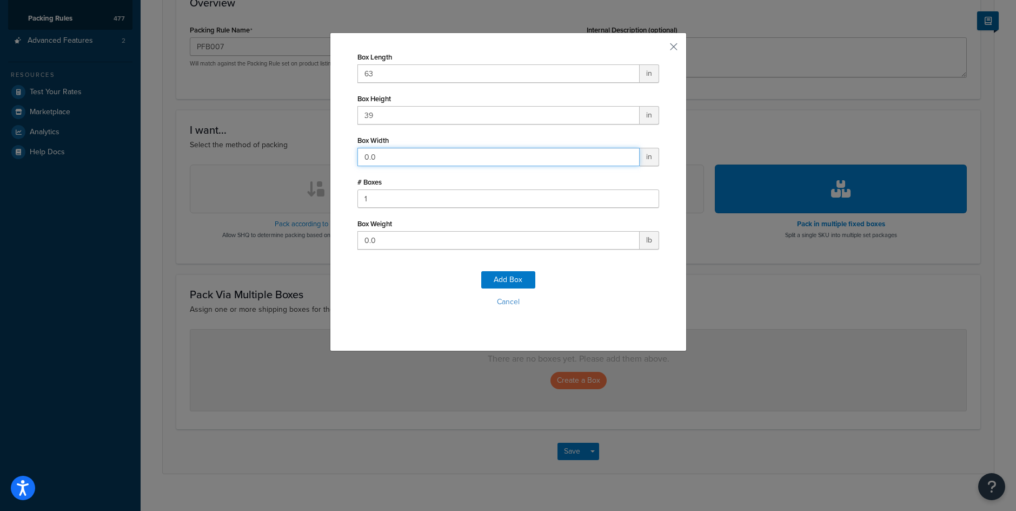
click at [368, 157] on input "0.0" at bounding box center [499, 157] width 282 height 18
type input "18"
click at [374, 238] on input "0.0" at bounding box center [499, 240] width 282 height 18
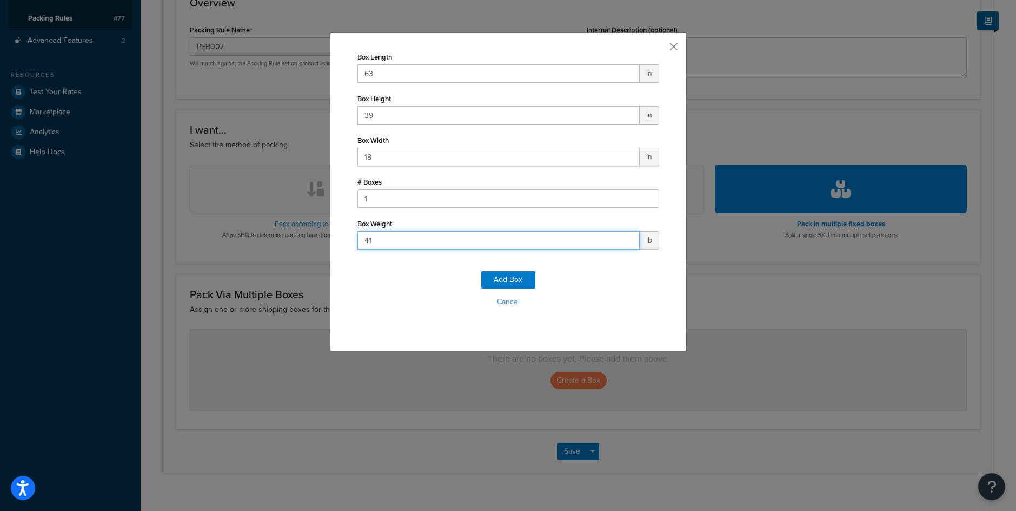
type input "4"
type input "110"
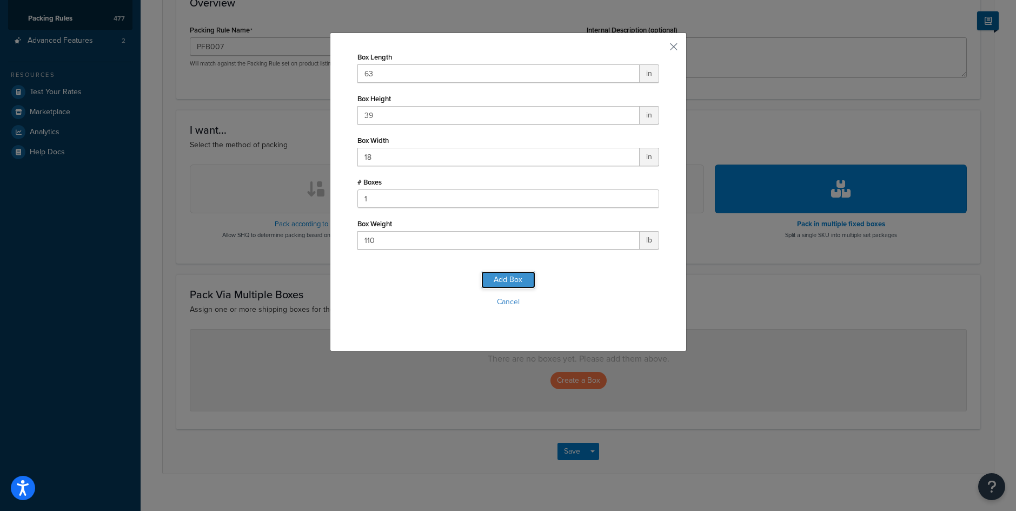
click at [493, 272] on button "Add Box" at bounding box center [508, 279] width 54 height 17
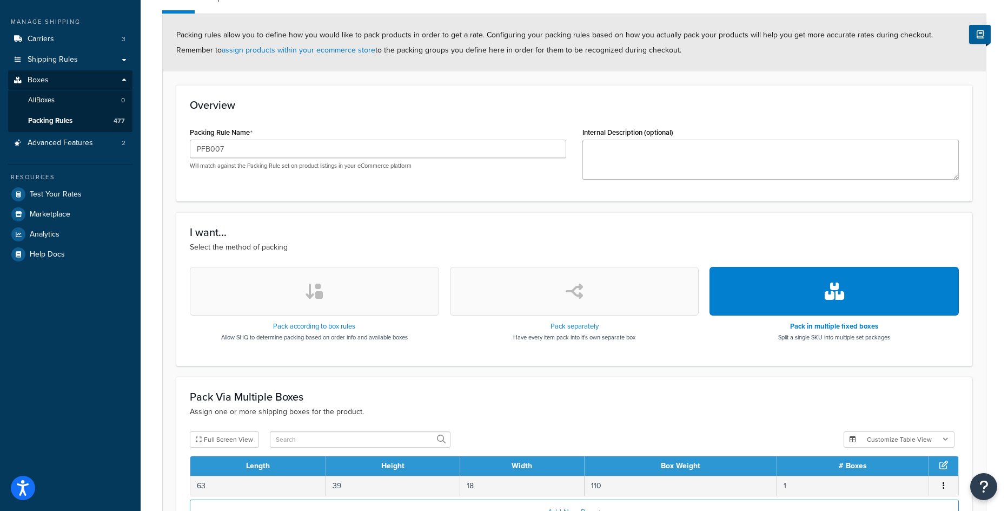
scroll to position [246, 0]
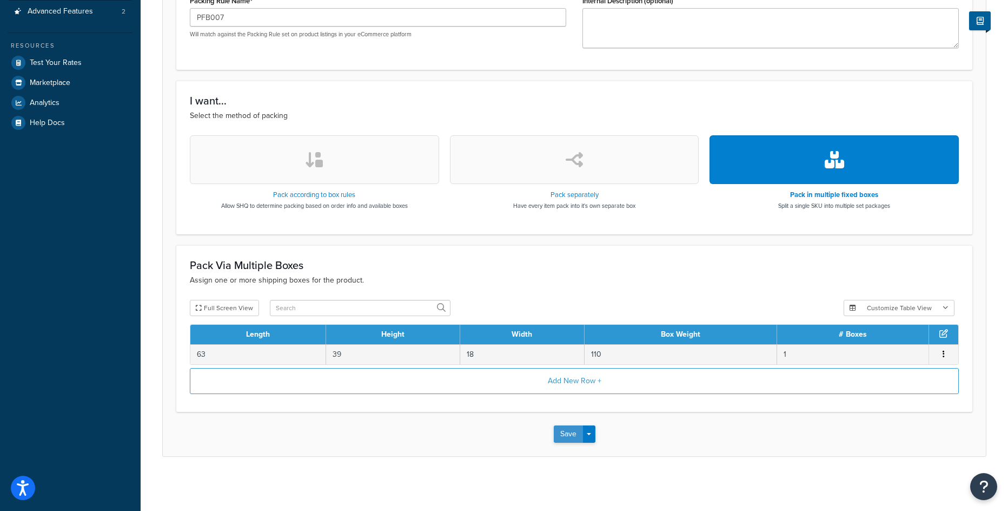
click at [567, 436] on button "Save" at bounding box center [568, 433] width 29 height 17
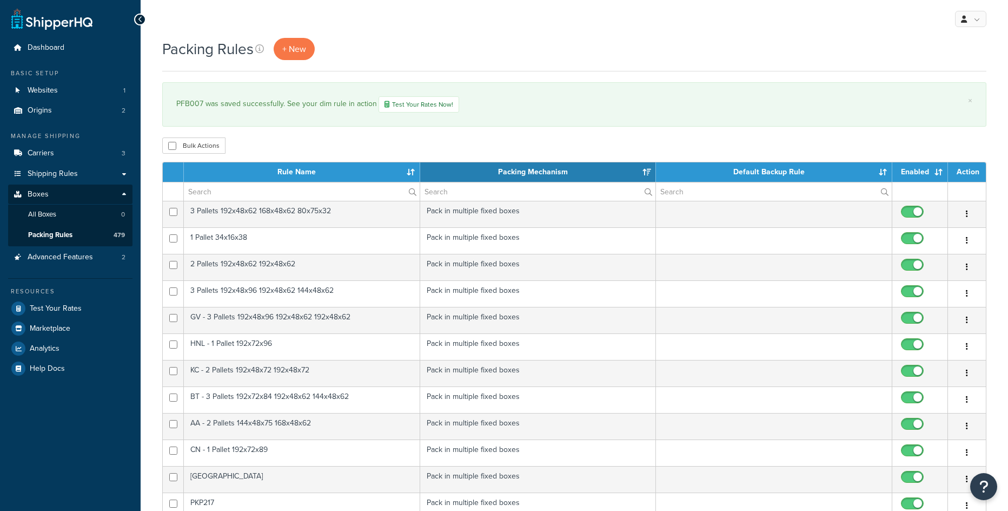
select select "15"
click at [294, 47] on span "+ New" at bounding box center [294, 49] width 24 height 12
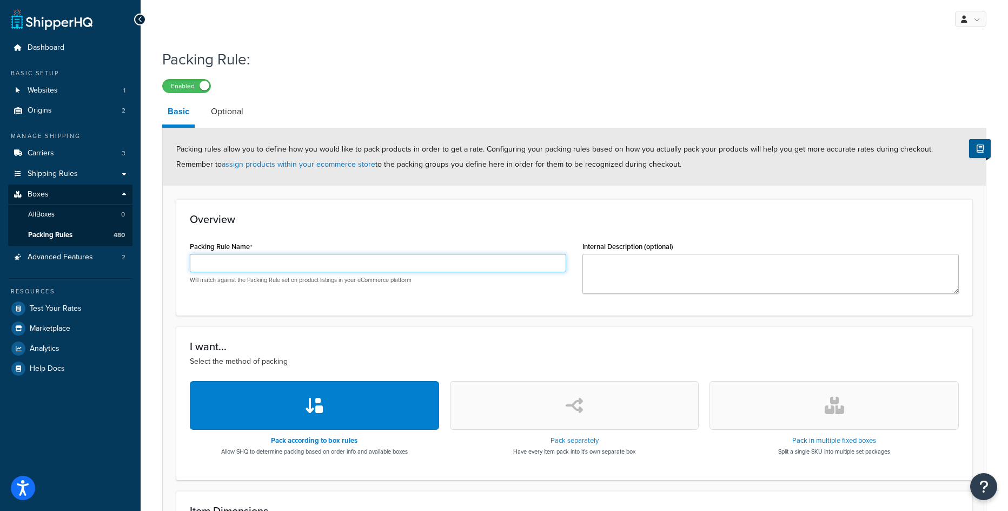
click at [312, 272] on input "Packing Rule Name" at bounding box center [378, 263] width 376 height 18
paste input "[PERSON_NAME]"
type input "[PERSON_NAME]"
click at [859, 412] on button "button" at bounding box center [834, 405] width 249 height 49
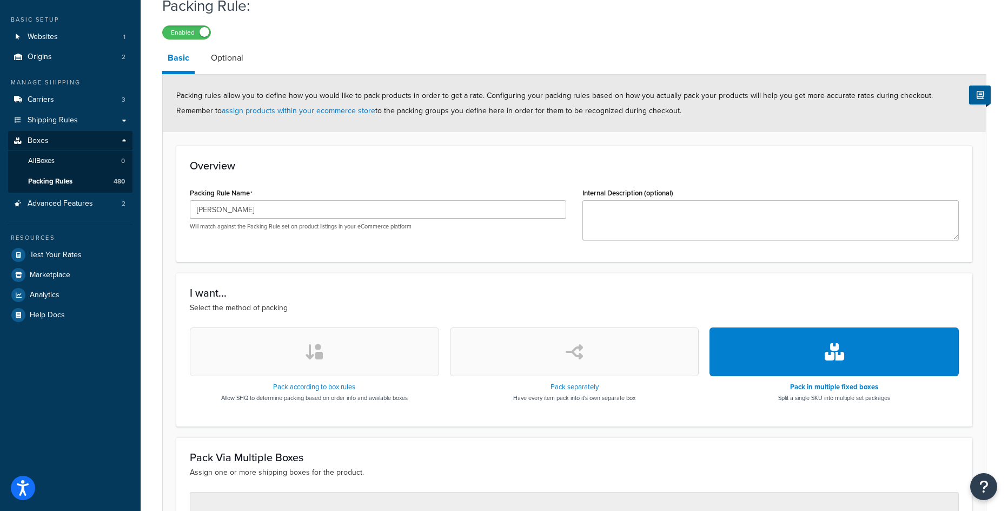
scroll to position [216, 0]
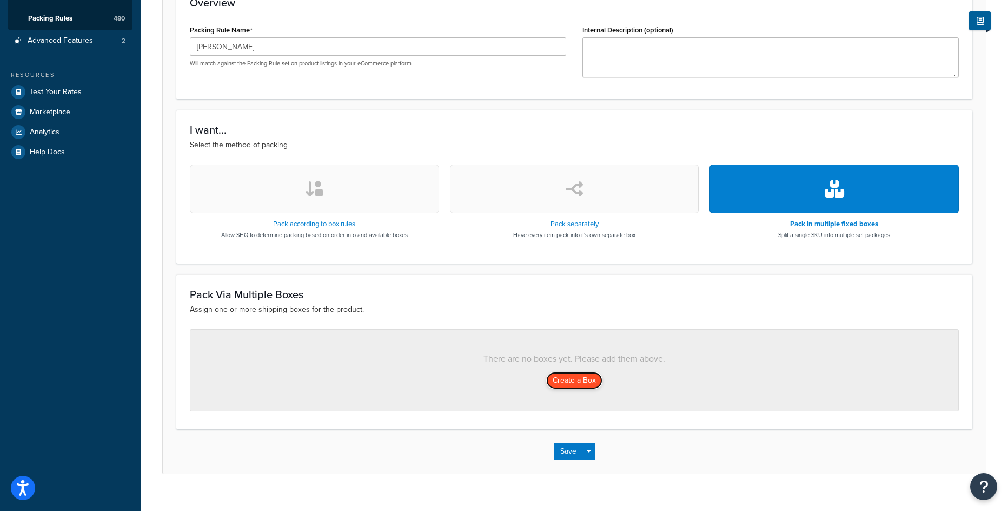
click at [547, 383] on button "Create a Box" at bounding box center [574, 380] width 56 height 17
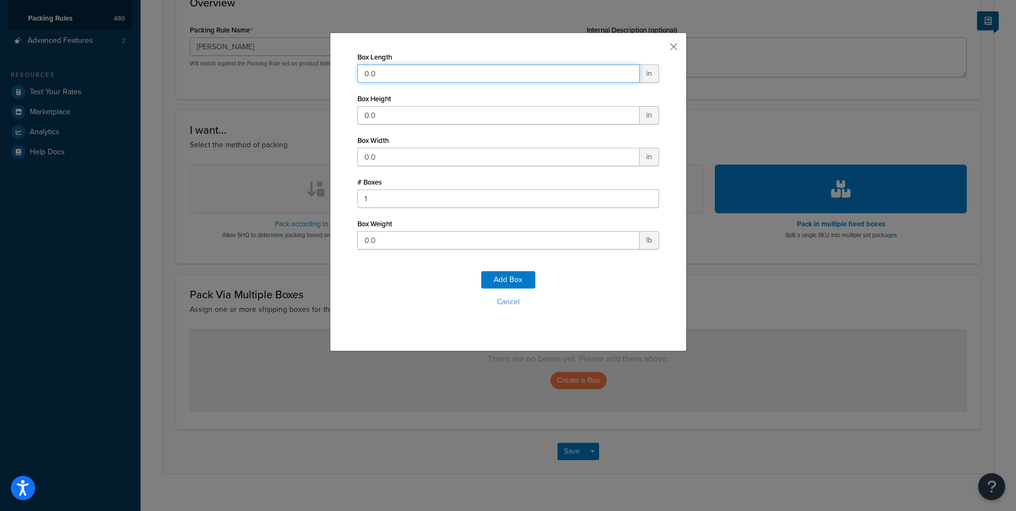
click at [391, 78] on input "0.0" at bounding box center [499, 73] width 282 height 18
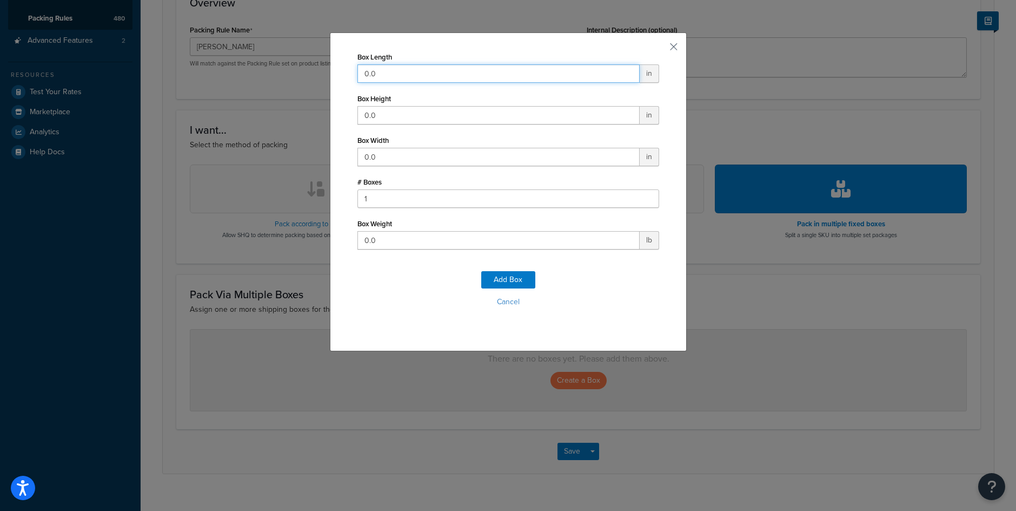
click at [391, 80] on input "0.0" at bounding box center [499, 73] width 282 height 18
type input "50"
click at [391, 122] on input "0.0" at bounding box center [499, 115] width 282 height 18
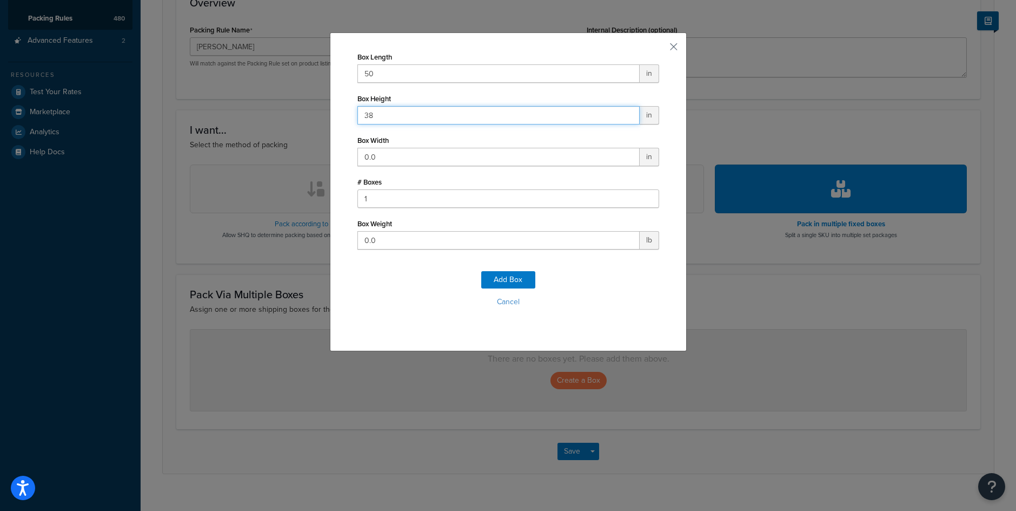
type input "38"
click at [386, 156] on input "0.0" at bounding box center [499, 157] width 282 height 18
type input "17"
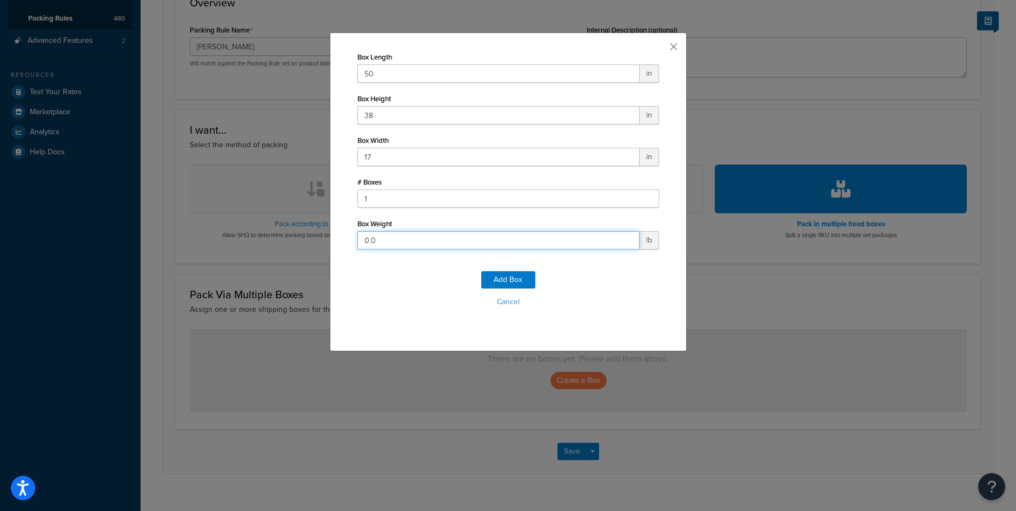
click at [365, 246] on input "0.0" at bounding box center [499, 240] width 282 height 18
type input "75"
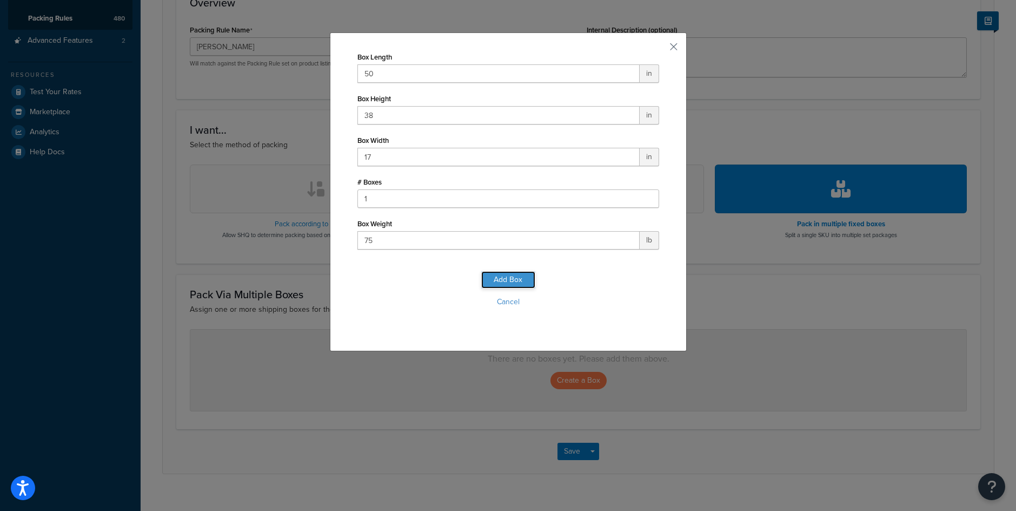
click at [507, 277] on button "Add Box" at bounding box center [508, 279] width 54 height 17
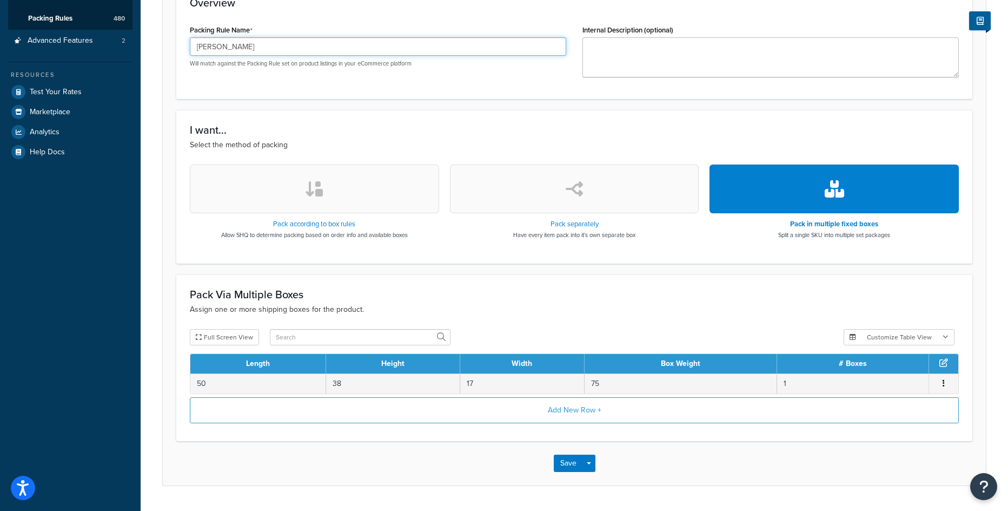
click at [231, 43] on input "Harry Hopper" at bounding box center [378, 46] width 376 height 18
paste input "PFB006"
type input "PFB006"
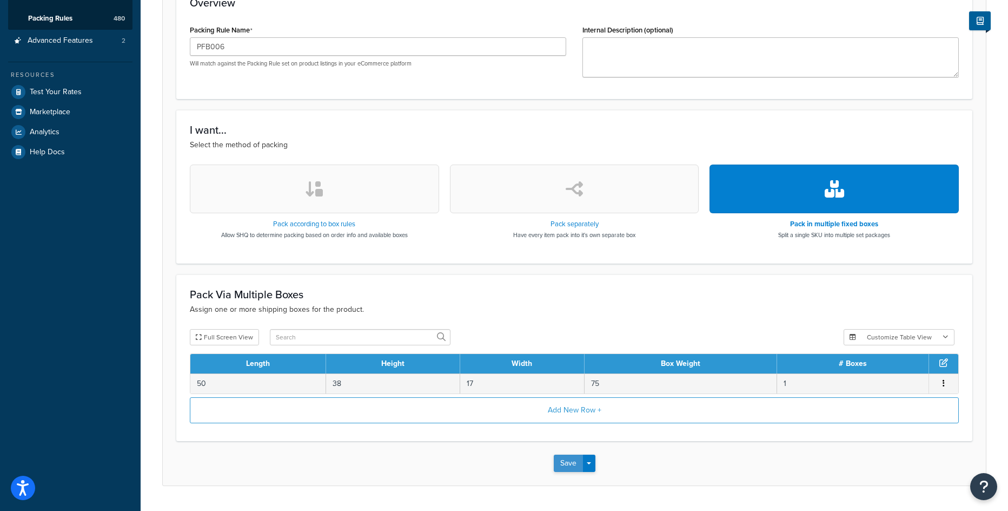
click at [572, 461] on button "Save" at bounding box center [568, 462] width 29 height 17
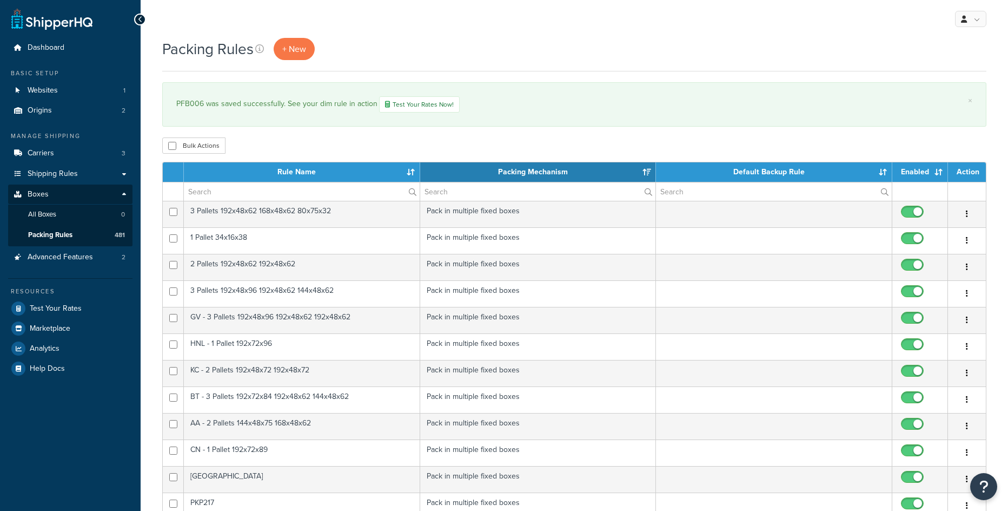
select select "15"
click at [304, 48] on span "+ New" at bounding box center [294, 49] width 24 height 12
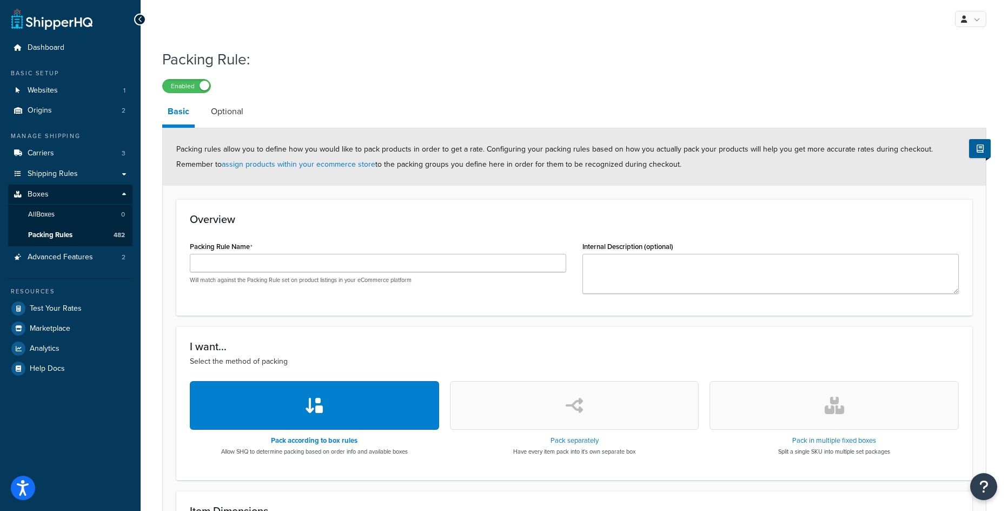
click at [356, 250] on div "Packing Rule Name Will match against the Packing Rule set on product listings i…" at bounding box center [378, 261] width 376 height 45
click at [351, 257] on input "Packing Rule Name" at bounding box center [378, 263] width 376 height 18
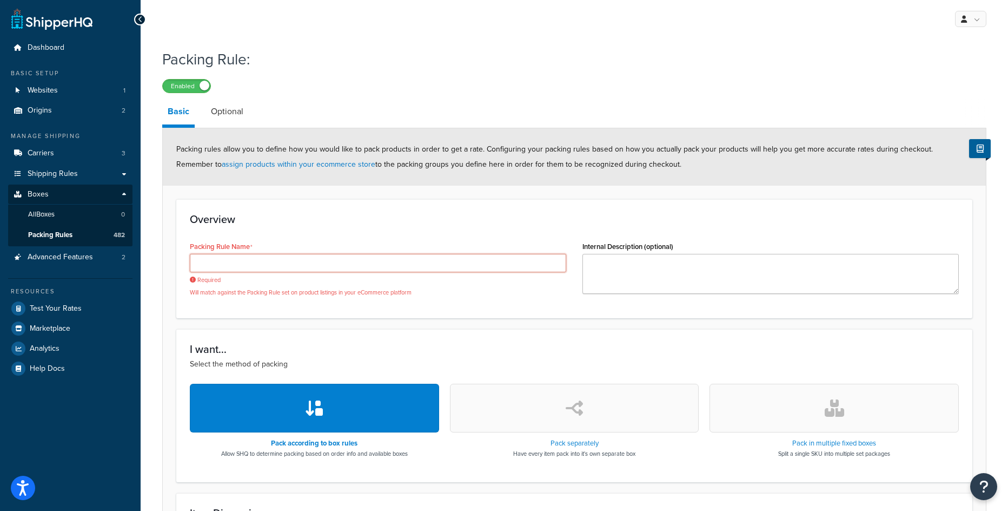
click at [272, 264] on input "Packing Rule Name" at bounding box center [378, 263] width 376 height 18
paste input "PFB005"
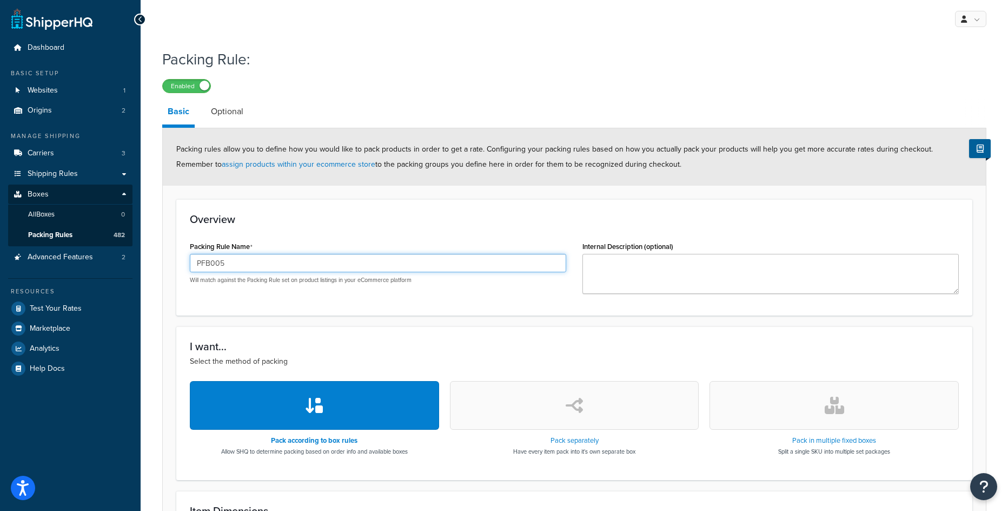
type input "PFB005"
click at [827, 422] on button "button" at bounding box center [834, 405] width 249 height 49
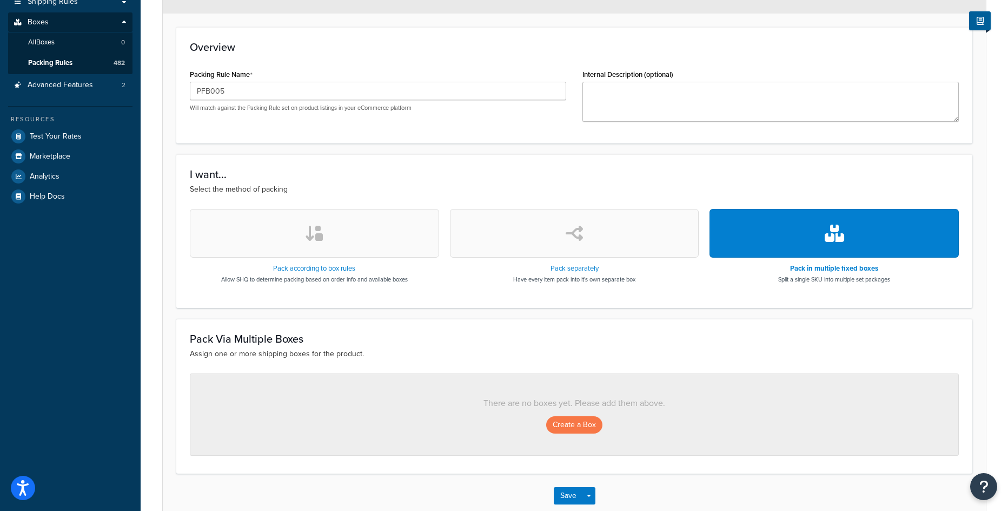
scroll to position [216, 0]
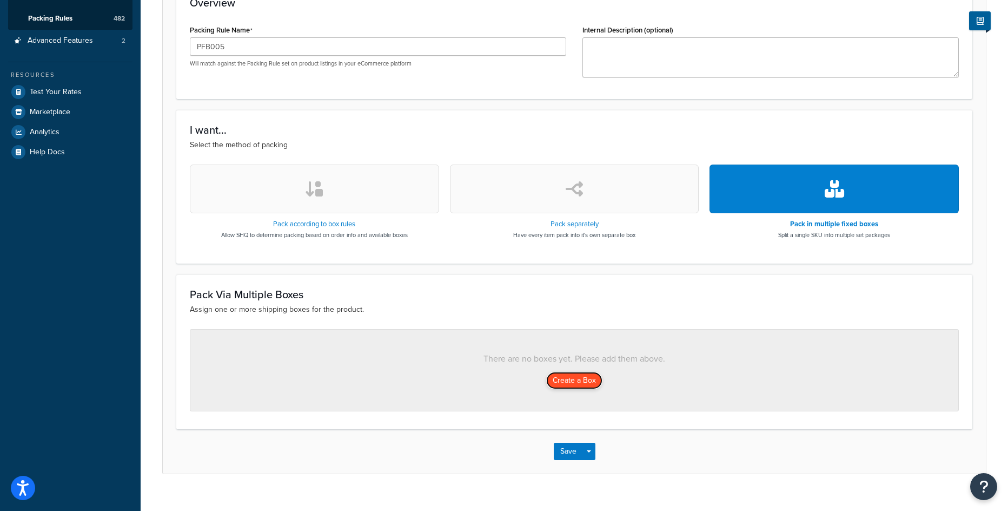
click at [573, 388] on button "Create a Box" at bounding box center [574, 380] width 56 height 17
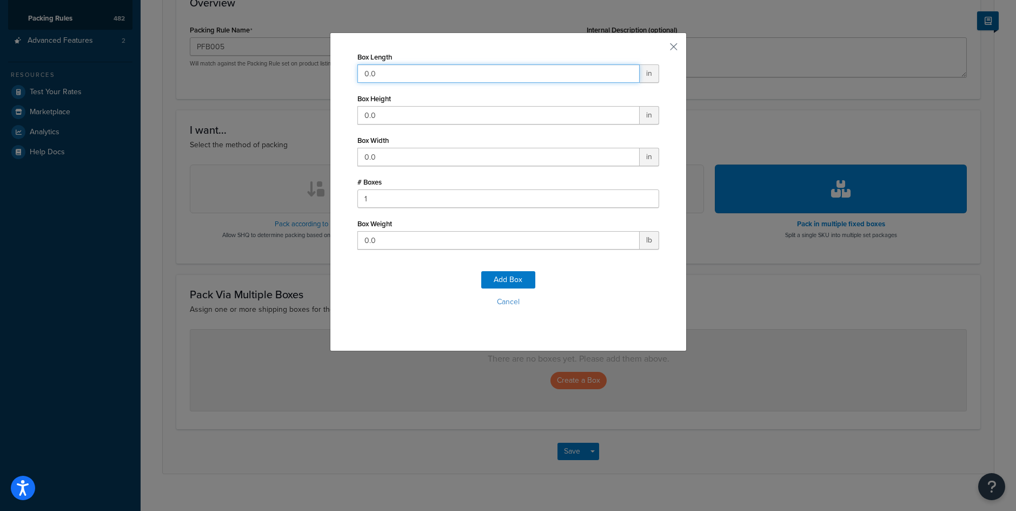
click at [373, 69] on input "0.0" at bounding box center [499, 73] width 282 height 18
type input "53"
click at [370, 118] on input "0.0" at bounding box center [499, 115] width 282 height 18
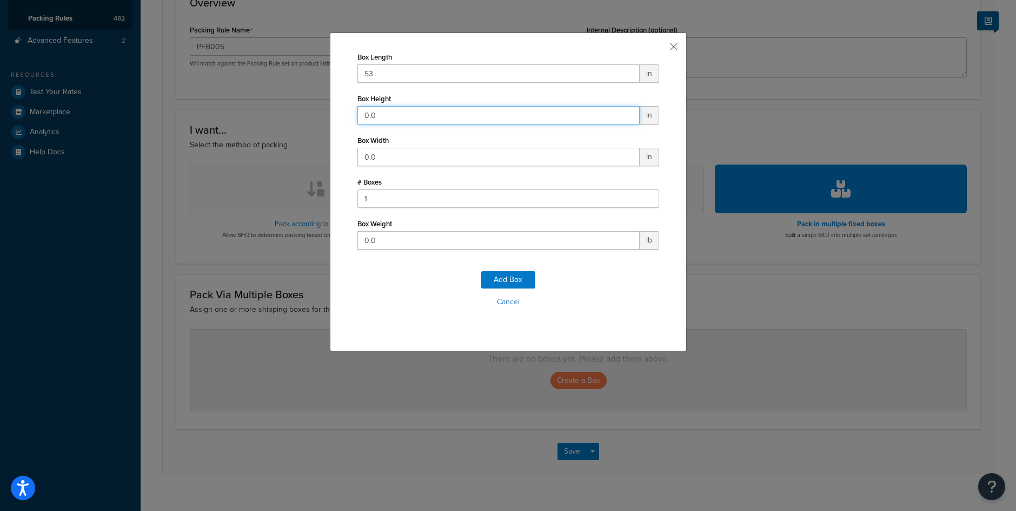
click at [370, 118] on input "0.0" at bounding box center [499, 115] width 282 height 18
type input "39"
click at [361, 151] on input "0.0" at bounding box center [499, 157] width 282 height 18
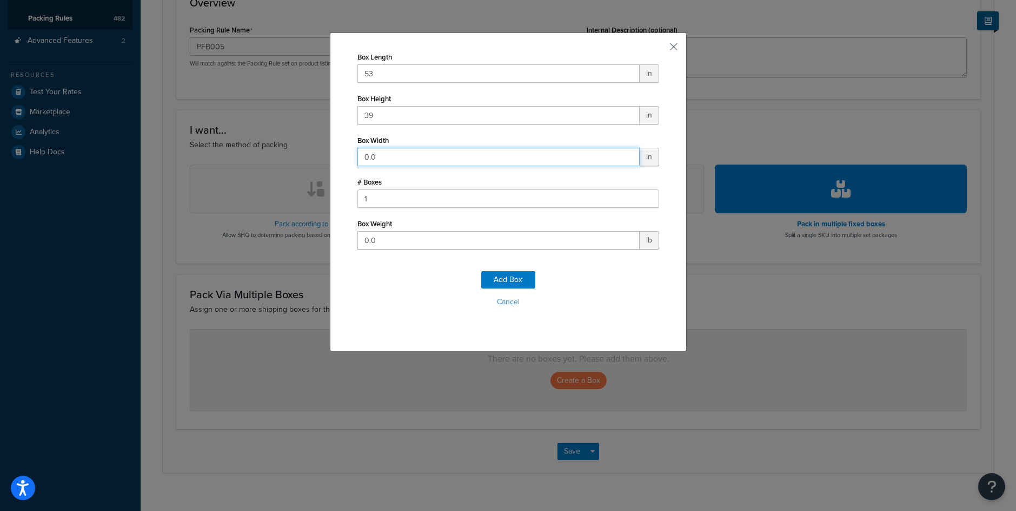
click at [361, 151] on input "0.0" at bounding box center [499, 157] width 282 height 18
type input "27"
click at [370, 243] on input "0.0" at bounding box center [499, 240] width 282 height 18
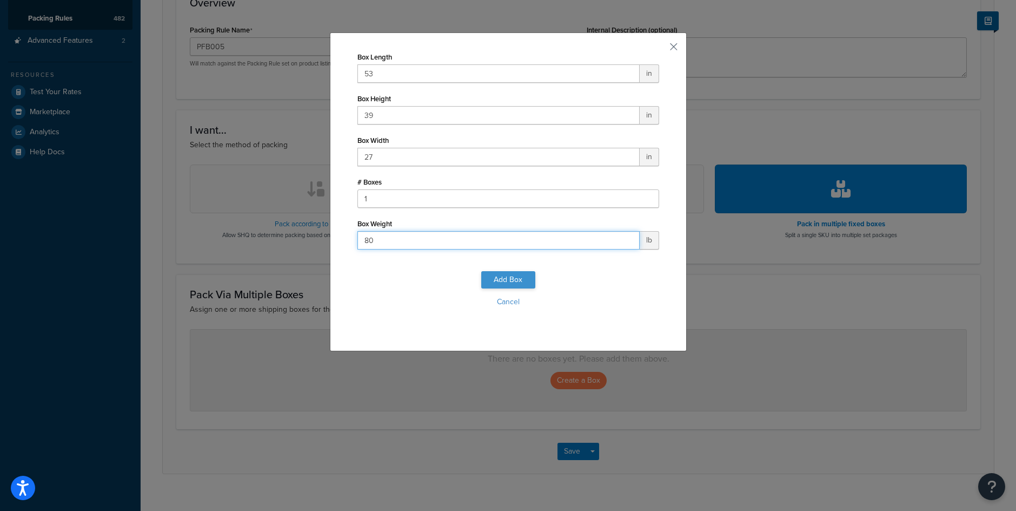
type input "80"
click at [515, 284] on button "Add Box" at bounding box center [508, 279] width 54 height 17
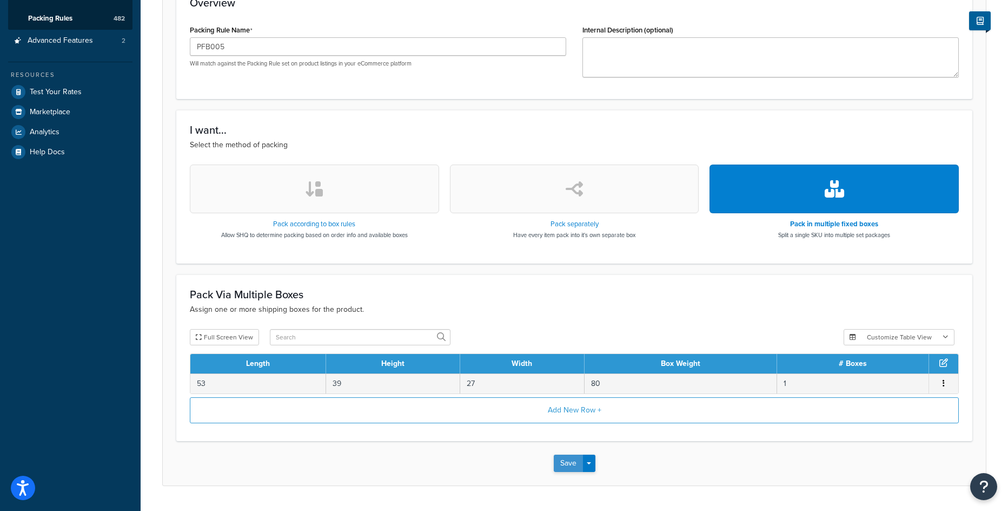
click at [562, 458] on button "Save" at bounding box center [568, 462] width 29 height 17
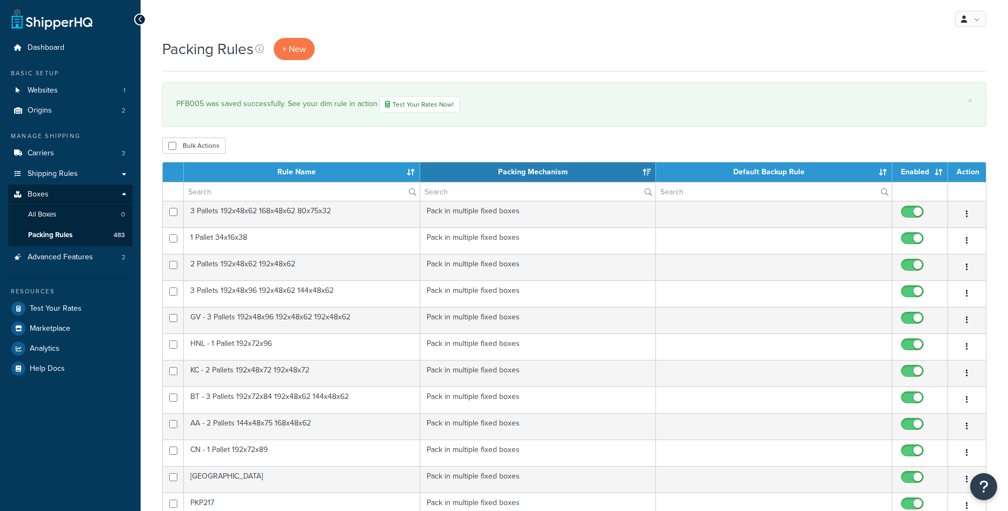
select select "15"
click at [294, 48] on span "+ New" at bounding box center [294, 49] width 24 height 12
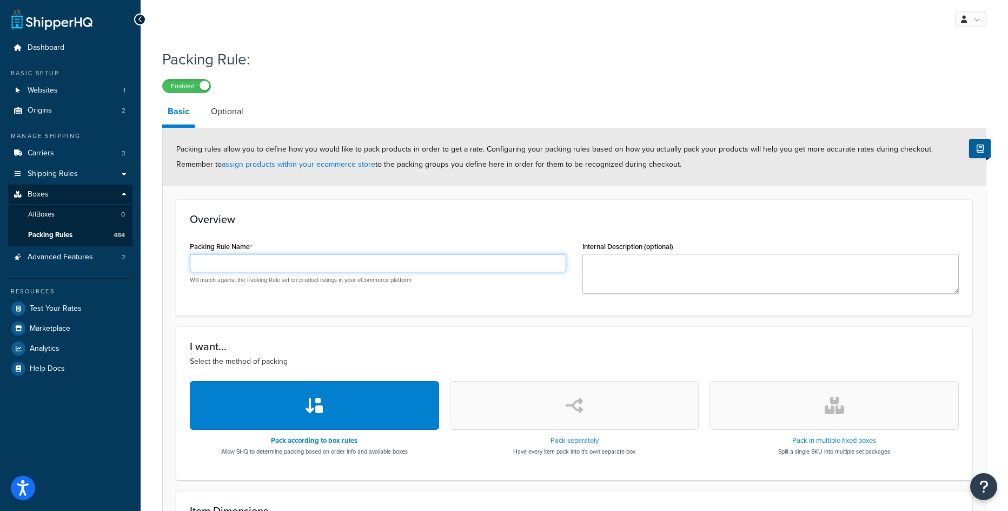
click at [286, 264] on input "Packing Rule Name" at bounding box center [378, 263] width 376 height 18
click at [286, 263] on input "Packing Rule Name" at bounding box center [378, 263] width 376 height 18
paste input "PFB004"
type input "PFB004"
click at [888, 403] on button "button" at bounding box center [834, 405] width 249 height 49
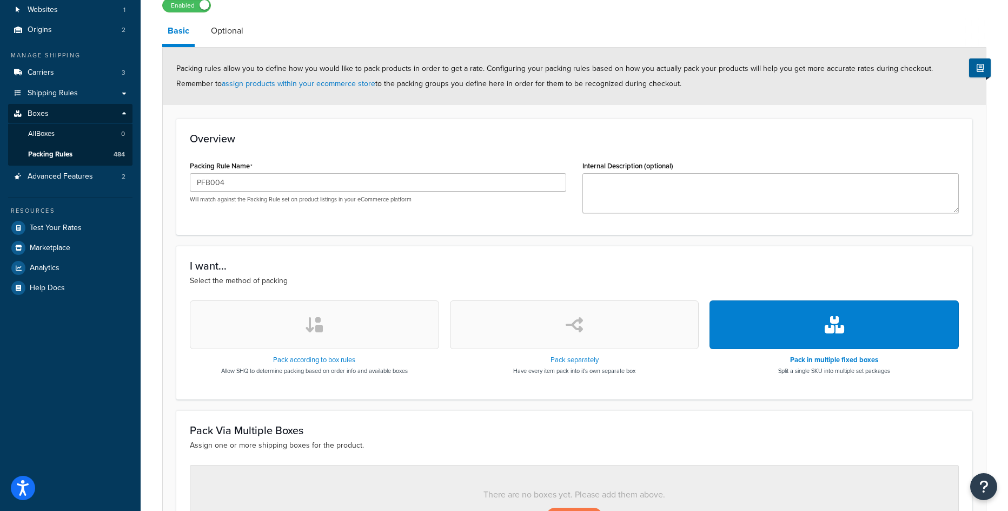
scroll to position [234, 0]
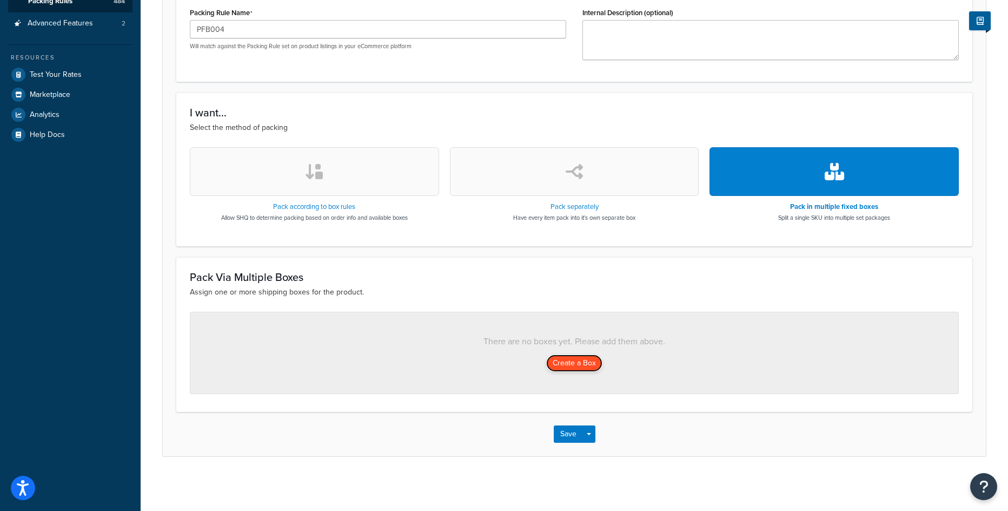
click at [561, 371] on button "Create a Box" at bounding box center [574, 362] width 56 height 17
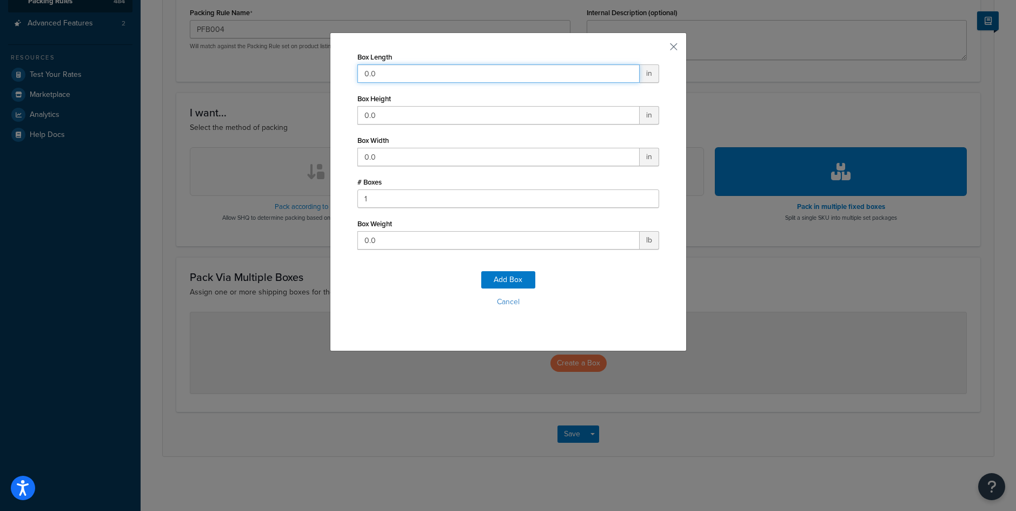
click at [369, 76] on input "0.0" at bounding box center [499, 73] width 282 height 18
type input "34"
click at [461, 117] on input "0.0" at bounding box center [499, 115] width 282 height 18
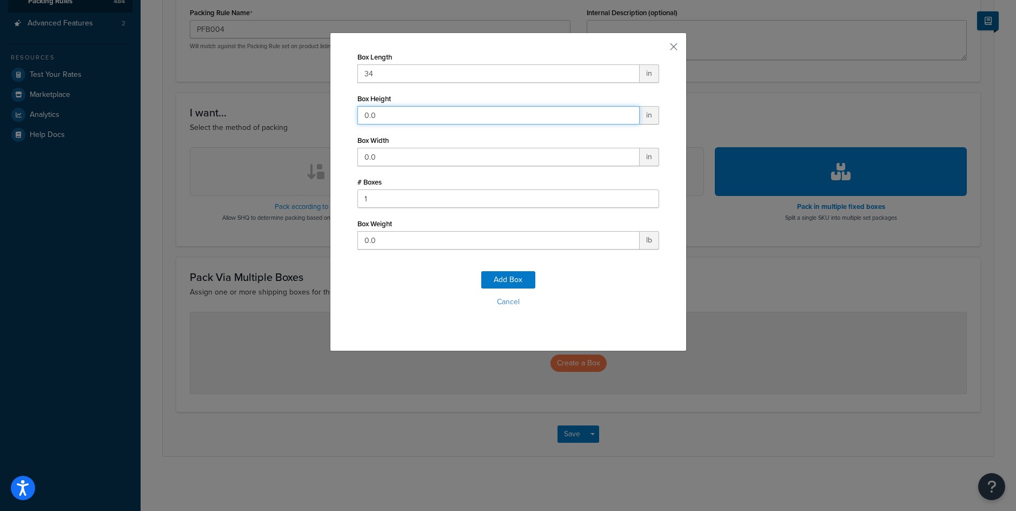
click at [461, 117] on input "0.0" at bounding box center [499, 115] width 282 height 18
click at [461, 115] on input "0.0" at bounding box center [499, 115] width 282 height 18
click at [386, 111] on input "0.0" at bounding box center [499, 115] width 282 height 18
click at [385, 111] on input "0.0" at bounding box center [499, 115] width 282 height 18
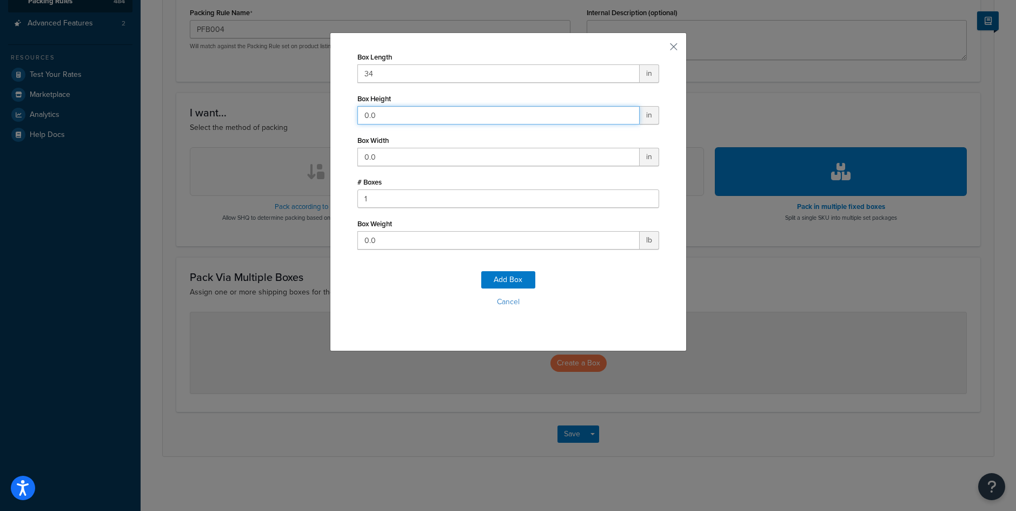
click at [367, 112] on input "0.0" at bounding box center [499, 115] width 282 height 18
click at [365, 112] on input "0.0" at bounding box center [499, 115] width 282 height 18
type input "38"
click at [361, 157] on input "0.0" at bounding box center [499, 157] width 282 height 18
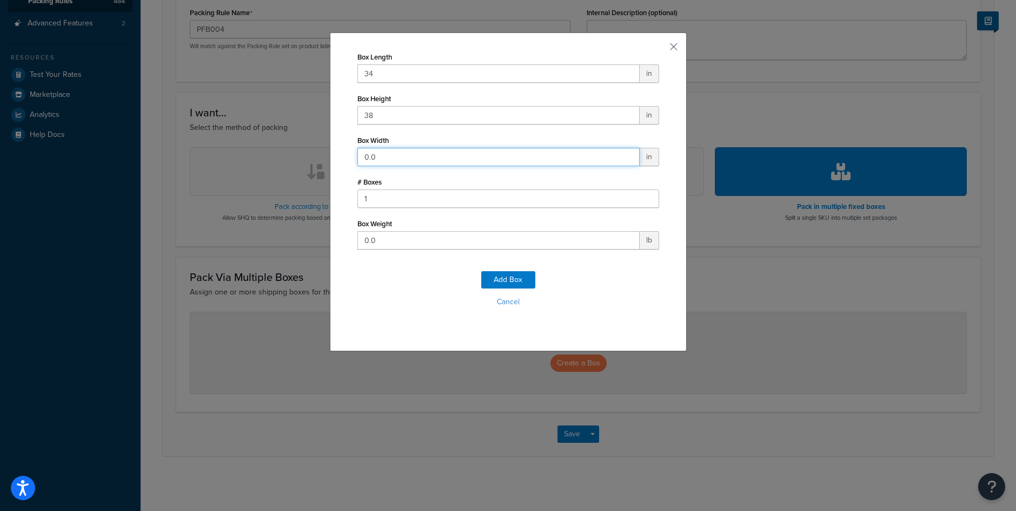
click at [361, 157] on input "0.0" at bounding box center [499, 157] width 282 height 18
type input "16"
click at [368, 237] on input "0.0" at bounding box center [499, 240] width 282 height 18
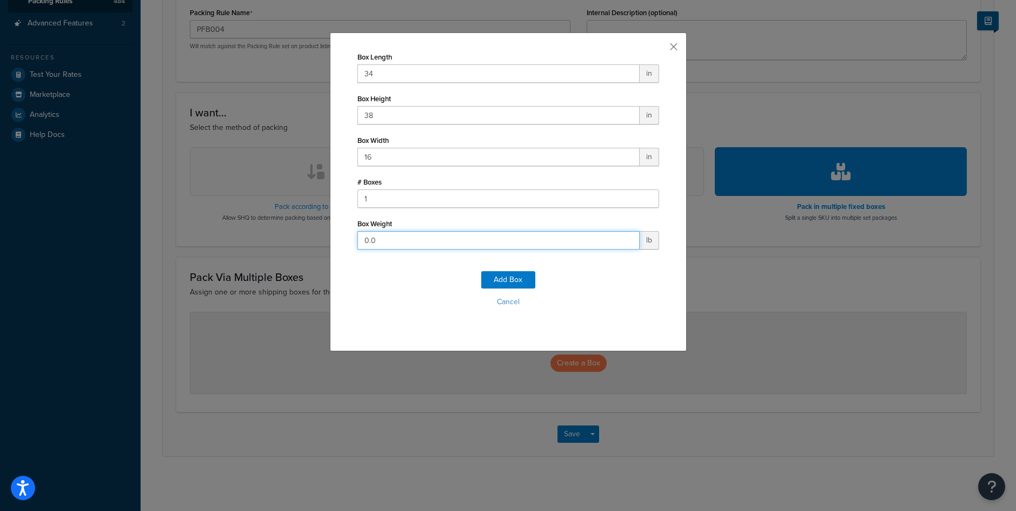
click at [368, 237] on input "0.0" at bounding box center [499, 240] width 282 height 18
type input "55"
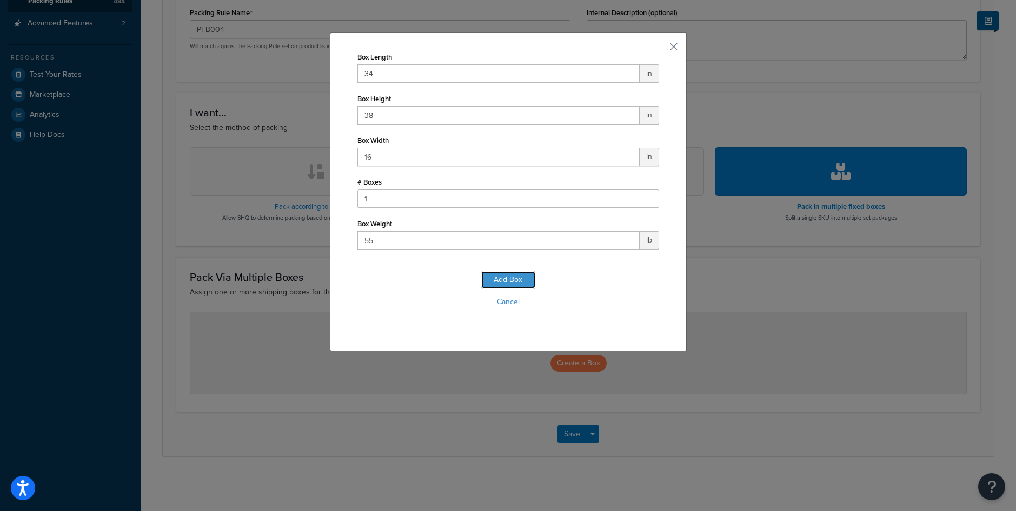
click at [497, 282] on button "Add Box" at bounding box center [508, 279] width 54 height 17
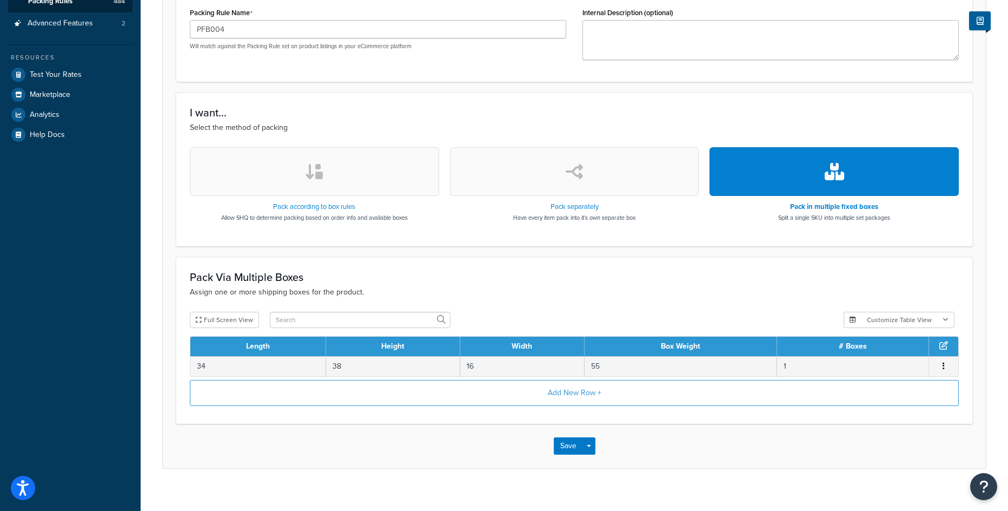
click at [562, 455] on div "Save Save Dropdown Save and Edit Save and Duplicate Save and Create New" at bounding box center [574, 445] width 823 height 44
click at [562, 448] on button "Save" at bounding box center [568, 445] width 29 height 17
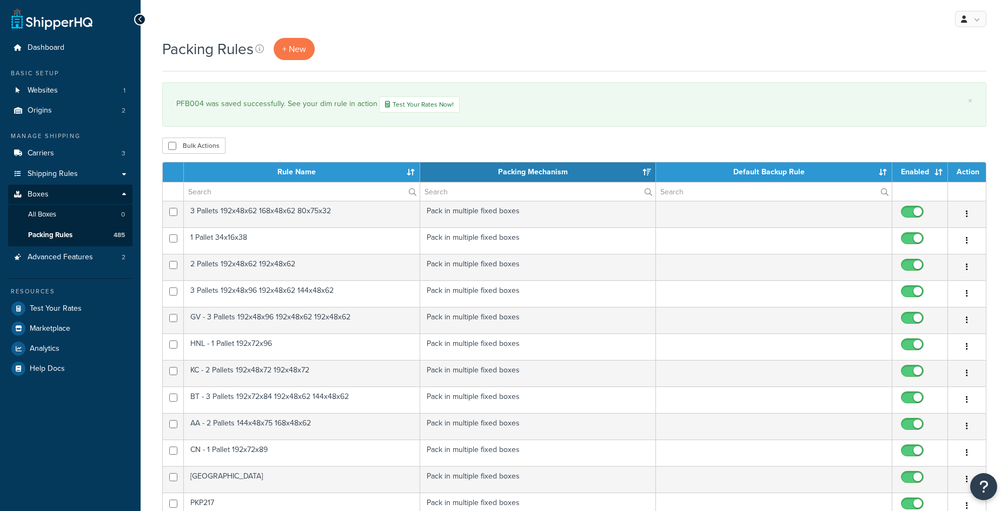
select select "15"
click at [297, 58] on link "+ New" at bounding box center [294, 49] width 41 height 22
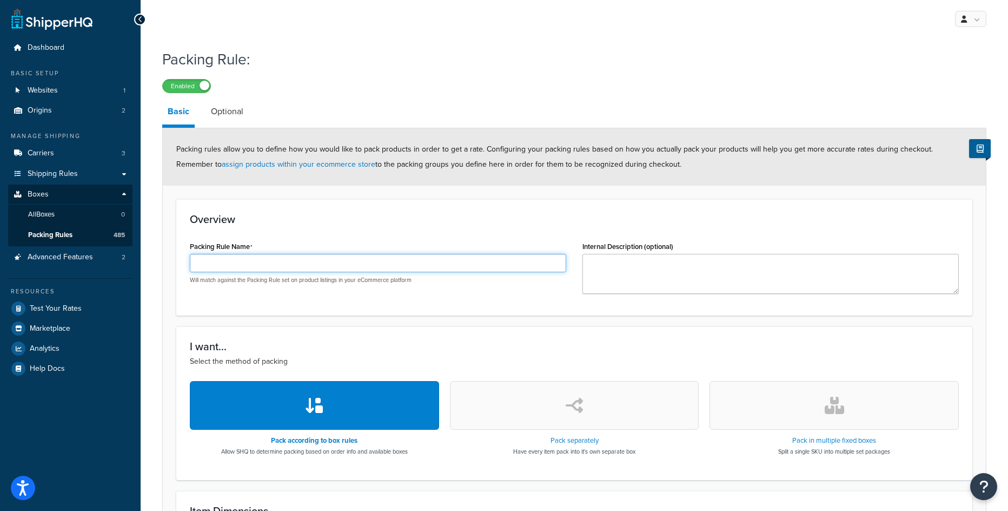
click at [281, 267] on input "Packing Rule Name" at bounding box center [378, 263] width 376 height 18
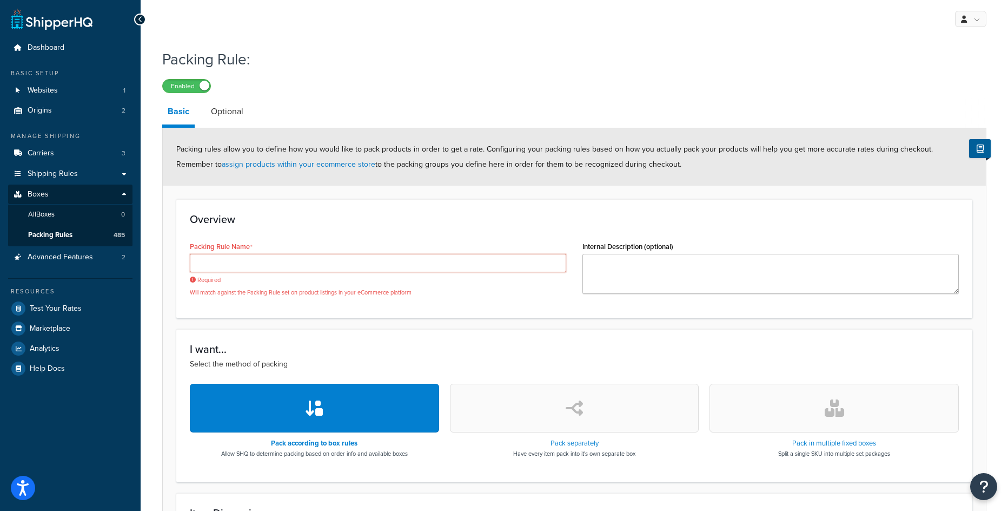
click at [232, 266] on input "Packing Rule Name" at bounding box center [378, 263] width 376 height 18
paste input "[PERSON_NAME] Truck"
type input "[PERSON_NAME] Truck"
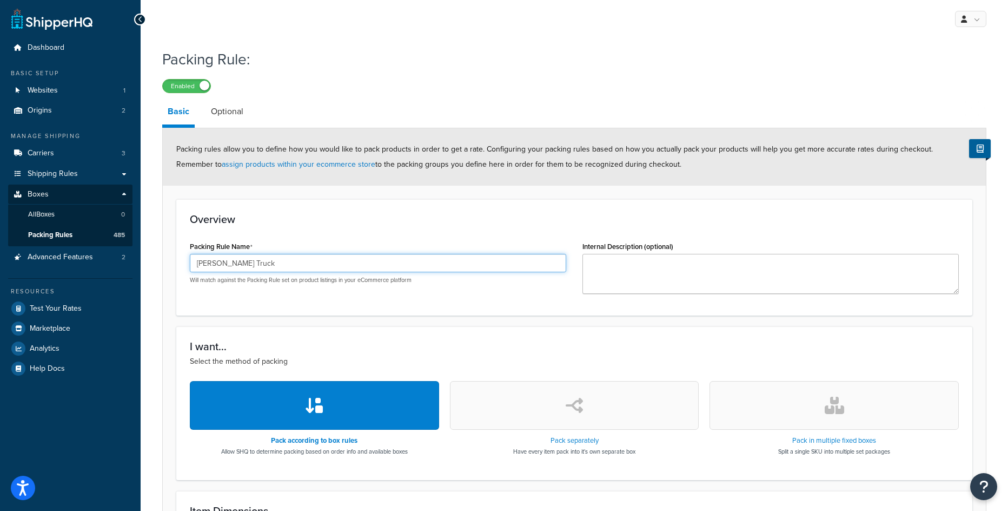
click at [291, 266] on input "[PERSON_NAME] Truck" at bounding box center [378, 263] width 376 height 18
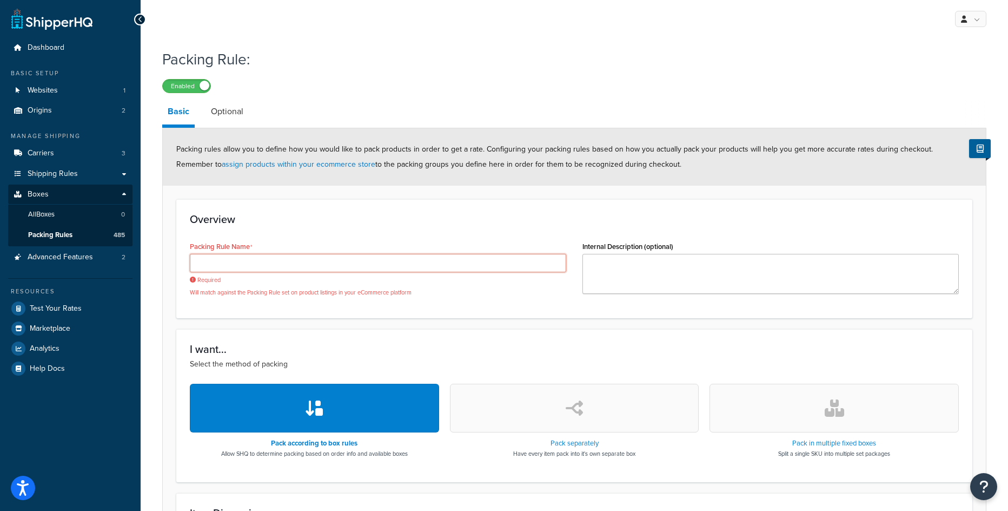
click at [201, 261] on input "Packing Rule Name" at bounding box center [378, 263] width 376 height 18
paste input "PFB003"
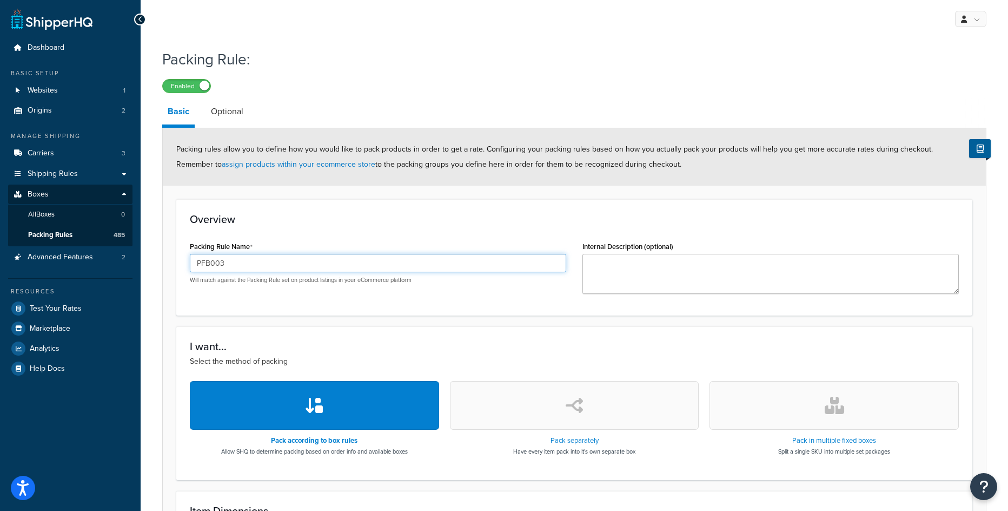
type input "PFB003"
click at [823, 412] on button "button" at bounding box center [834, 405] width 249 height 49
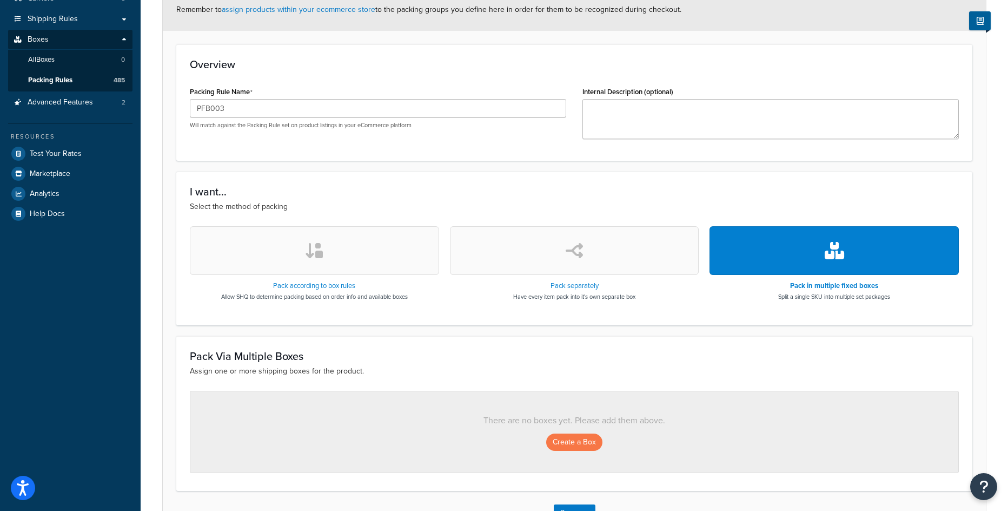
scroll to position [216, 0]
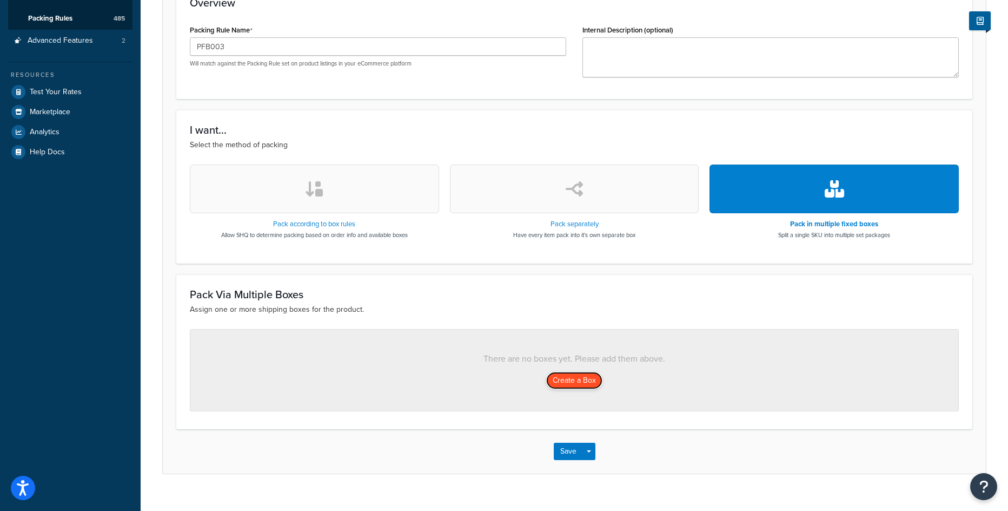
click at [565, 382] on button "Create a Box" at bounding box center [574, 380] width 56 height 17
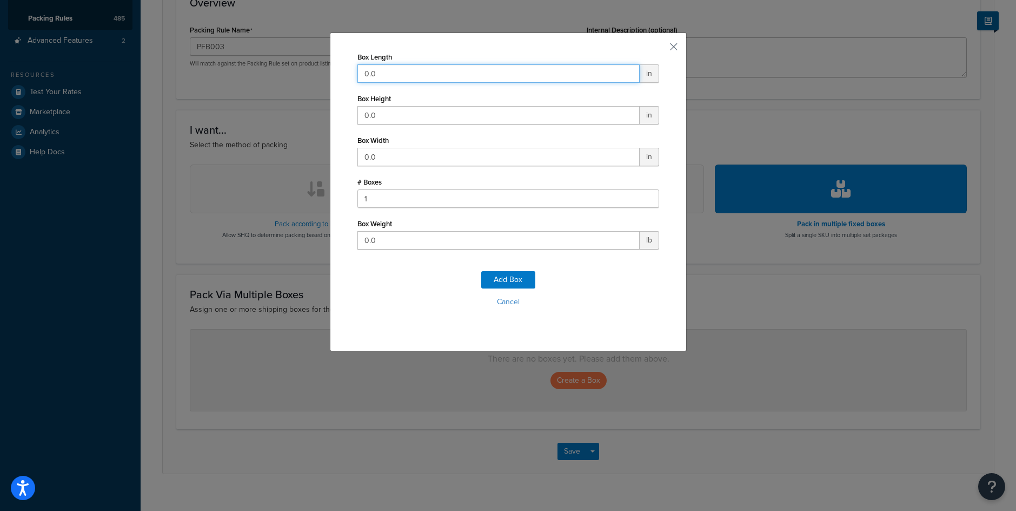
click at [391, 74] on input "0.0" at bounding box center [499, 73] width 282 height 18
type input "34"
click at [396, 110] on input "0.0" at bounding box center [499, 115] width 282 height 18
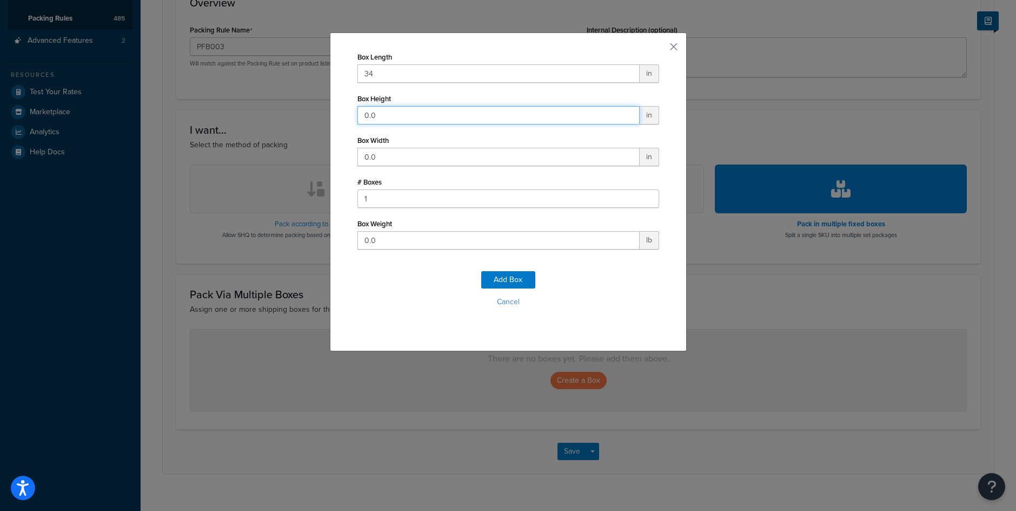
click at [396, 110] on input "0.0" at bounding box center [499, 115] width 282 height 18
type input "34"
click at [382, 150] on input "0.0" at bounding box center [499, 157] width 282 height 18
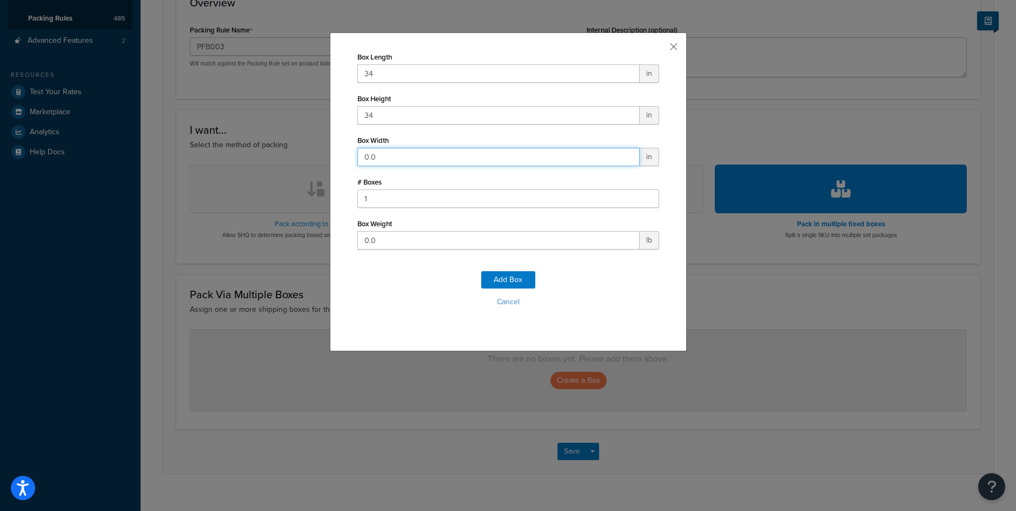
click at [382, 150] on input "0.0" at bounding box center [499, 157] width 282 height 18
type input "15"
click at [363, 241] on input "0.0" at bounding box center [499, 240] width 282 height 18
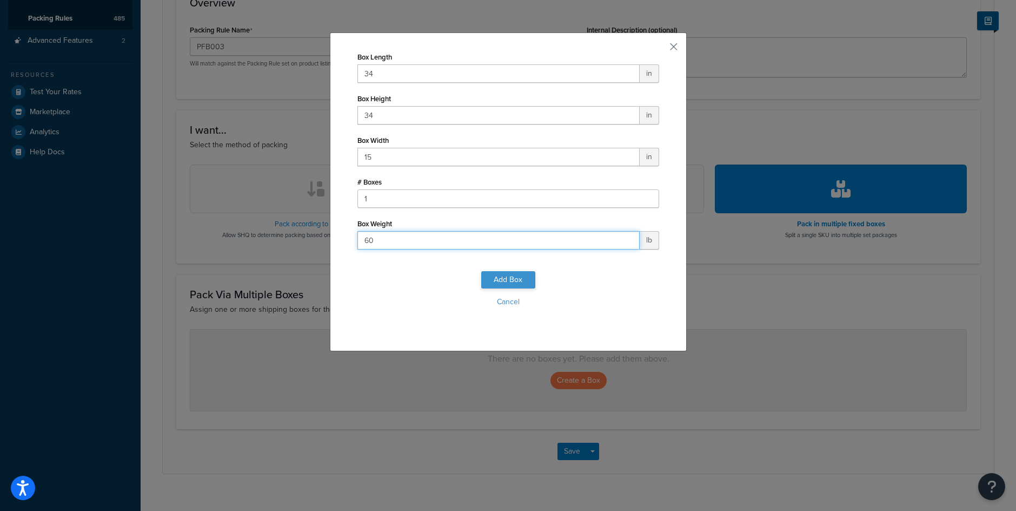
type input "60"
click at [489, 281] on button "Add Box" at bounding box center [508, 279] width 54 height 17
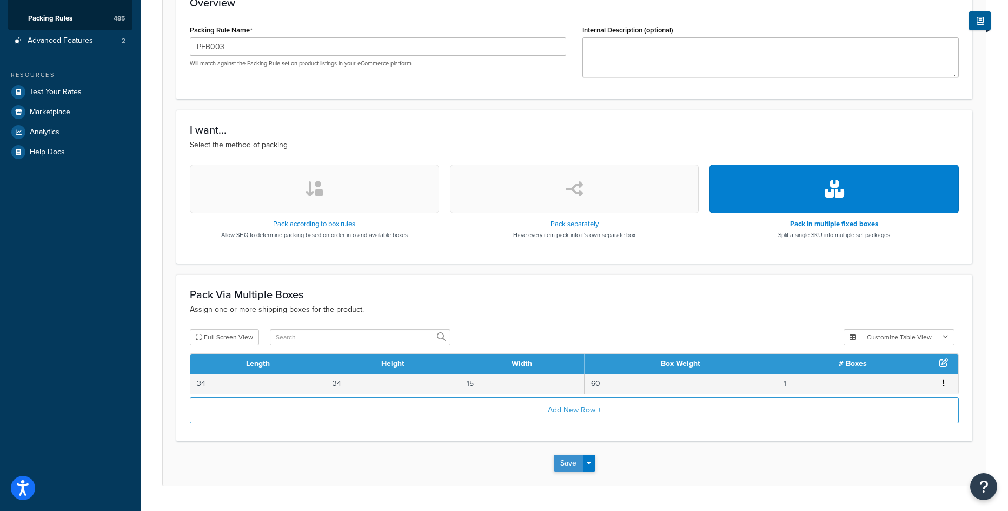
click at [567, 458] on button "Save" at bounding box center [568, 462] width 29 height 17
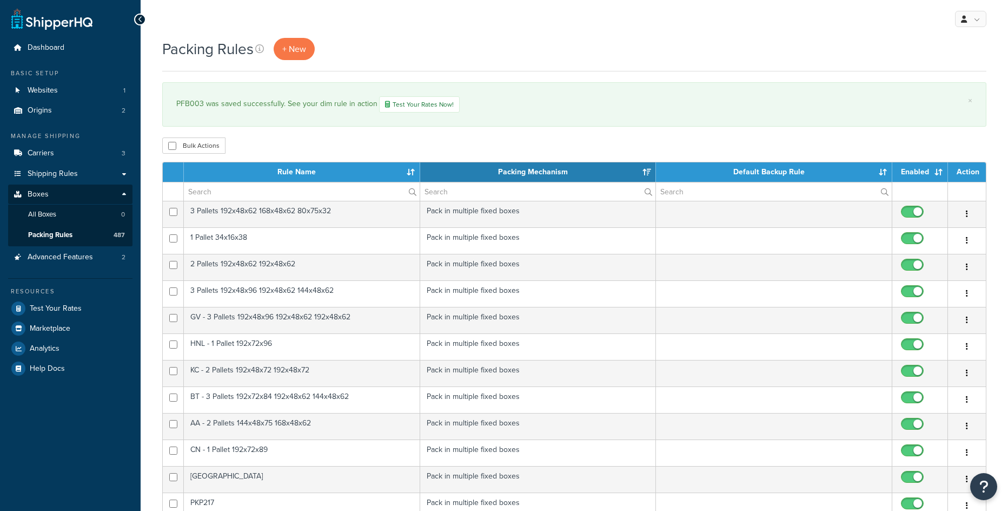
select select "15"
click at [303, 52] on span "+ New" at bounding box center [294, 49] width 24 height 12
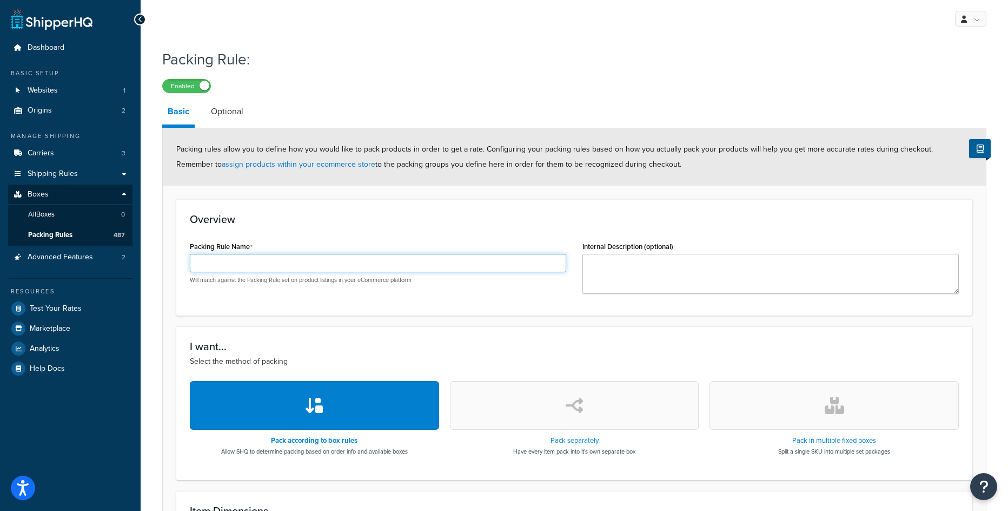
click at [250, 263] on input "Packing Rule Name" at bounding box center [378, 263] width 376 height 18
paste input "PFB002"
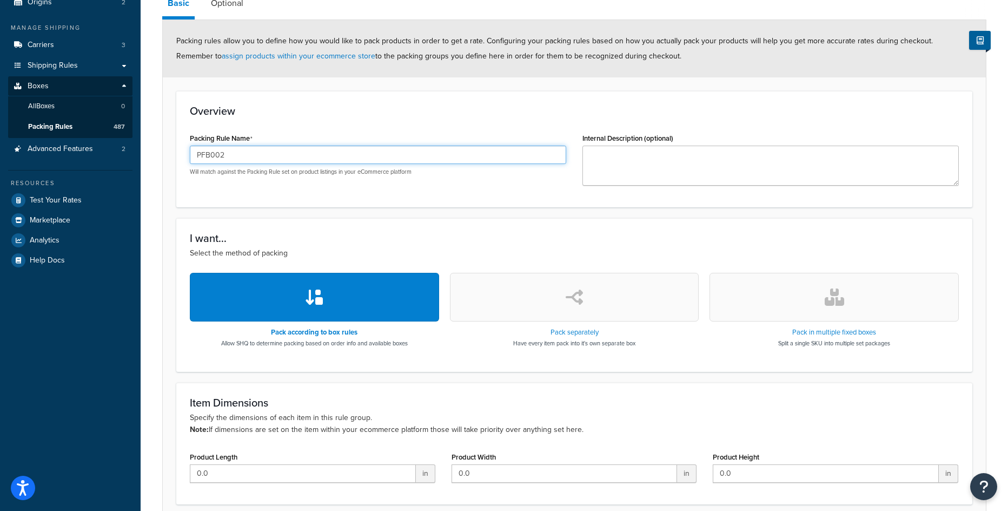
type input "PFB002"
click at [822, 314] on button "button" at bounding box center [834, 297] width 249 height 49
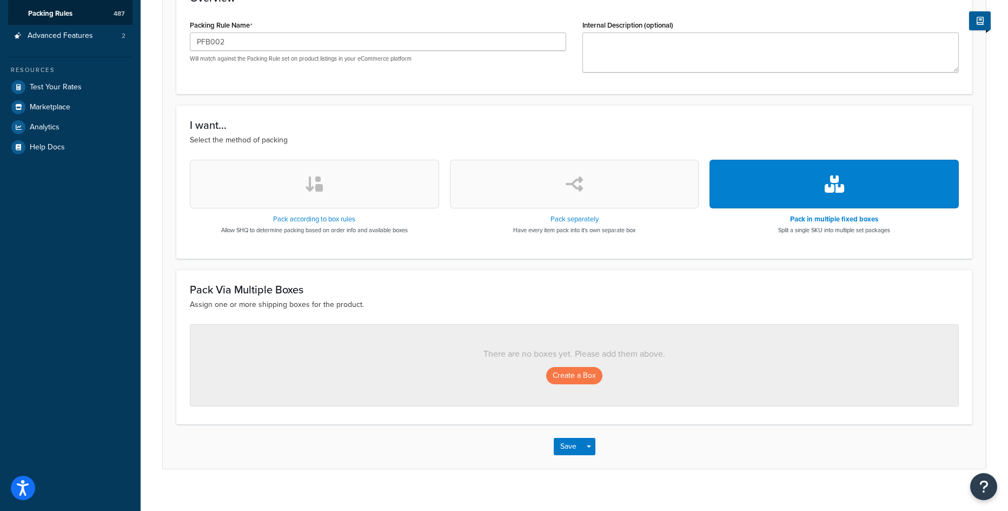
scroll to position [234, 0]
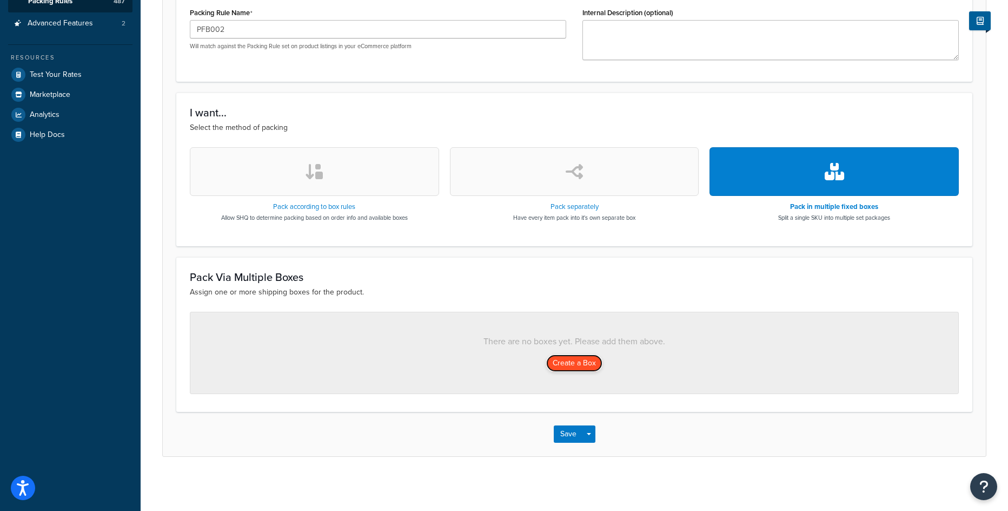
click at [575, 368] on button "Create a Box" at bounding box center [574, 362] width 56 height 17
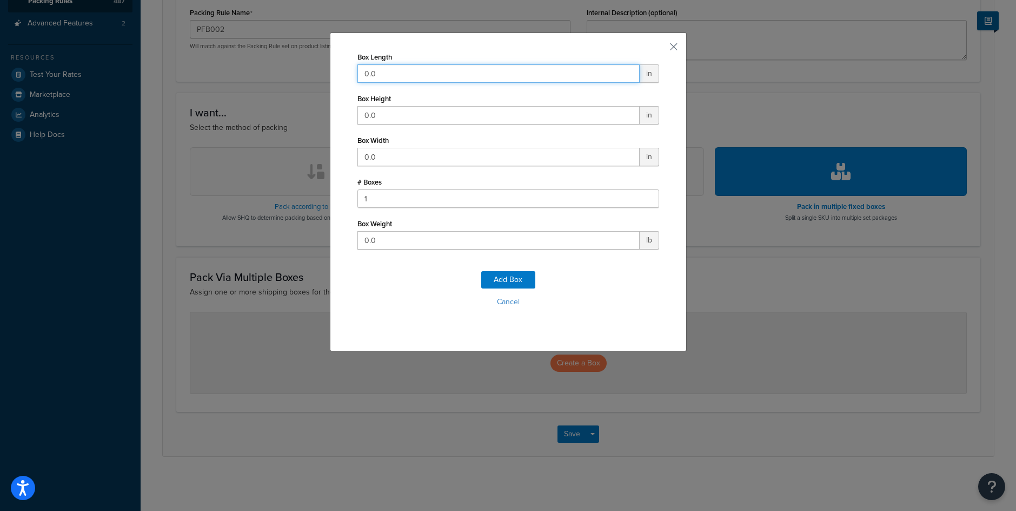
click at [402, 74] on input "0.0" at bounding box center [499, 73] width 282 height 18
type input "34"
click at [368, 115] on input "0.0" at bounding box center [499, 115] width 282 height 18
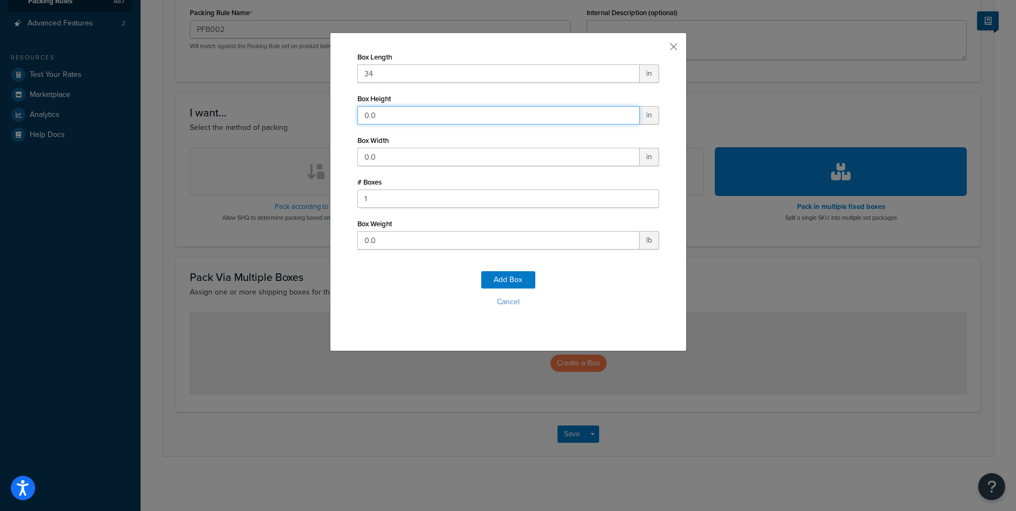
click at [368, 115] on input "0.0" at bounding box center [499, 115] width 282 height 18
type input "33"
click at [375, 150] on input "0.0" at bounding box center [499, 157] width 282 height 18
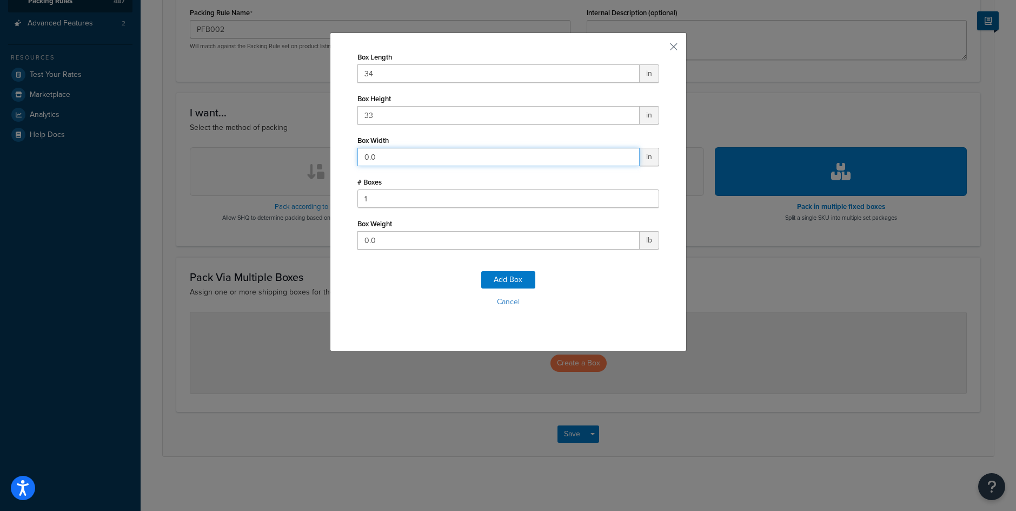
click at [375, 151] on input "0.0" at bounding box center [499, 157] width 282 height 18
type input "22"
click at [374, 239] on input "0.0" at bounding box center [499, 240] width 282 height 18
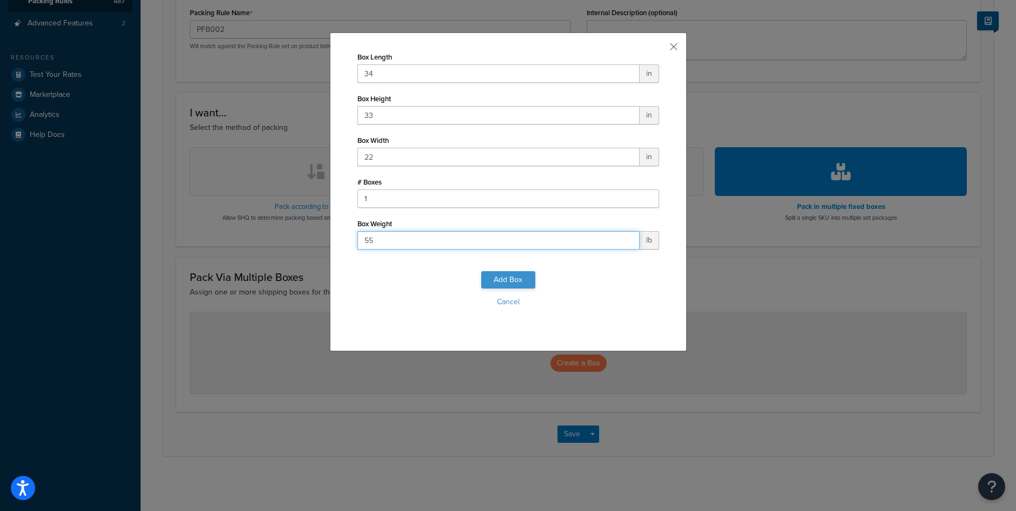
type input "55"
click at [517, 283] on button "Add Box" at bounding box center [508, 279] width 54 height 17
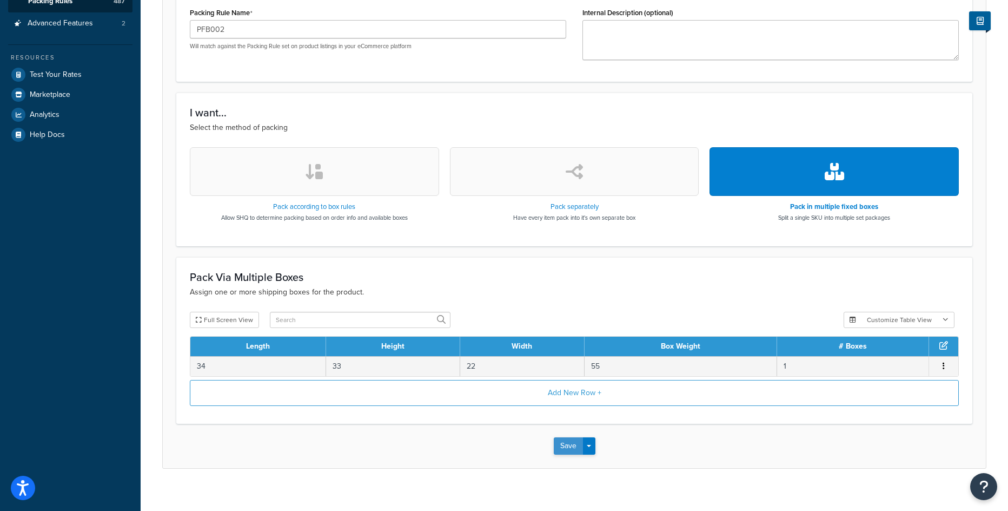
click at [567, 442] on button "Save" at bounding box center [568, 445] width 29 height 17
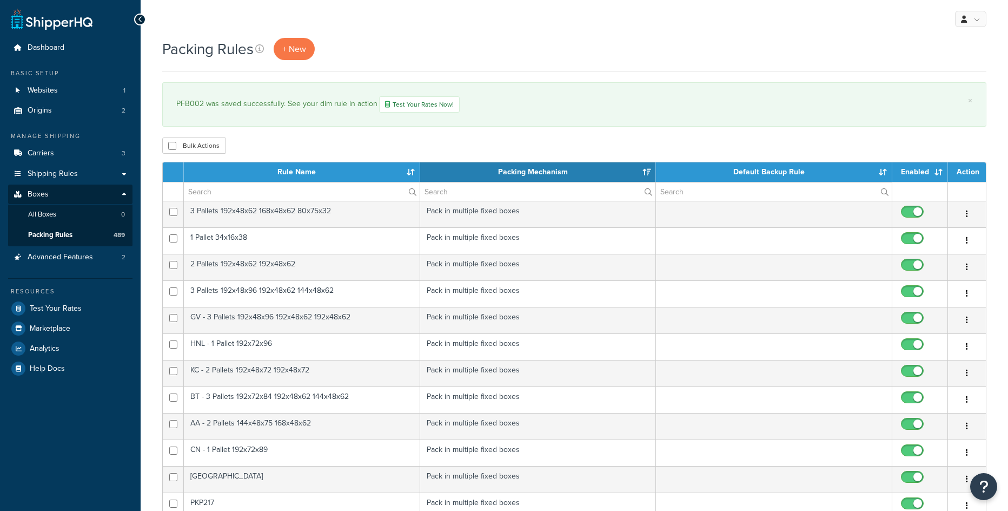
select select "15"
click at [307, 56] on link "+ New" at bounding box center [294, 49] width 41 height 22
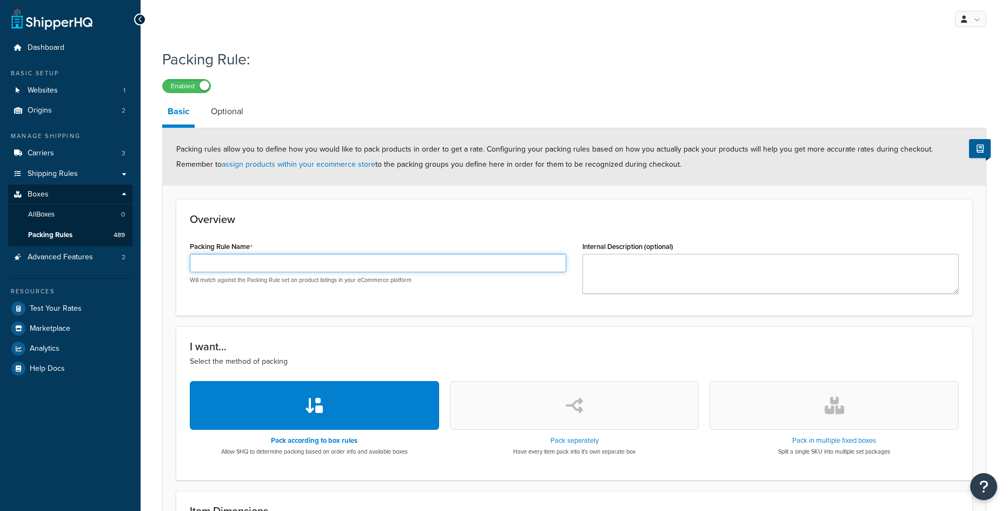
click at [312, 263] on input "Packing Rule Name" at bounding box center [378, 263] width 376 height 18
paste input "PFB001"
type input "PFB001"
click at [810, 423] on button "button" at bounding box center [834, 405] width 249 height 49
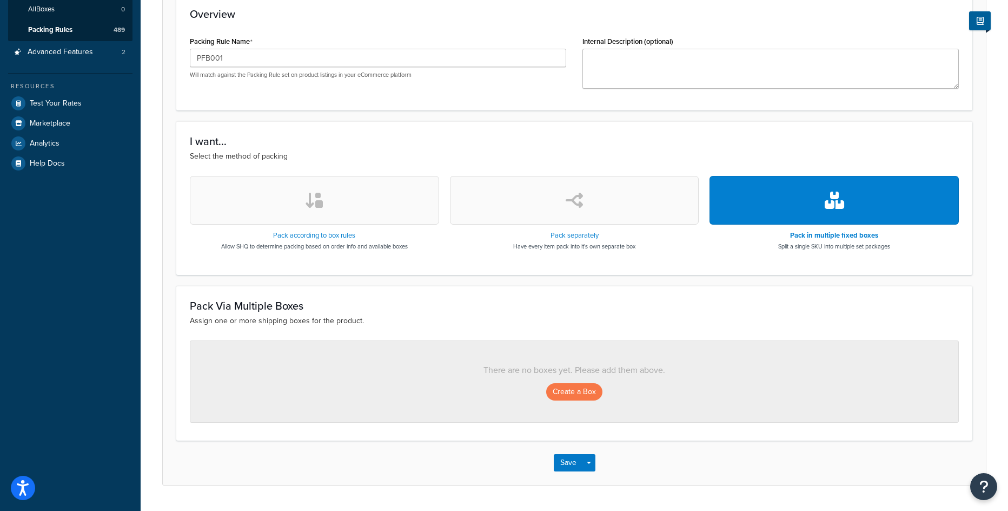
scroll to position [234, 0]
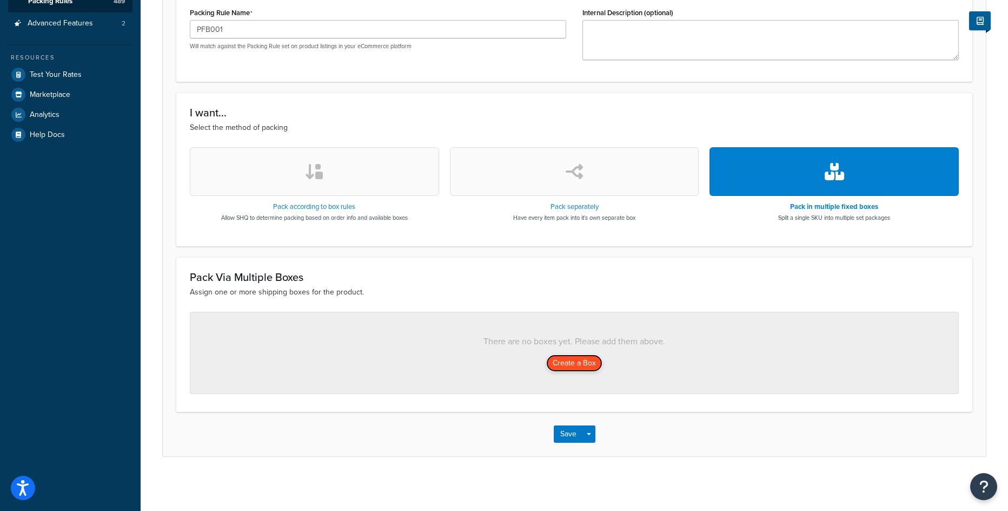
click at [585, 367] on button "Create a Box" at bounding box center [574, 362] width 56 height 17
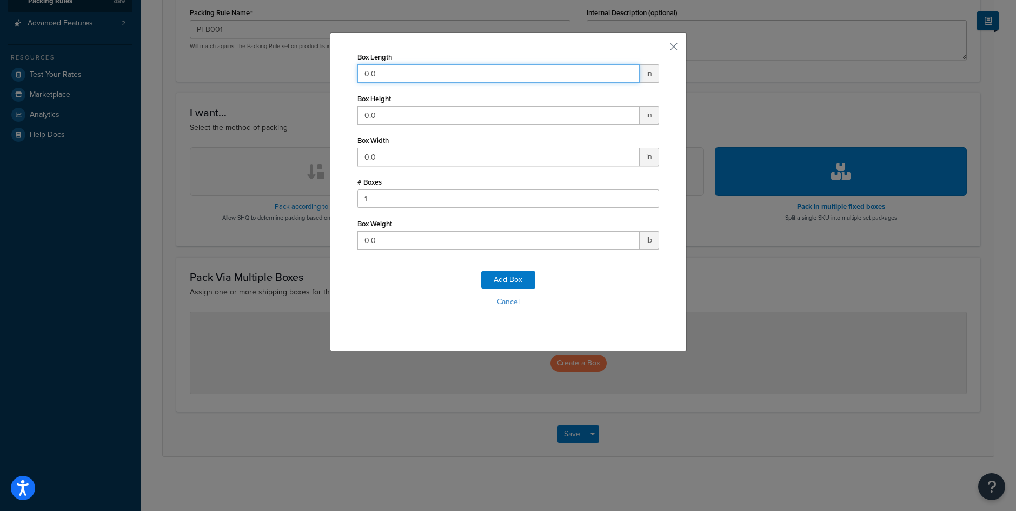
click at [375, 76] on input "0.0" at bounding box center [499, 73] width 282 height 18
type input "35"
click at [388, 111] on input "0.0" at bounding box center [499, 115] width 282 height 18
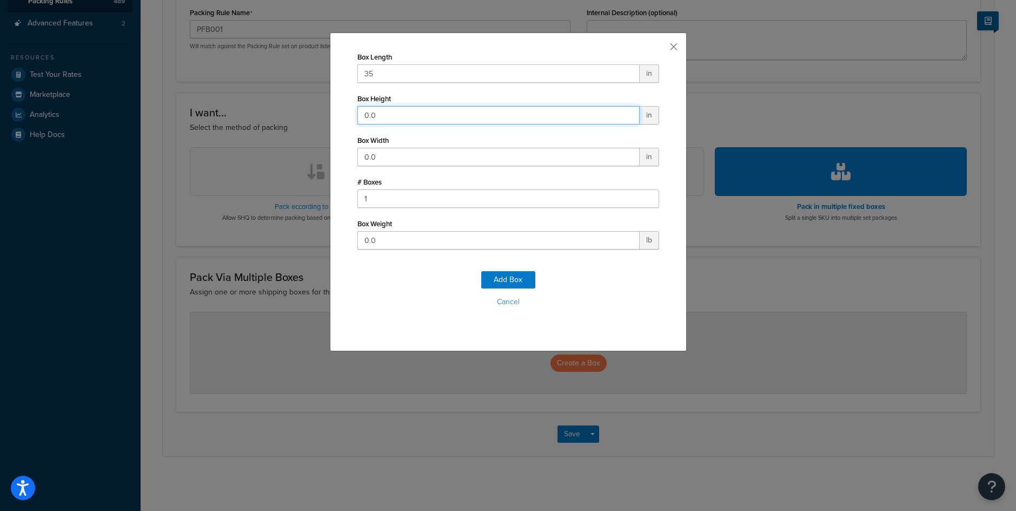
click at [388, 111] on input "0.0" at bounding box center [499, 115] width 282 height 18
type input "35"
click at [391, 153] on input "0.0" at bounding box center [499, 157] width 282 height 18
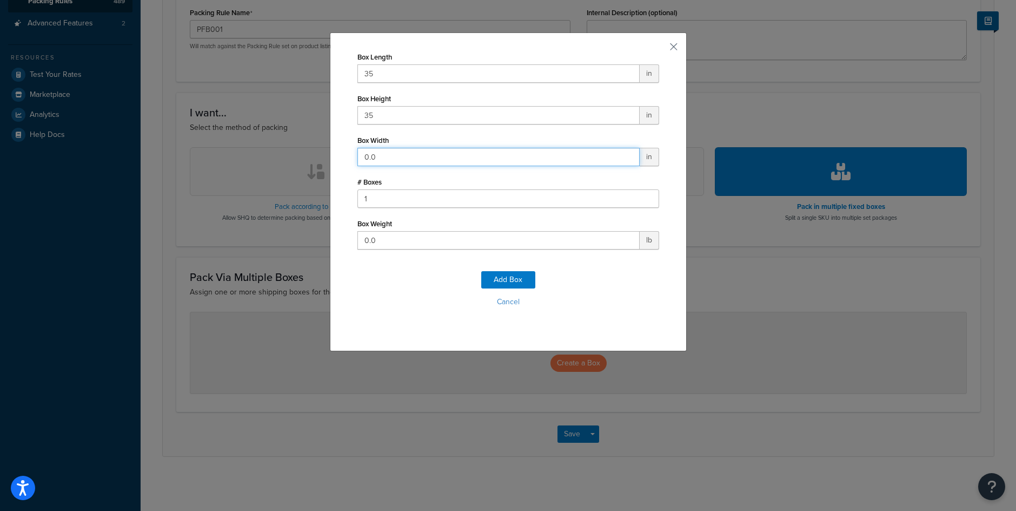
click at [391, 153] on input "0.0" at bounding box center [499, 157] width 282 height 18
type input "16"
click at [360, 249] on form "Box Length 35 in Box Height 35 in Box Width 16 in # Boxes 1 Box Weight 0.0 lb A…" at bounding box center [509, 189] width 302 height 280
click at [363, 240] on input "0.0" at bounding box center [499, 240] width 282 height 18
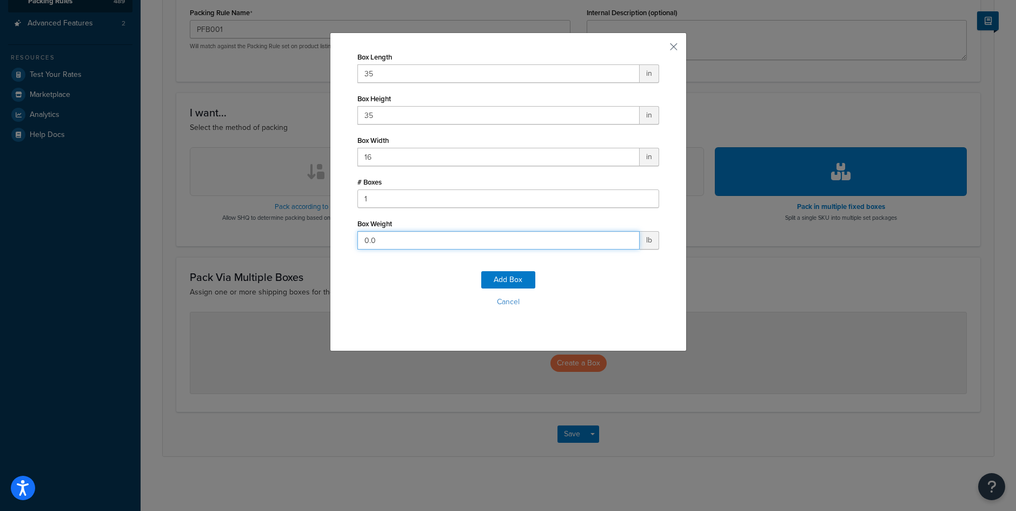
click at [363, 240] on input "0.0" at bounding box center [499, 240] width 282 height 18
type input "60"
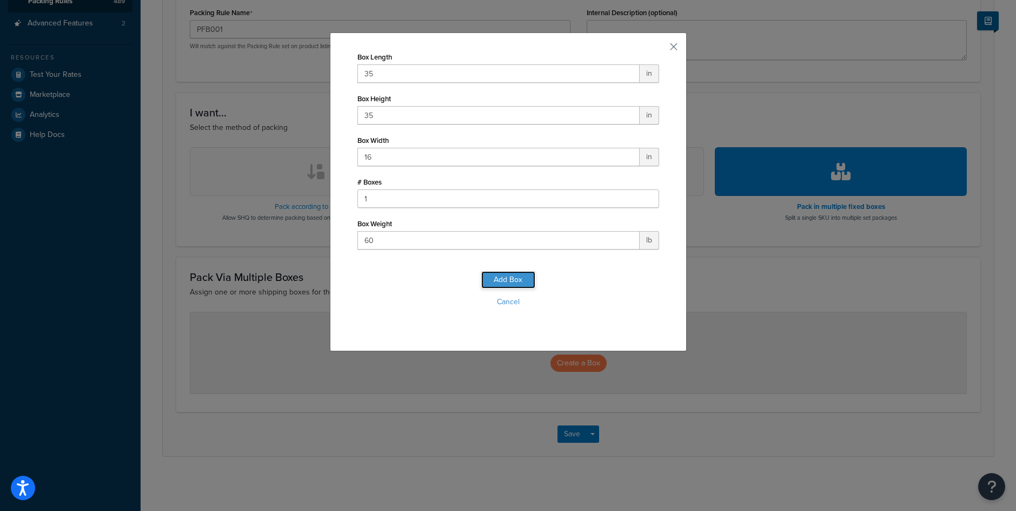
click at [487, 275] on button "Add Box" at bounding box center [508, 279] width 54 height 17
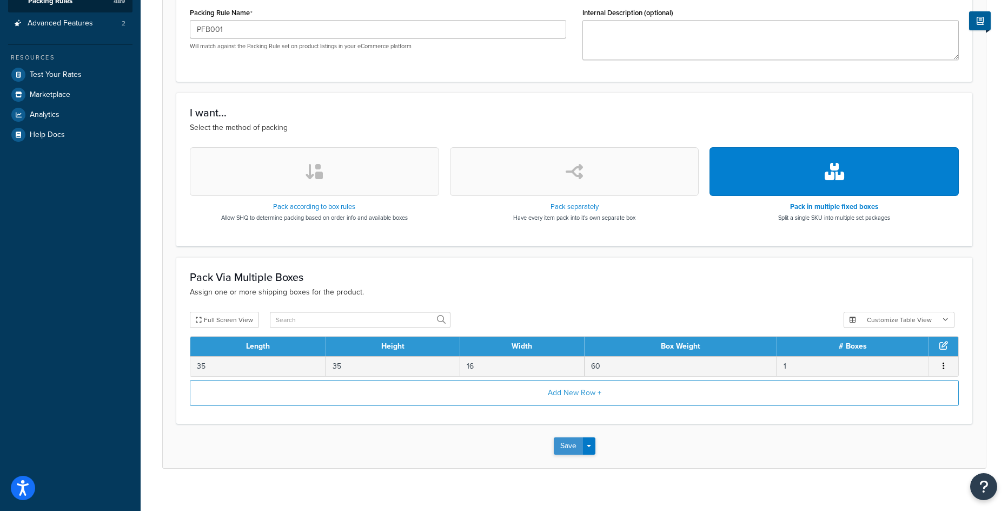
click at [569, 449] on button "Save" at bounding box center [568, 445] width 29 height 17
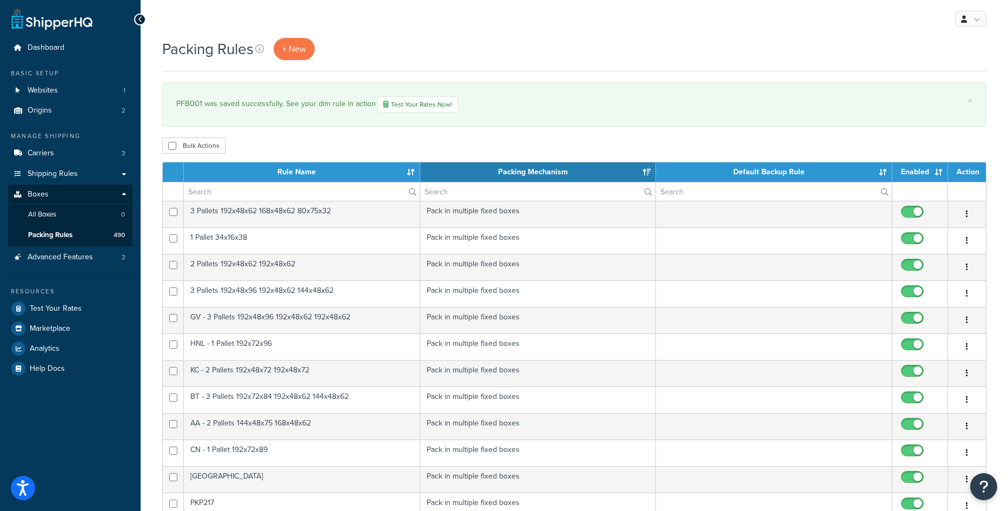
select select "15"
click at [302, 57] on link "+ New" at bounding box center [294, 49] width 41 height 22
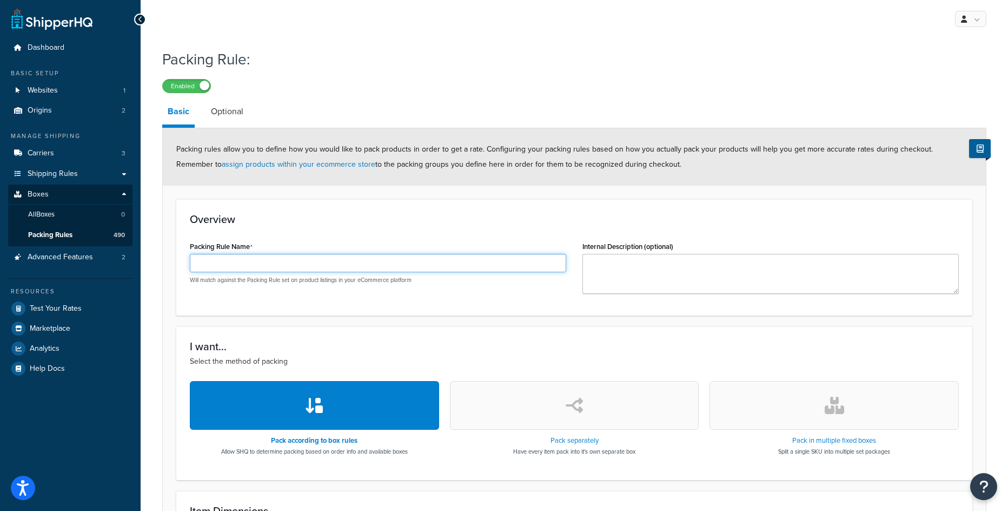
click at [433, 267] on input "Packing Rule Name" at bounding box center [378, 263] width 376 height 18
paste input "PFS011"
type input "PFS011"
click at [831, 420] on button "button" at bounding box center [834, 405] width 249 height 49
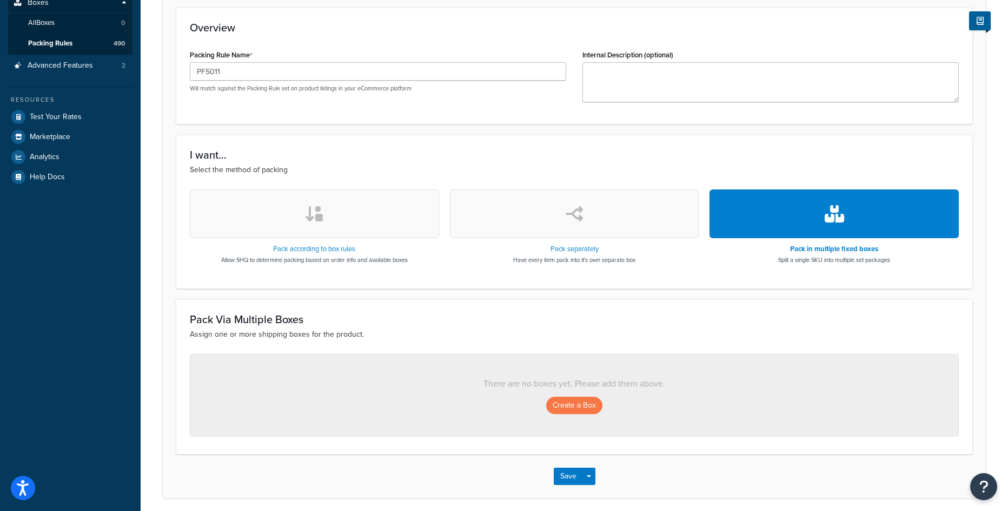
scroll to position [216, 0]
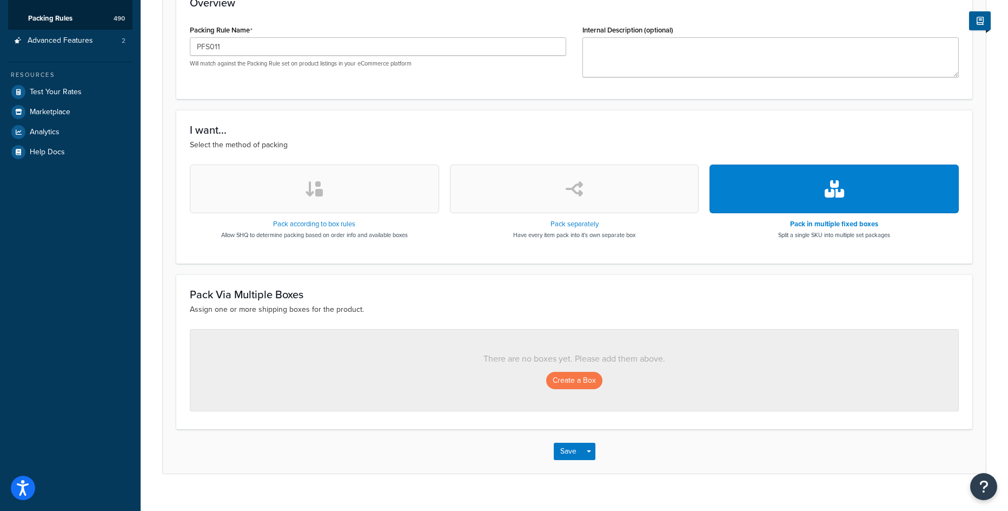
click at [562, 389] on div "There are no boxes yet. Please add them above. Create a Box" at bounding box center [574, 370] width 769 height 82
click at [565, 381] on button "Create a Box" at bounding box center [574, 380] width 56 height 17
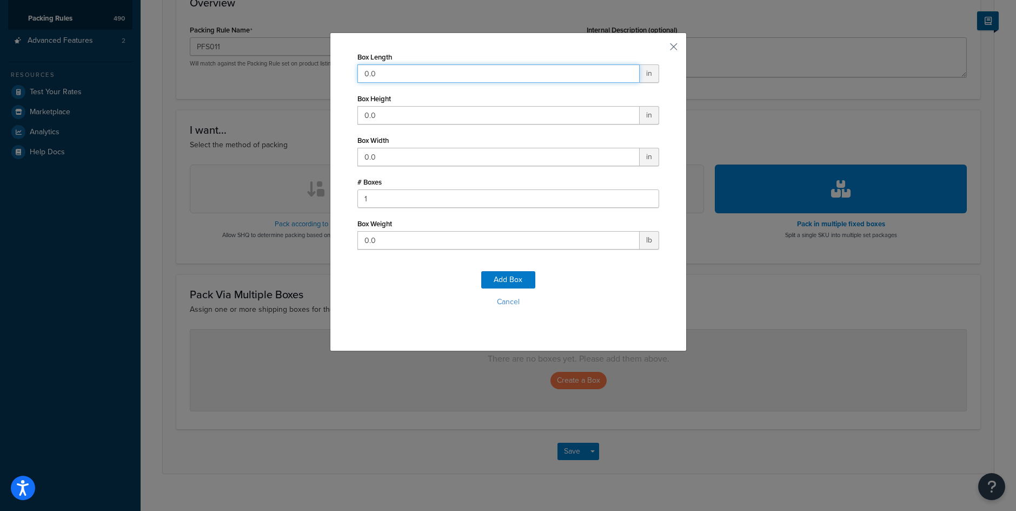
click at [420, 77] on input "0.0" at bounding box center [499, 73] width 282 height 18
type input "122"
click at [422, 128] on div "Box Length 122 in Box Height 0.0 in Box Width 0.0 in # Boxes 1 Box Weight 0.0 lb" at bounding box center [509, 149] width 302 height 200
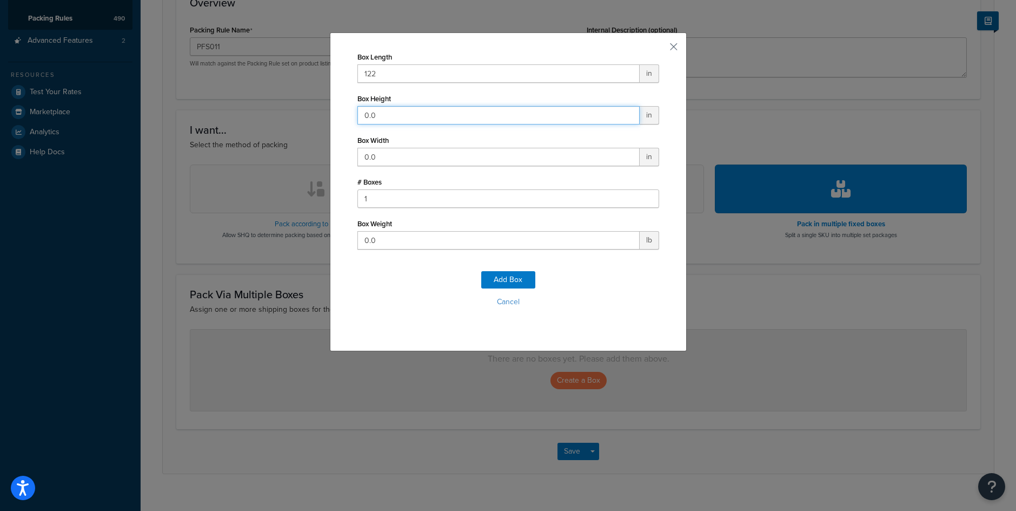
click at [421, 116] on input "0.0" at bounding box center [499, 115] width 282 height 18
type input "39"
click at [401, 165] on input "0.0" at bounding box center [499, 157] width 282 height 18
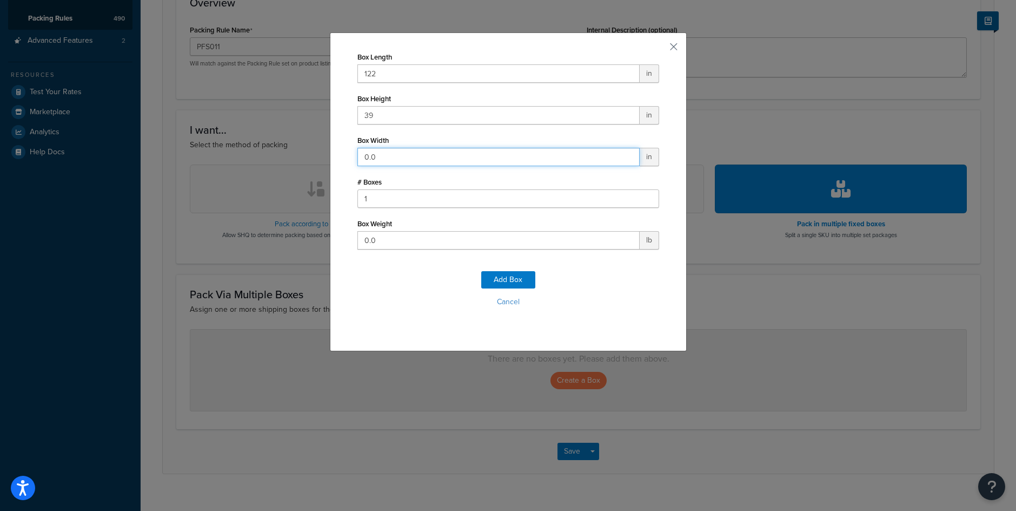
click at [401, 165] on input "0.0" at bounding box center [499, 157] width 282 height 18
type input "43"
click at [375, 246] on input "0.0" at bounding box center [499, 240] width 282 height 18
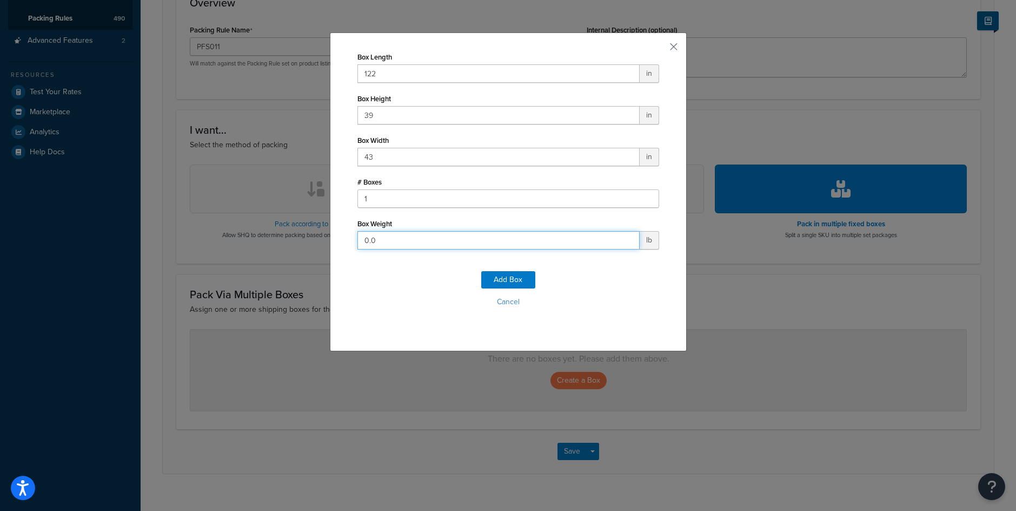
click at [375, 246] on input "0.0" at bounding box center [499, 240] width 282 height 18
type input "40"
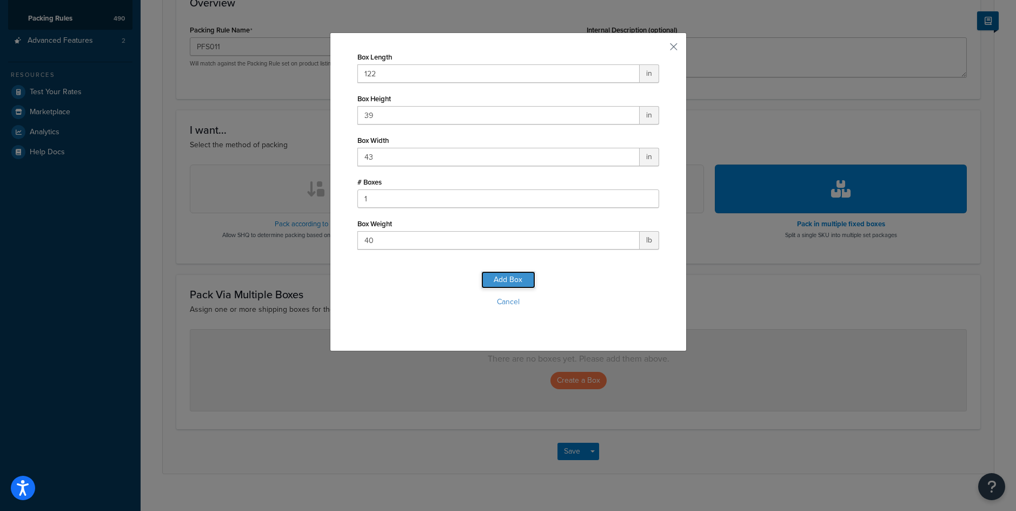
click at [492, 280] on button "Add Box" at bounding box center [508, 279] width 54 height 17
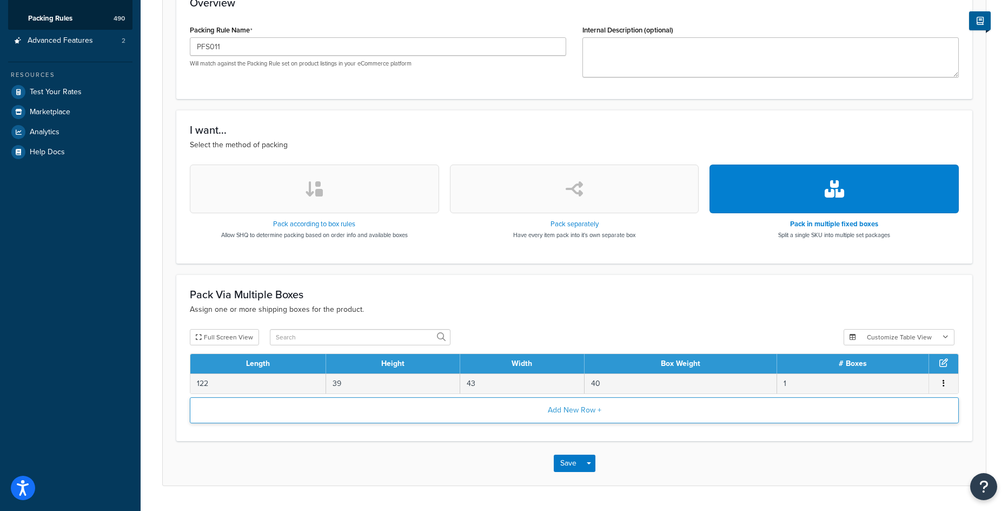
click at [552, 416] on button "Add New Row +" at bounding box center [574, 410] width 769 height 26
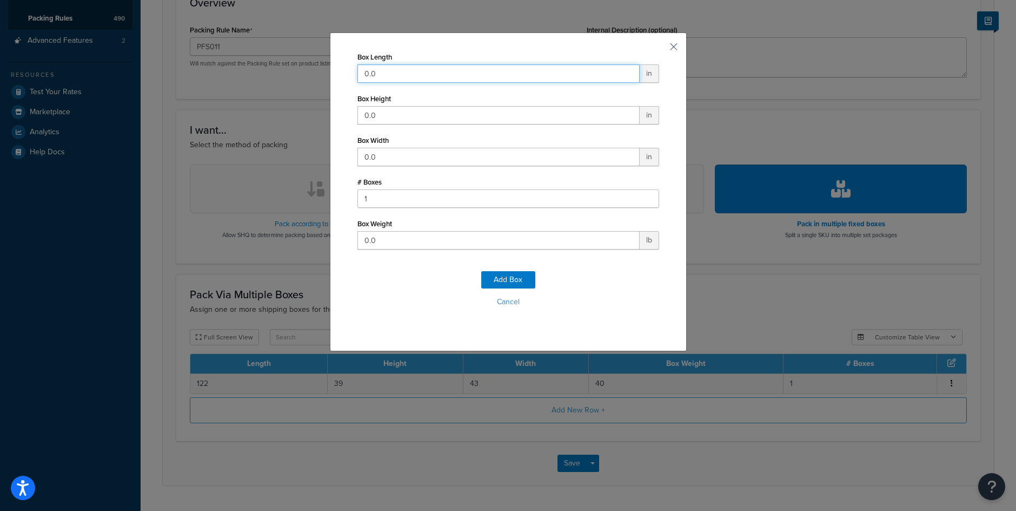
click at [393, 77] on input "0.0" at bounding box center [499, 73] width 282 height 18
click at [393, 76] on input "0.0" at bounding box center [499, 73] width 282 height 18
type input "43"
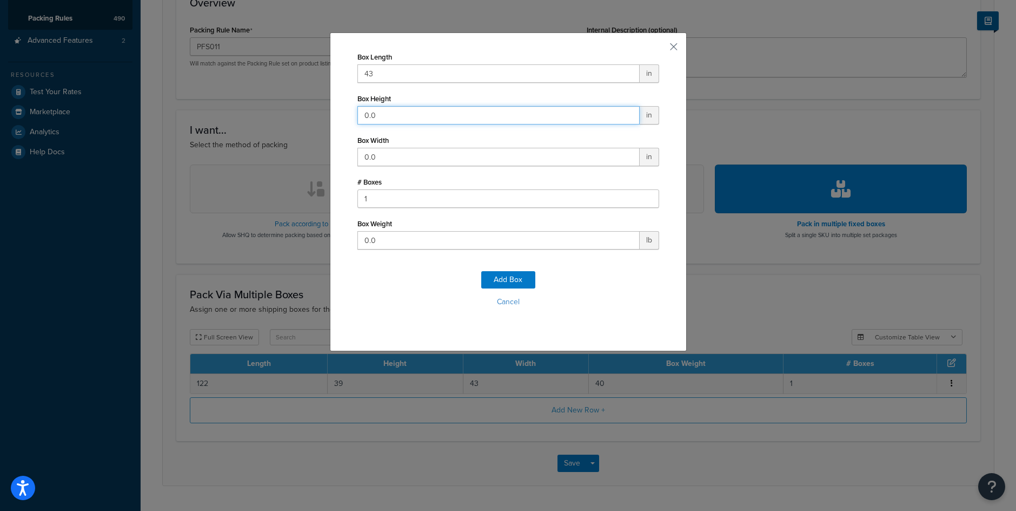
click at [358, 111] on input "0.0" at bounding box center [499, 115] width 282 height 18
click at [363, 163] on input "0.0" at bounding box center [499, 157] width 282 height 18
type input "43"
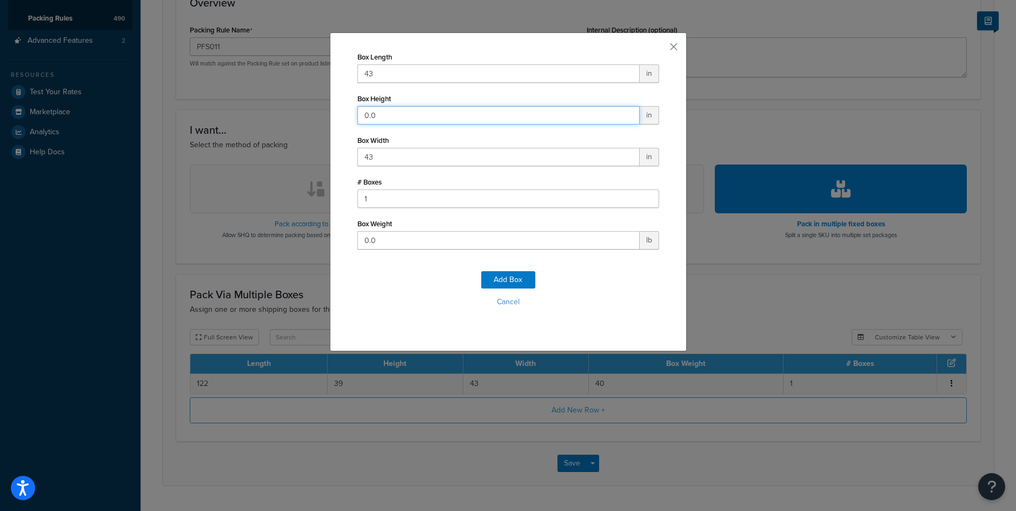
click at [380, 119] on input "0.0" at bounding box center [499, 115] width 282 height 18
click at [382, 116] on input "0.0" at bounding box center [499, 115] width 282 height 18
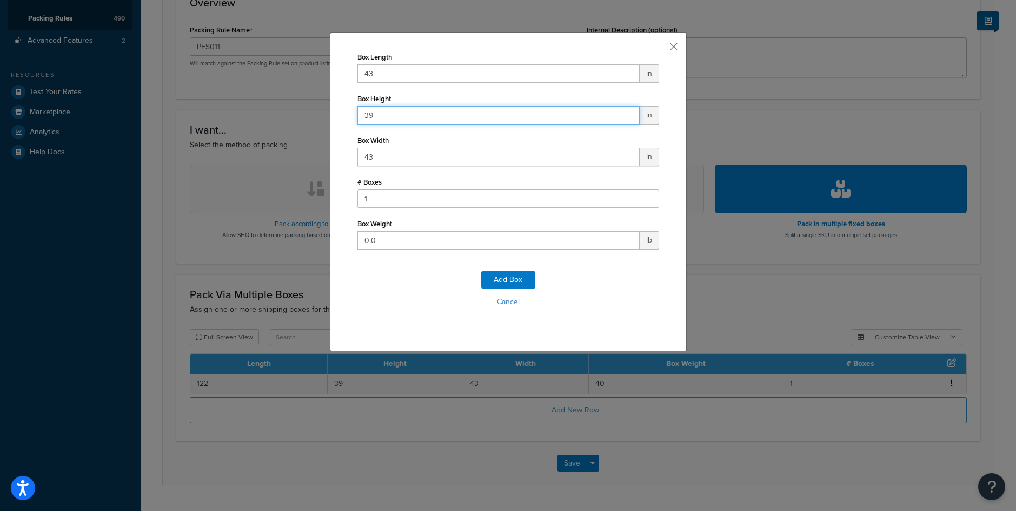
type input "39"
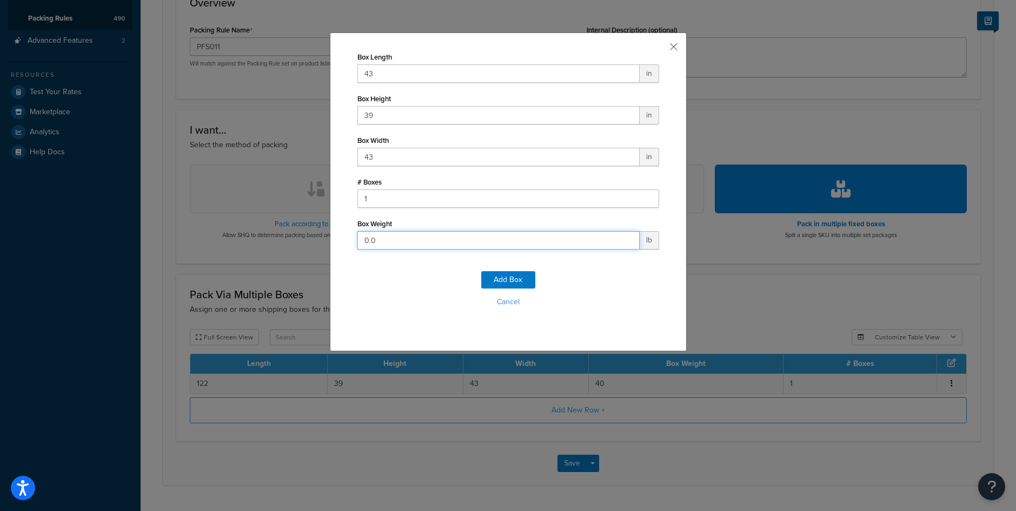
click at [377, 234] on input "0.0" at bounding box center [499, 240] width 282 height 18
click at [376, 235] on input "0.0" at bounding box center [499, 240] width 282 height 18
type input "110"
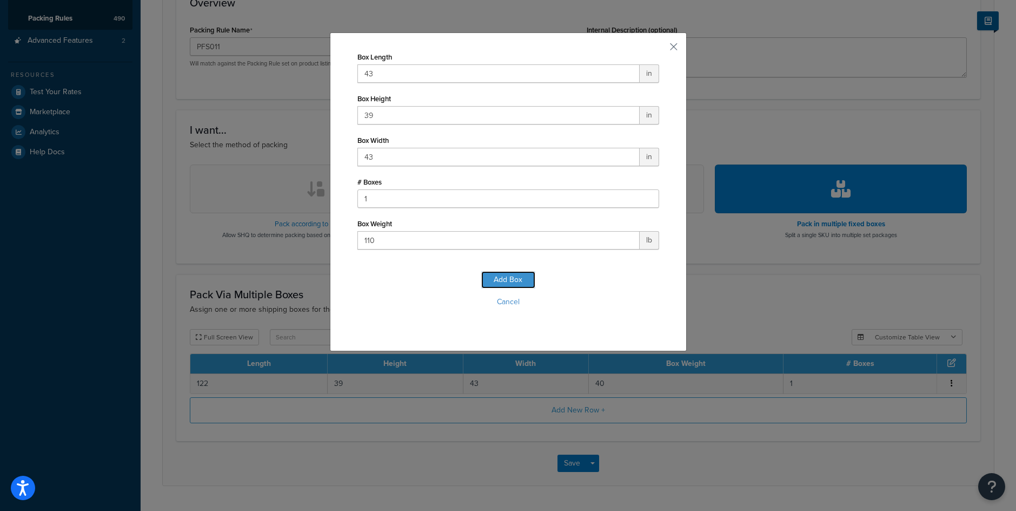
click at [486, 284] on button "Add Box" at bounding box center [508, 279] width 54 height 17
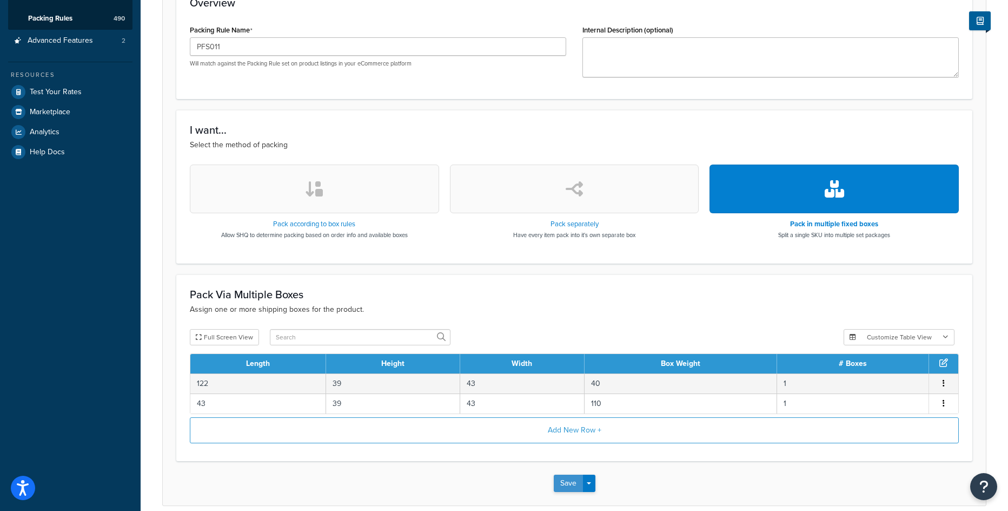
click at [567, 486] on button "Save" at bounding box center [568, 482] width 29 height 17
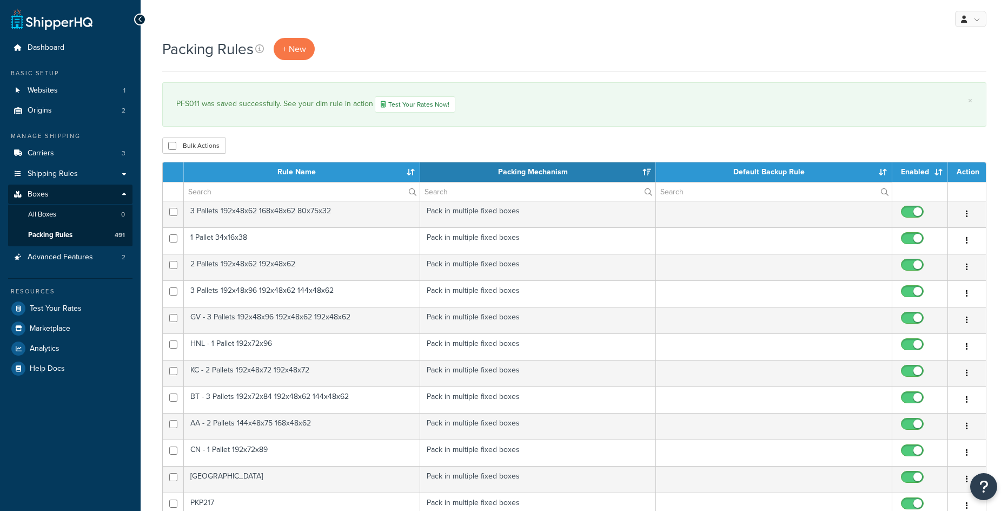
select select "15"
drag, startPoint x: 177, startPoint y: 104, endPoint x: 199, endPoint y: 105, distance: 22.2
click at [199, 105] on div "PFS011 was saved successfully. See your dim rule in action Test Your Rates Now!" at bounding box center [574, 104] width 796 height 16
drag, startPoint x: 189, startPoint y: 100, endPoint x: 233, endPoint y: 105, distance: 44.7
click at [233, 105] on div "PFS011 was saved successfully. See your dim rule in action Test Your Rates Now!" at bounding box center [574, 104] width 796 height 16
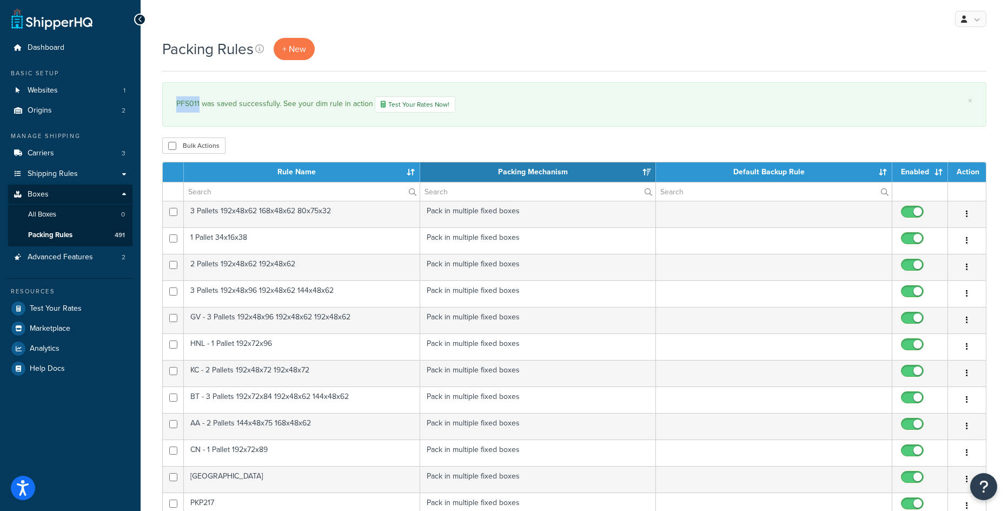
drag, startPoint x: 198, startPoint y: 103, endPoint x: 176, endPoint y: 106, distance: 21.8
click at [176, 106] on div "PFS011 was saved successfully. See your dim rule in action Test Your Rates Now!" at bounding box center [574, 104] width 796 height 16
copy div "PFS011"
click at [291, 45] on span "+ New" at bounding box center [294, 49] width 24 height 12
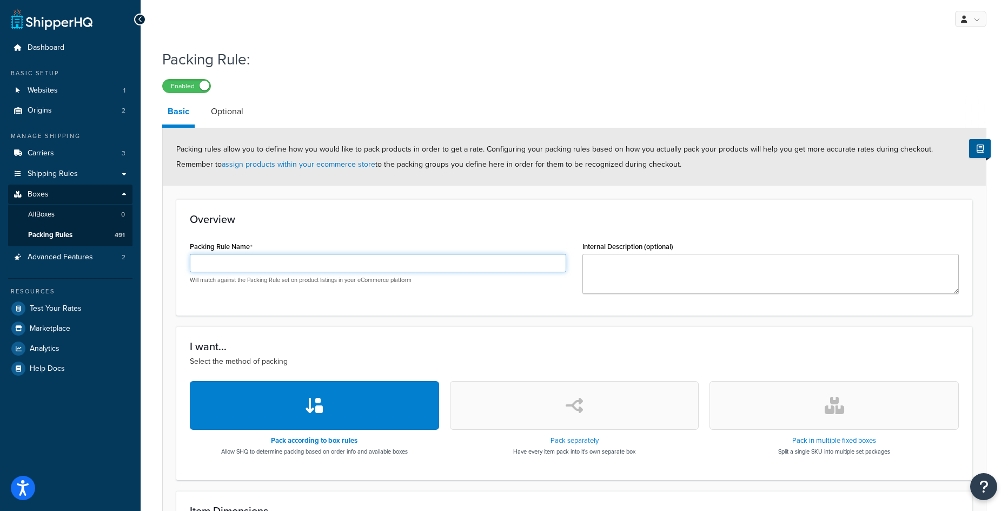
click at [409, 257] on input "Packing Rule Name" at bounding box center [378, 263] width 376 height 18
paste input "PFS042"
type input "PFS042"
click at [838, 411] on icon "button" at bounding box center [834, 404] width 19 height 17
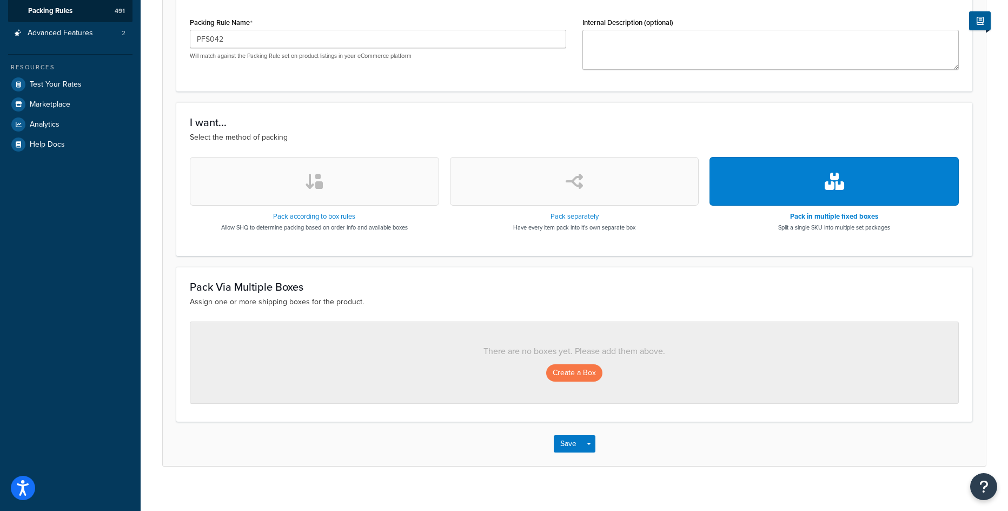
scroll to position [234, 0]
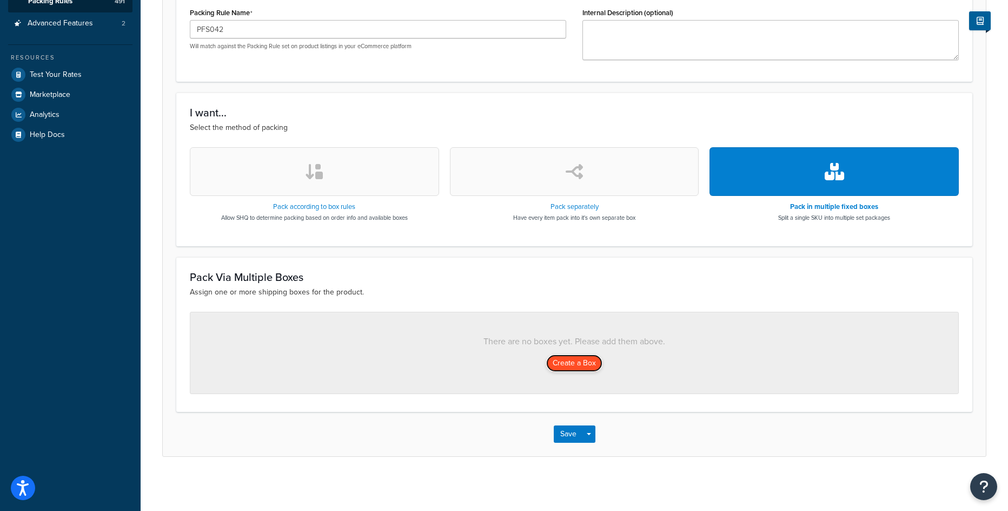
click at [580, 368] on button "Create a Box" at bounding box center [574, 362] width 56 height 17
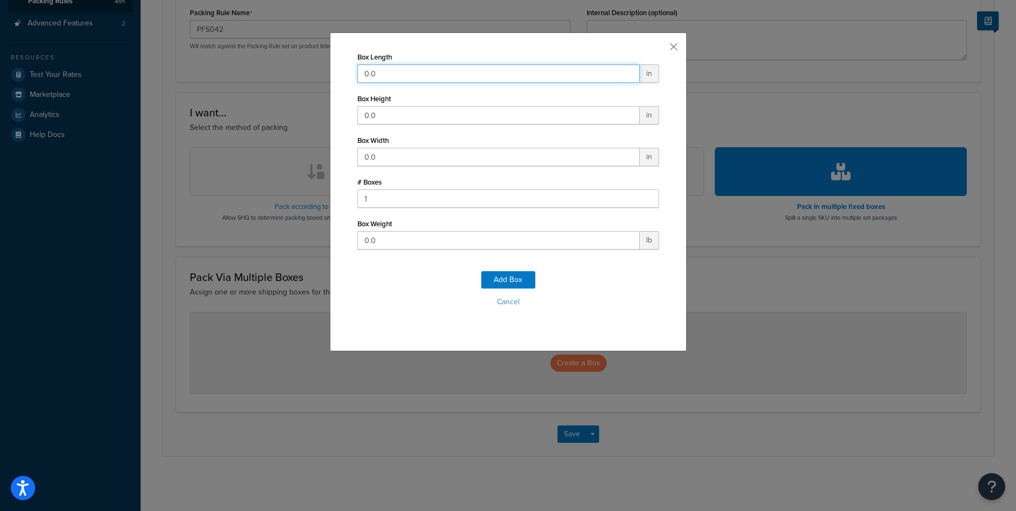
click at [420, 72] on input "0.0" at bounding box center [499, 73] width 282 height 18
type input "144"
click at [393, 118] on input "0.0" at bounding box center [499, 115] width 282 height 18
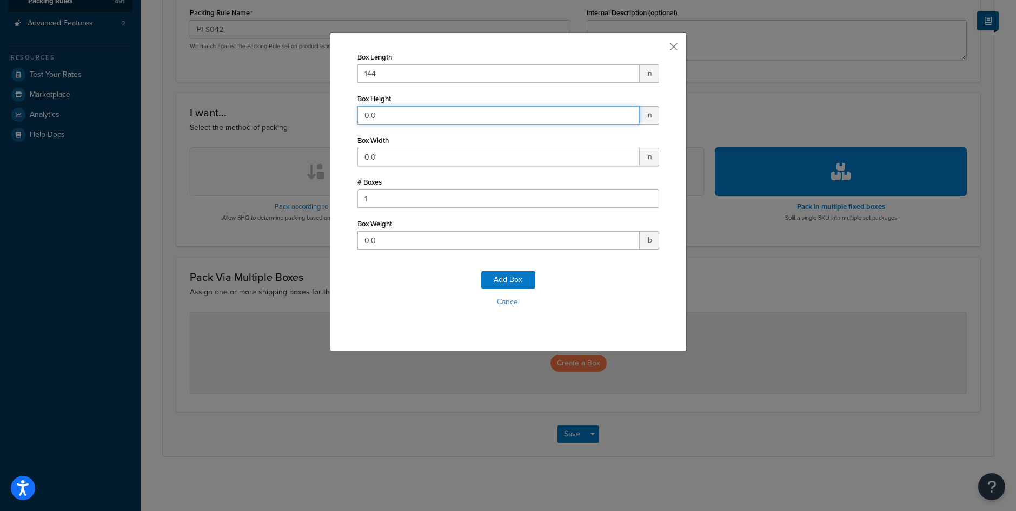
click at [393, 118] on input "0.0" at bounding box center [499, 115] width 282 height 18
drag, startPoint x: 393, startPoint y: 118, endPoint x: 350, endPoint y: 117, distance: 42.7
click at [350, 117] on div "Box Length 144 in Box Height 0.0 in Box Width 0.0 in # Boxes 1 Box Weight 0.0 l…" at bounding box center [508, 191] width 357 height 319
type input "58"
click at [368, 155] on input "0.0" at bounding box center [499, 157] width 282 height 18
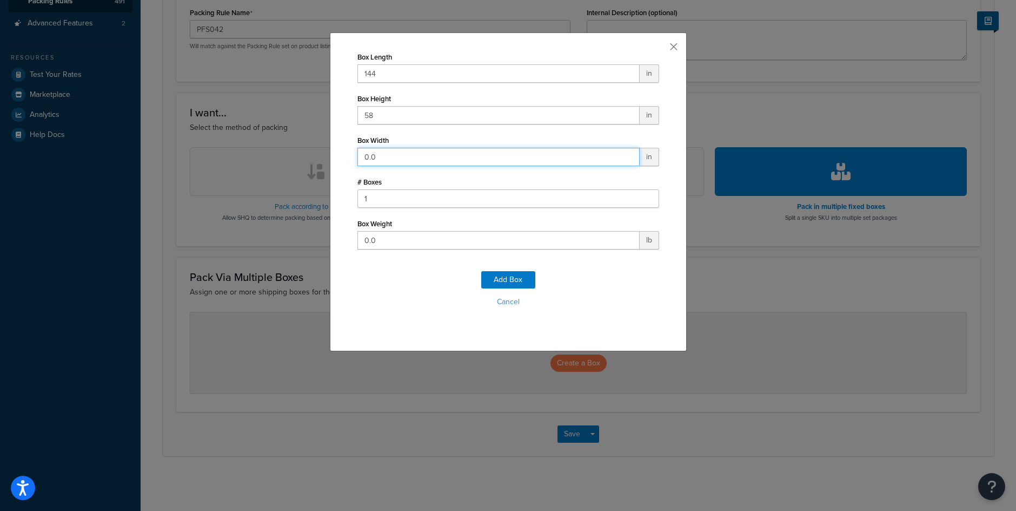
click at [368, 155] on input "0.0" at bounding box center [499, 157] width 282 height 18
type input "48"
click at [380, 237] on input "0.0" at bounding box center [499, 240] width 282 height 18
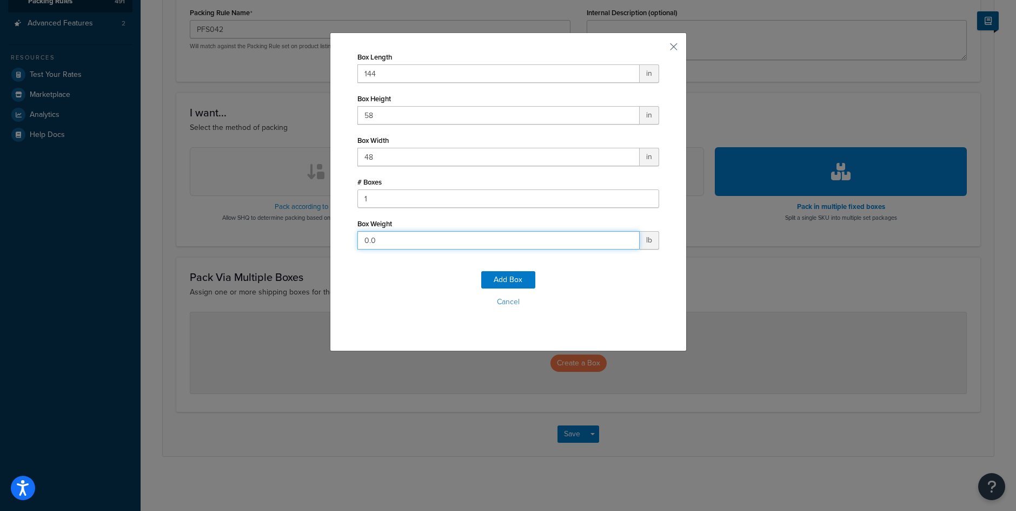
click at [380, 237] on input "0.0" at bounding box center [499, 240] width 282 height 18
type input "450"
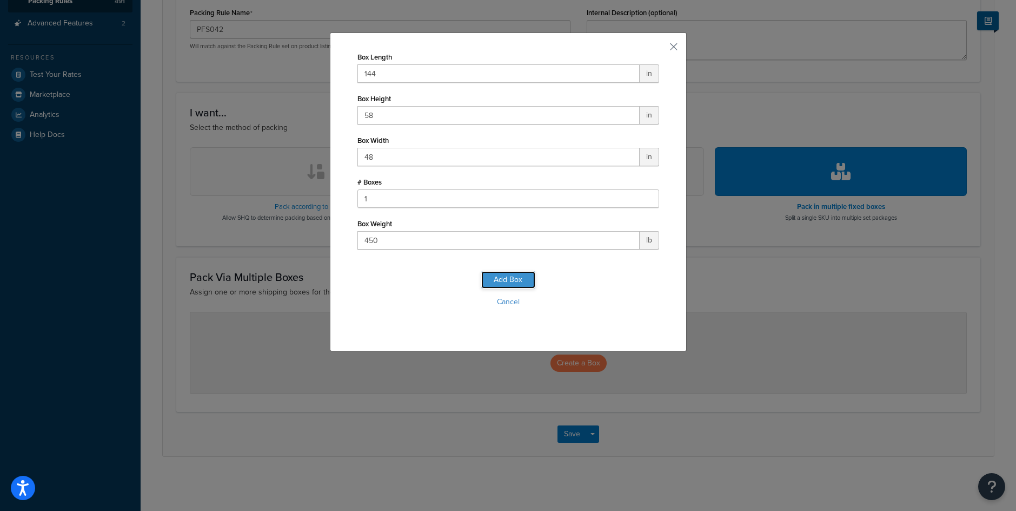
click at [518, 281] on button "Add Box" at bounding box center [508, 279] width 54 height 17
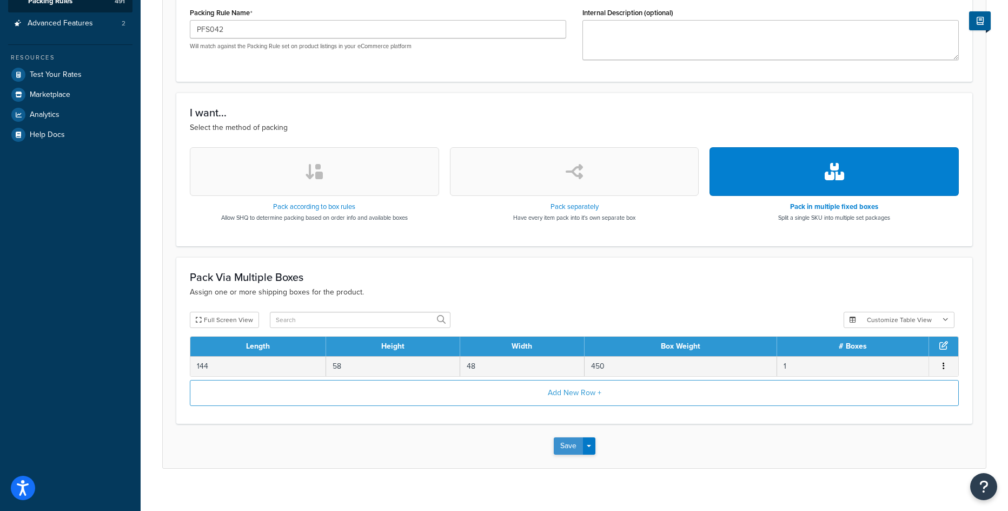
click at [568, 444] on button "Save" at bounding box center [568, 445] width 29 height 17
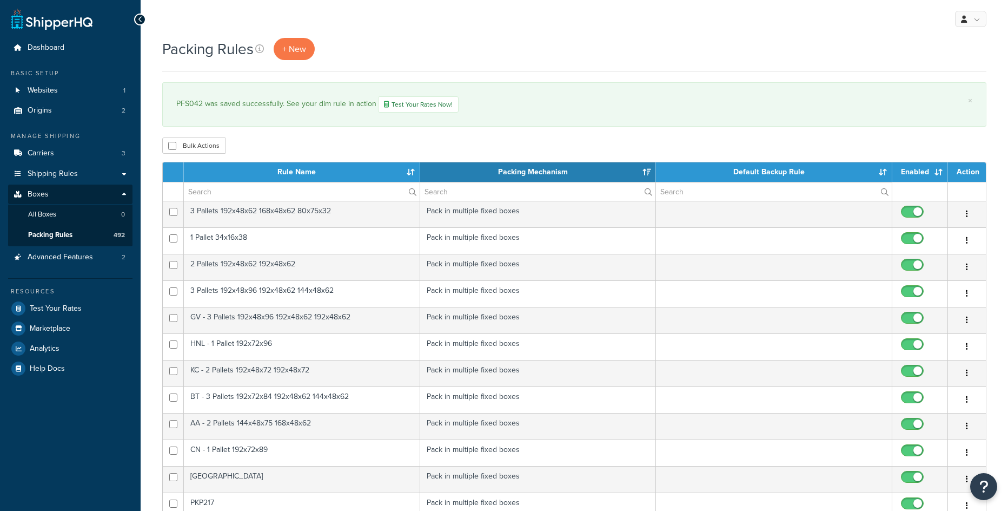
select select "15"
